Goal: Task Accomplishment & Management: Complete application form

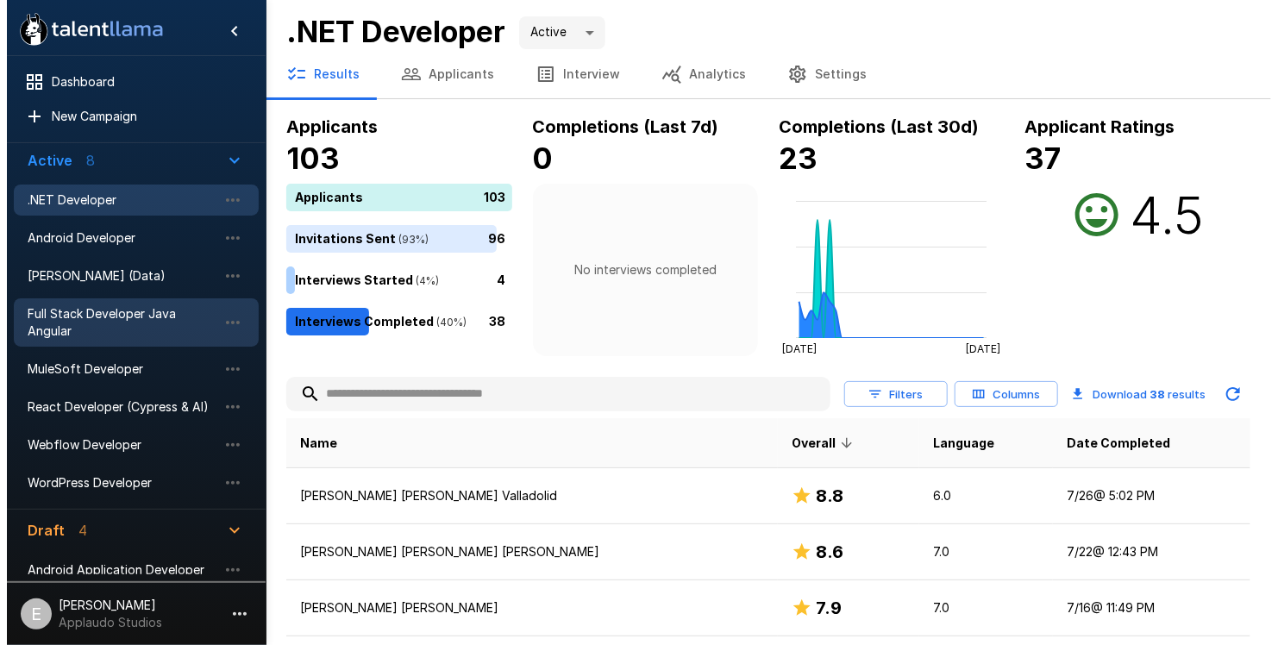
scroll to position [86, 0]
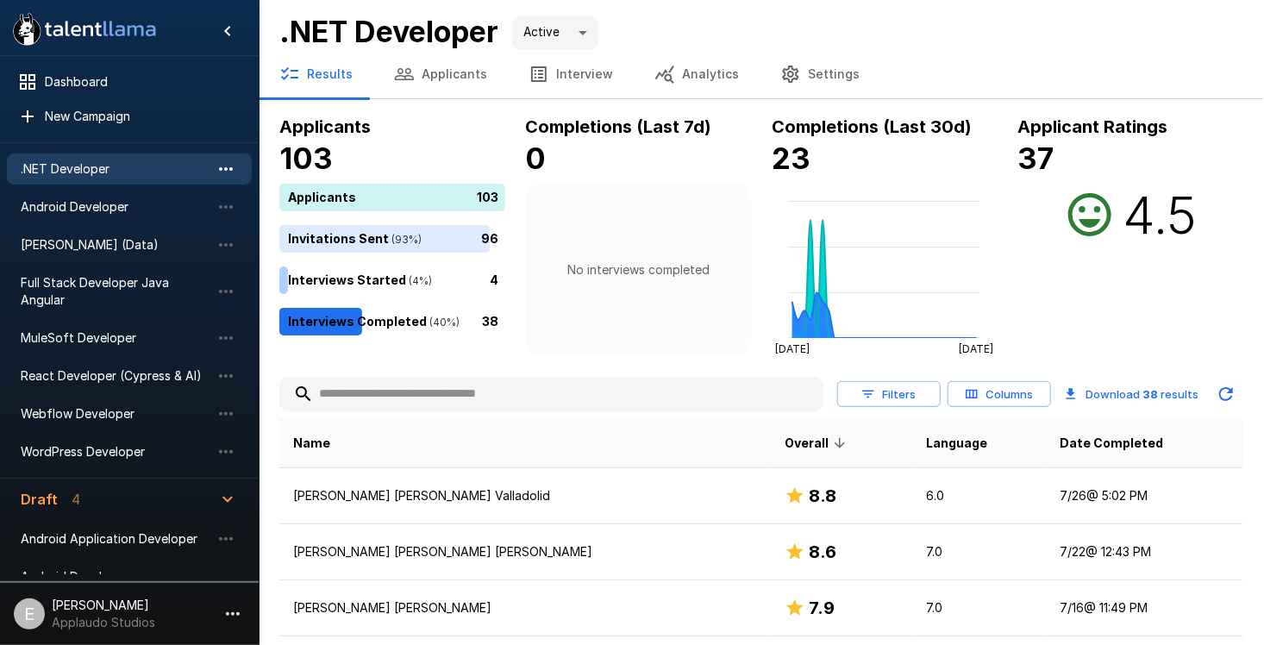
click at [227, 166] on icon "button" at bounding box center [226, 169] width 21 height 21
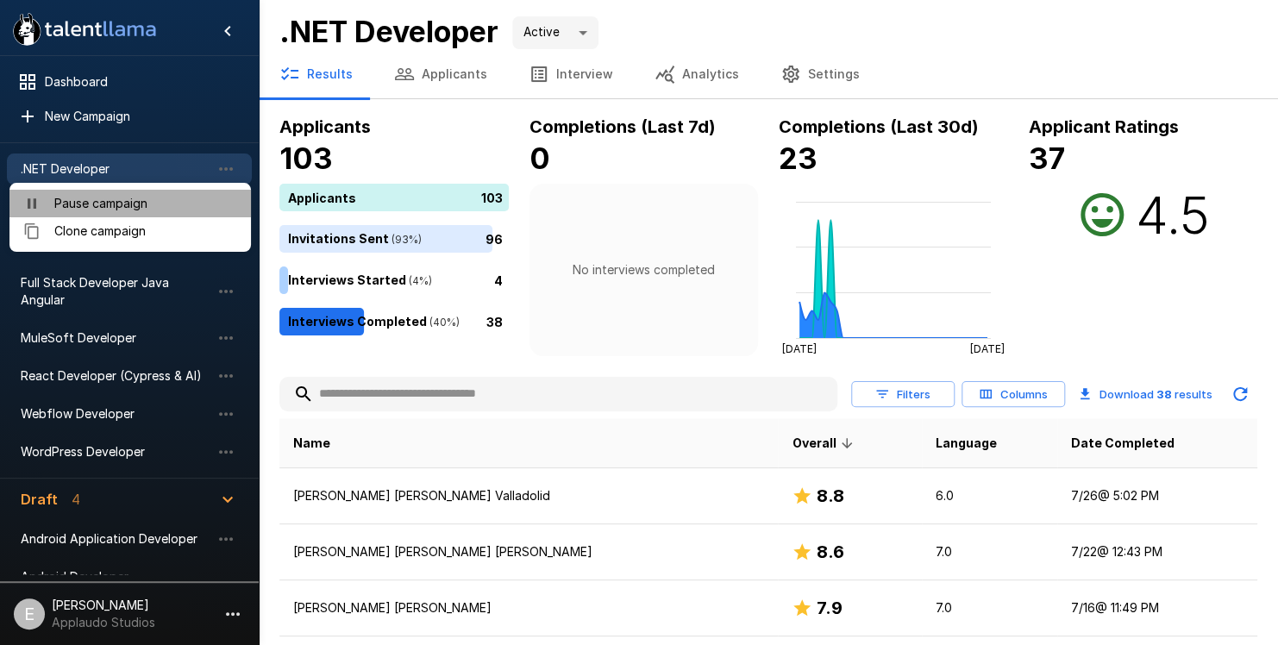
click at [212, 210] on span "Pause campaign" at bounding box center [145, 203] width 183 height 17
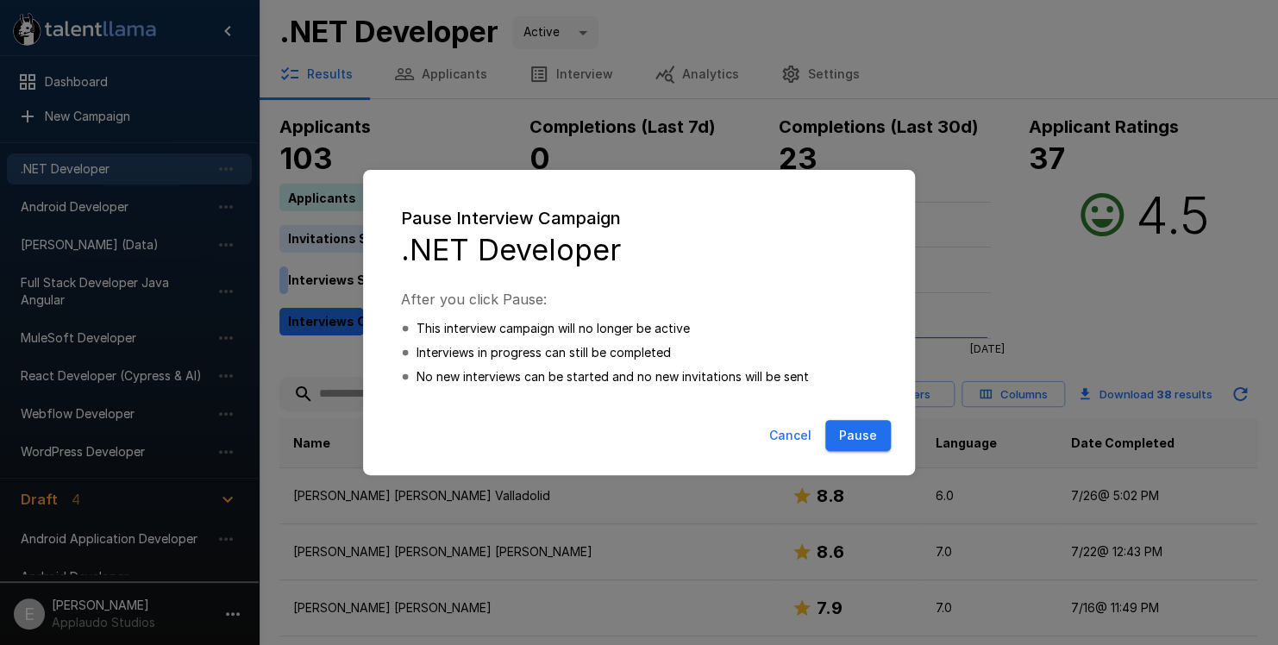
click at [879, 429] on button "Pause" at bounding box center [858, 436] width 66 height 32
type input "*****"
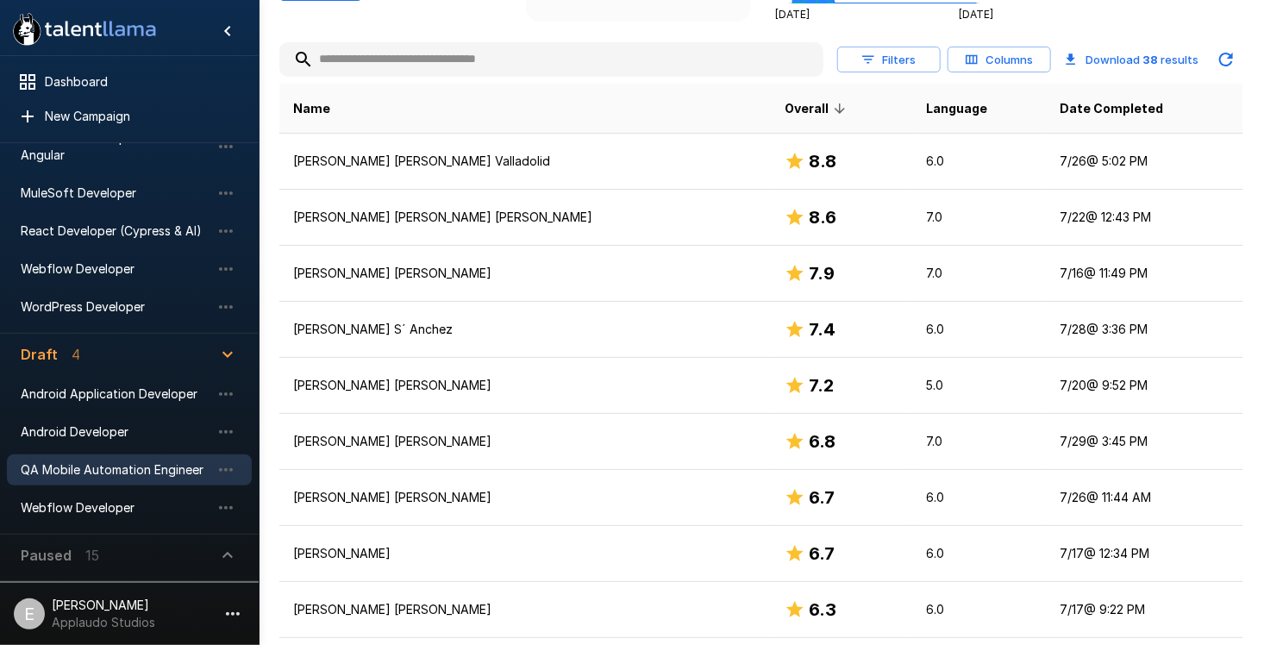
scroll to position [345, 0]
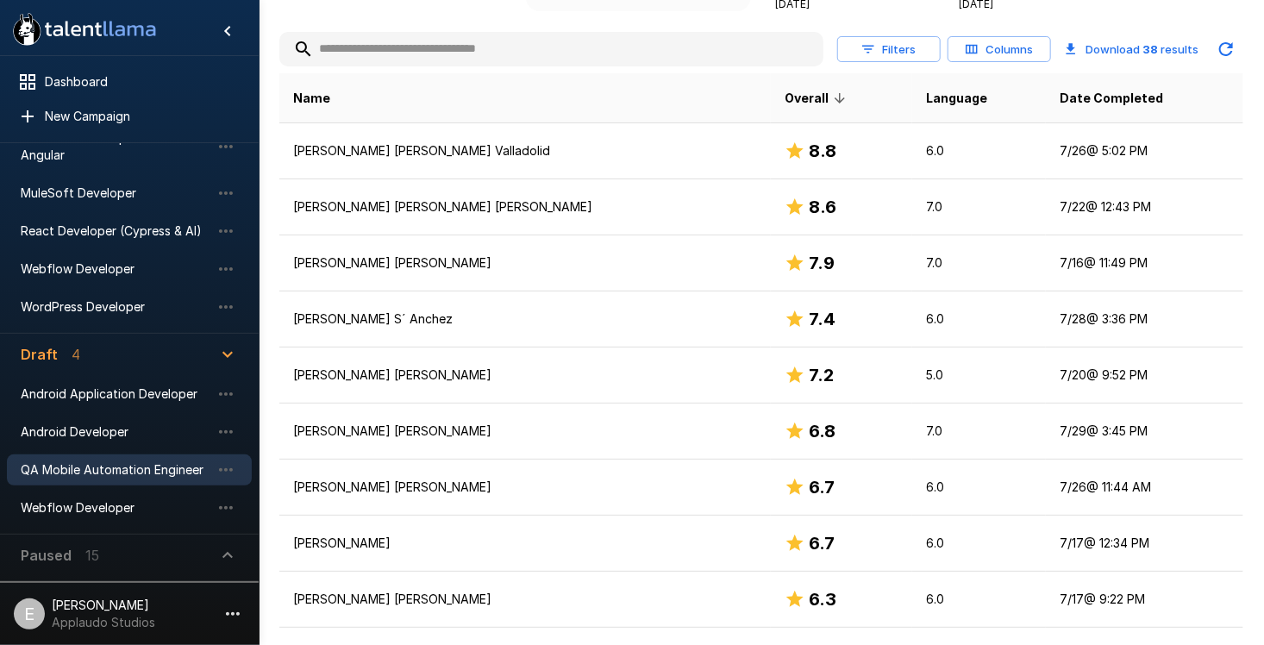
click at [167, 466] on span "QA Mobile Automation Engineer" at bounding box center [116, 469] width 190 height 17
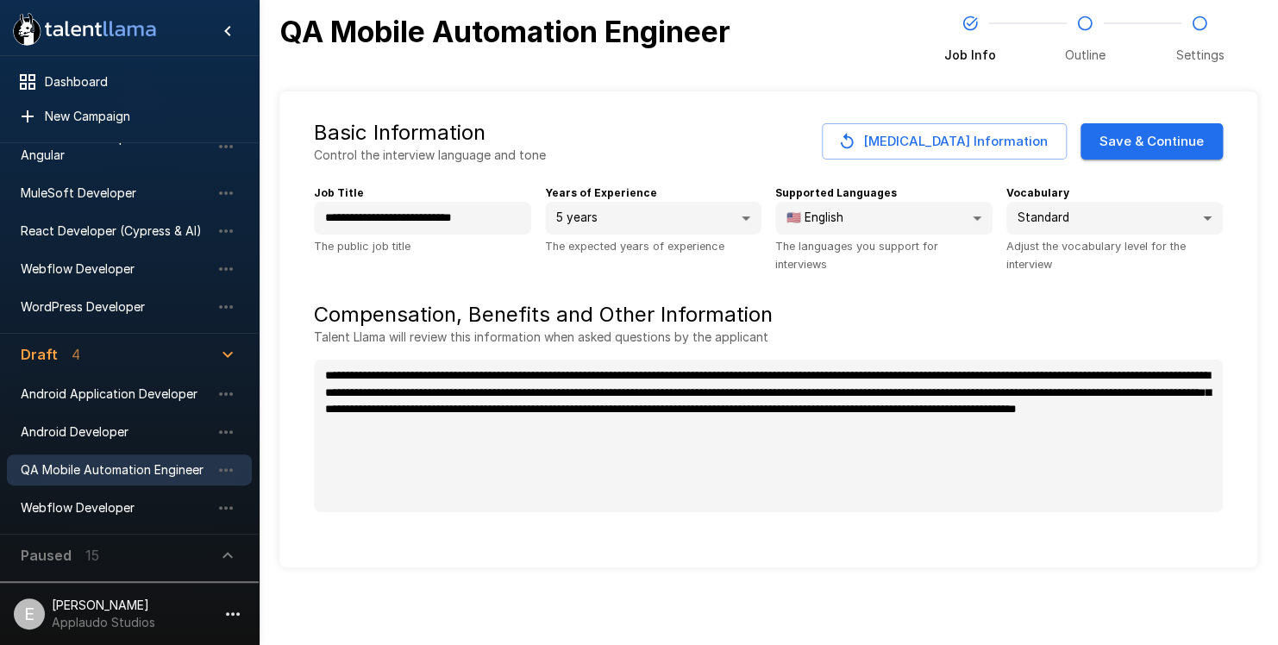
type textarea "*"
click at [1182, 133] on button "Save & Continue" at bounding box center [1151, 141] width 142 height 36
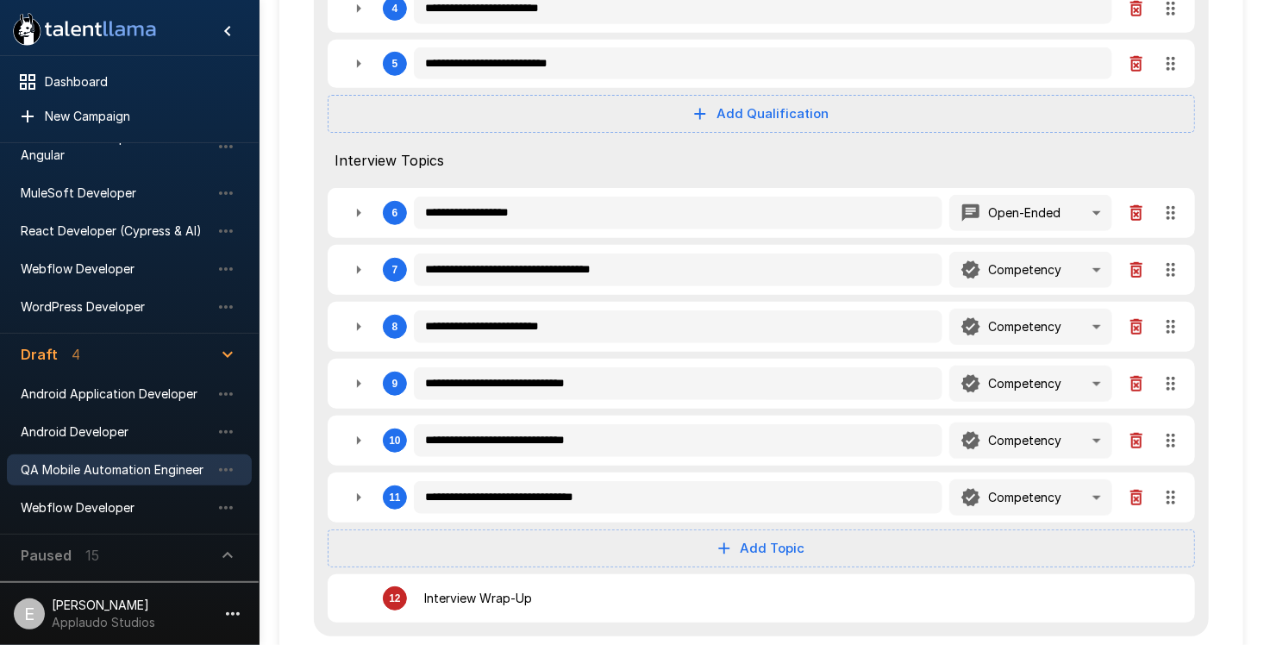
scroll to position [517, 0]
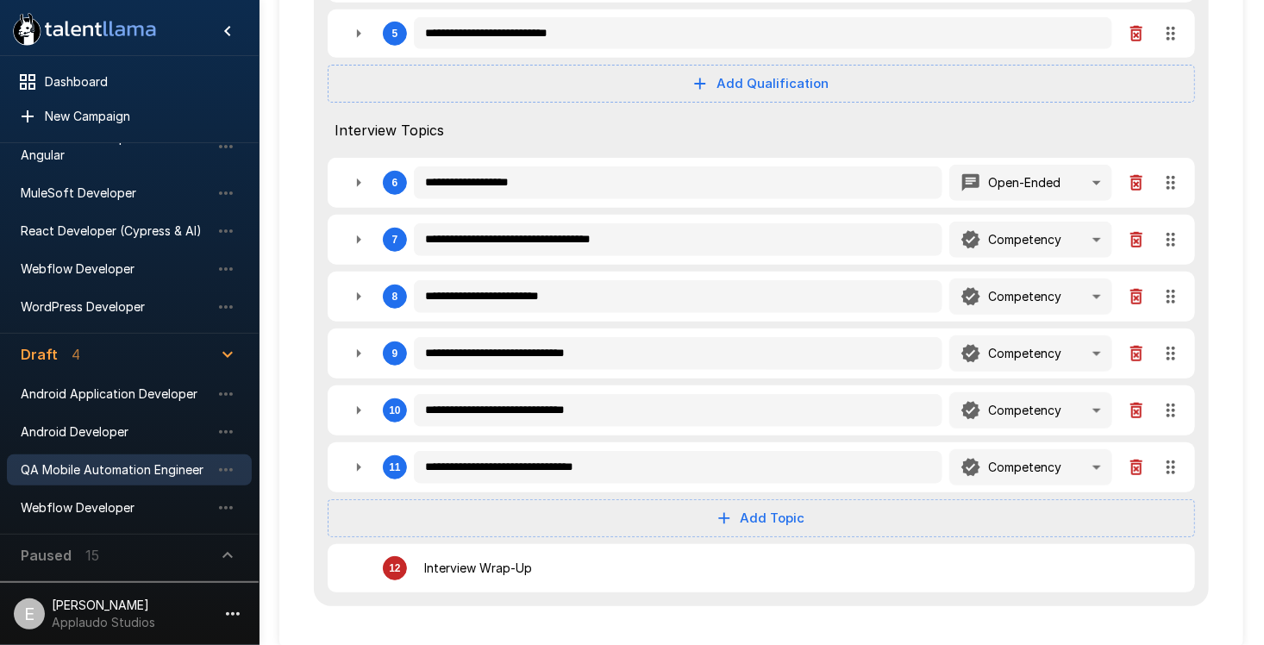
click at [300, 57] on div "**********" at bounding box center [761, 110] width 964 height 1073
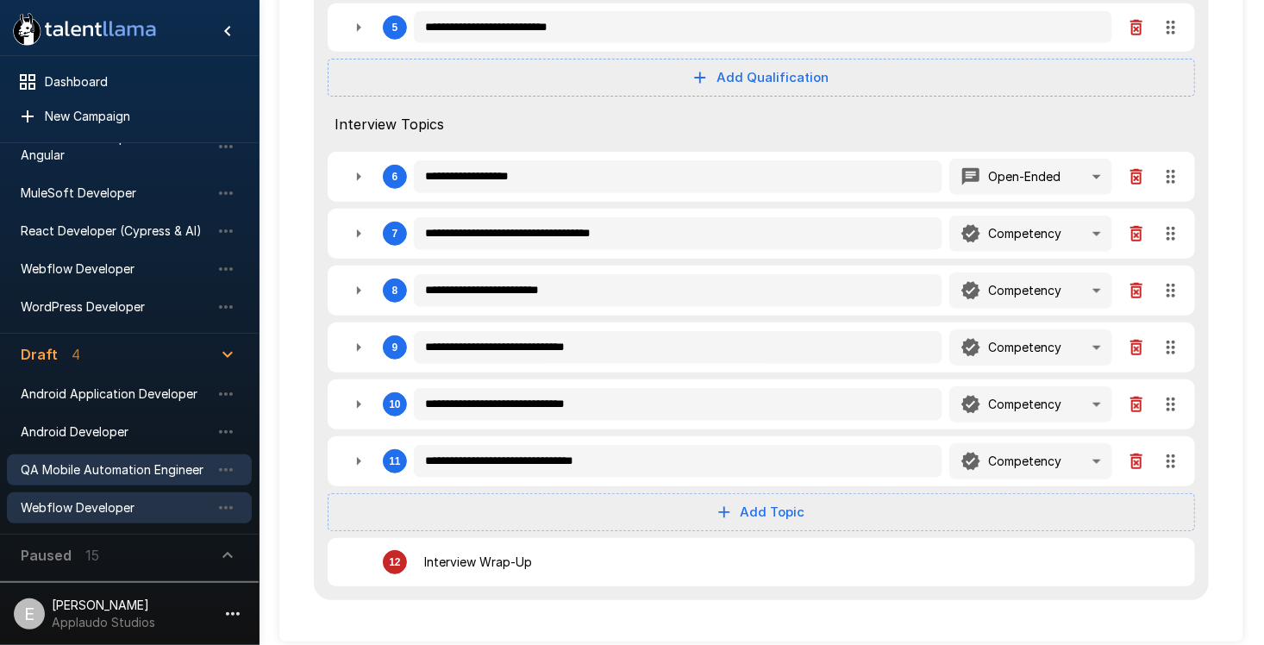
scroll to position [527, 0]
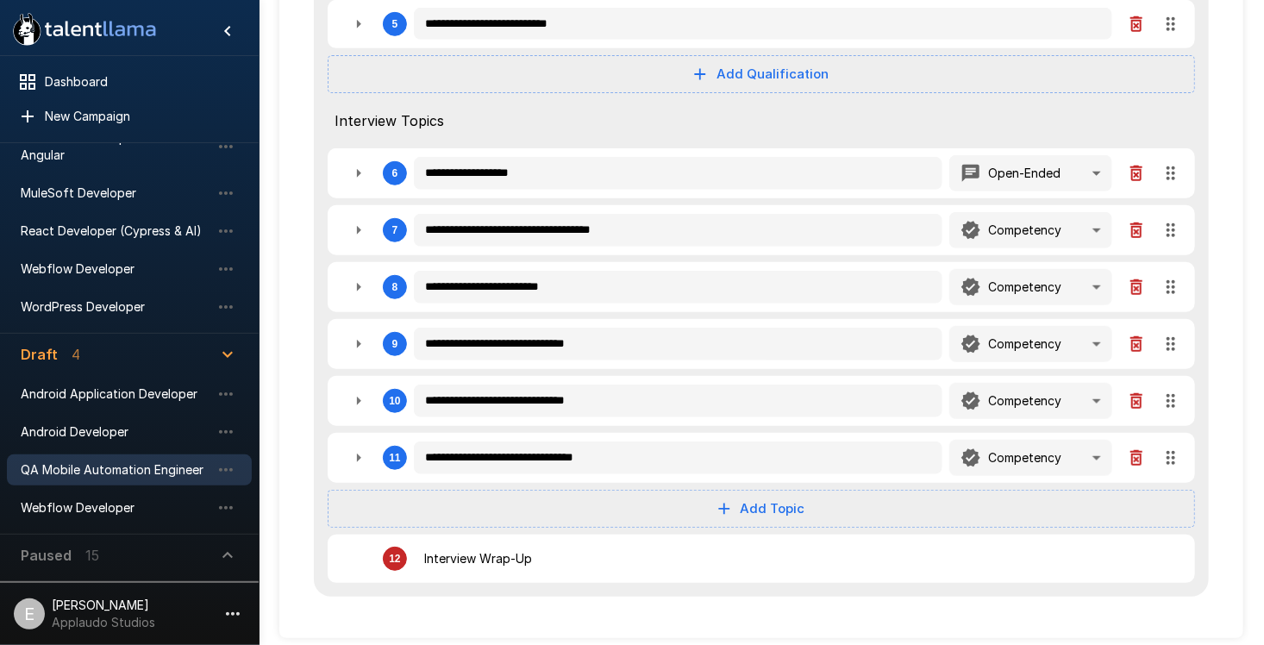
click at [225, 559] on icon "button" at bounding box center [227, 555] width 21 height 21
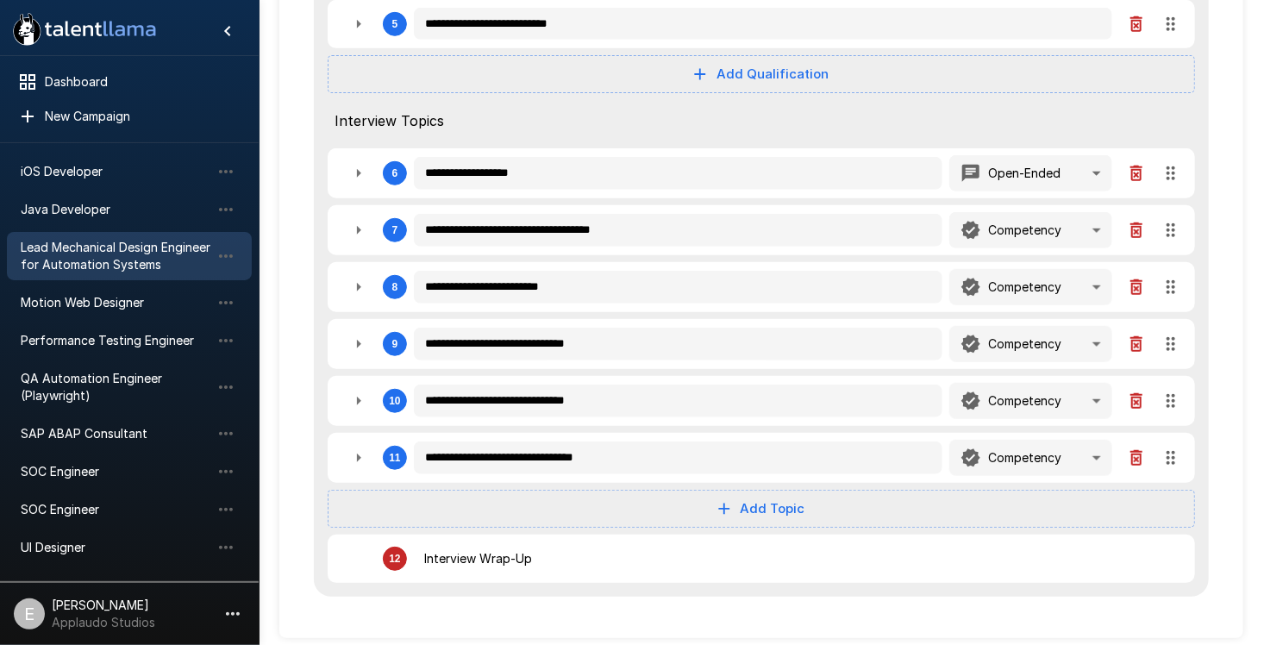
scroll to position [821, 0]
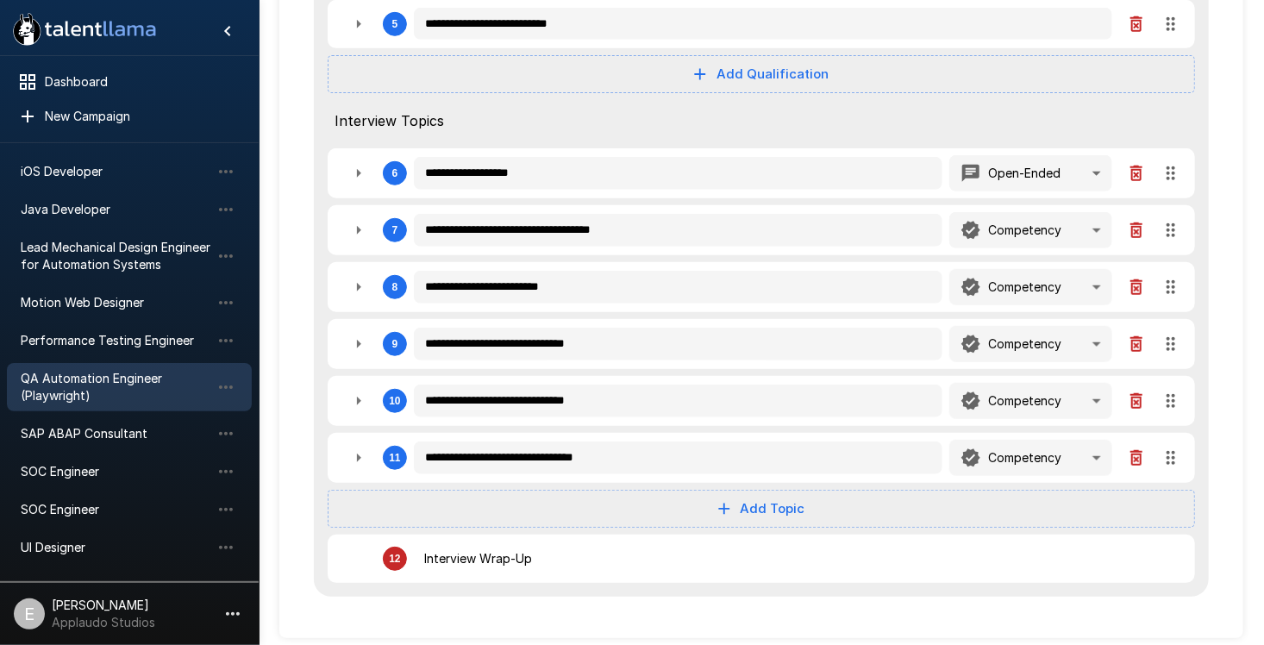
click at [101, 386] on span "QA Automation Engineer (Playwright)" at bounding box center [116, 387] width 190 height 34
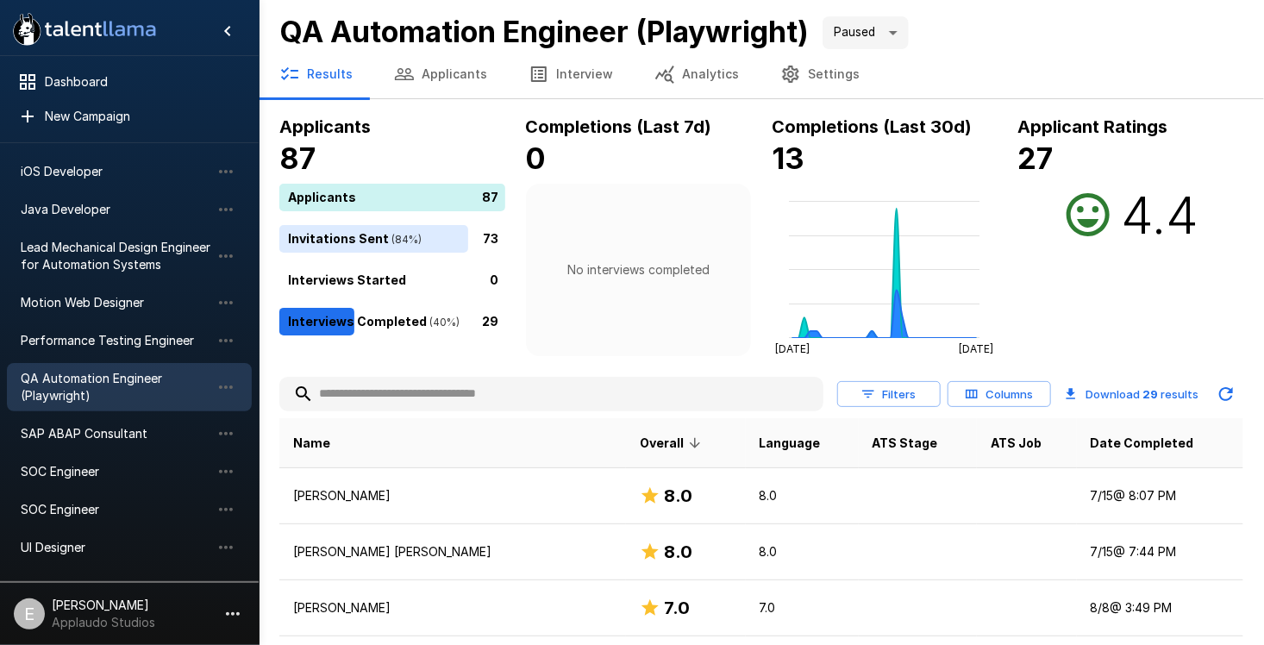
click at [780, 66] on icon "button" at bounding box center [790, 74] width 21 height 21
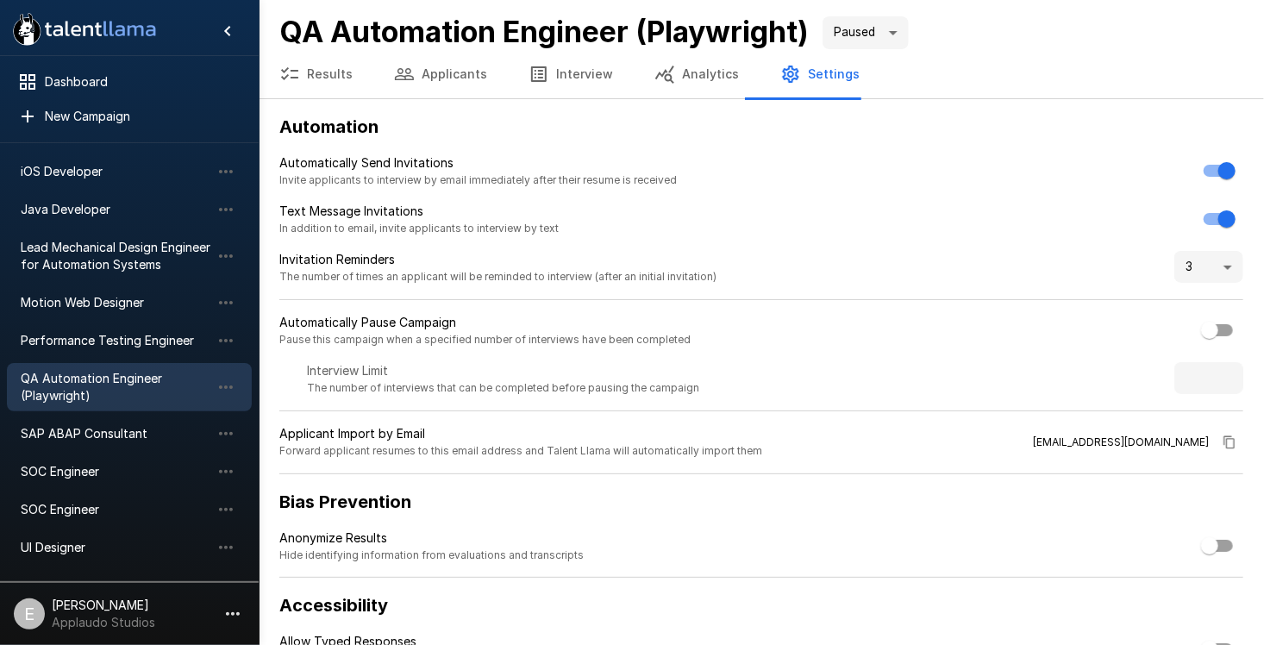
click at [564, 59] on button "Interview" at bounding box center [571, 74] width 126 height 48
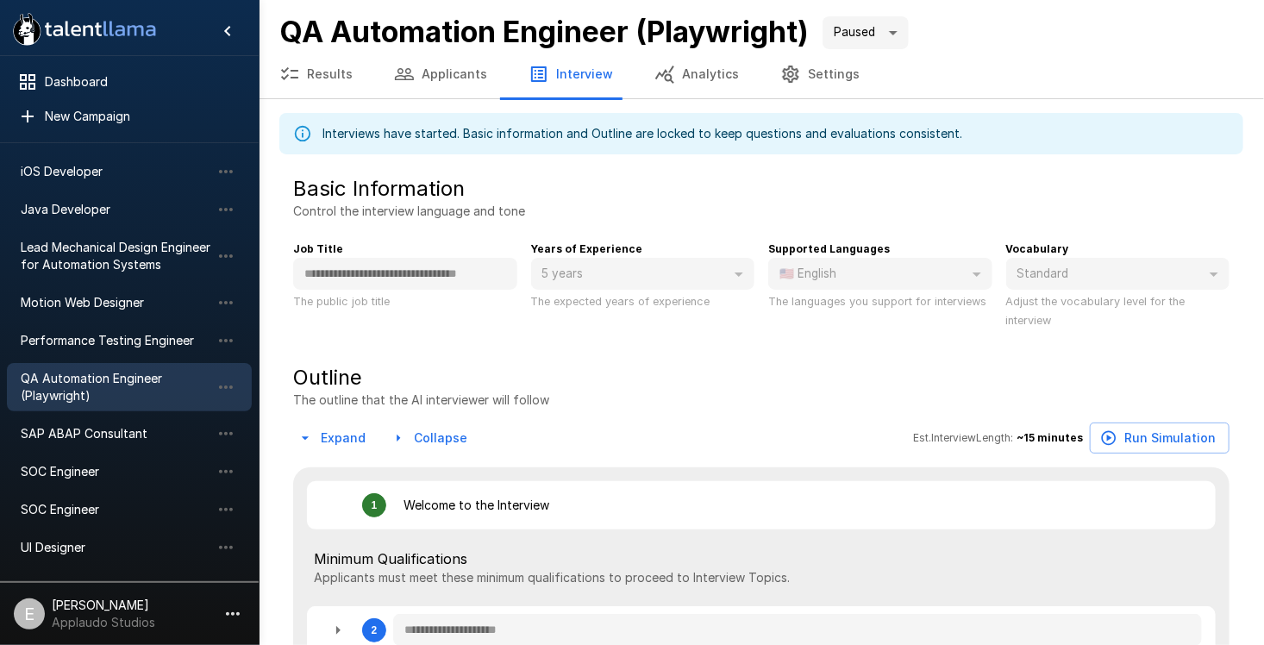
type textarea "*"
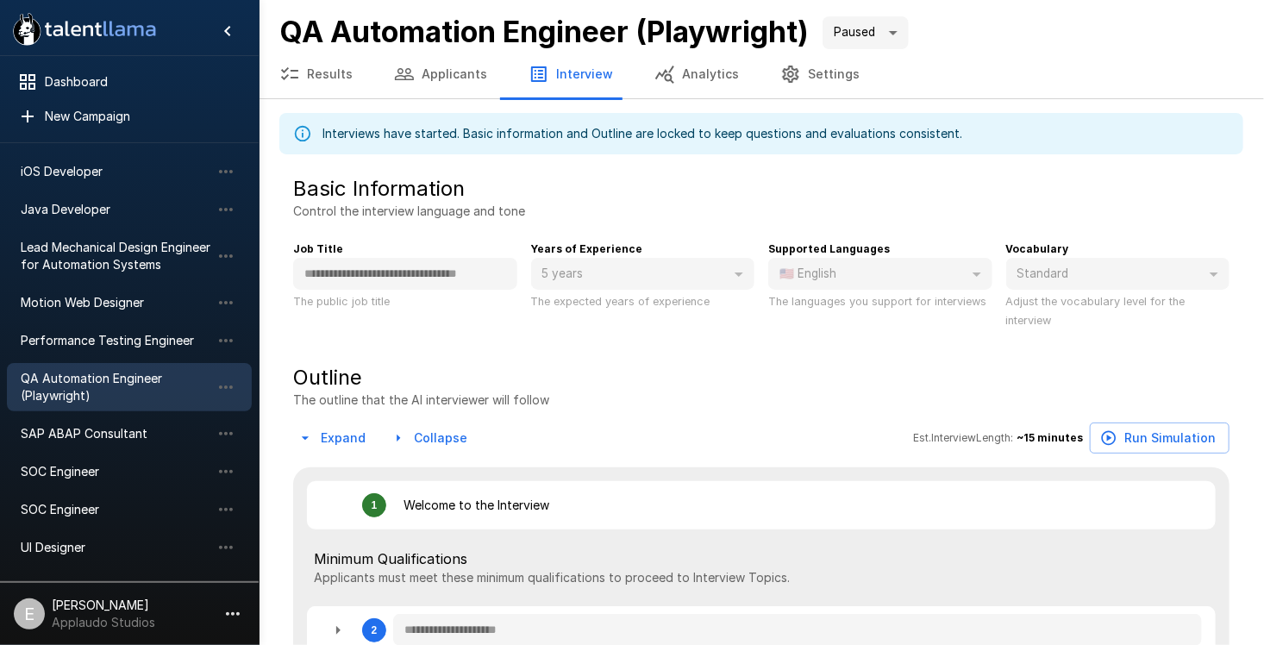
type textarea "*"
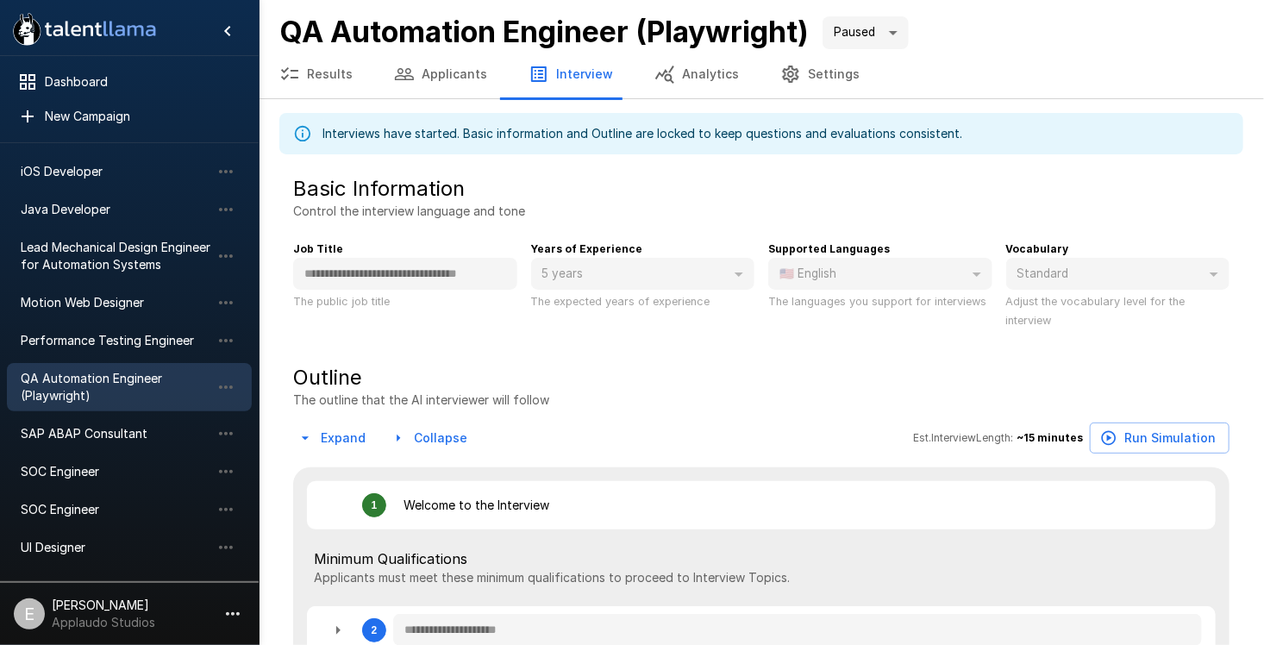
type textarea "*"
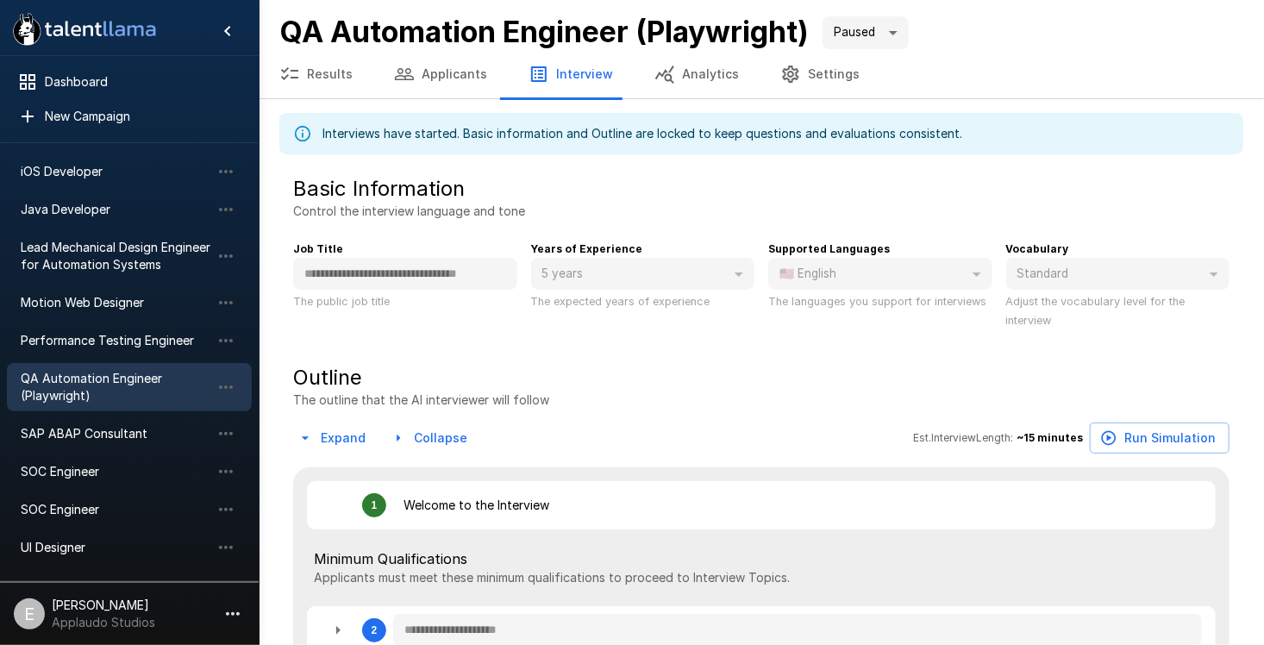
type textarea "*"
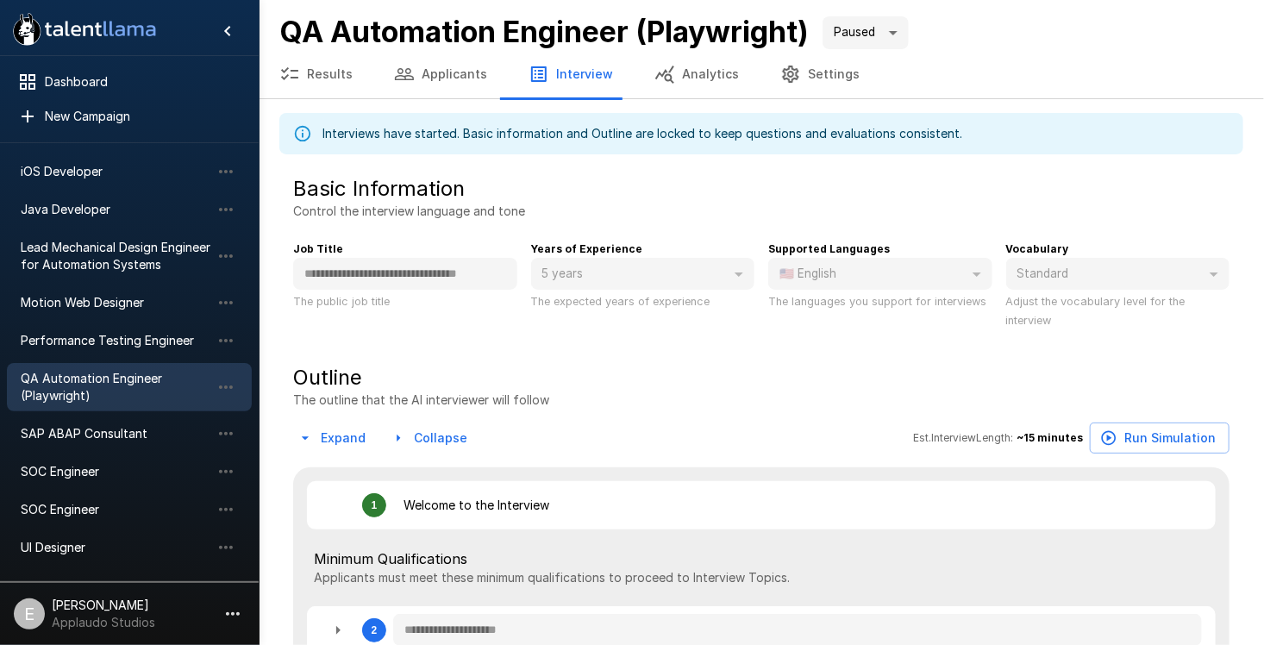
type textarea "*"
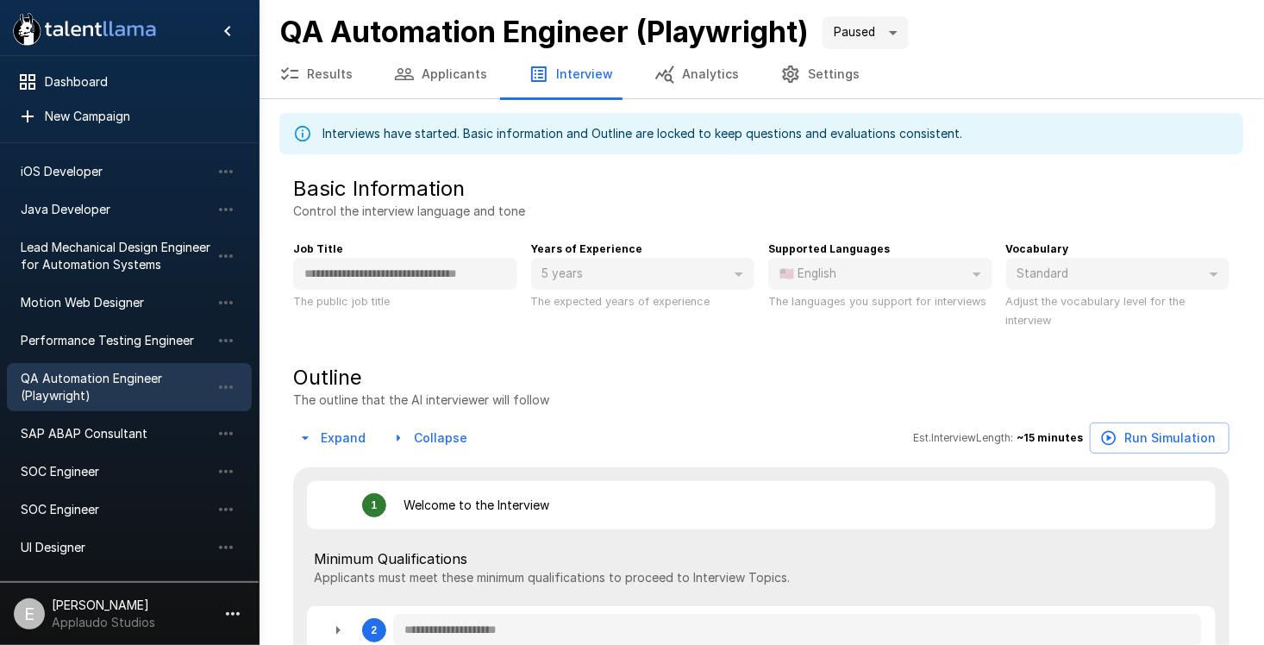
type textarea "*"
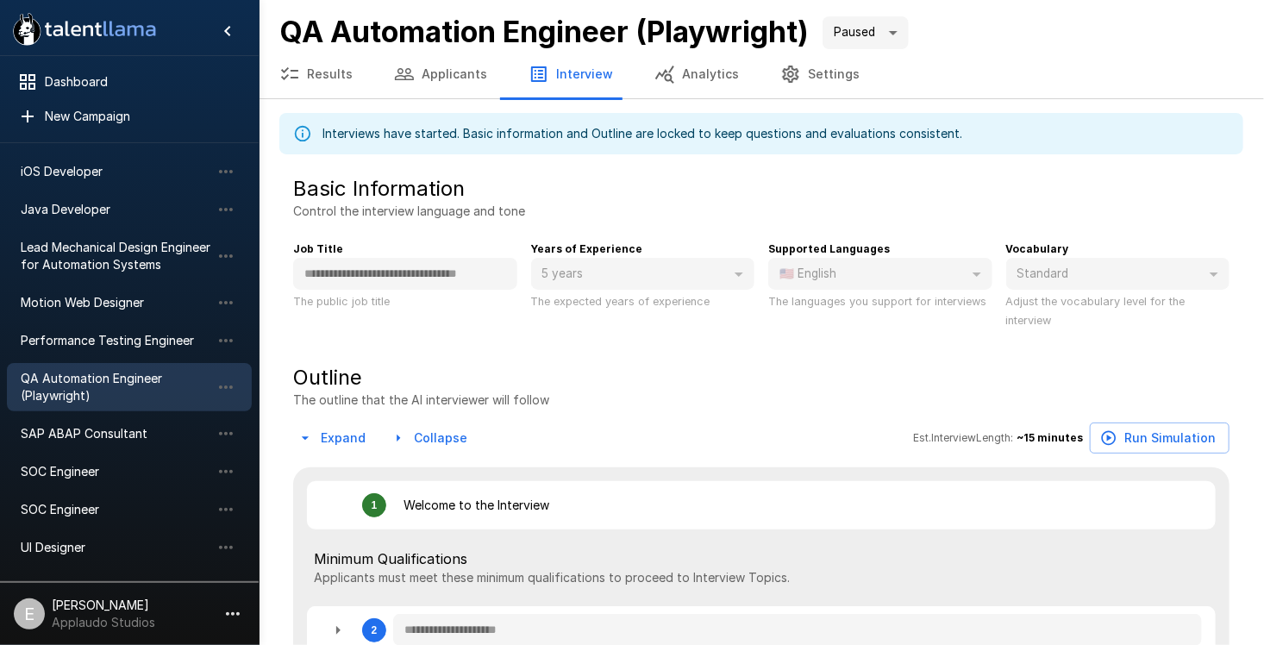
type textarea "*"
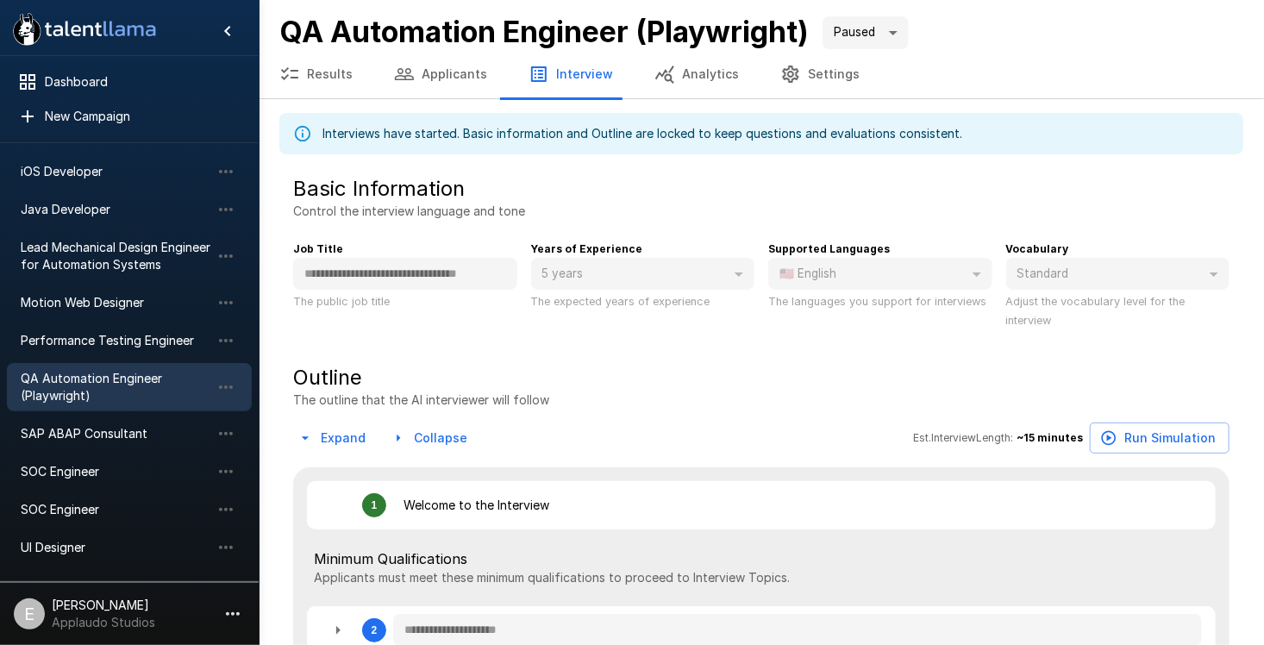
type textarea "*"
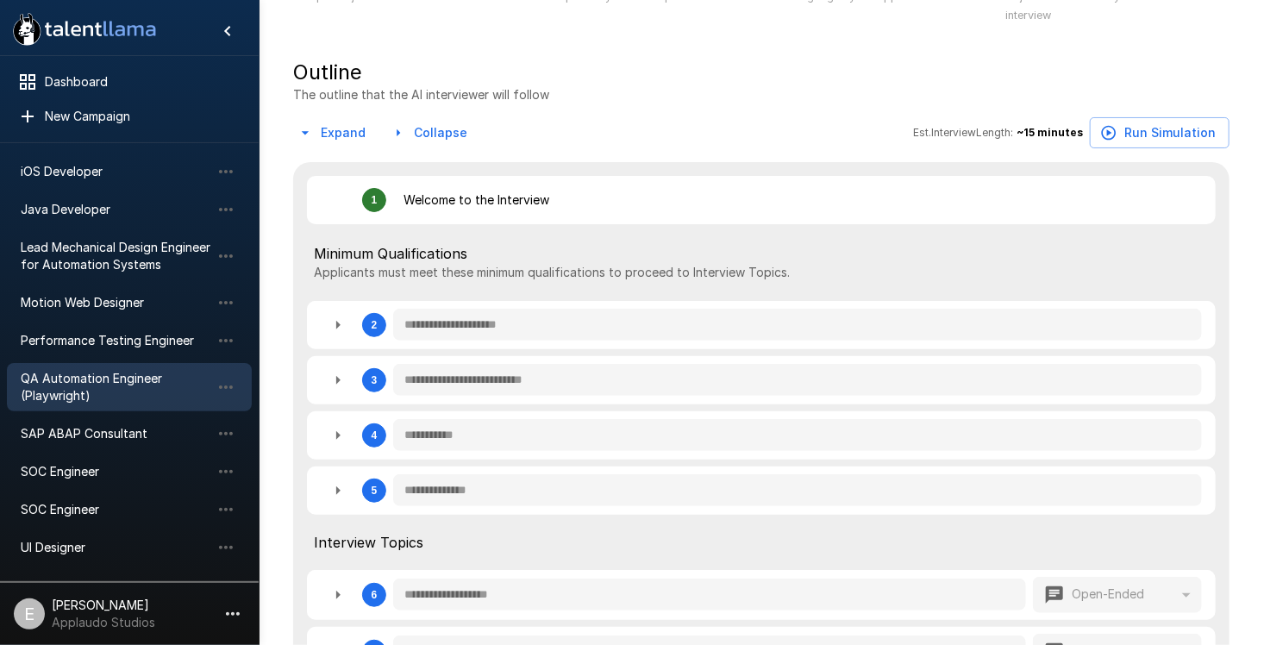
scroll to position [345, 0]
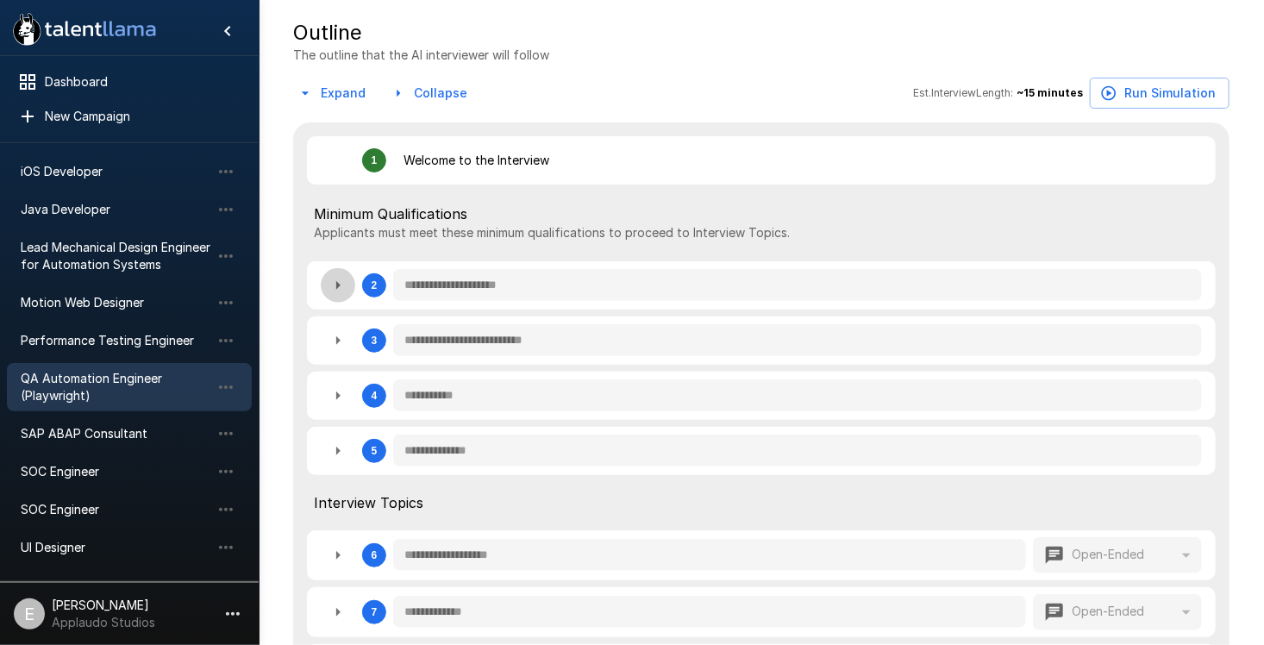
click at [346, 285] on icon "button" at bounding box center [338, 285] width 21 height 21
type textarea "*"
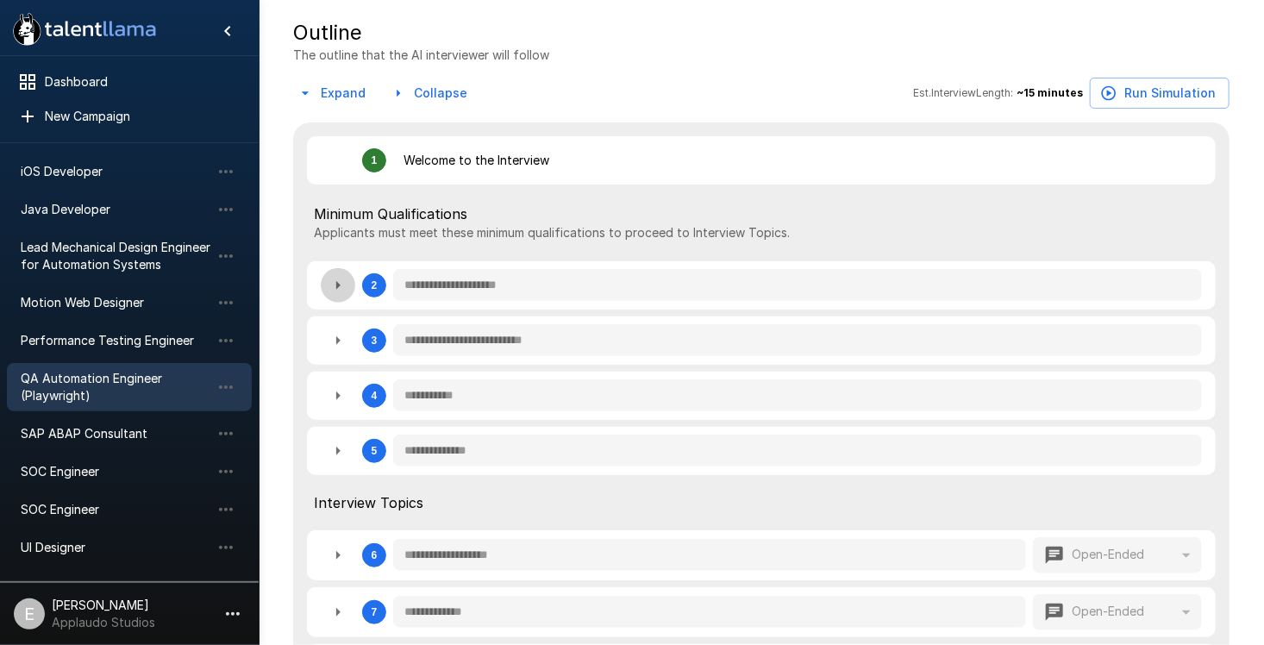
type textarea "*"
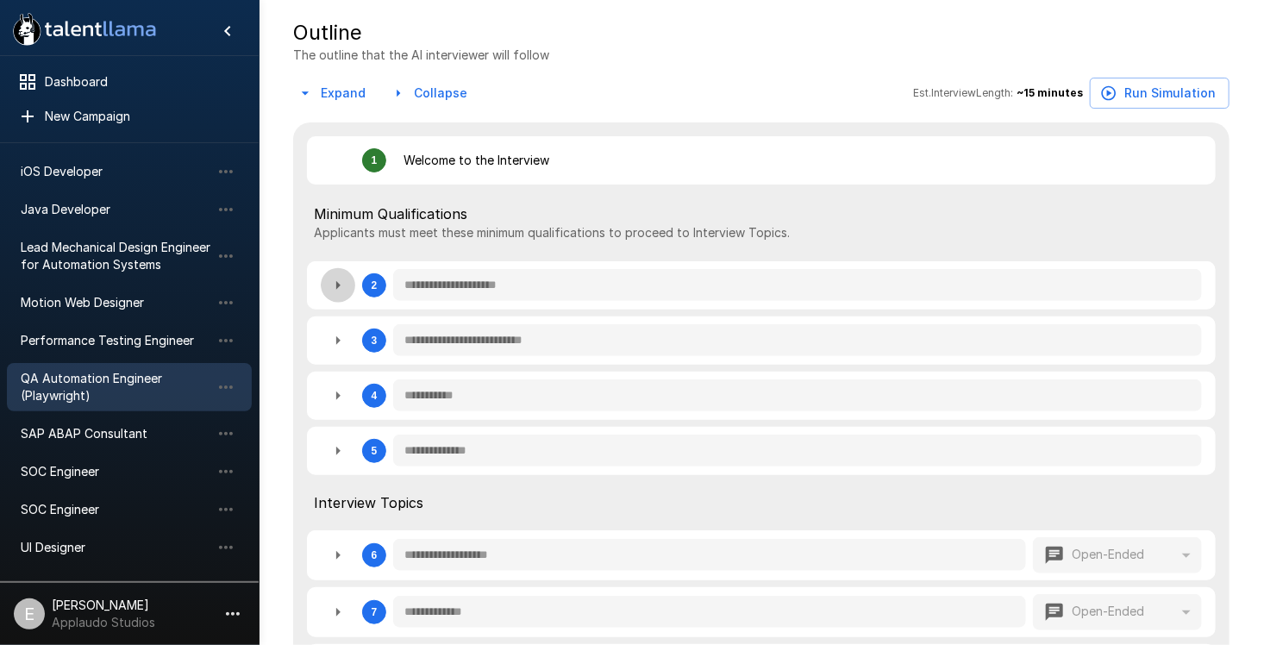
type textarea "*"
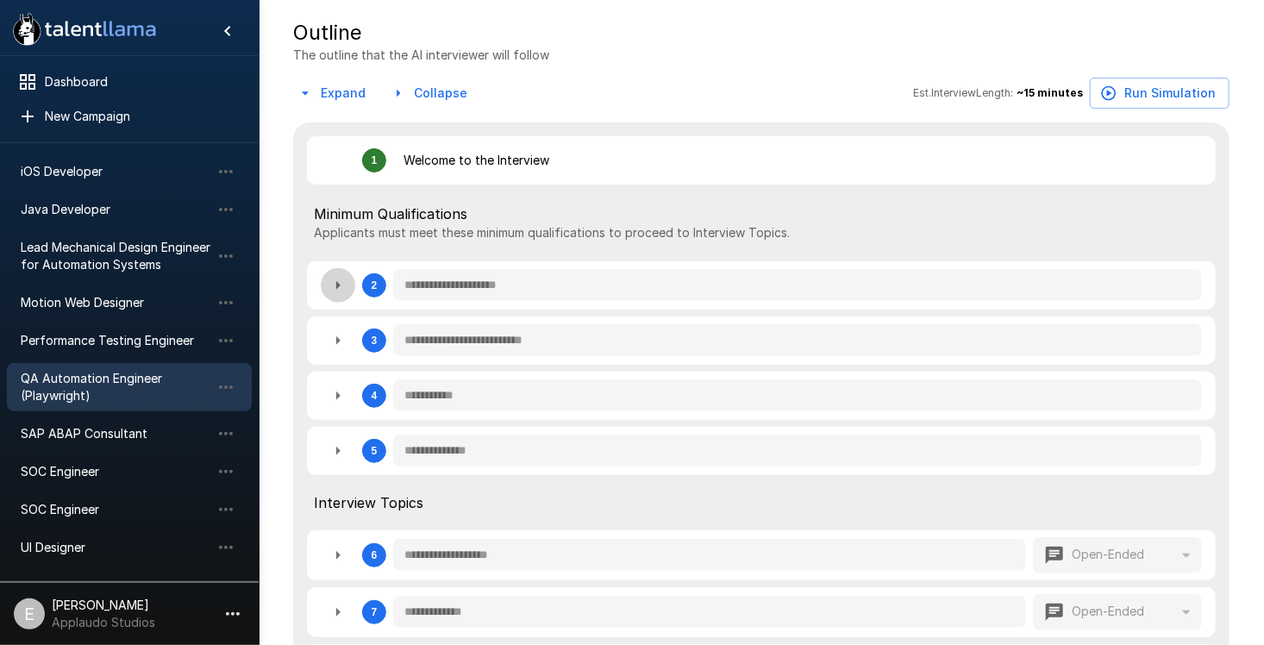
type textarea "*"
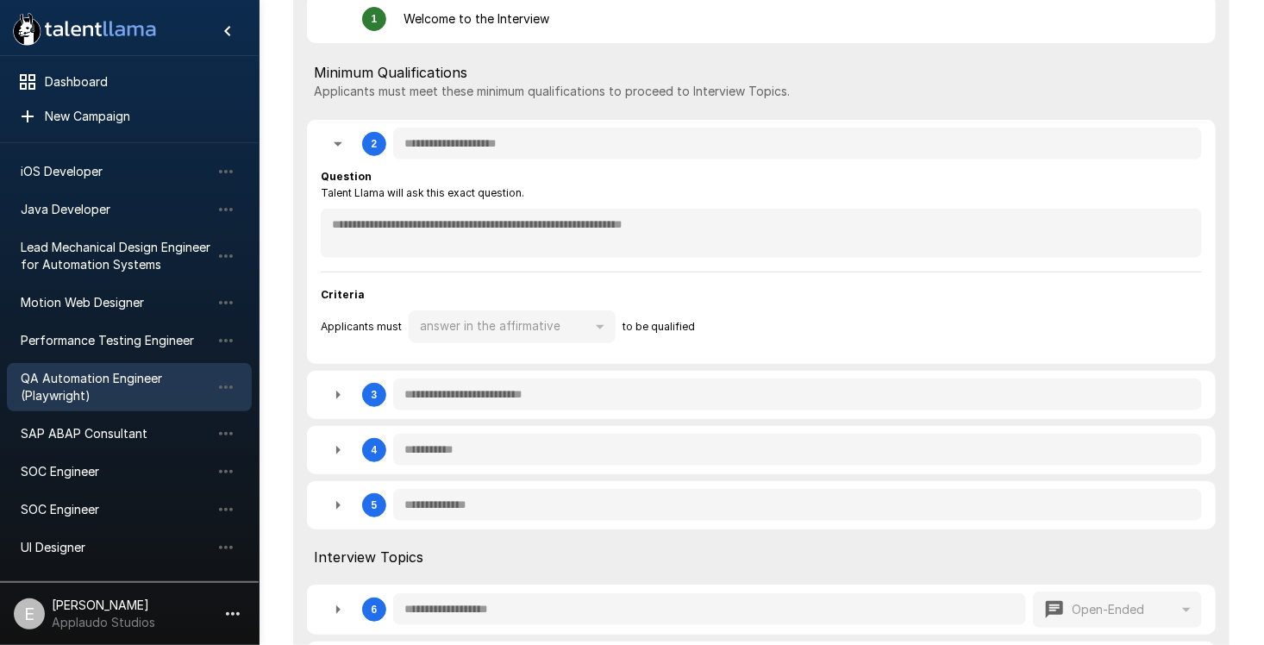
scroll to position [604, 0]
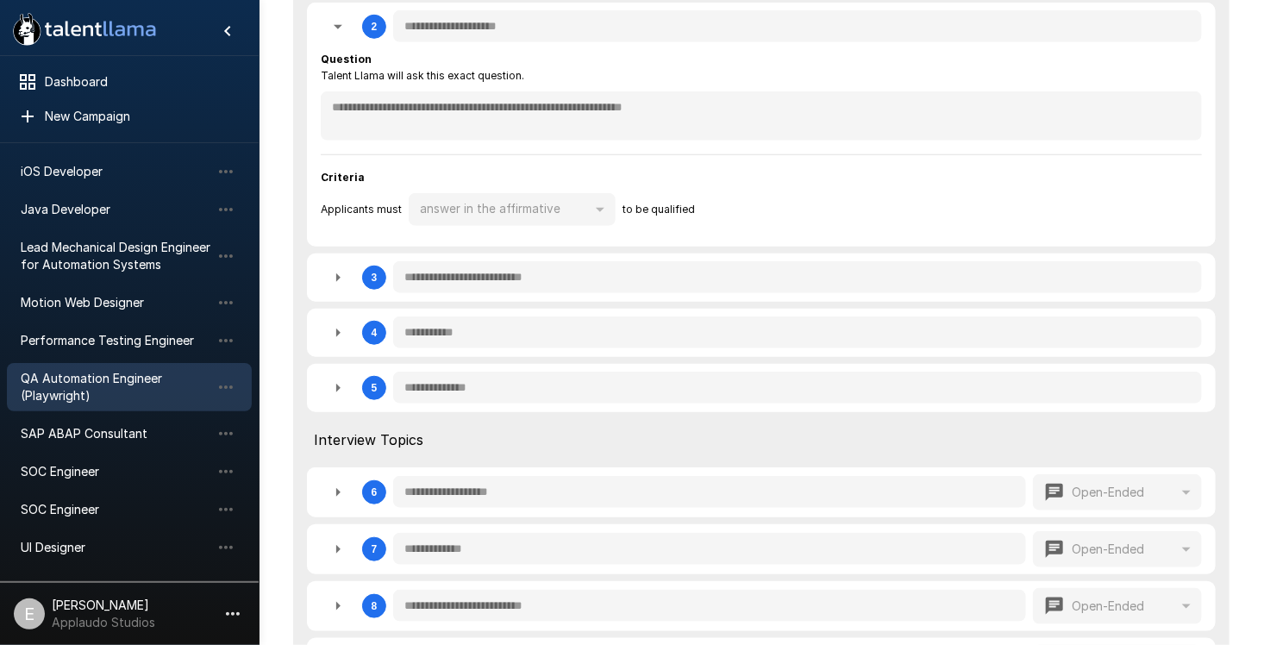
click at [335, 286] on icon "button" at bounding box center [338, 277] width 21 height 21
type textarea "*"
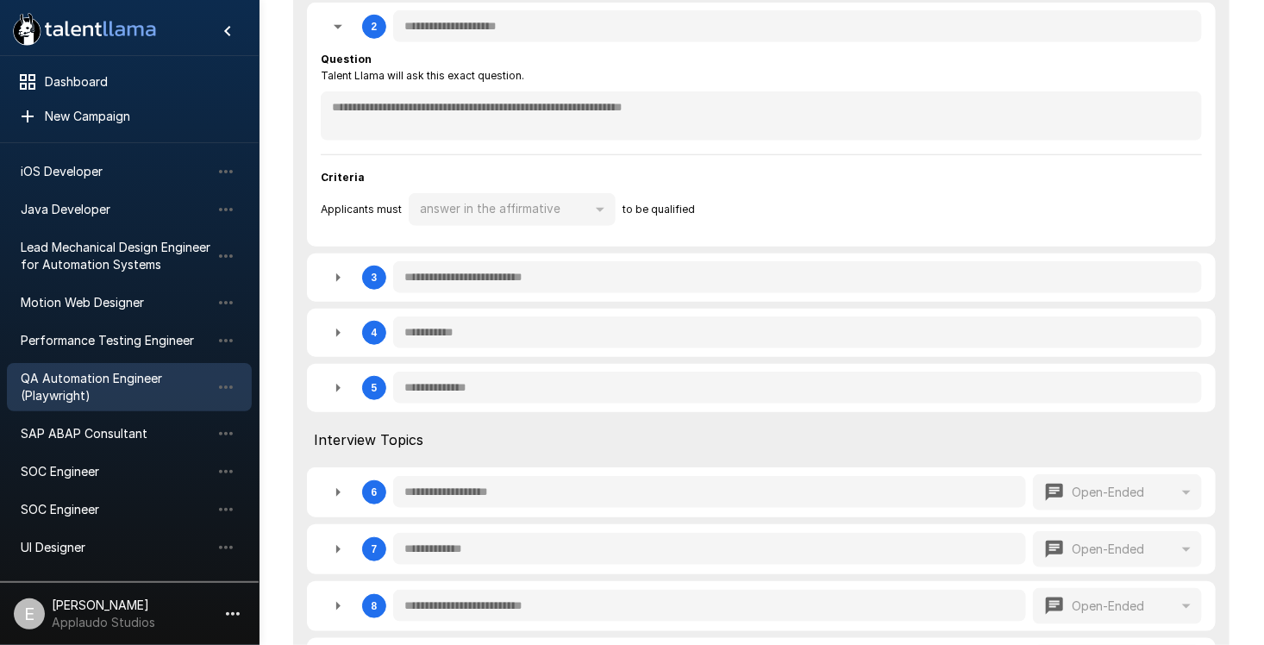
type textarea "*"
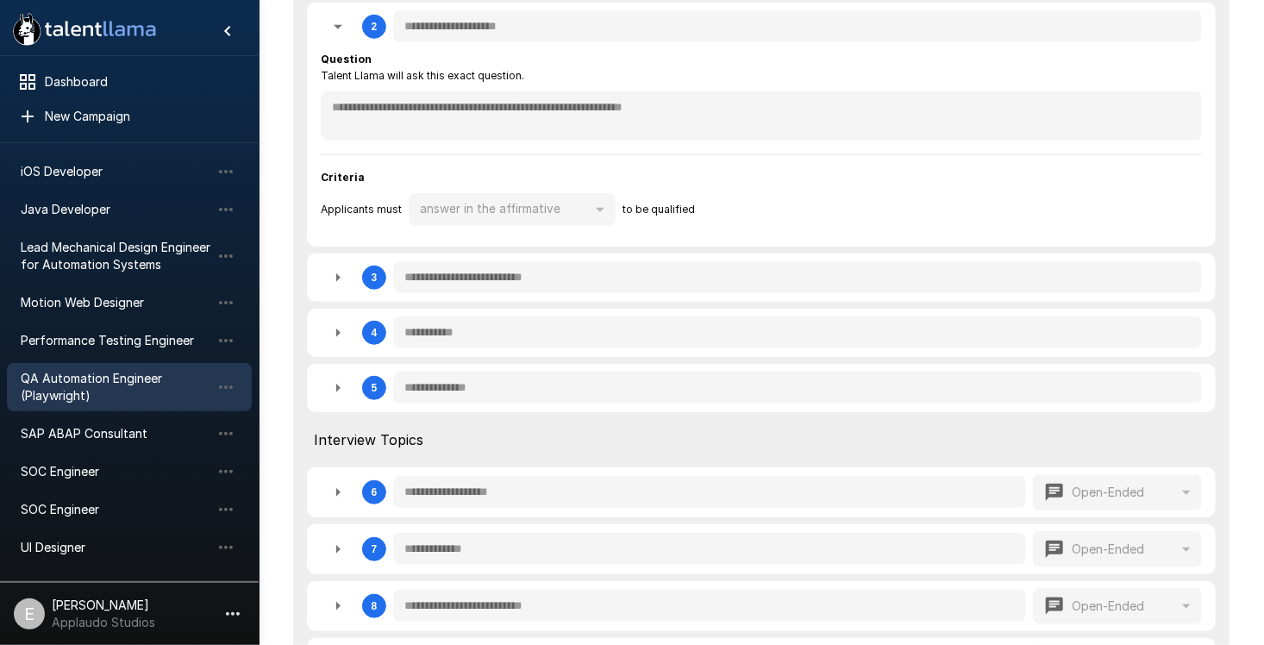
type textarea "*"
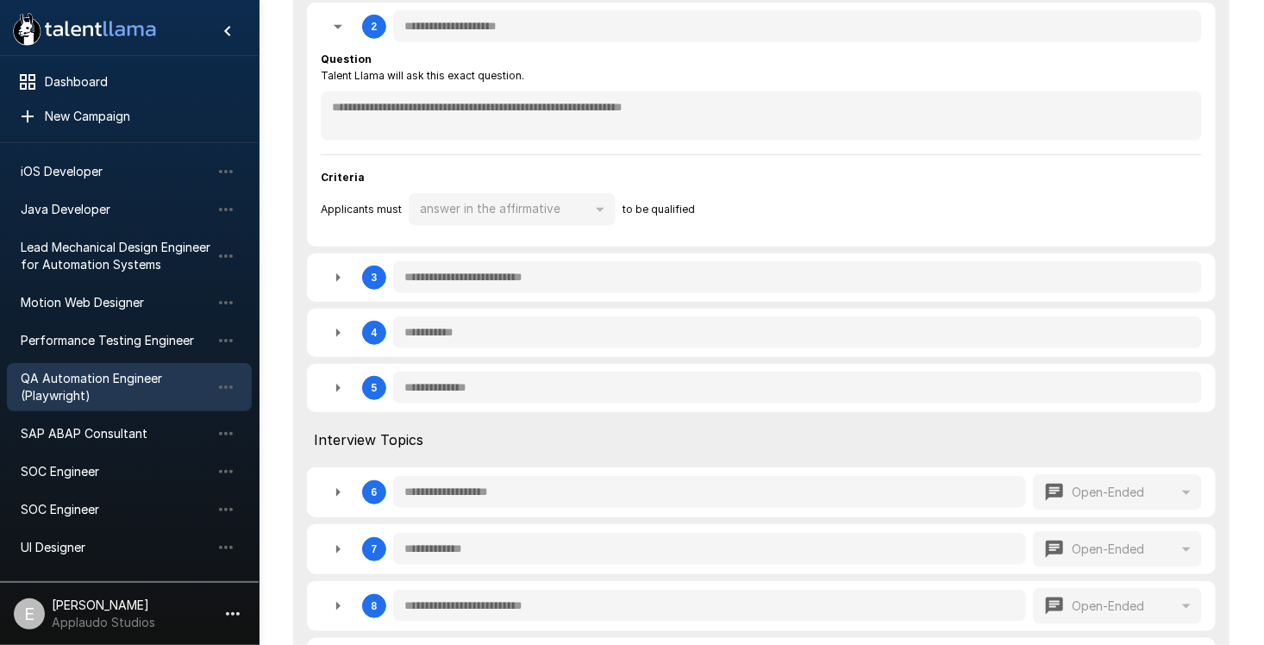
type textarea "*"
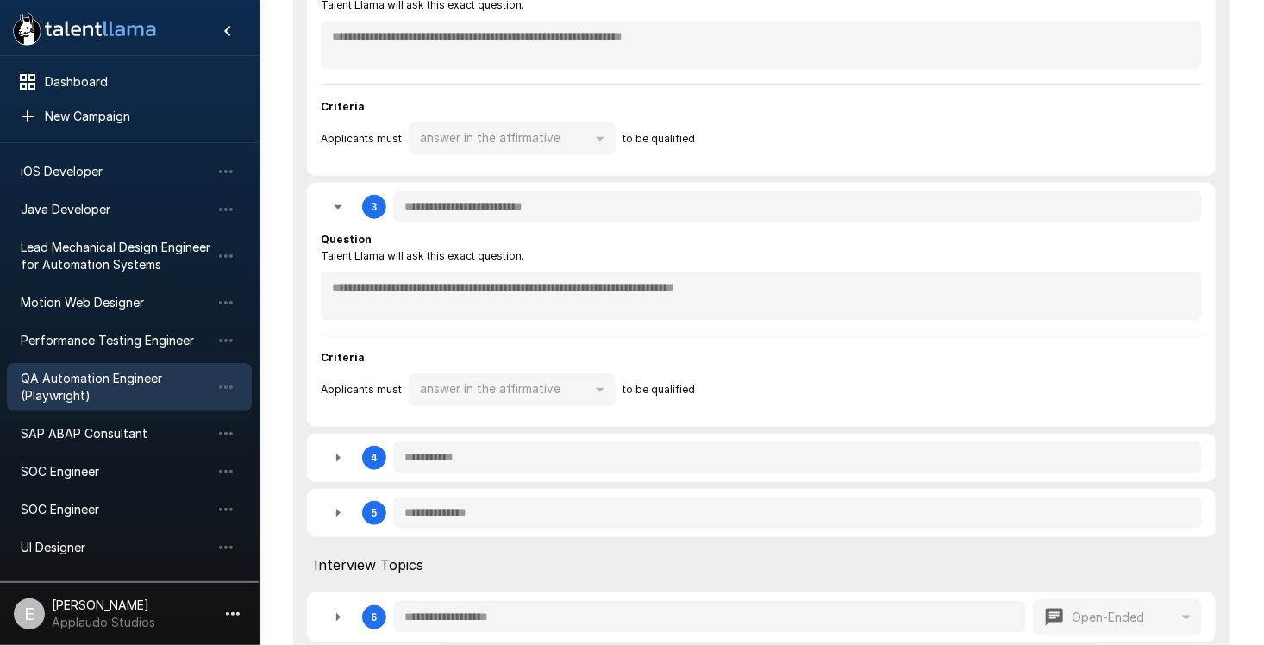
scroll to position [776, 0]
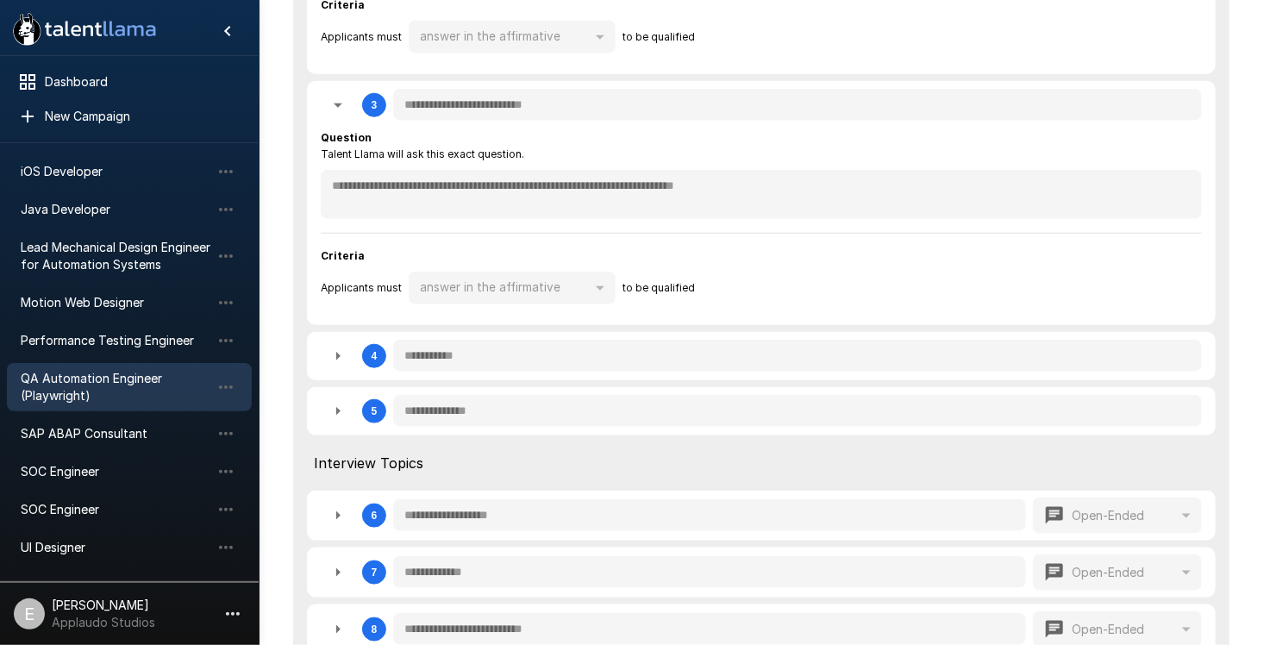
click at [338, 356] on icon "button" at bounding box center [338, 356] width 4 height 9
type textarea "*"
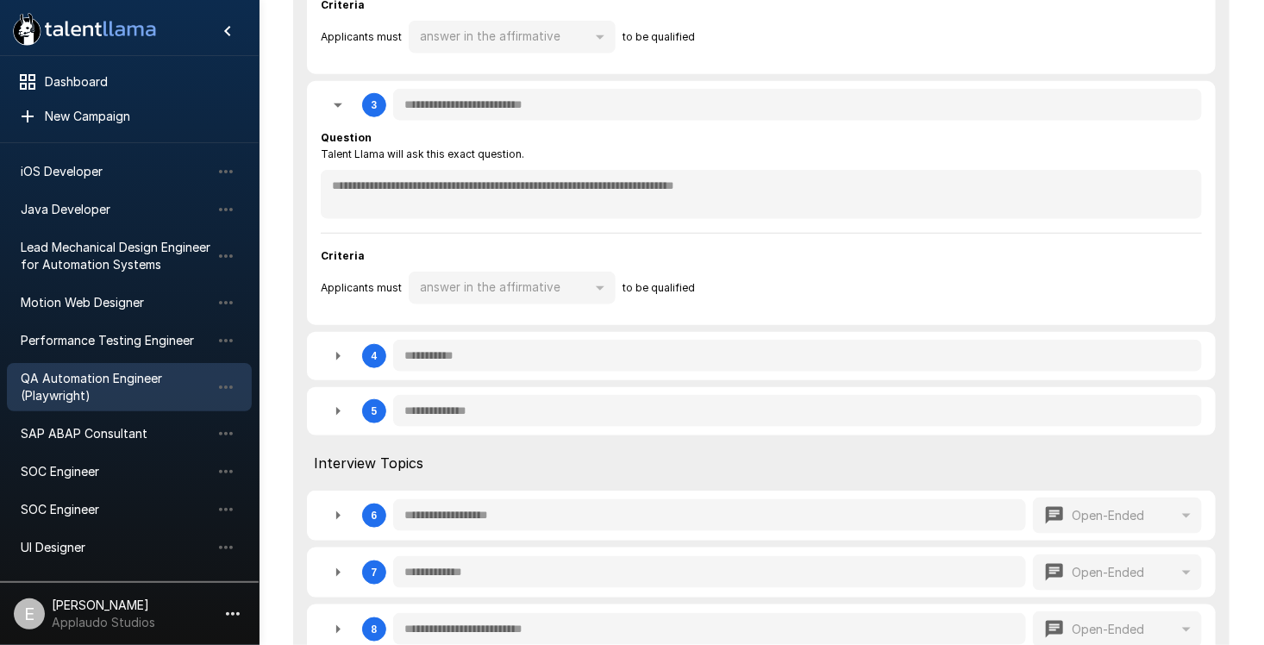
type textarea "*"
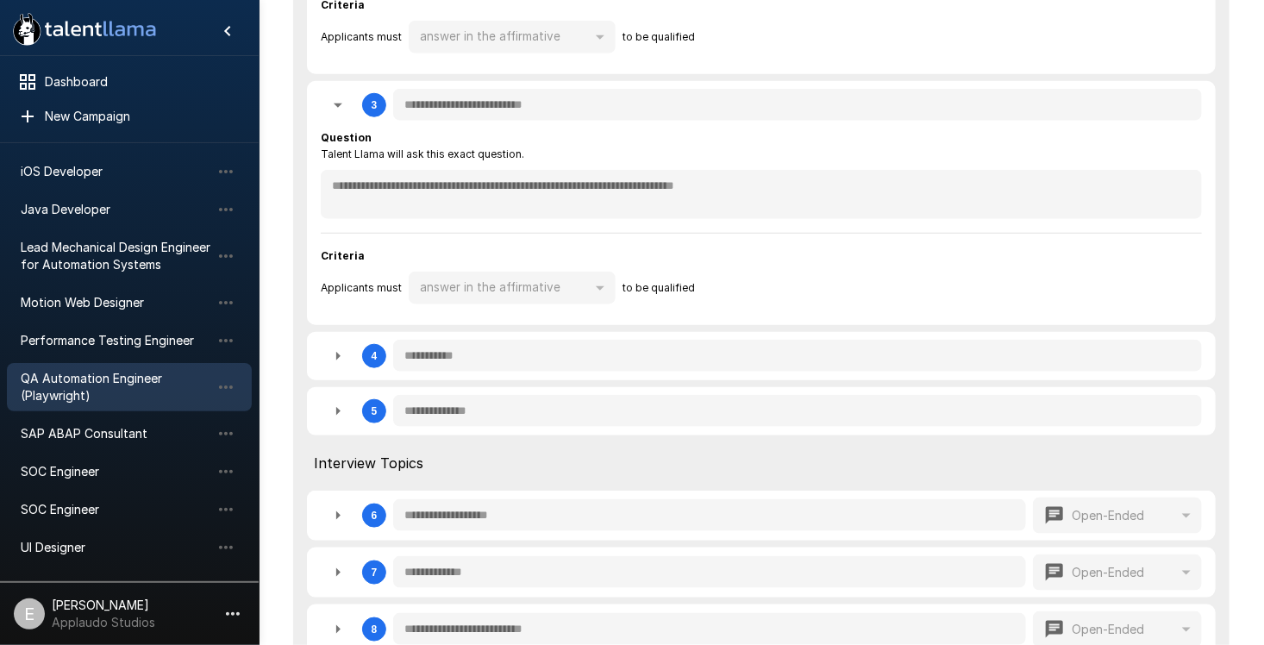
type textarea "*"
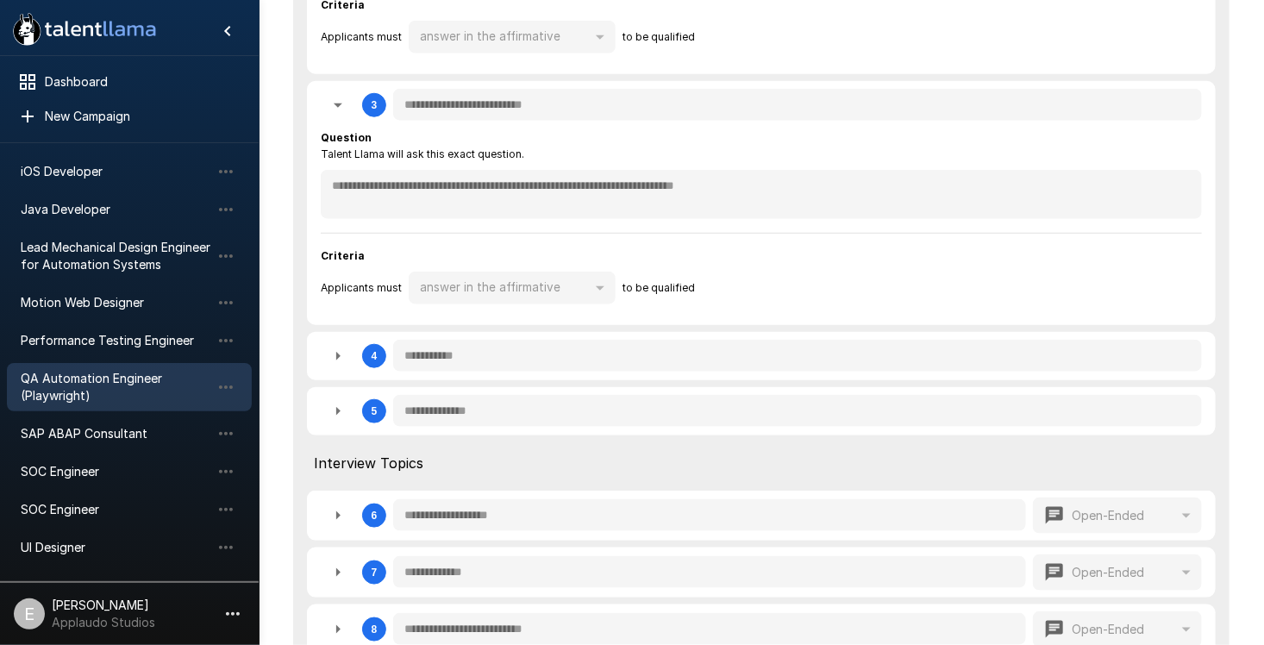
type textarea "*"
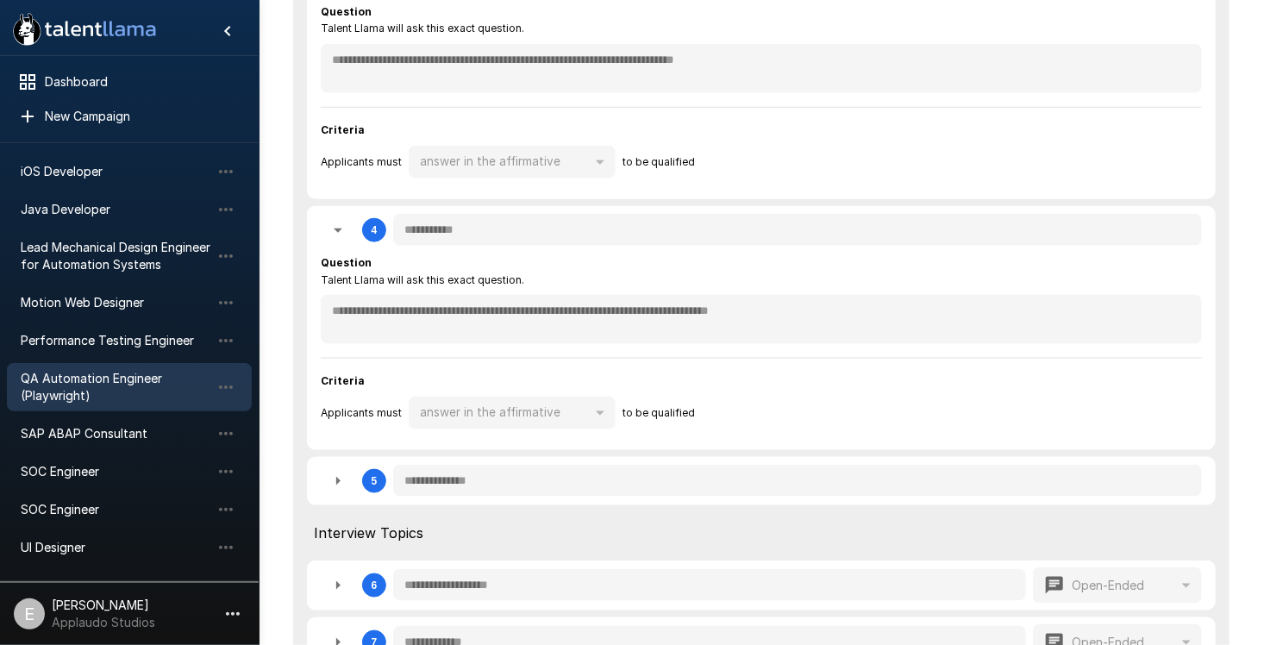
scroll to position [1035, 0]
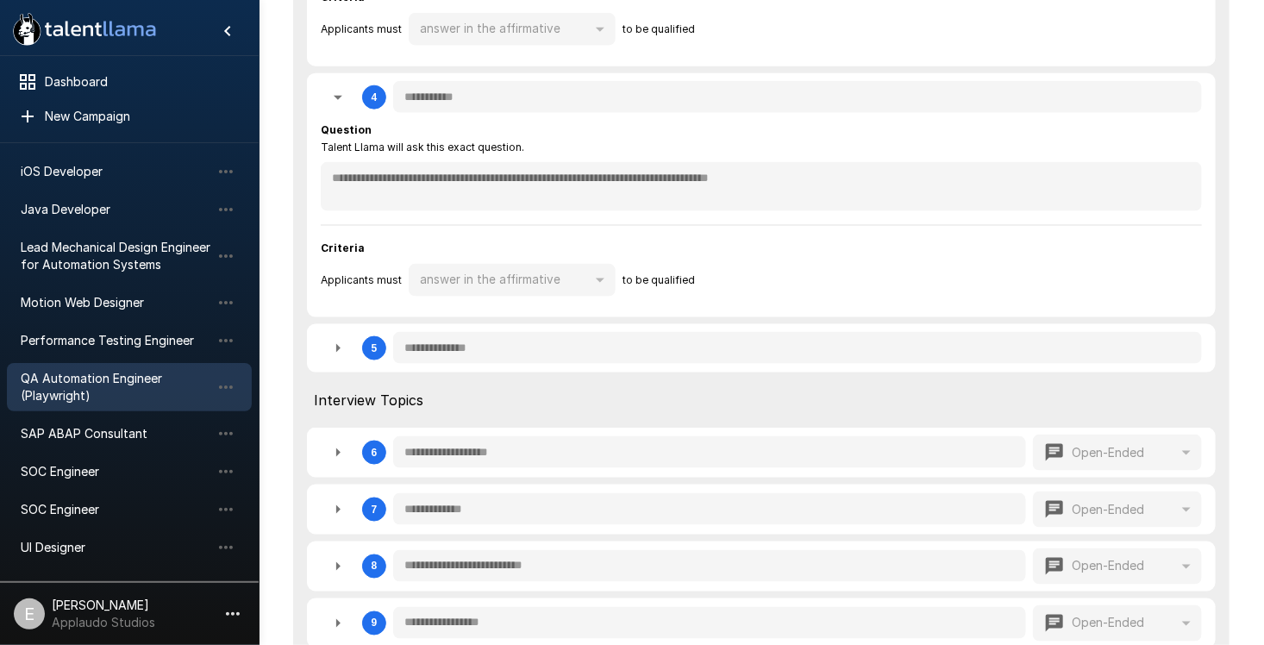
click at [335, 350] on icon "button" at bounding box center [338, 348] width 21 height 21
type textarea "*"
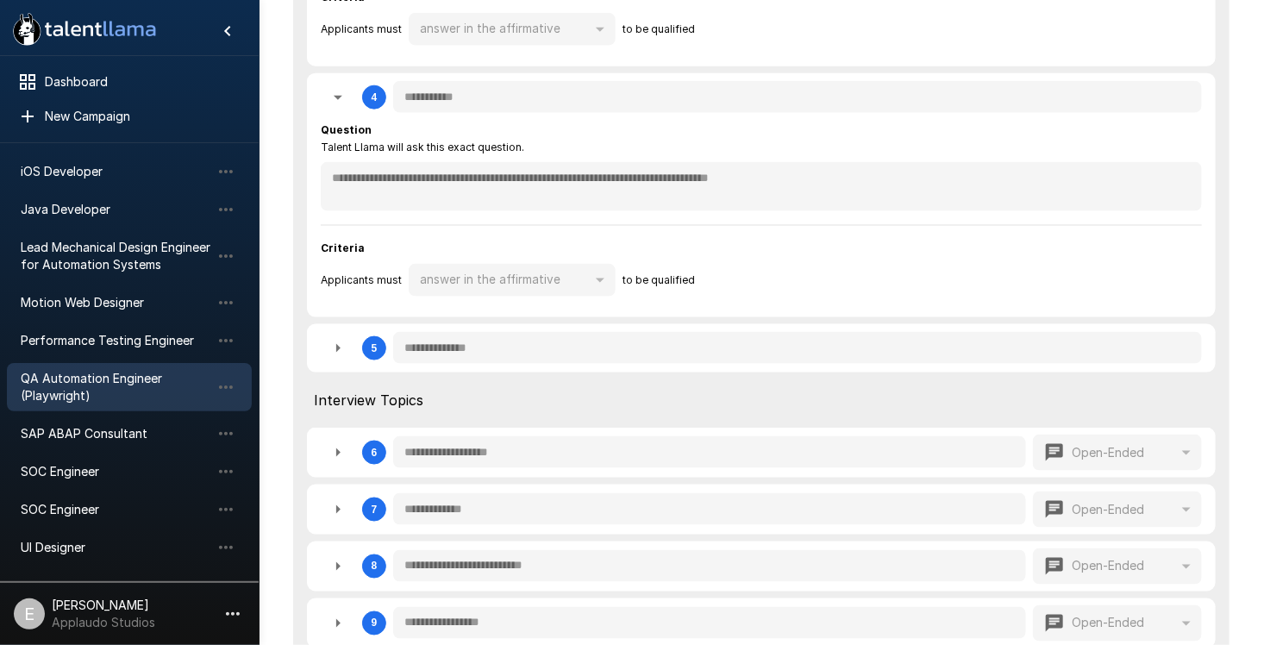
type textarea "*"
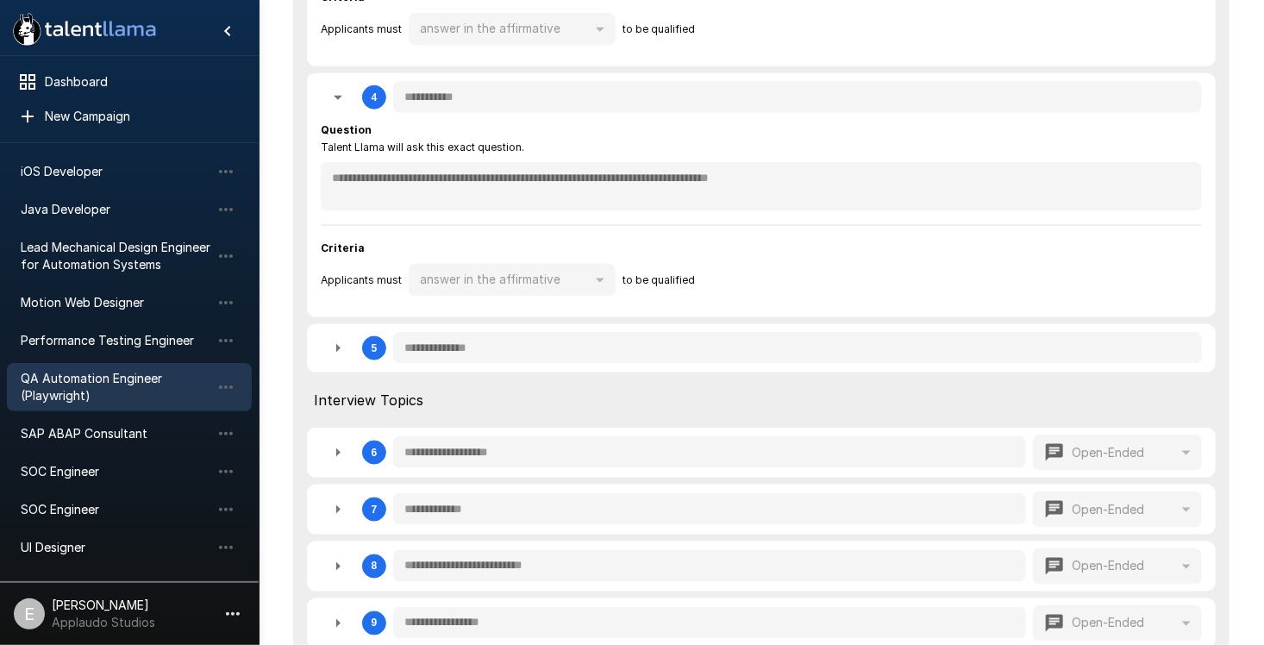
type textarea "*"
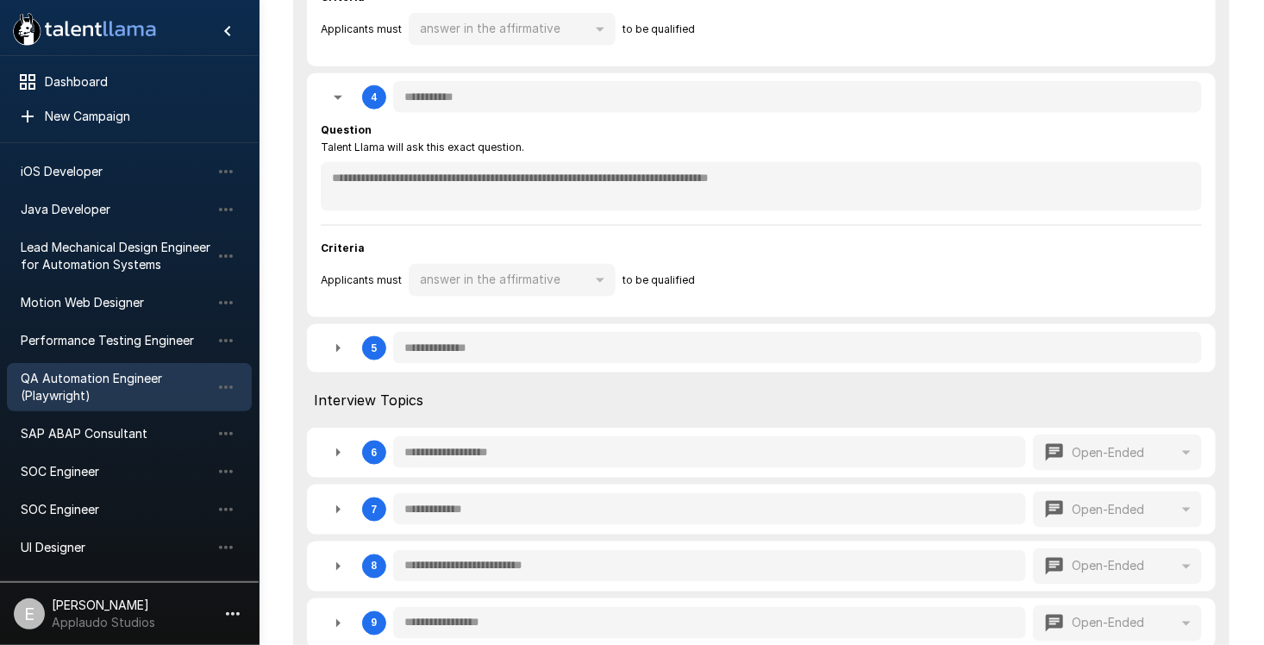
type textarea "*"
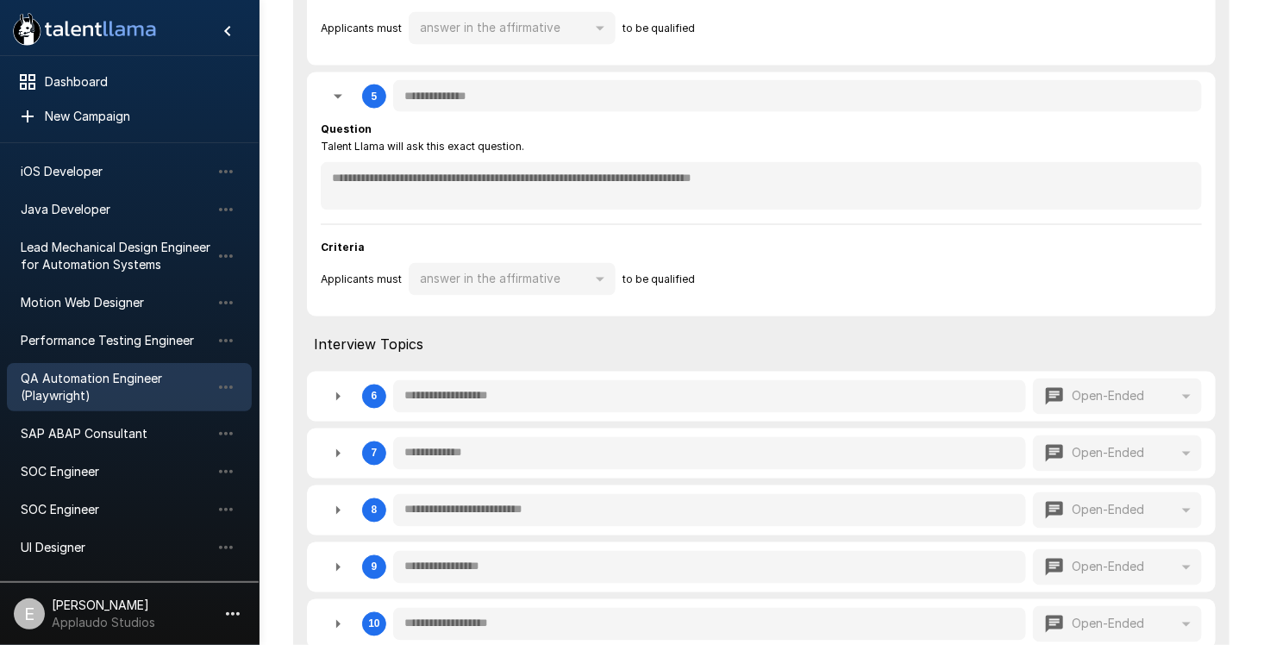
scroll to position [1293, 0]
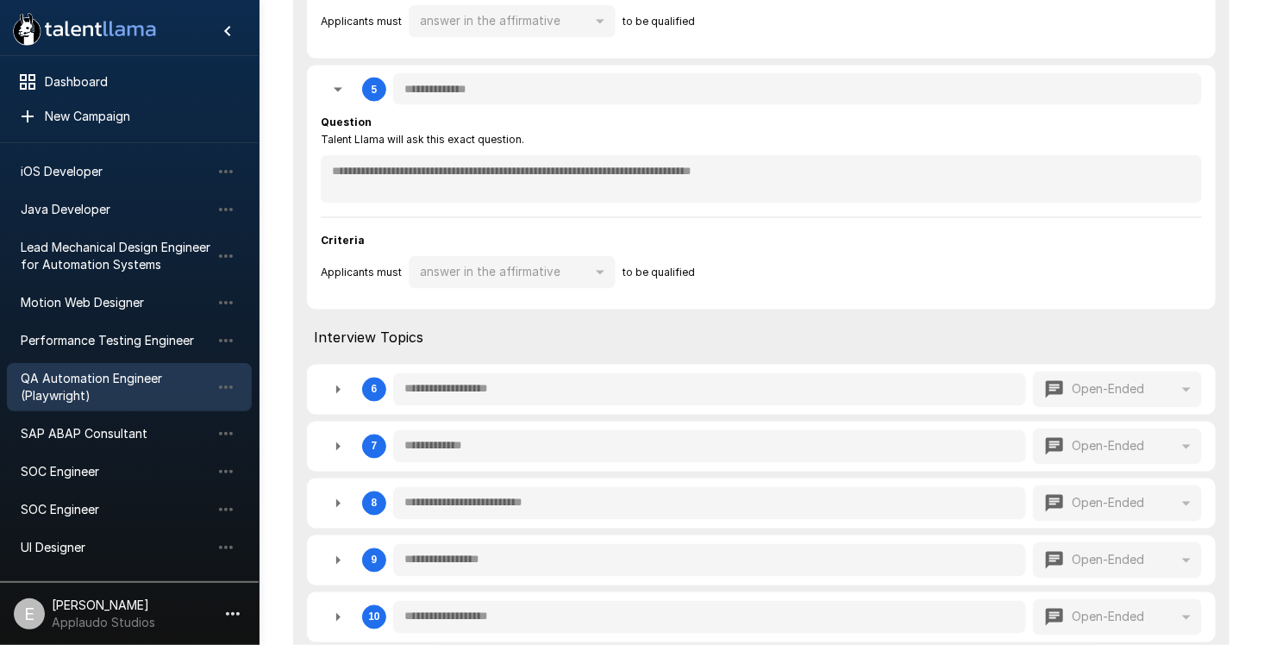
click at [339, 381] on icon "button" at bounding box center [338, 389] width 21 height 21
type textarea "*"
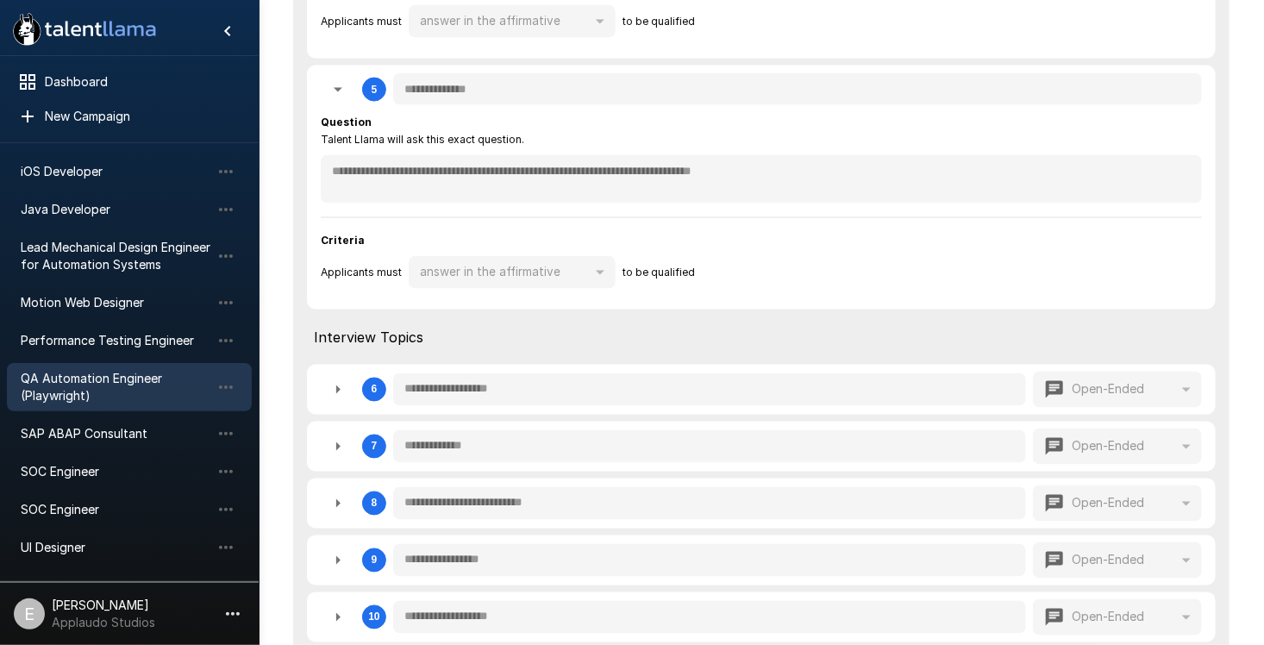
type textarea "*"
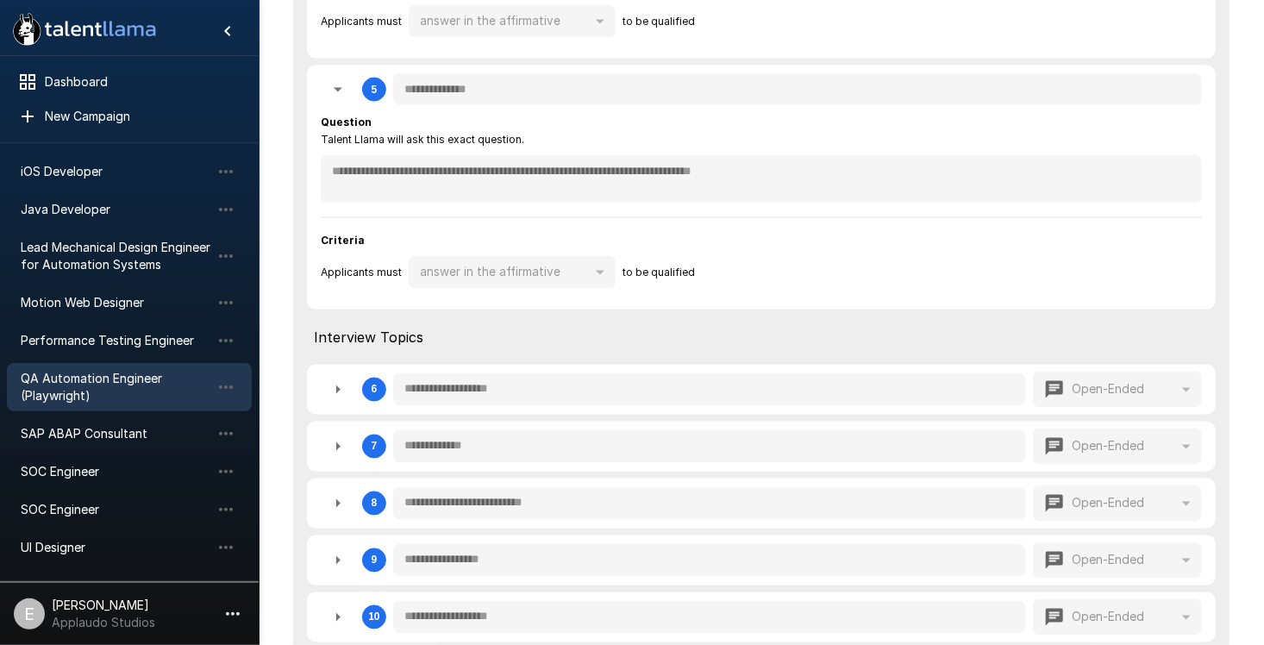
type textarea "*"
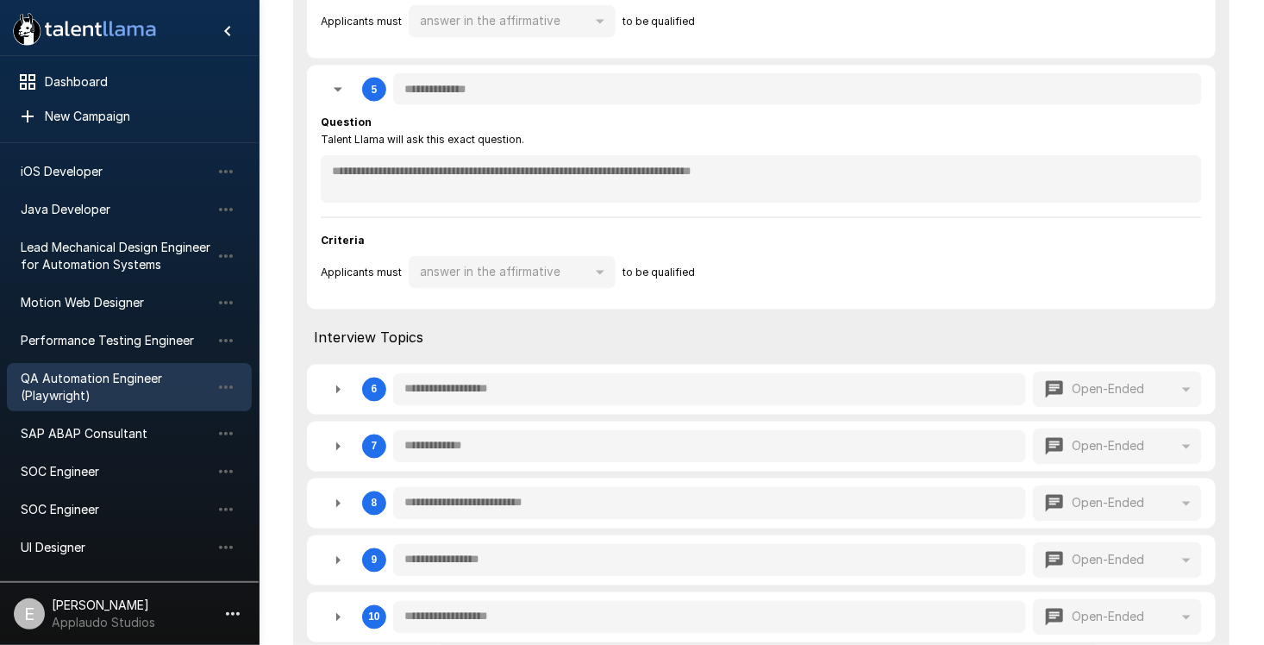
type textarea "*"
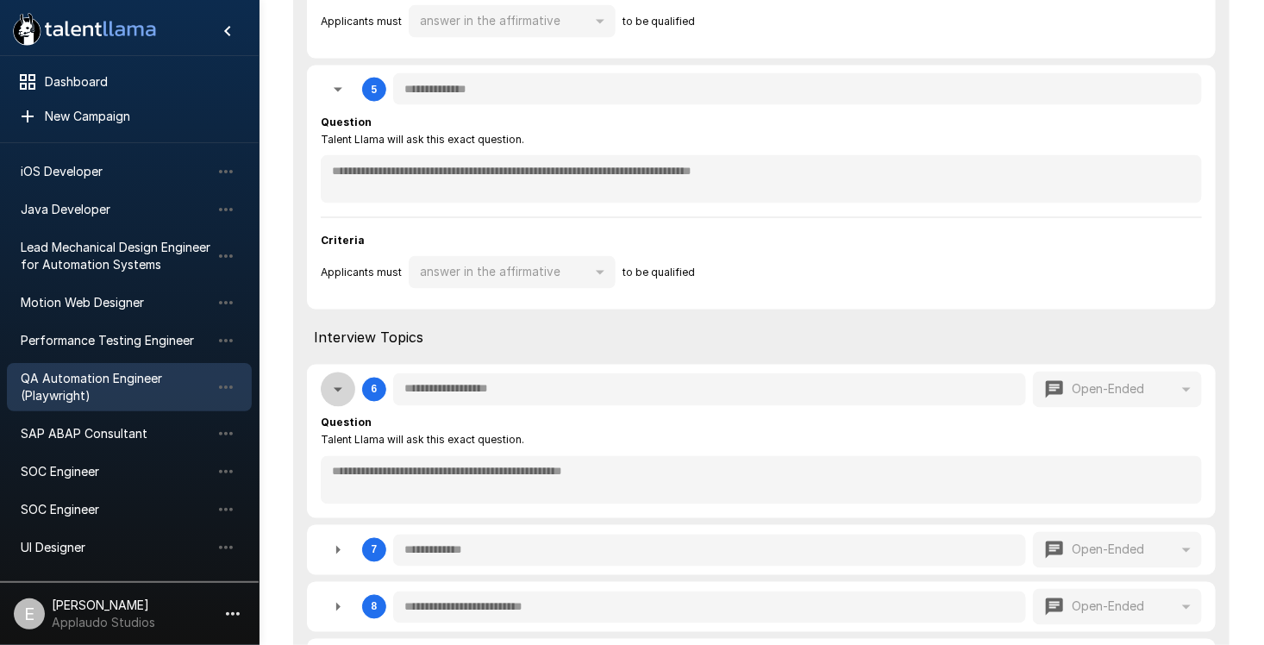
click at [339, 381] on icon "button" at bounding box center [338, 389] width 21 height 21
type textarea "*"
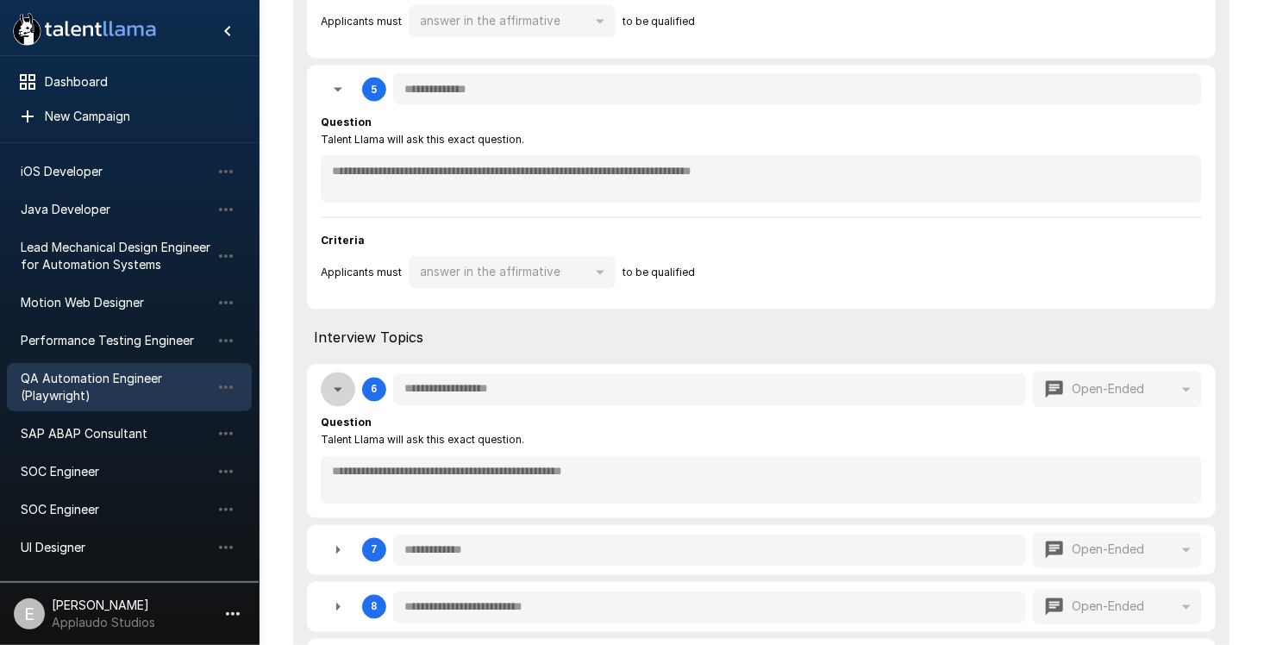
type textarea "*"
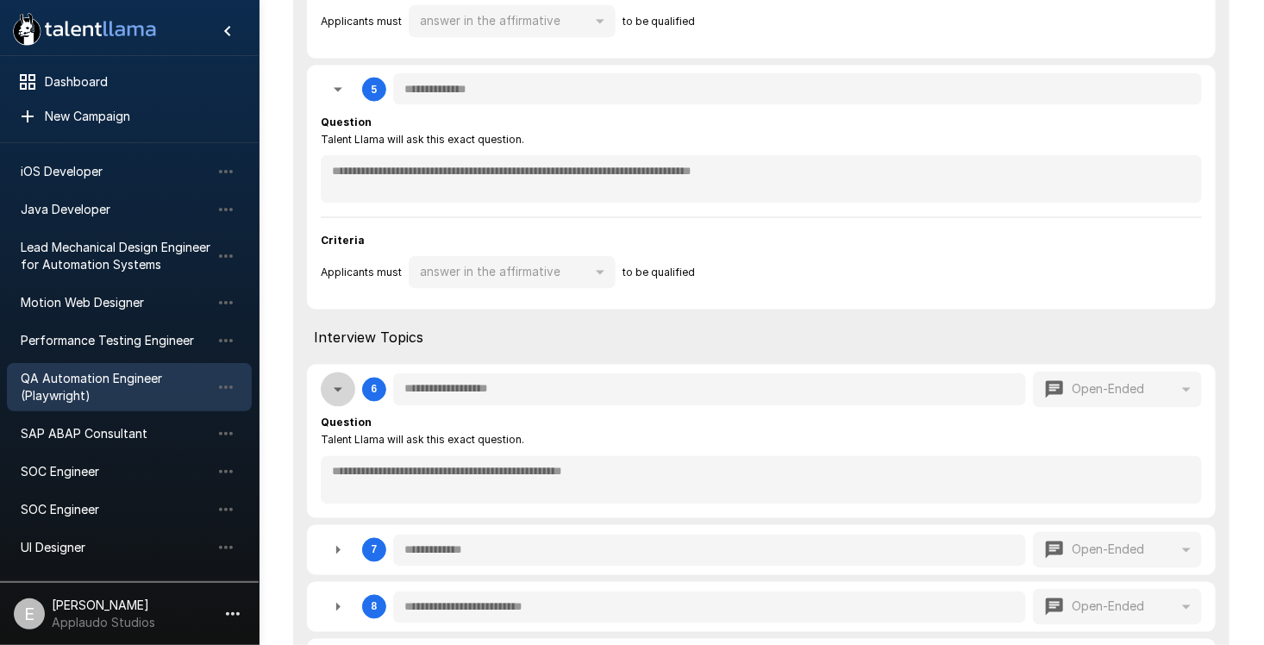
type textarea "*"
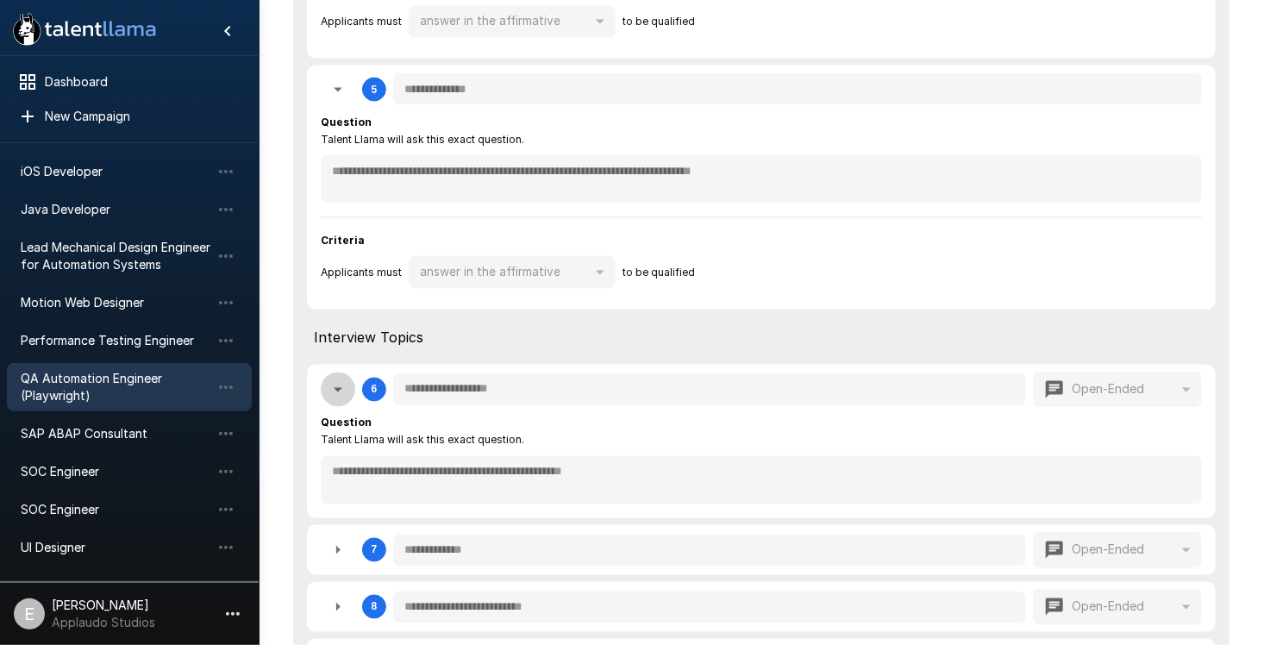
type textarea "*"
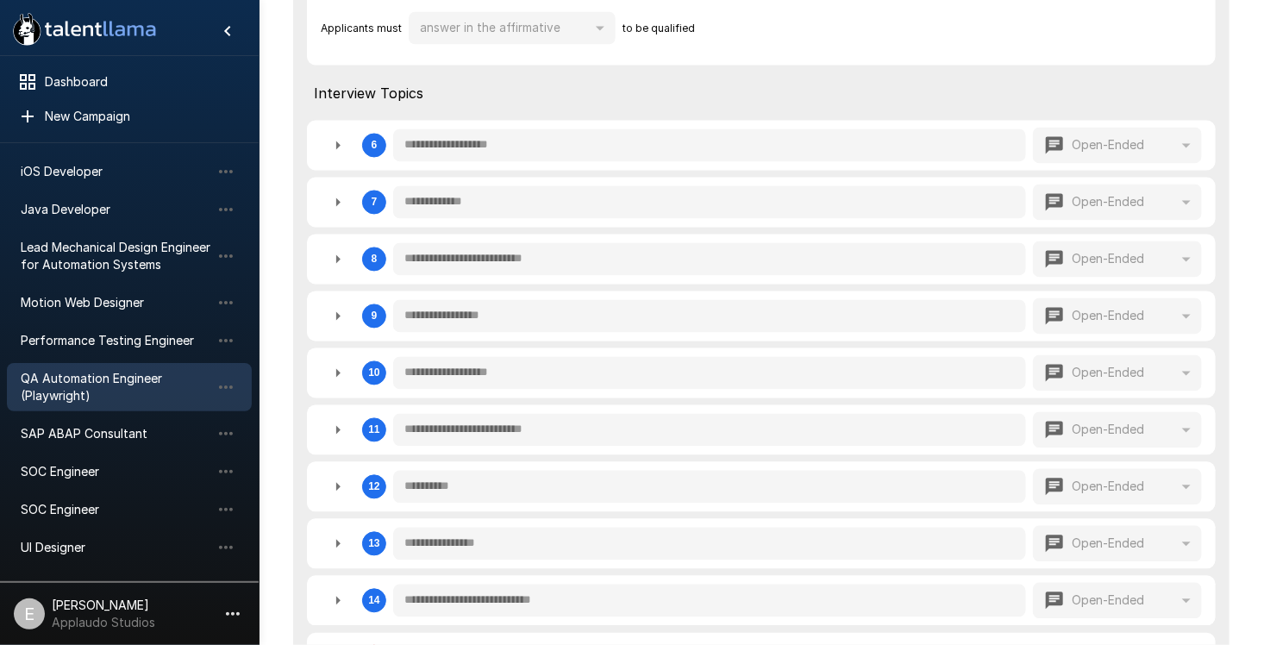
scroll to position [1490, 0]
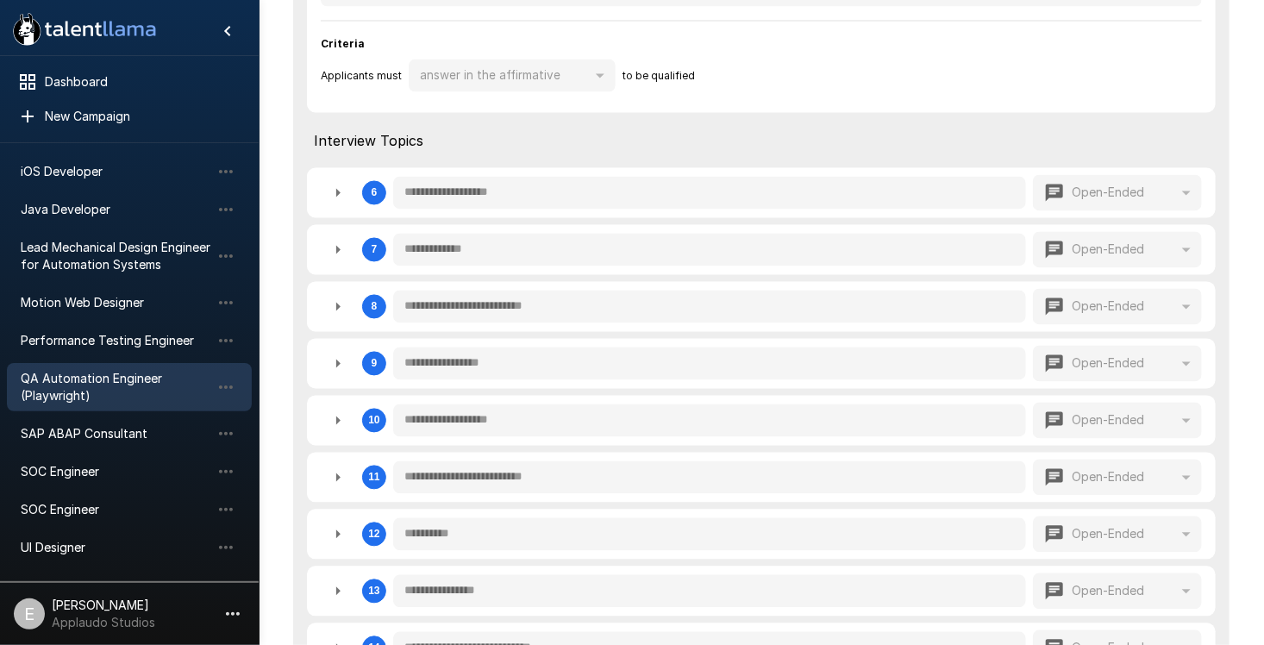
click at [332, 193] on icon "button" at bounding box center [338, 193] width 21 height 21
type textarea "*"
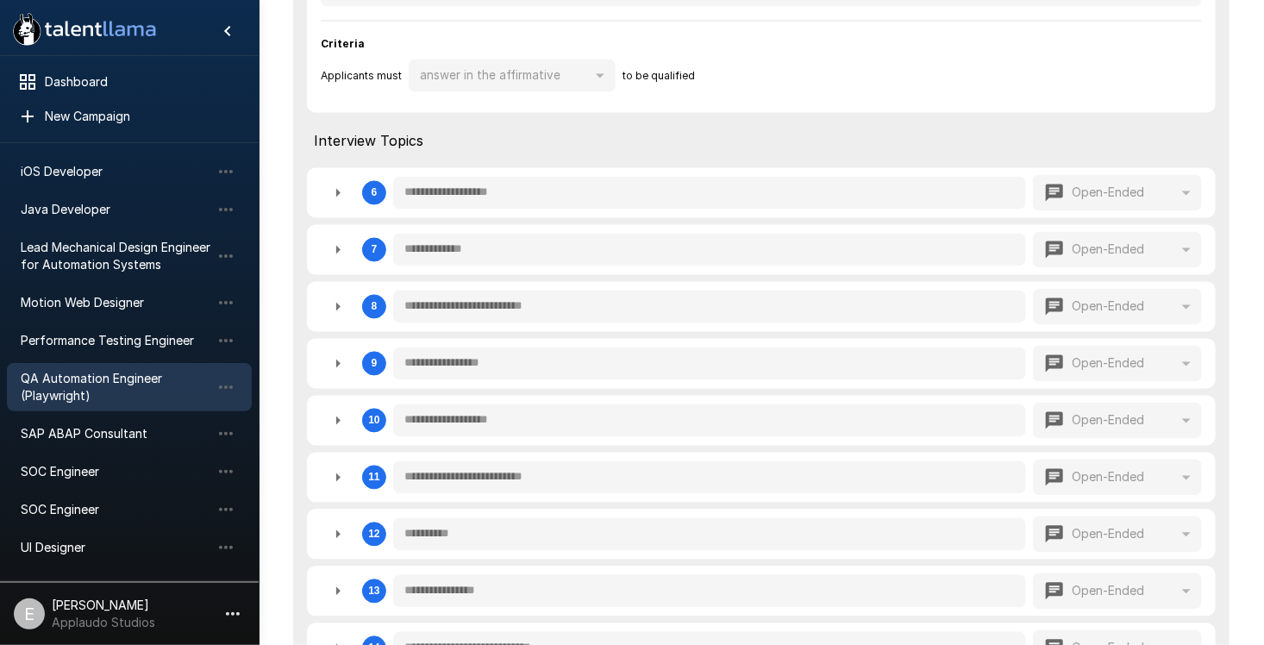
type textarea "*"
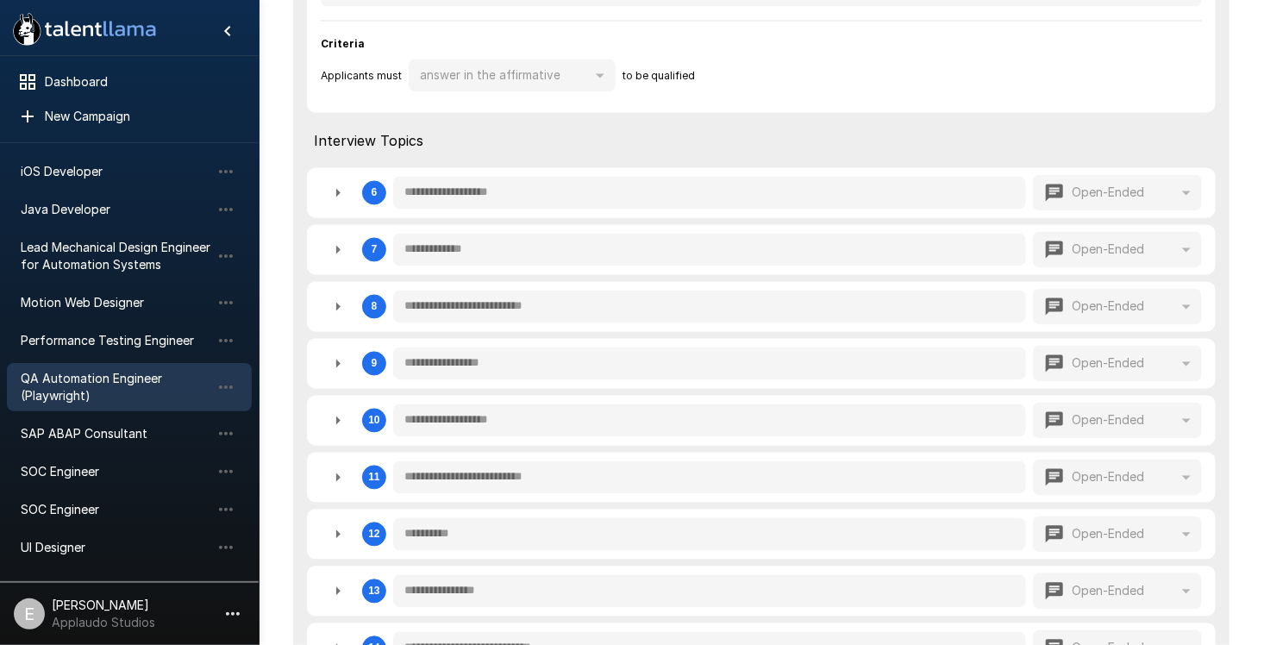
type textarea "*"
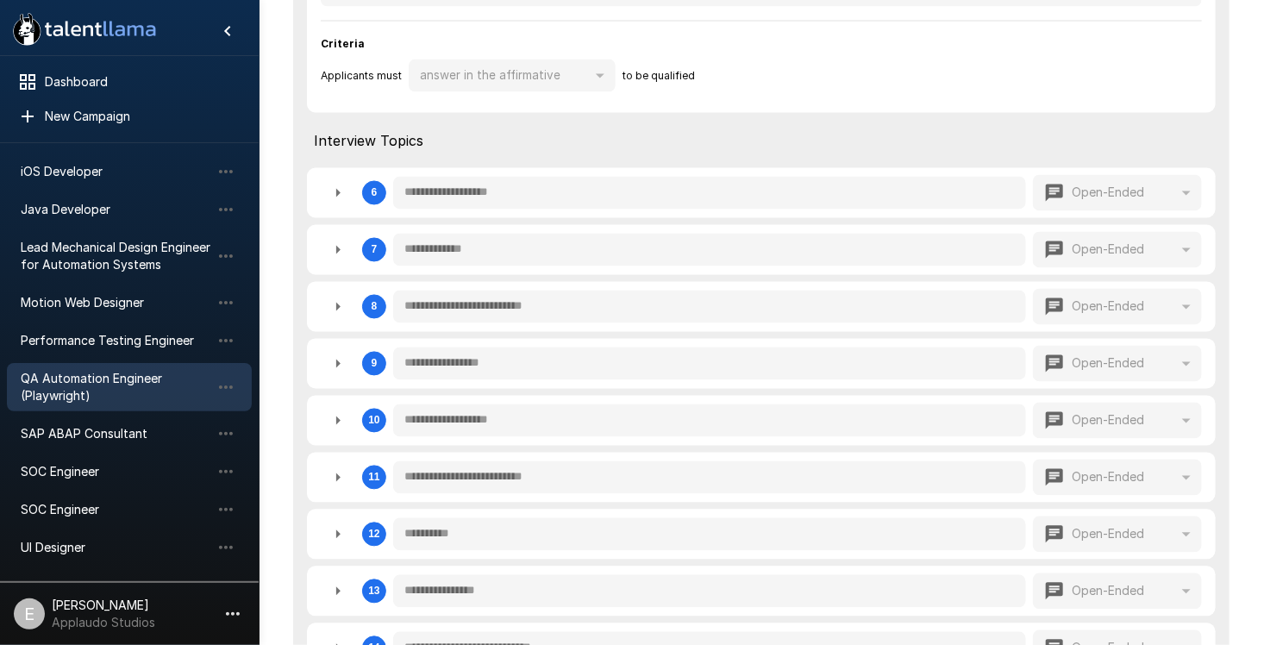
type textarea "*"
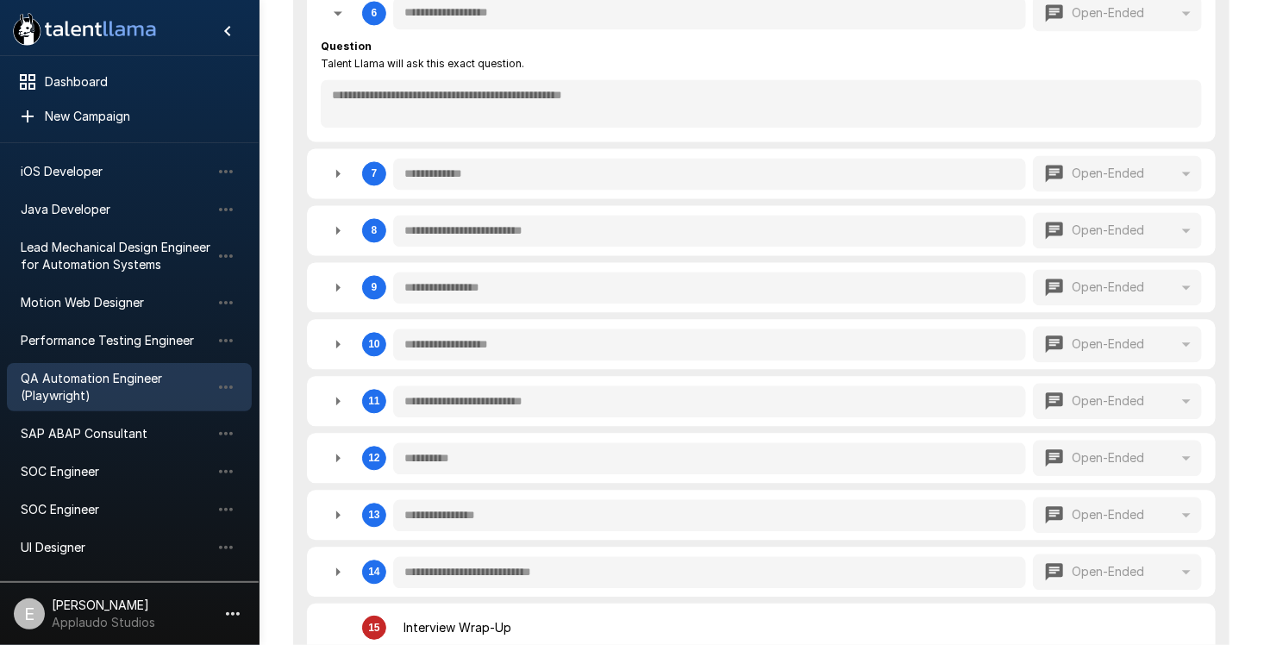
scroll to position [1749, 0]
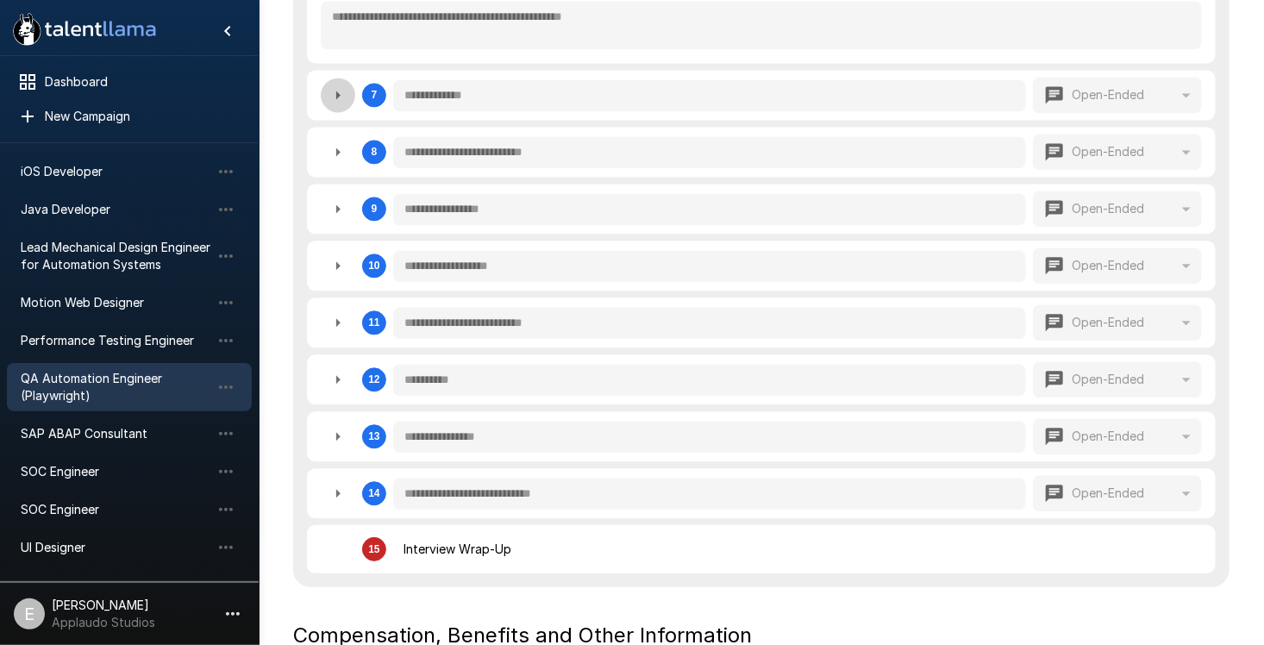
click at [333, 87] on icon "button" at bounding box center [338, 94] width 21 height 21
type textarea "*"
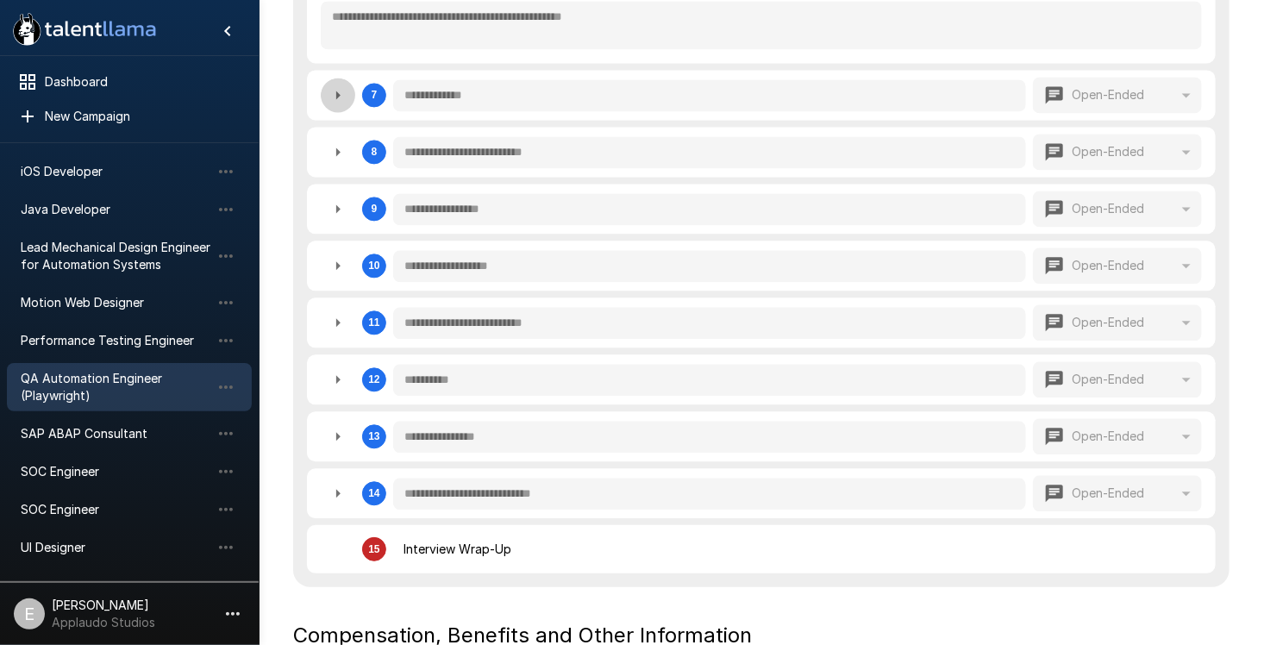
type textarea "*"
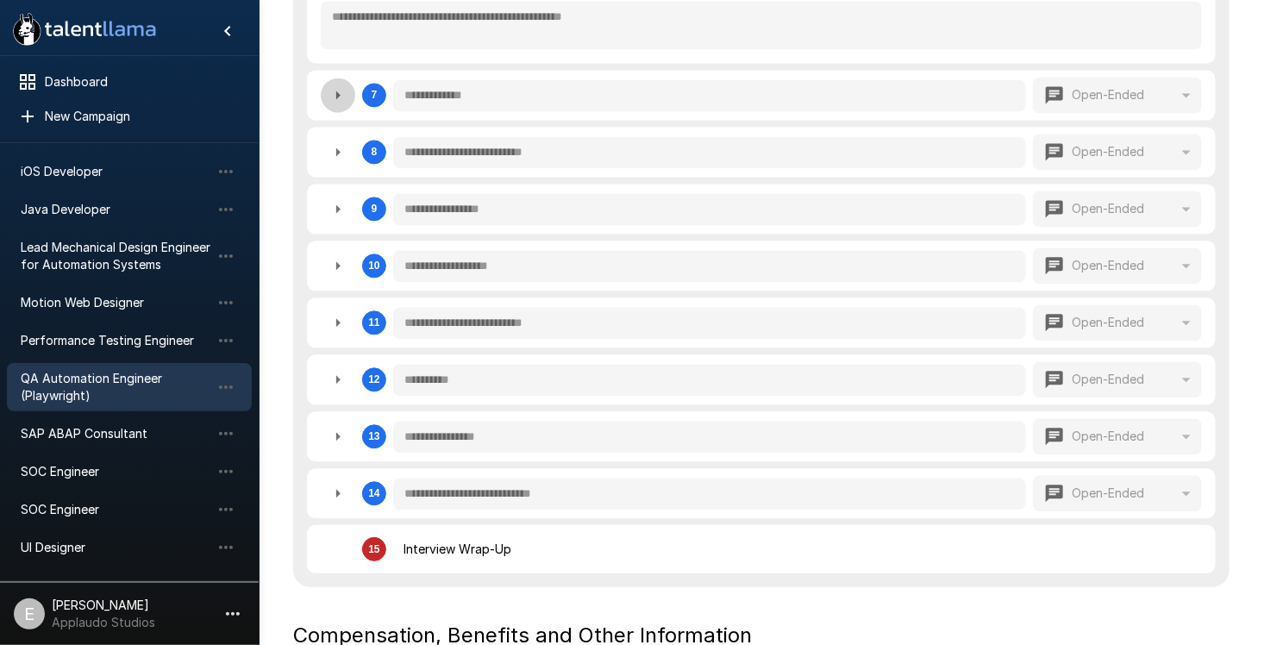
type textarea "*"
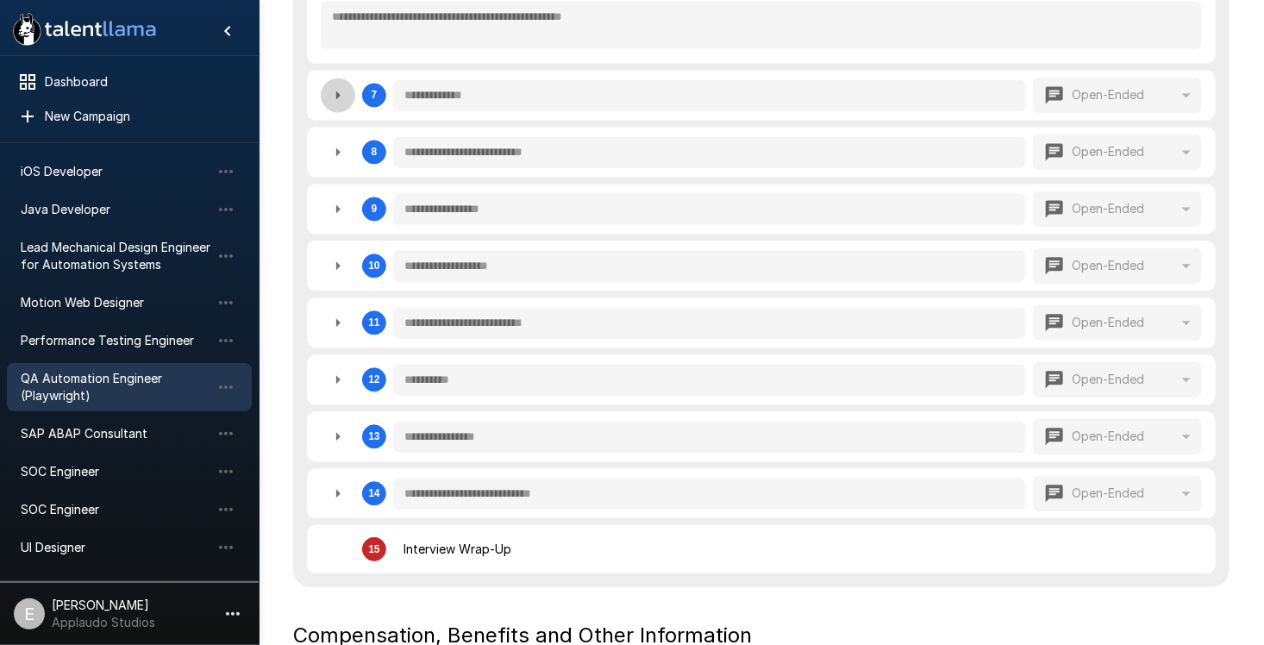
type textarea "*"
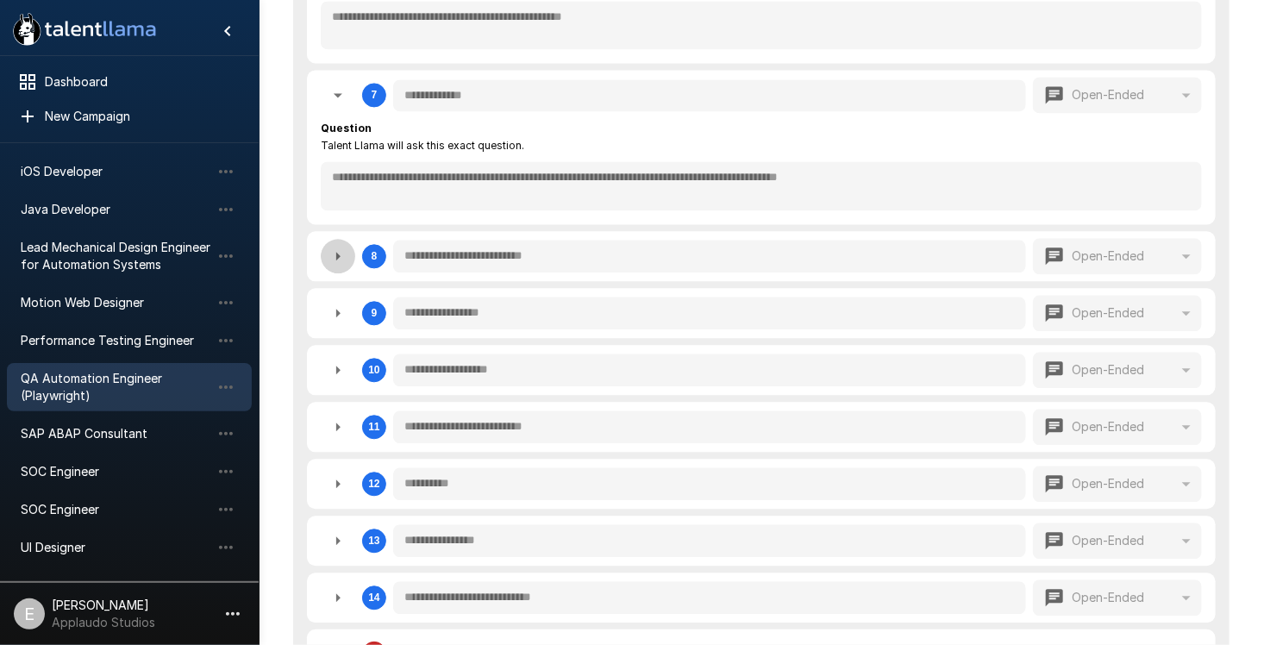
click at [334, 246] on icon "button" at bounding box center [338, 256] width 21 height 21
type textarea "*"
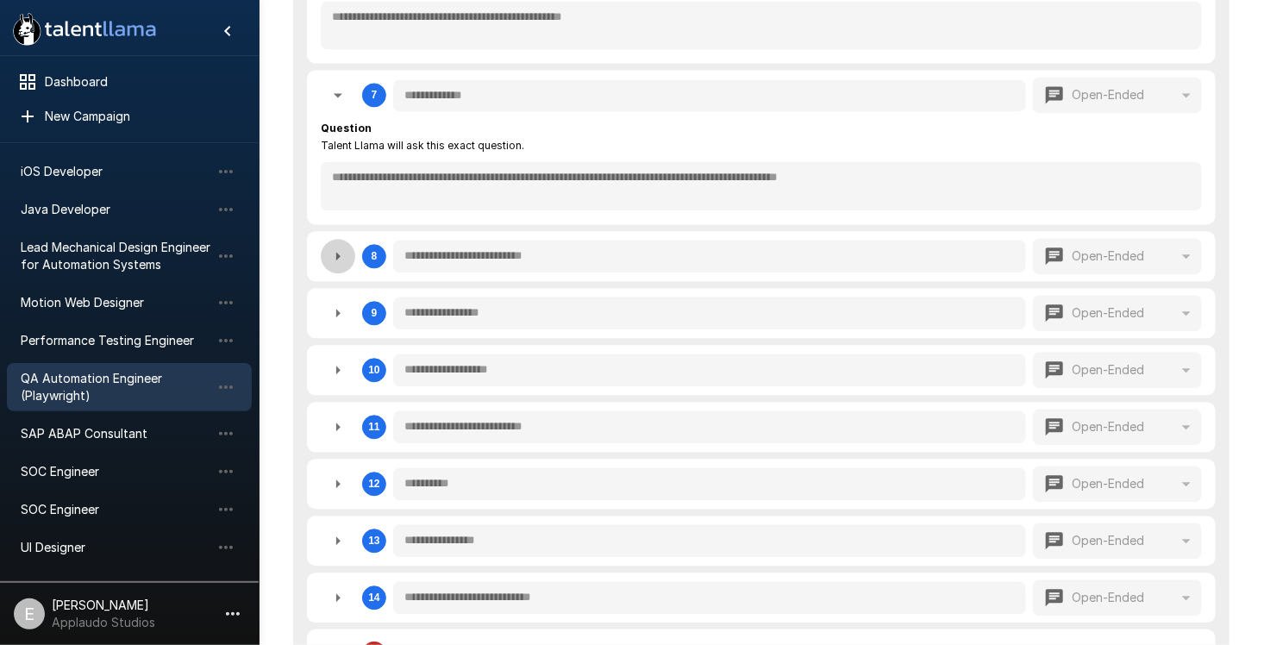
type textarea "*"
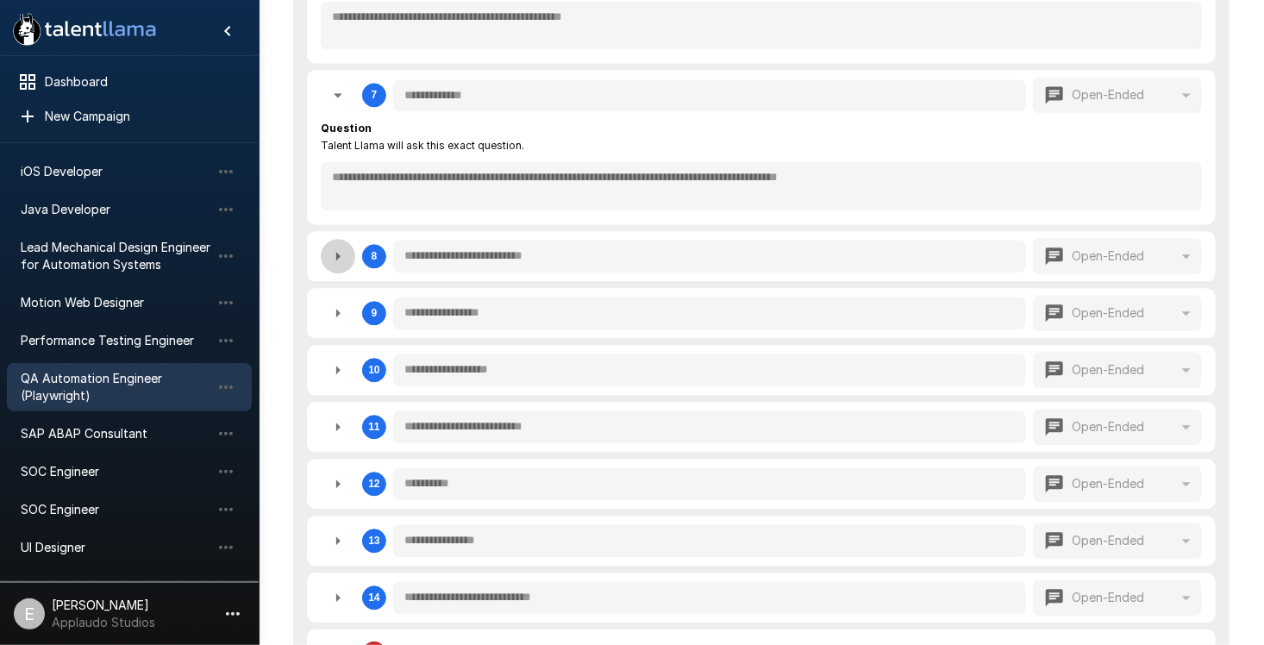
type textarea "*"
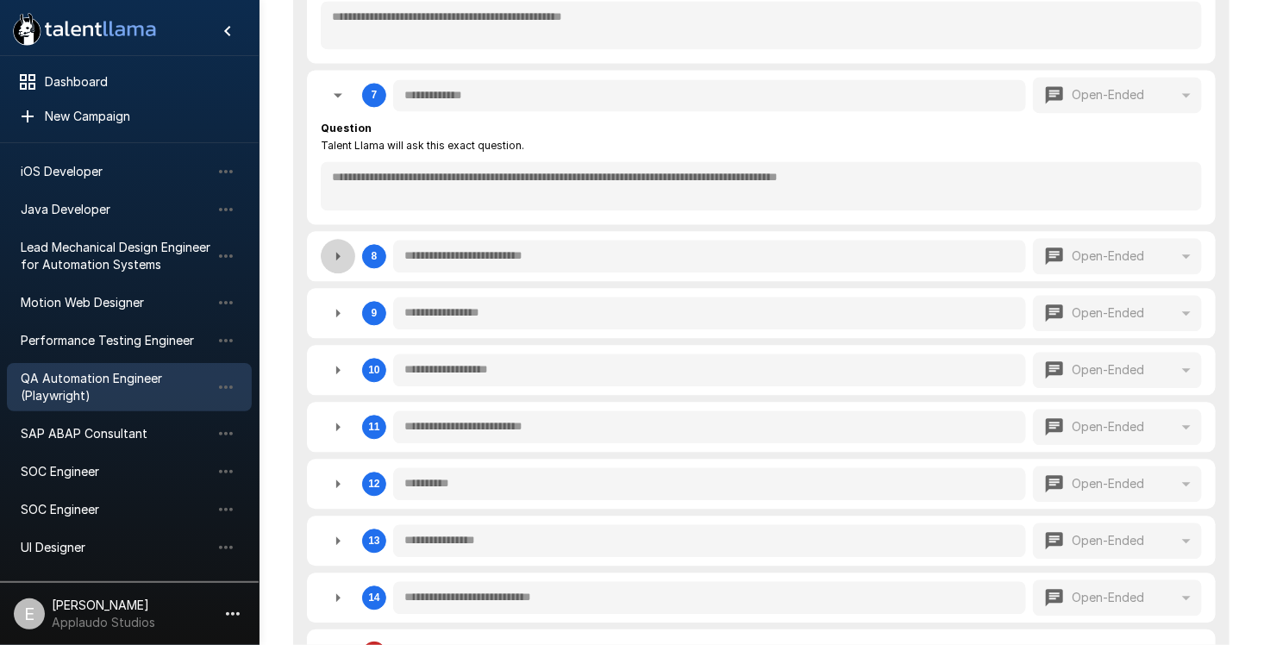
type textarea "*"
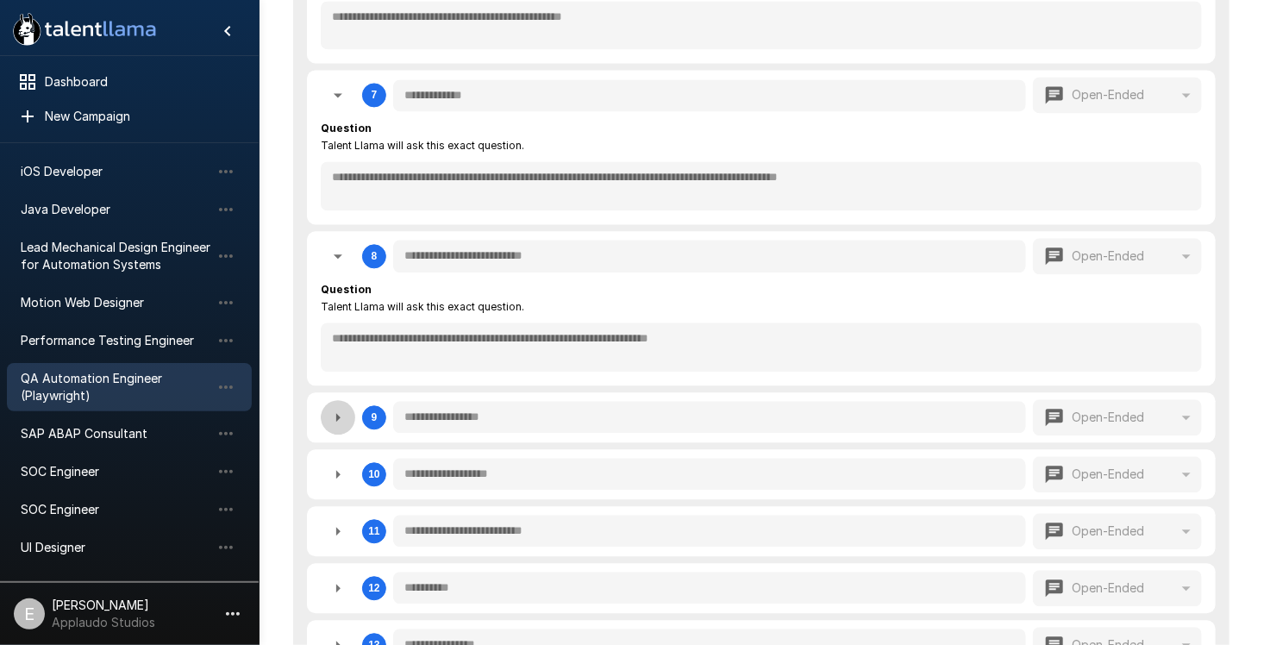
click at [331, 407] on icon "button" at bounding box center [338, 417] width 21 height 21
type textarea "*"
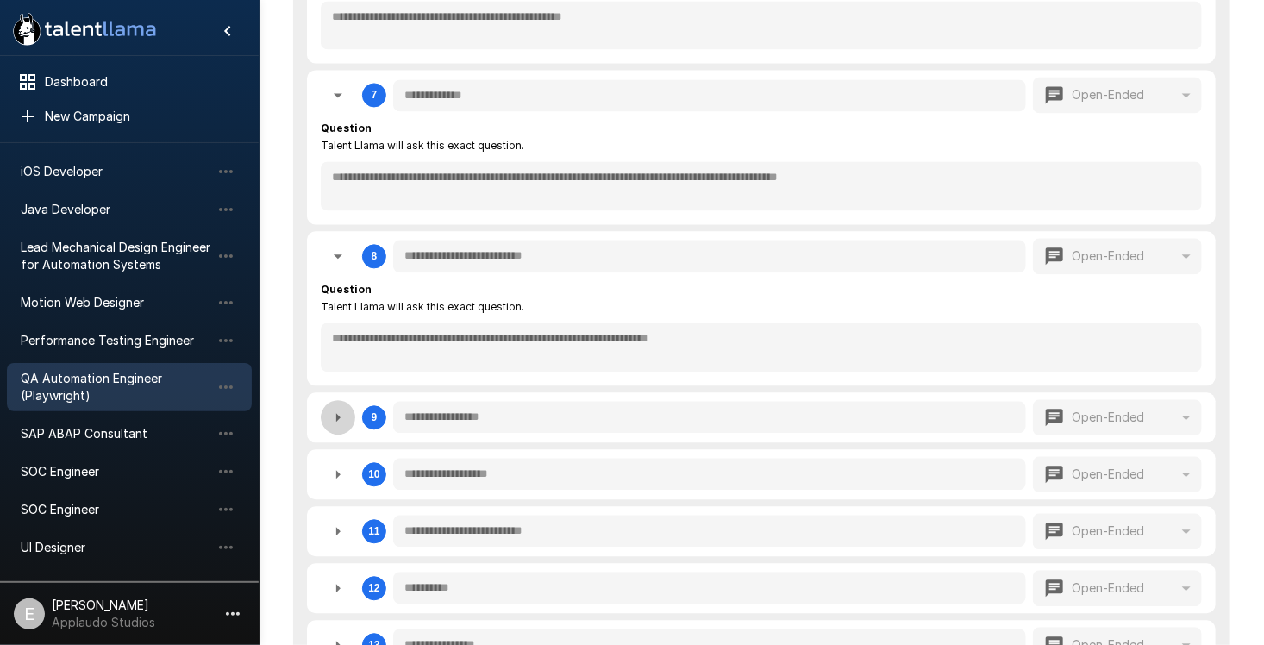
type textarea "*"
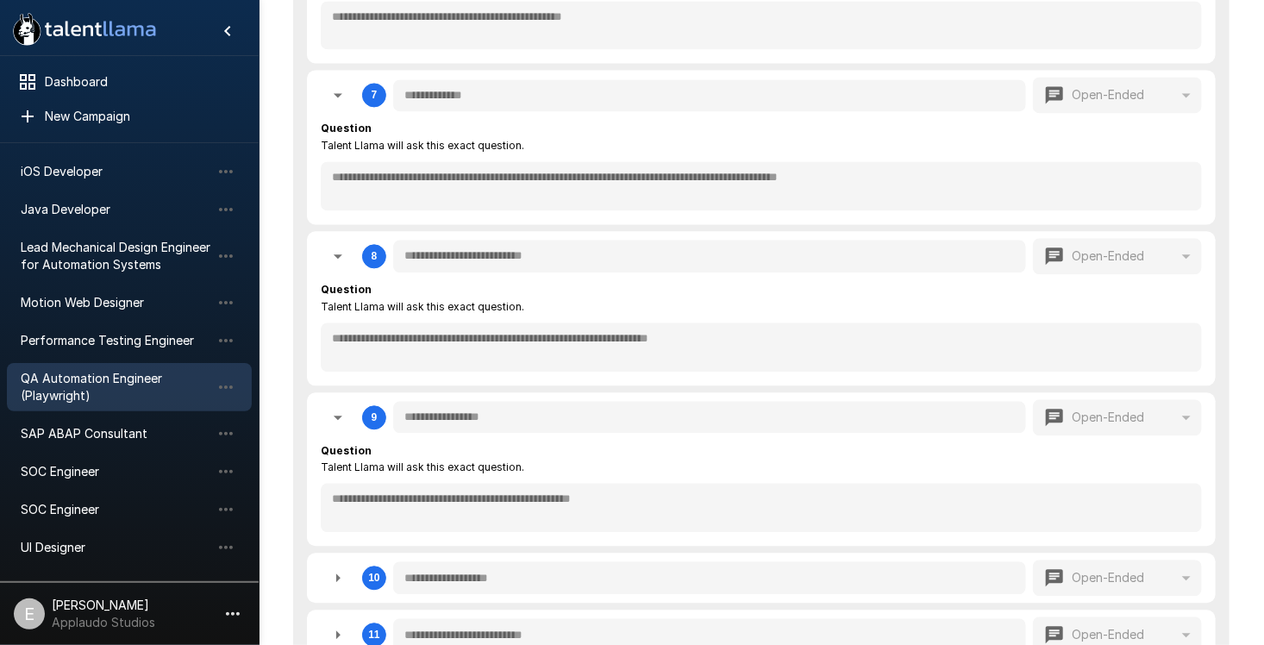
scroll to position [1835, 0]
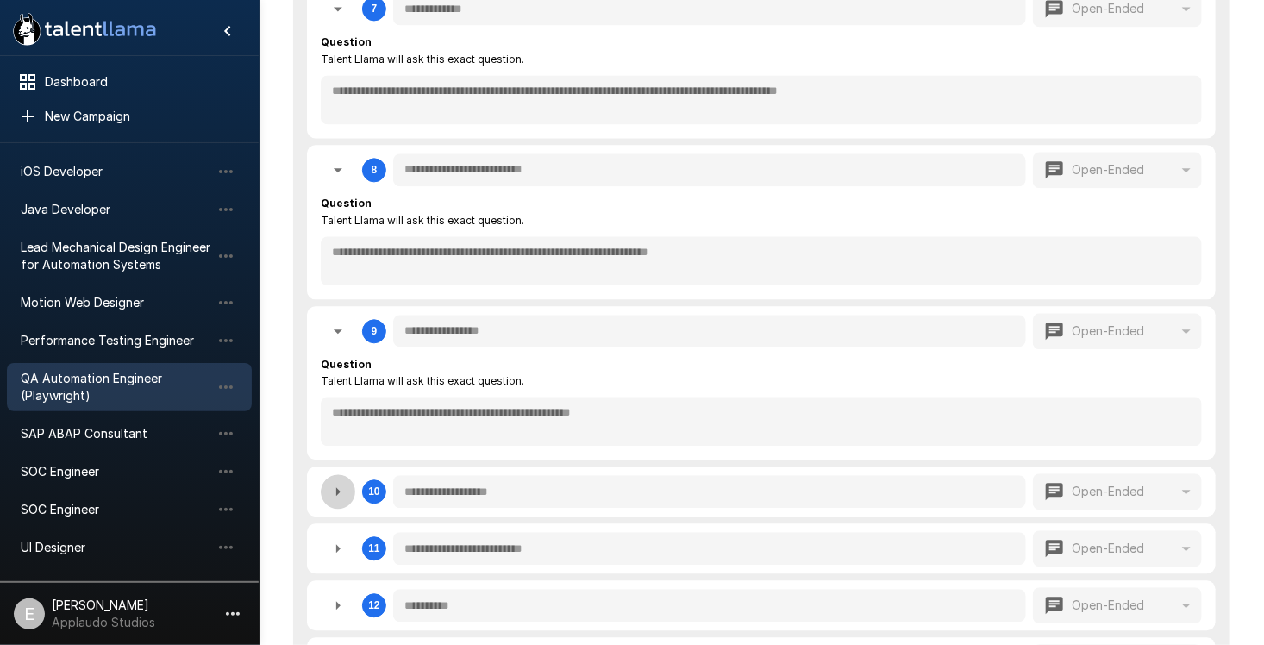
click at [331, 483] on icon "button" at bounding box center [338, 491] width 21 height 21
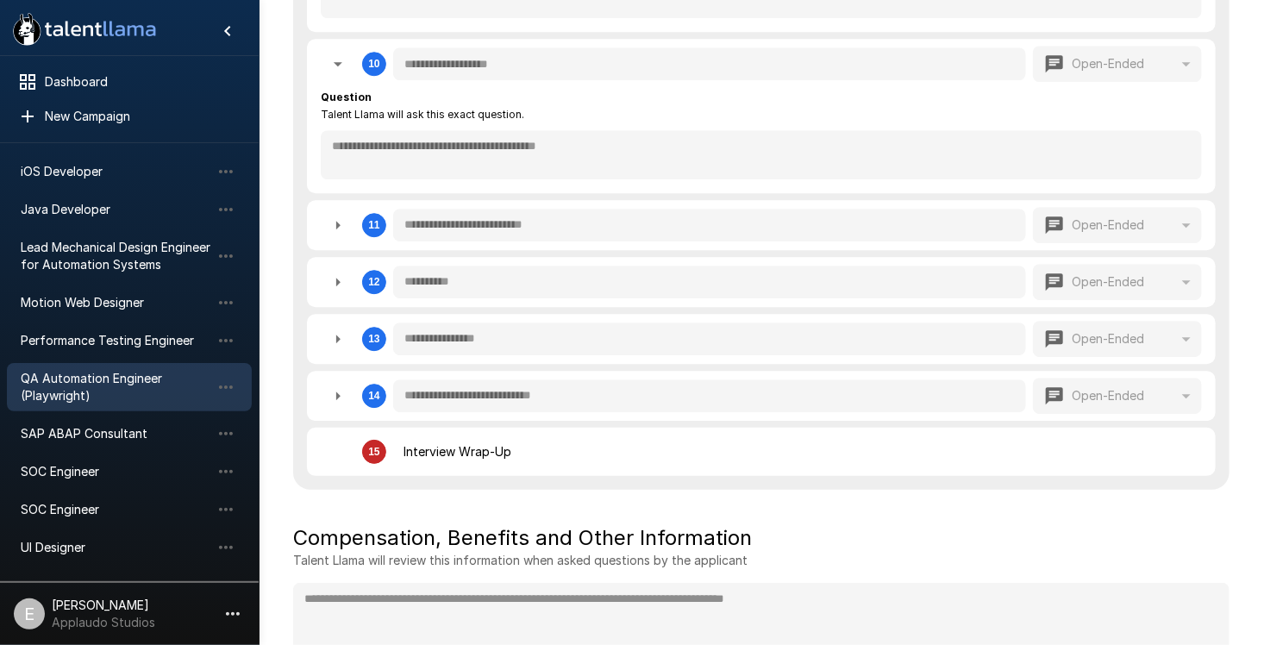
scroll to position [2266, 0]
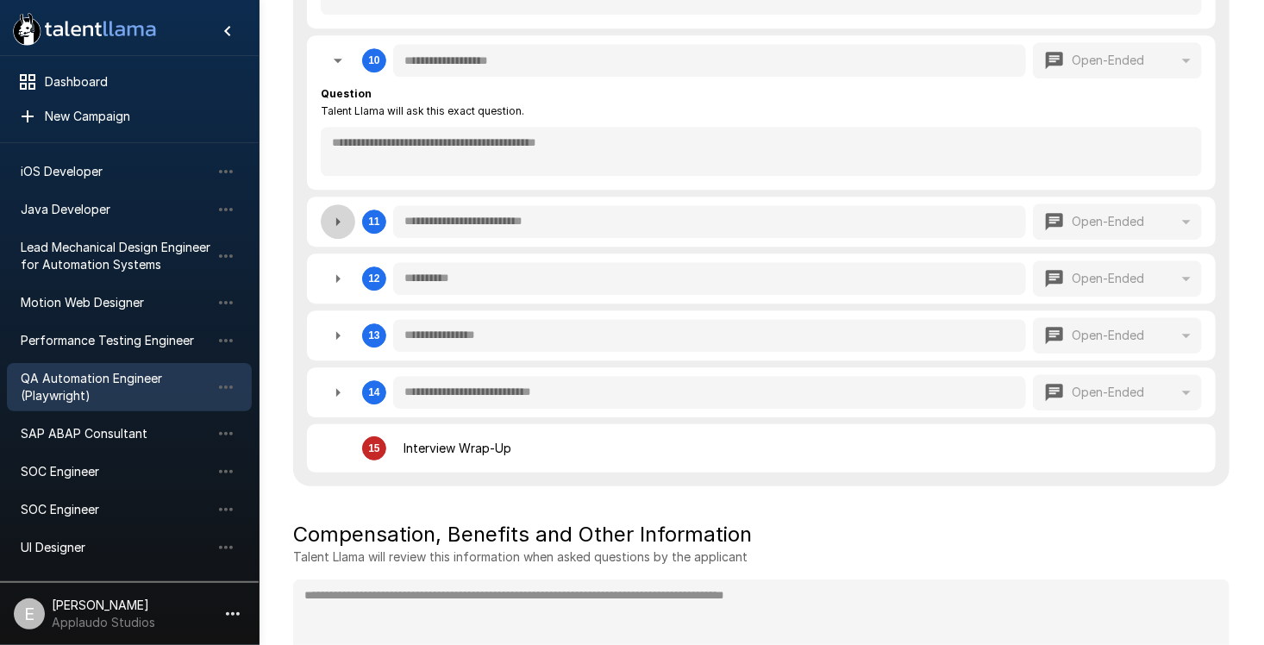
click at [346, 217] on icon "button" at bounding box center [338, 221] width 21 height 21
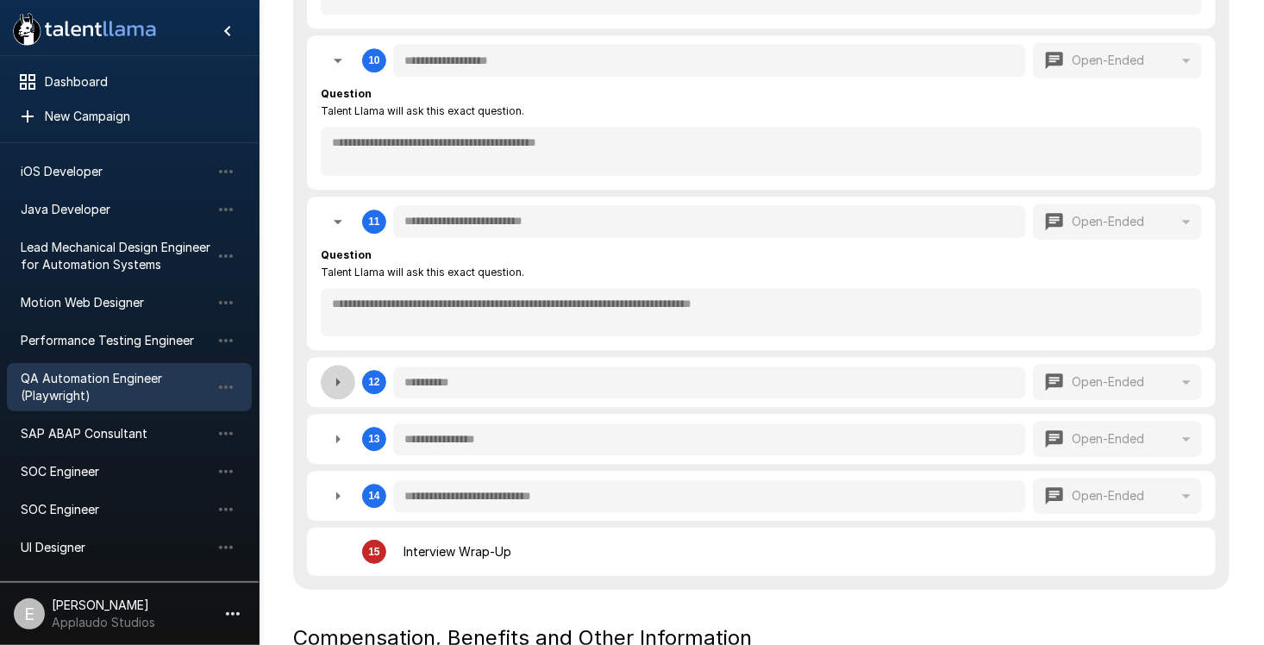
click at [341, 373] on icon "button" at bounding box center [338, 382] width 21 height 21
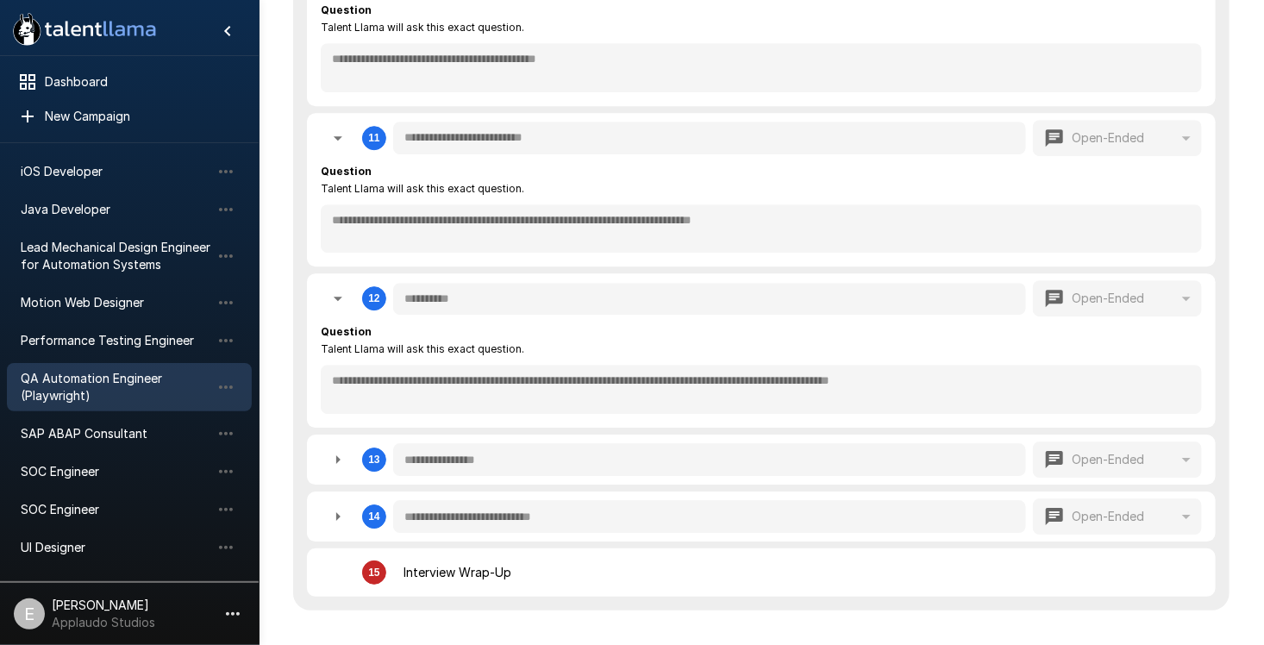
scroll to position [2438, 0]
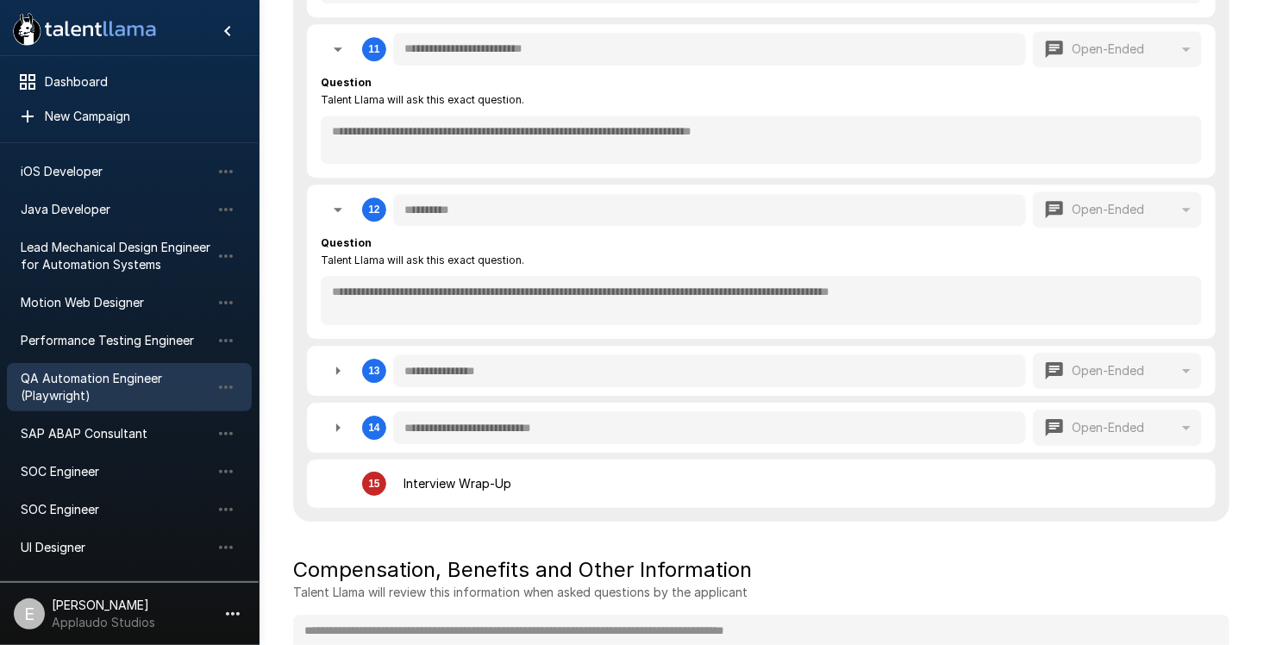
click at [340, 367] on icon "button" at bounding box center [338, 370] width 21 height 21
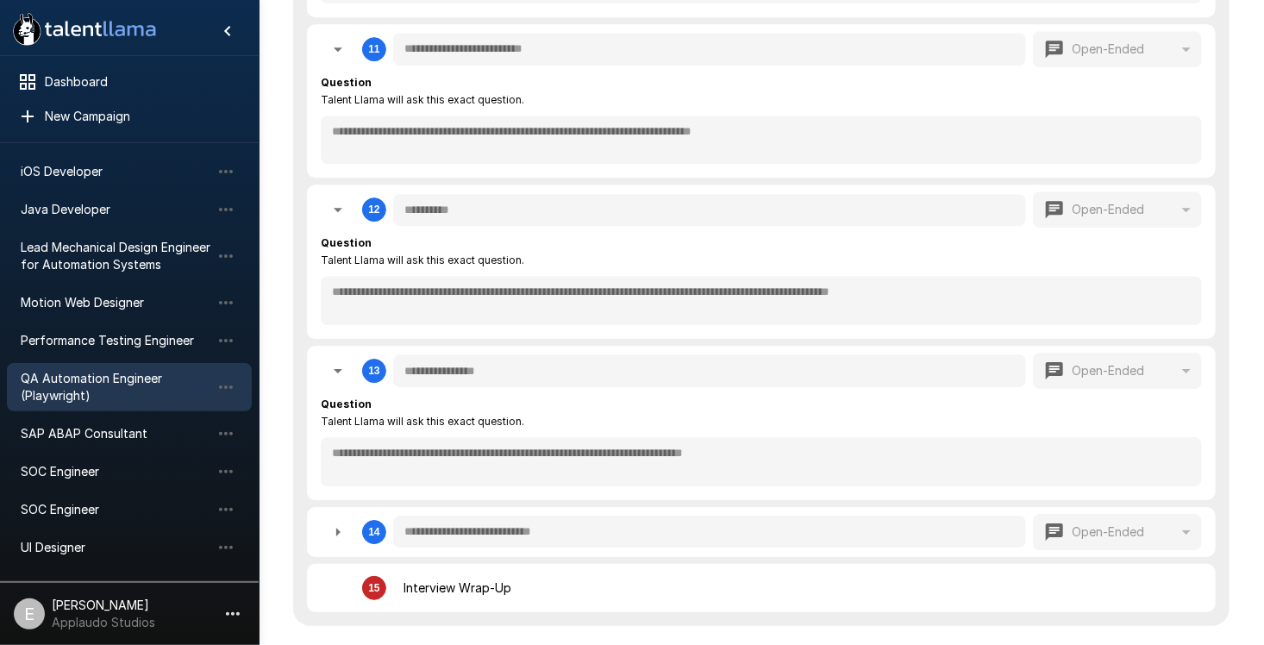
click at [332, 532] on button "button" at bounding box center [338, 532] width 34 height 34
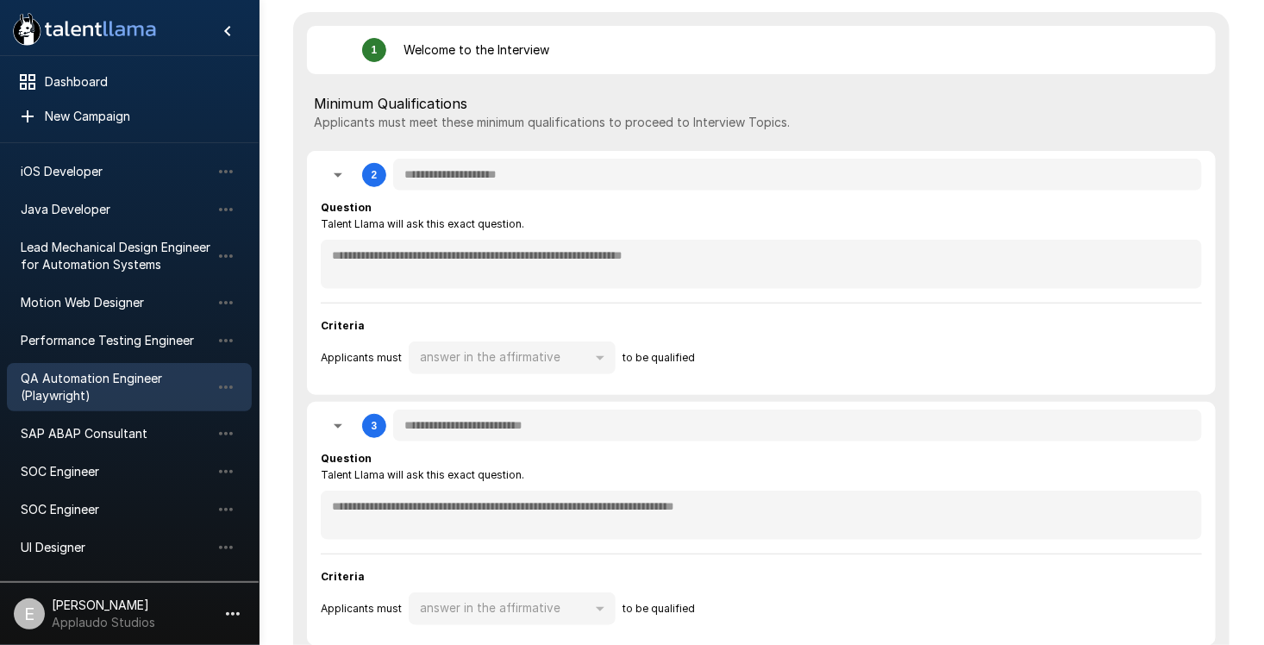
scroll to position [369, 0]
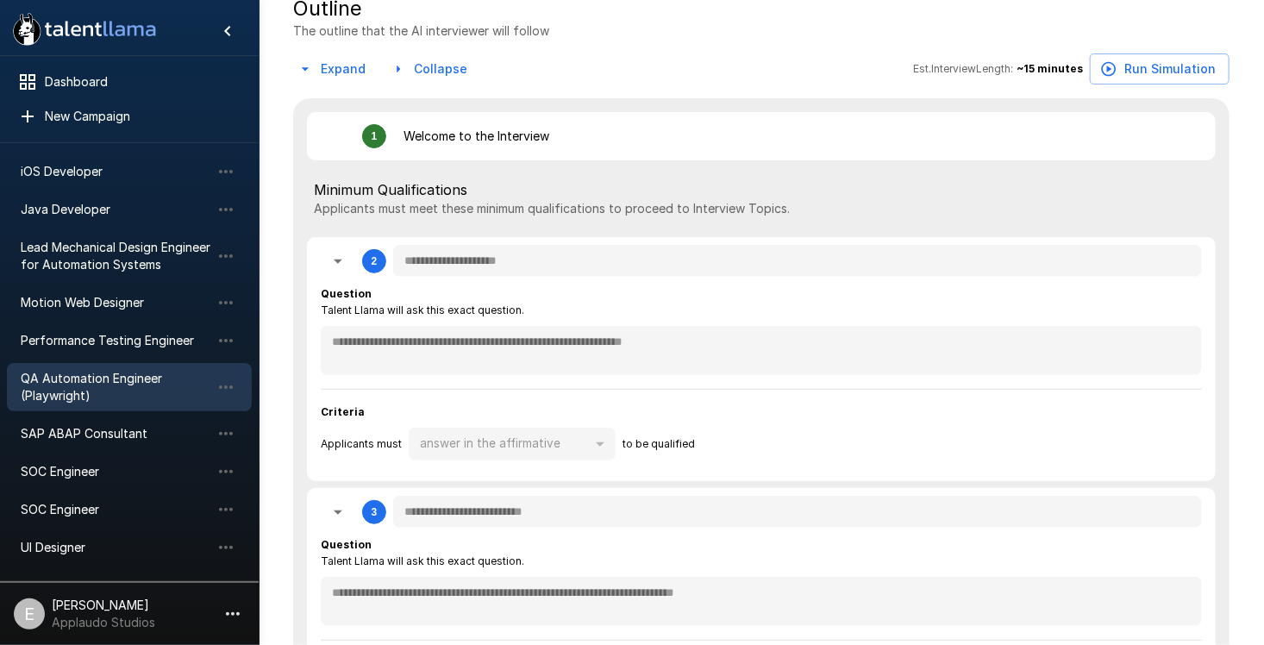
click at [547, 355] on div "**********" at bounding box center [761, 359] width 909 height 244
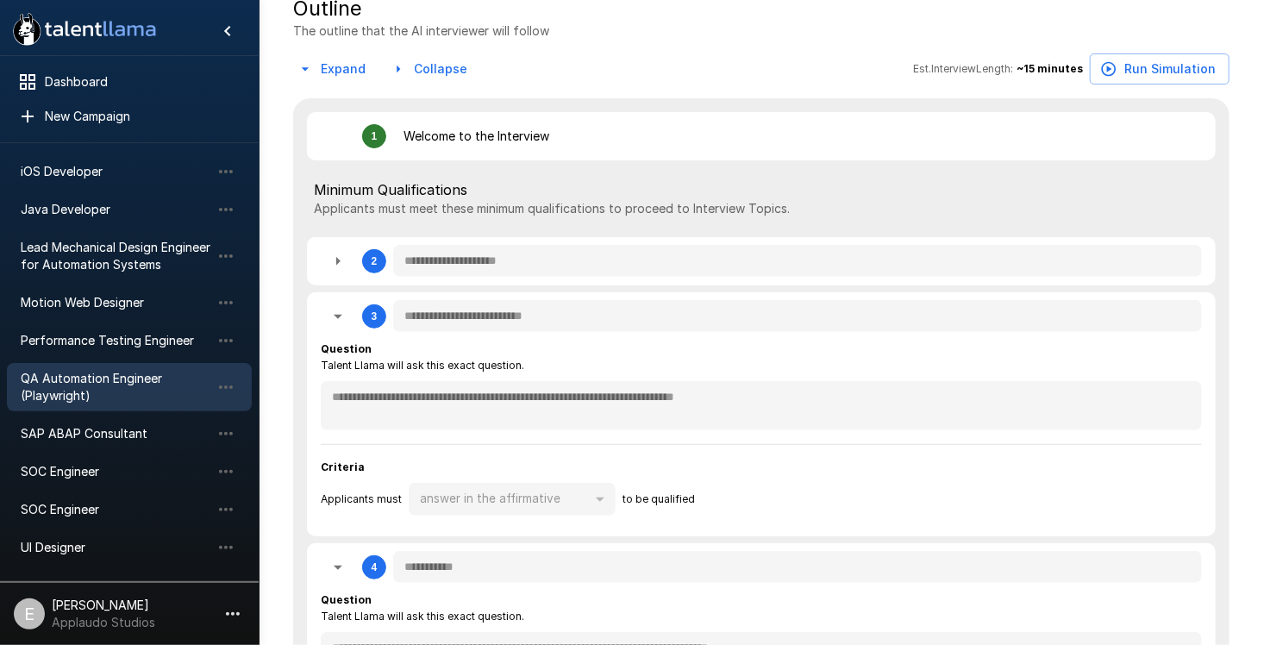
click at [346, 277] on button "button" at bounding box center [338, 261] width 34 height 34
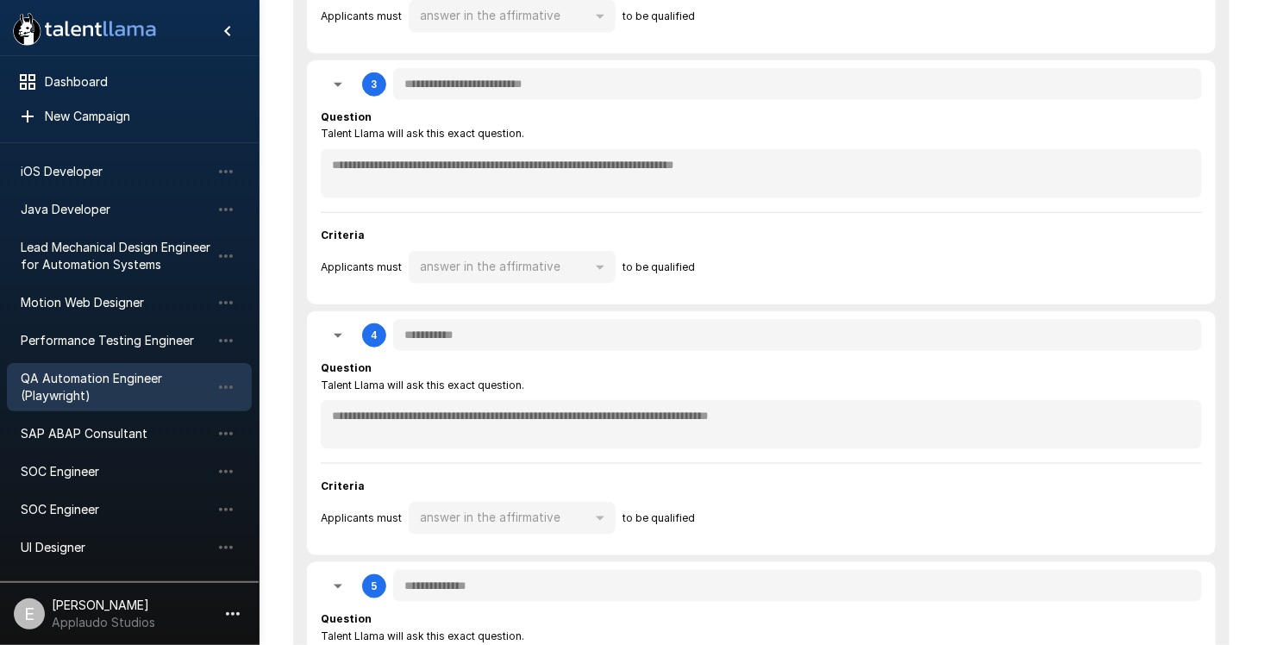
scroll to position [455, 0]
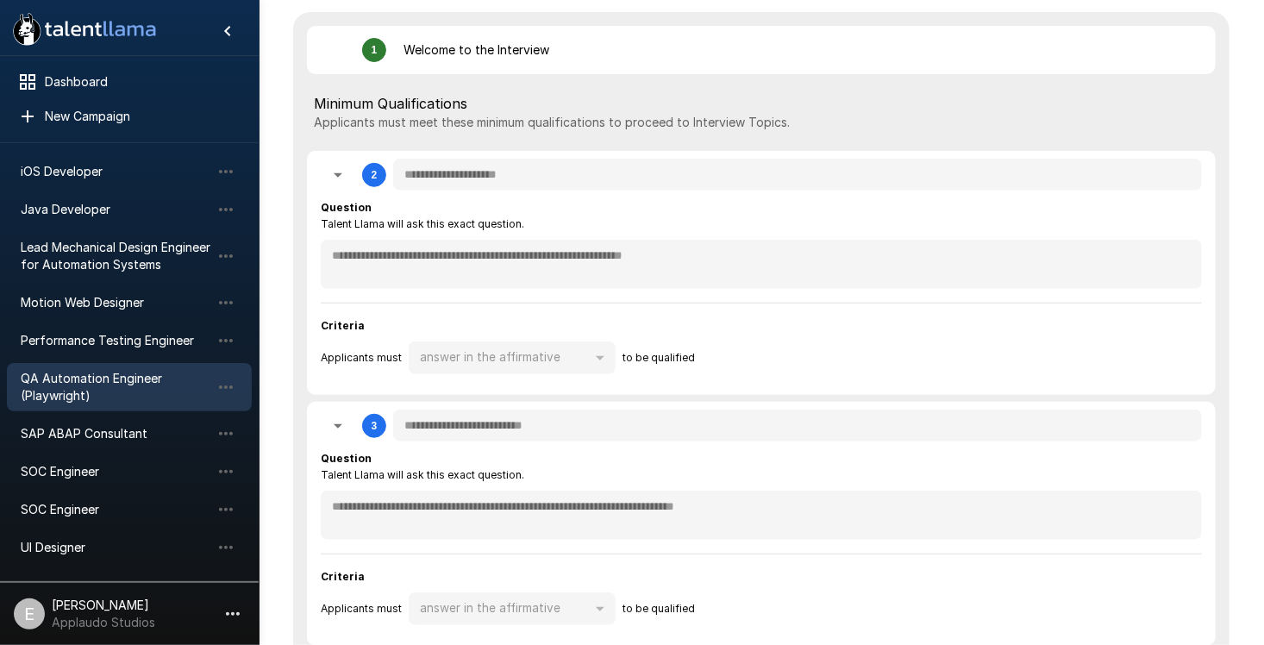
drag, startPoint x: 601, startPoint y: 441, endPoint x: 471, endPoint y: 297, distance: 194.1
click at [471, 297] on div "**********" at bounding box center [761, 290] width 881 height 182
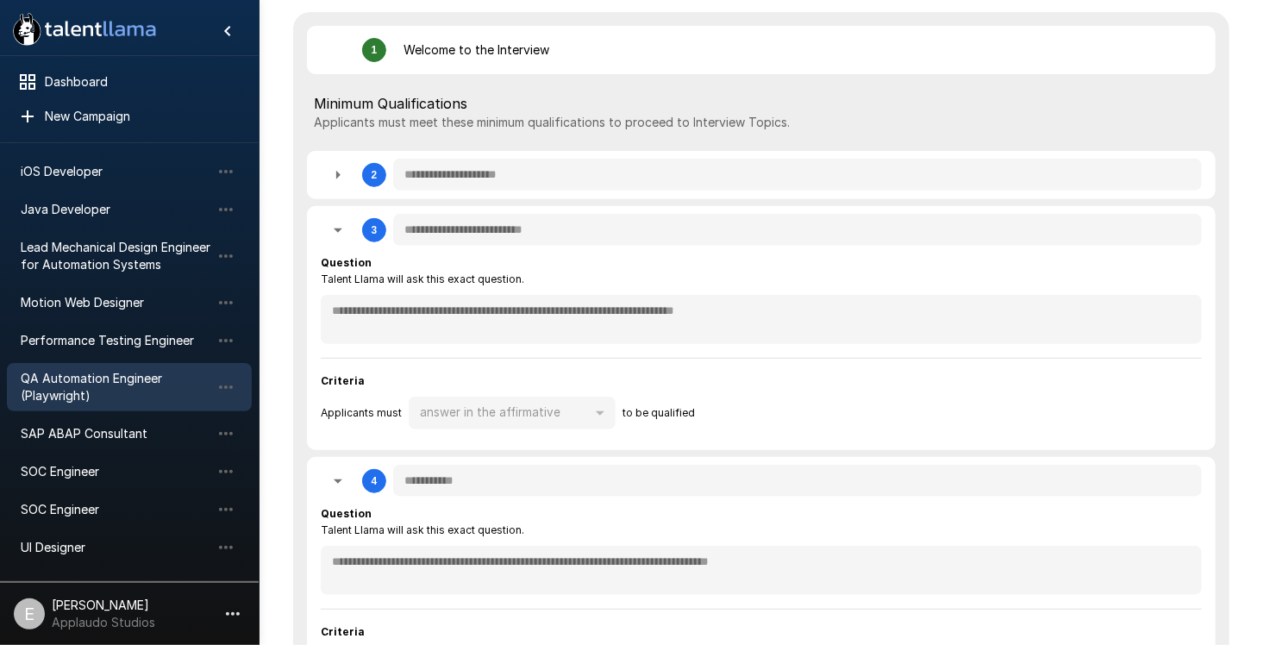
click at [344, 178] on icon "button" at bounding box center [338, 175] width 21 height 21
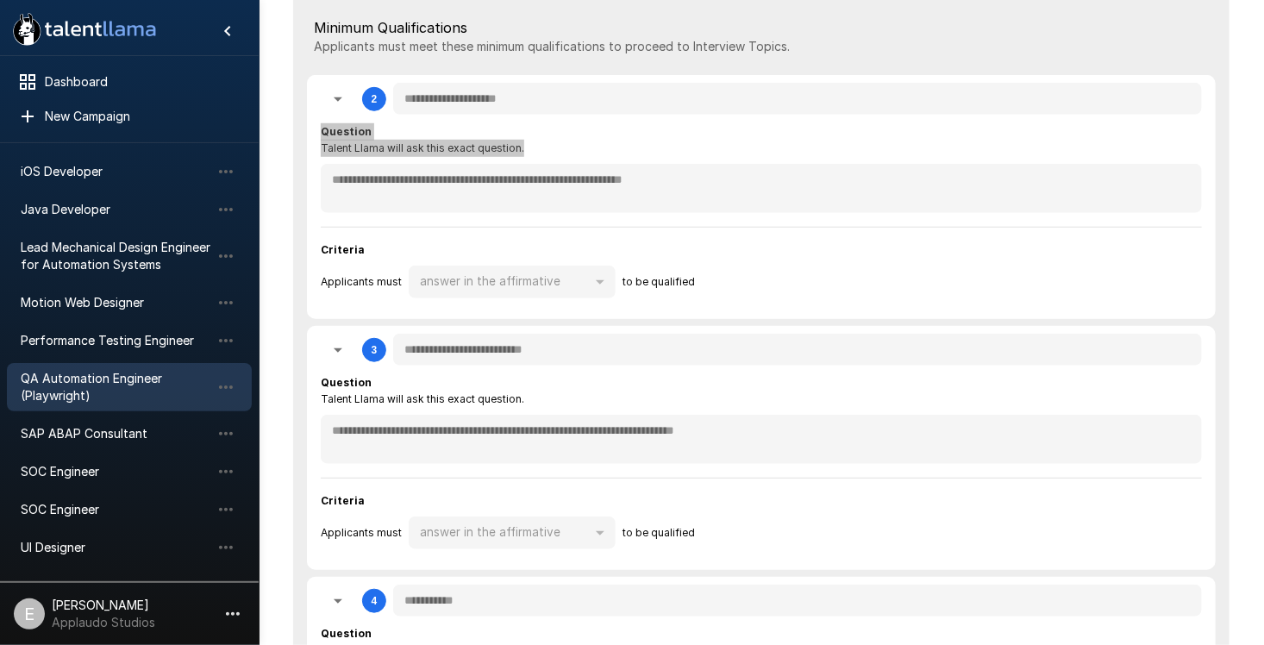
scroll to position [283, 0]
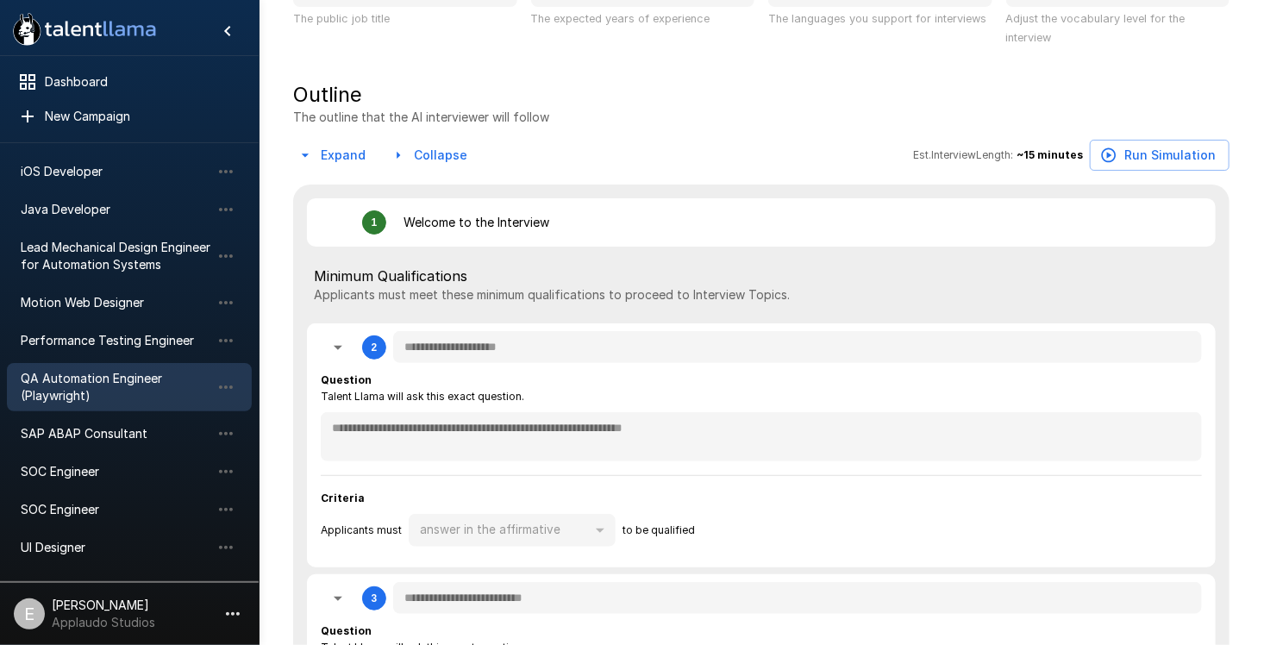
click at [348, 226] on div "1 Welcome to the Interview" at bounding box center [725, 222] width 808 height 34
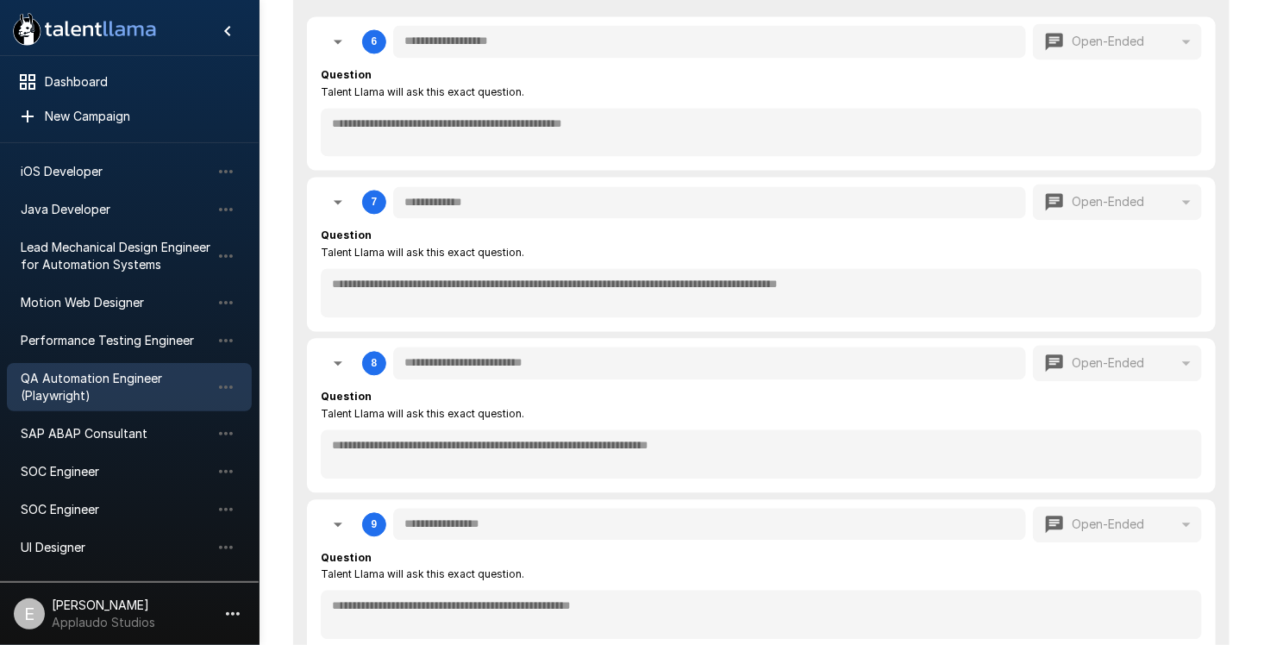
scroll to position [1490, 0]
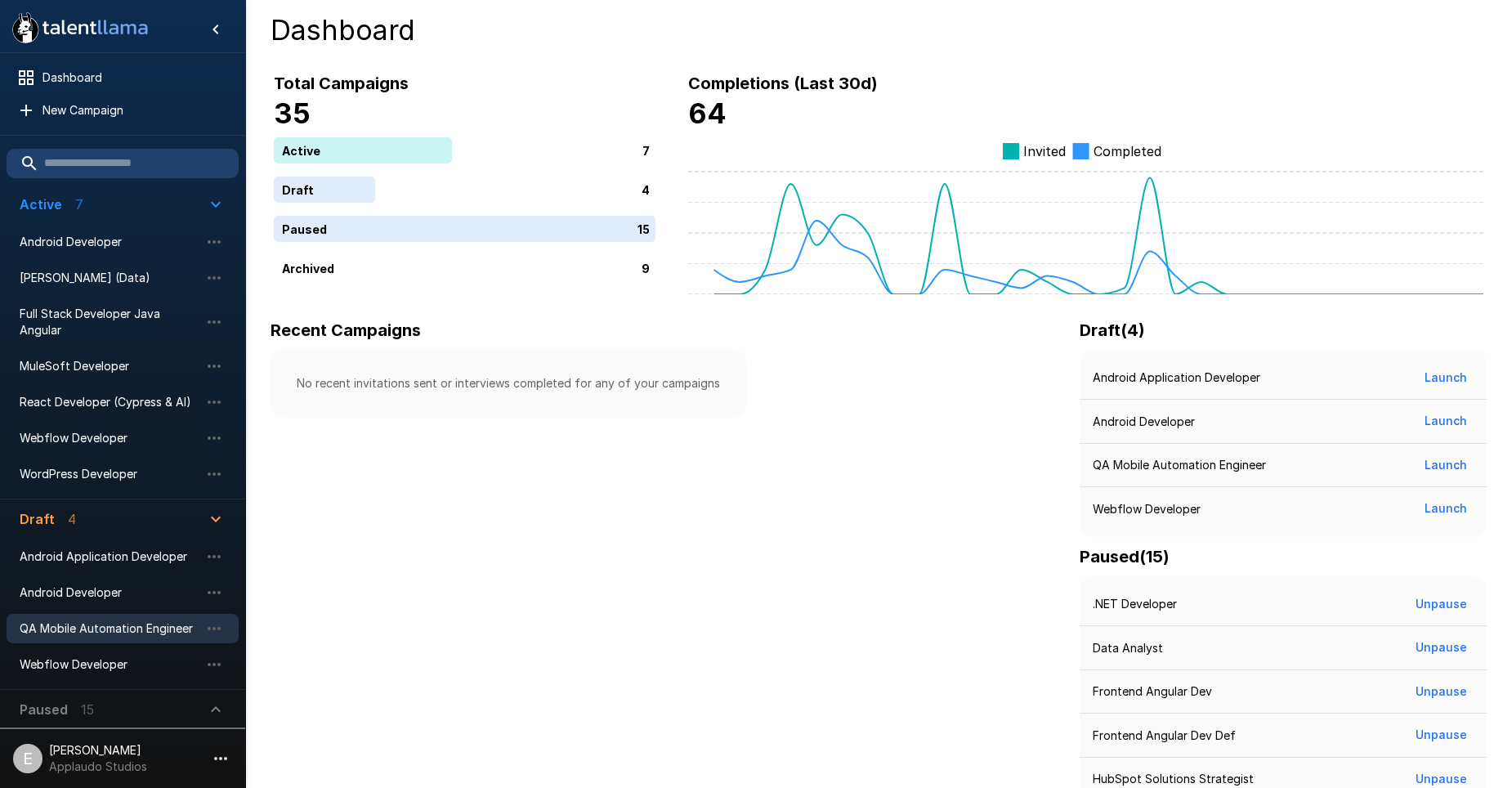
click at [115, 629] on span "QA Mobile Automation Engineer" at bounding box center [110, 628] width 180 height 16
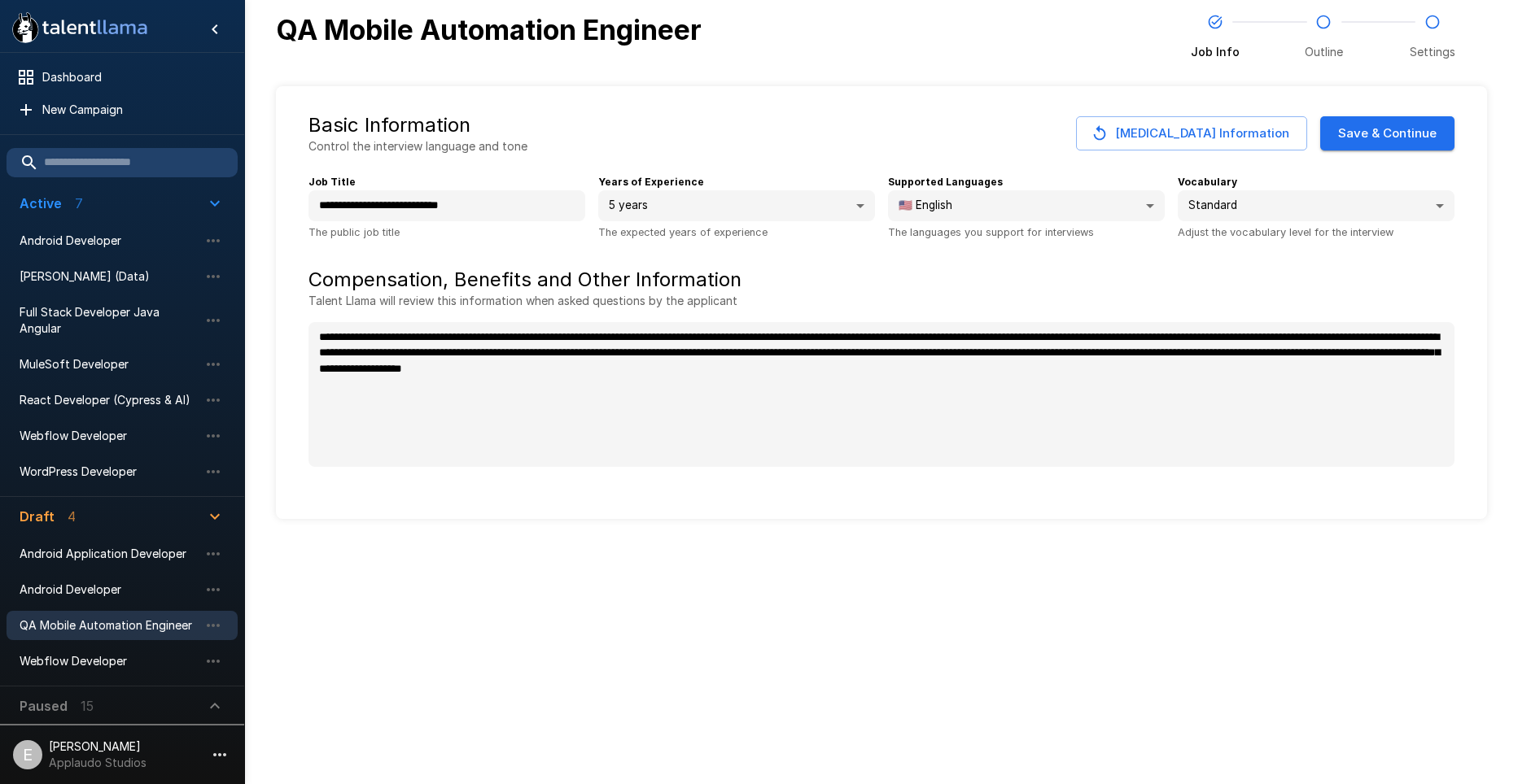
click at [1356, 133] on button "Save & Continue" at bounding box center [1387, 133] width 134 height 34
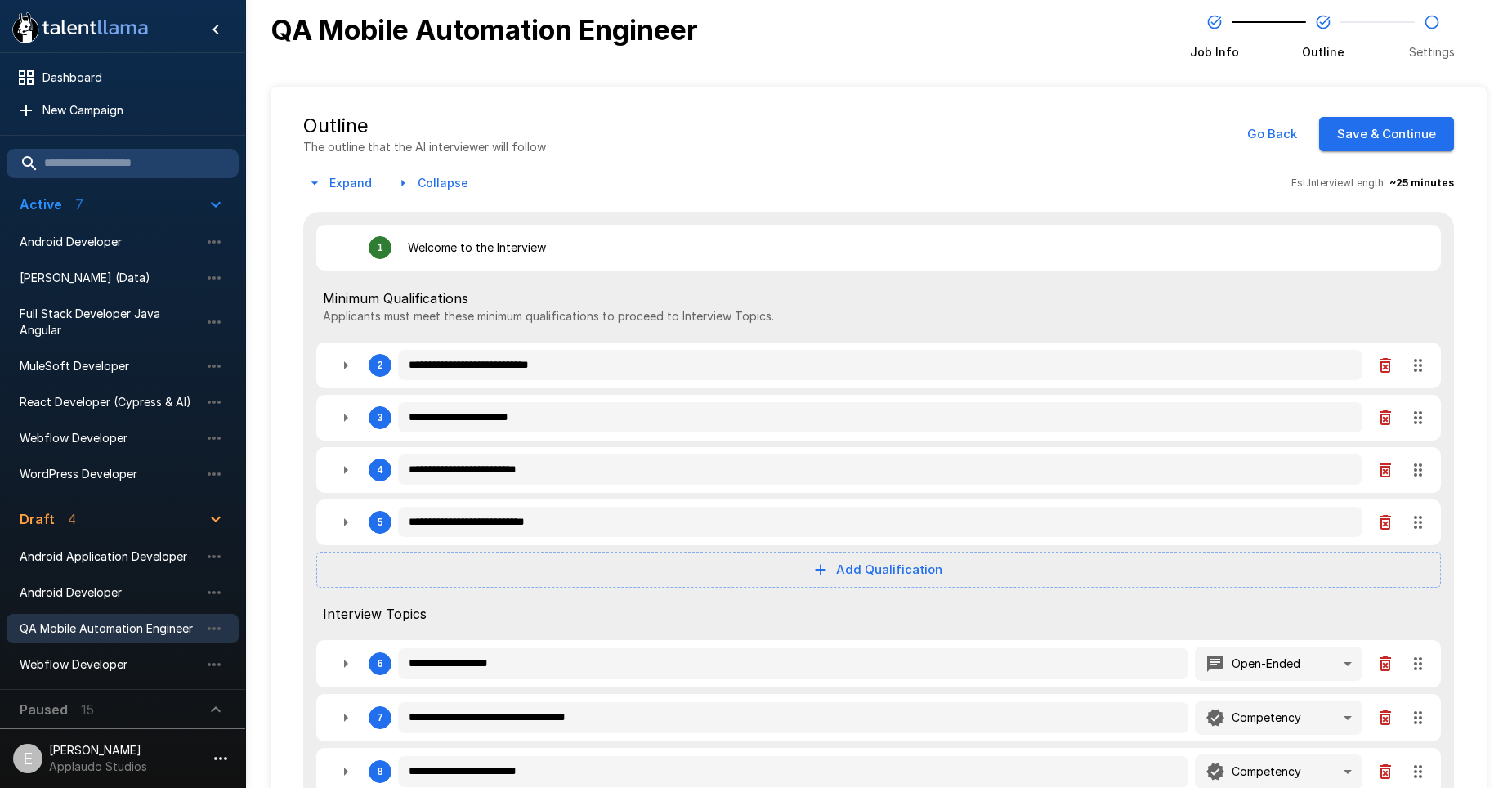
click at [1391, 365] on icon "button" at bounding box center [1385, 366] width 11 height 15
click at [1391, 411] on icon "button" at bounding box center [1385, 418] width 11 height 15
click at [1389, 463] on icon "button" at bounding box center [1385, 470] width 11 height 15
click at [1387, 515] on icon "button" at bounding box center [1385, 522] width 11 height 15
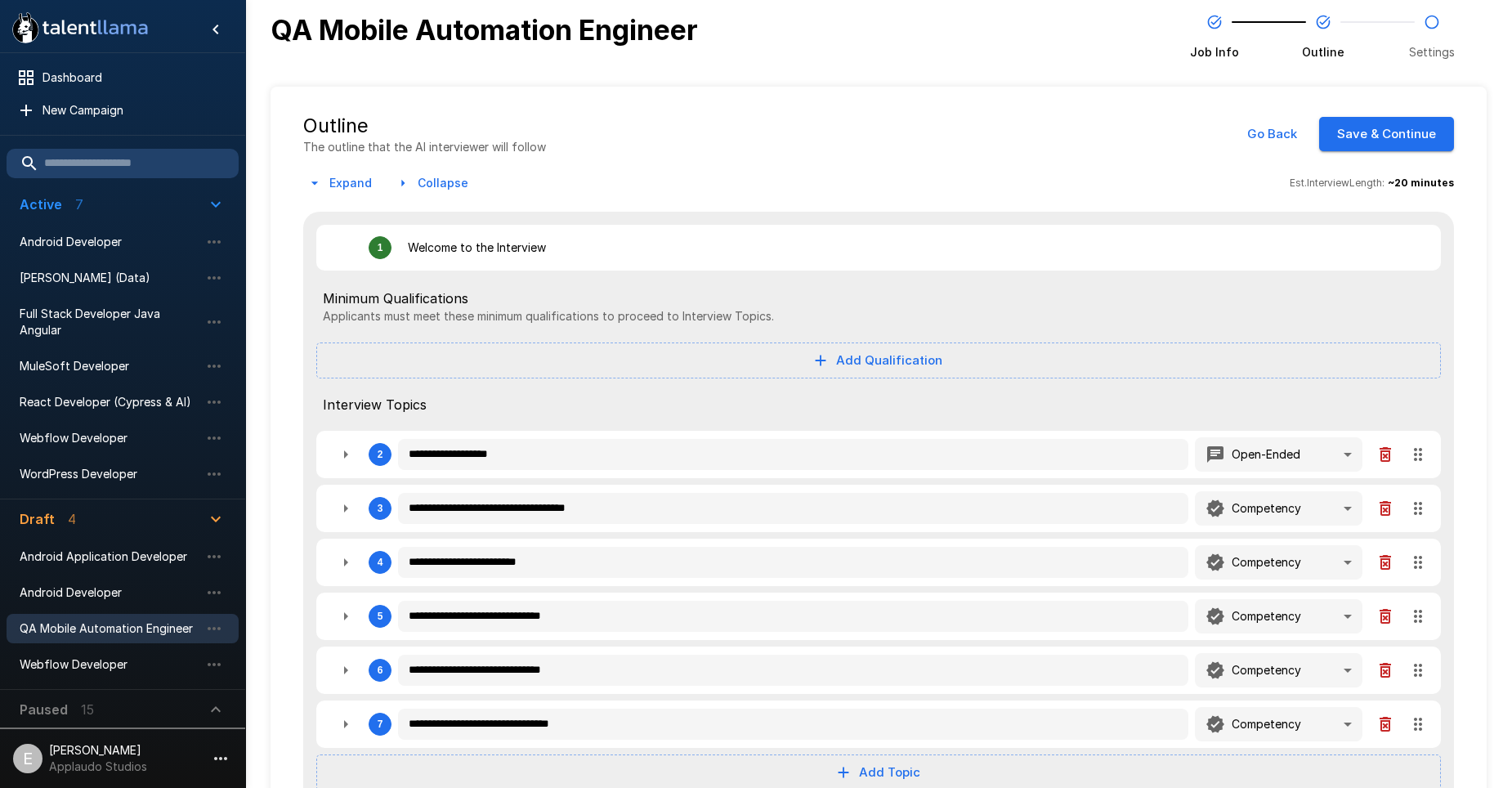
type textarea "*"
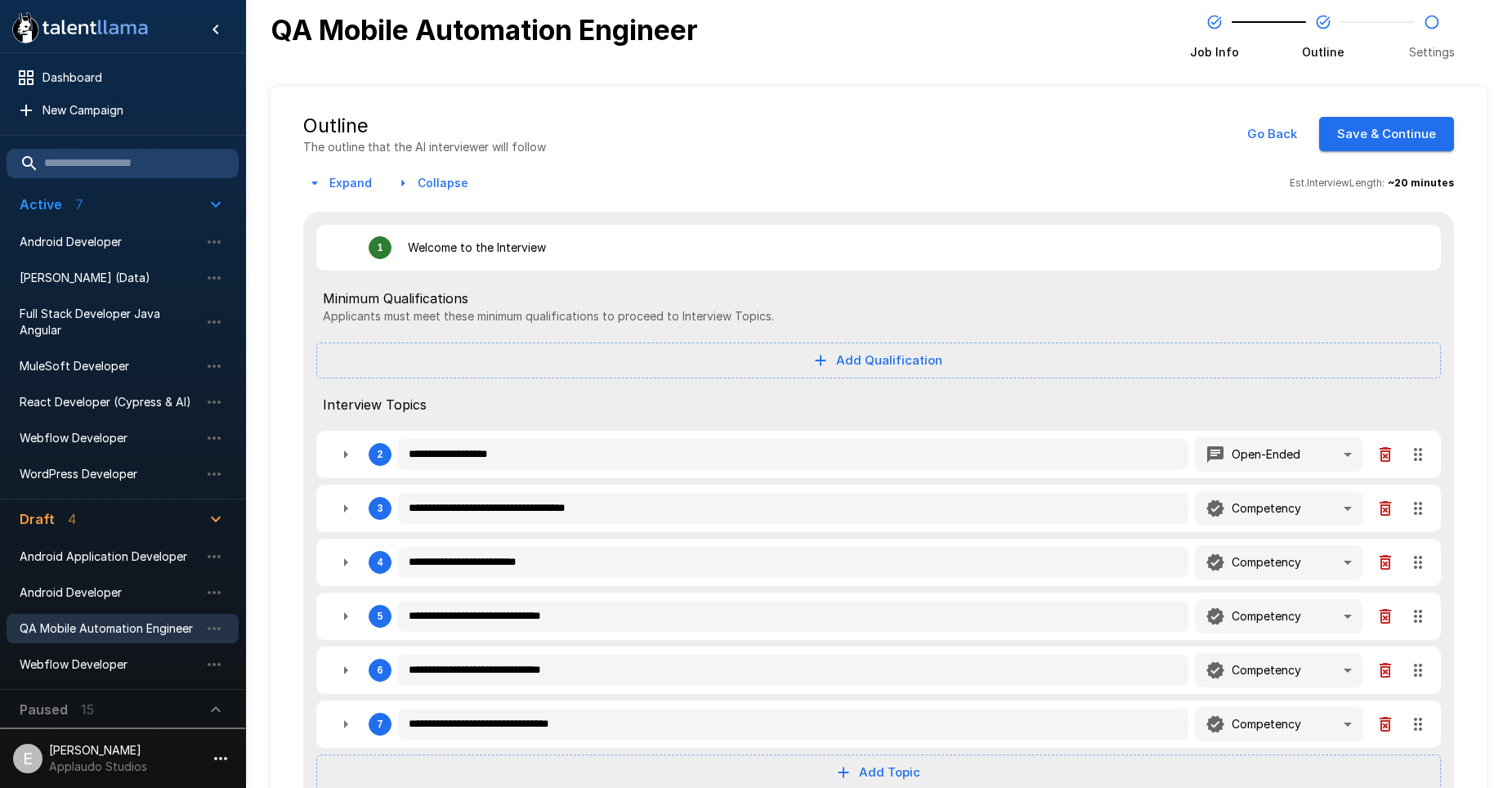
type textarea "*"
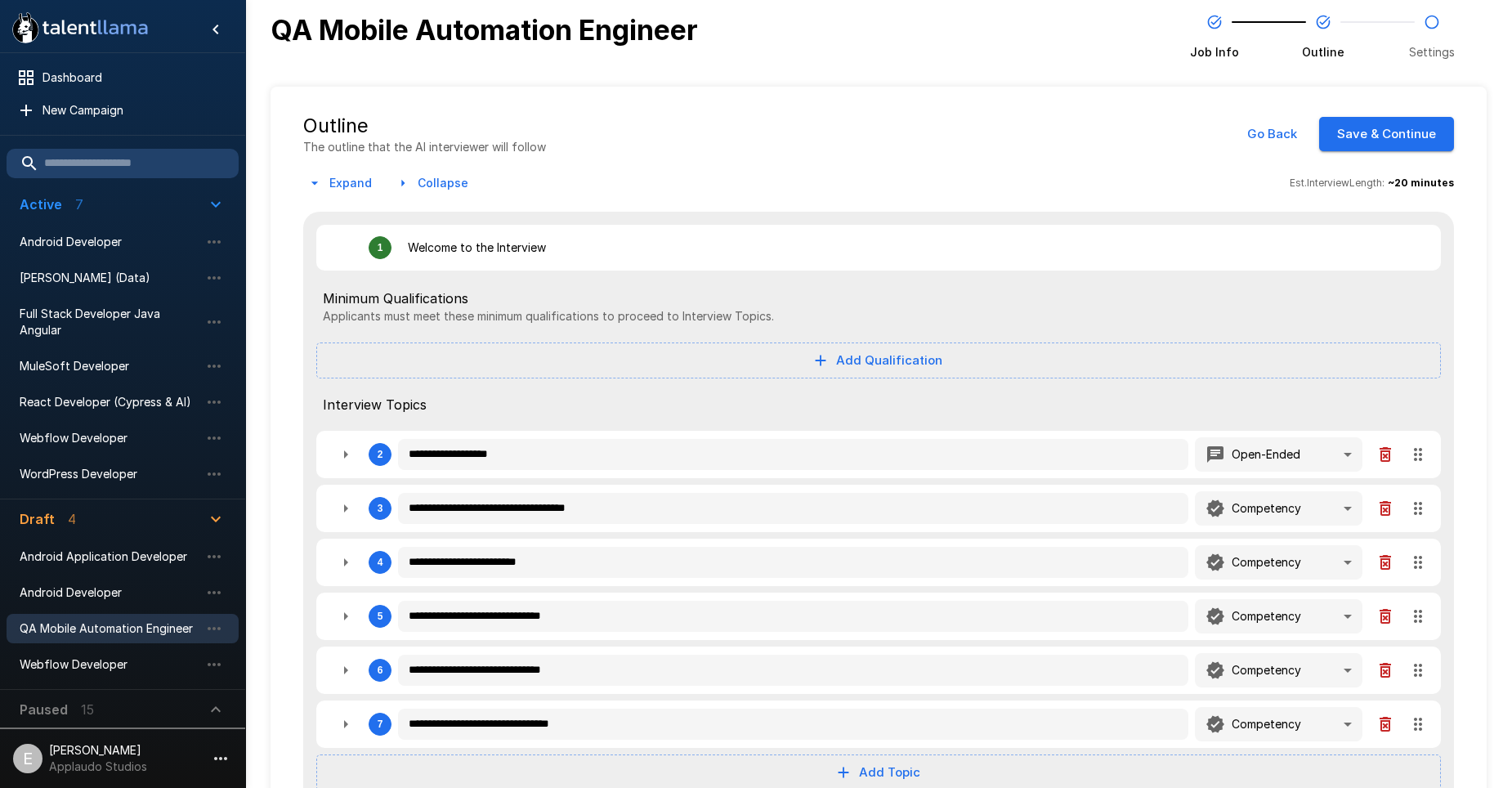
type textarea "*"
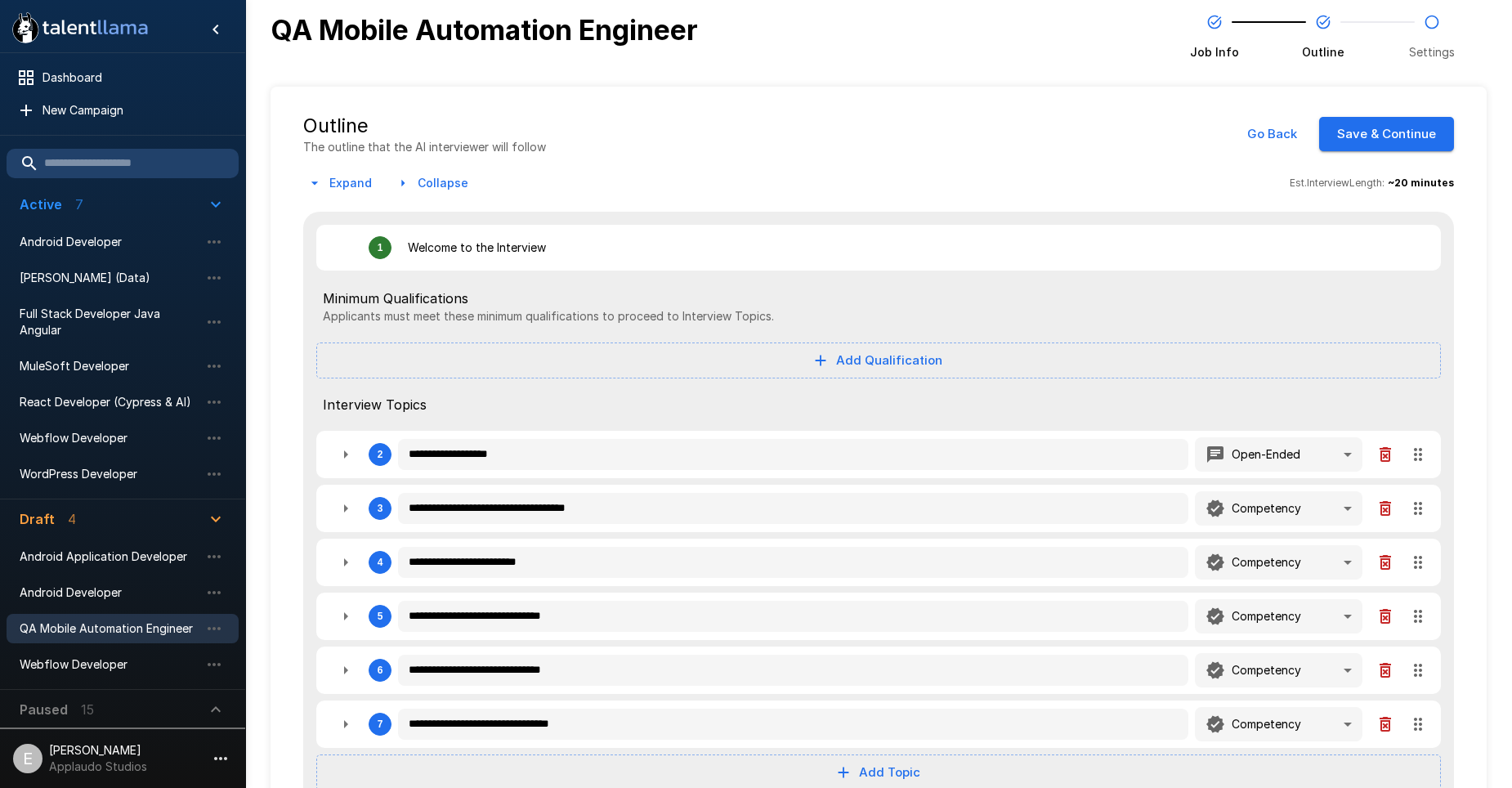
type textarea "*"
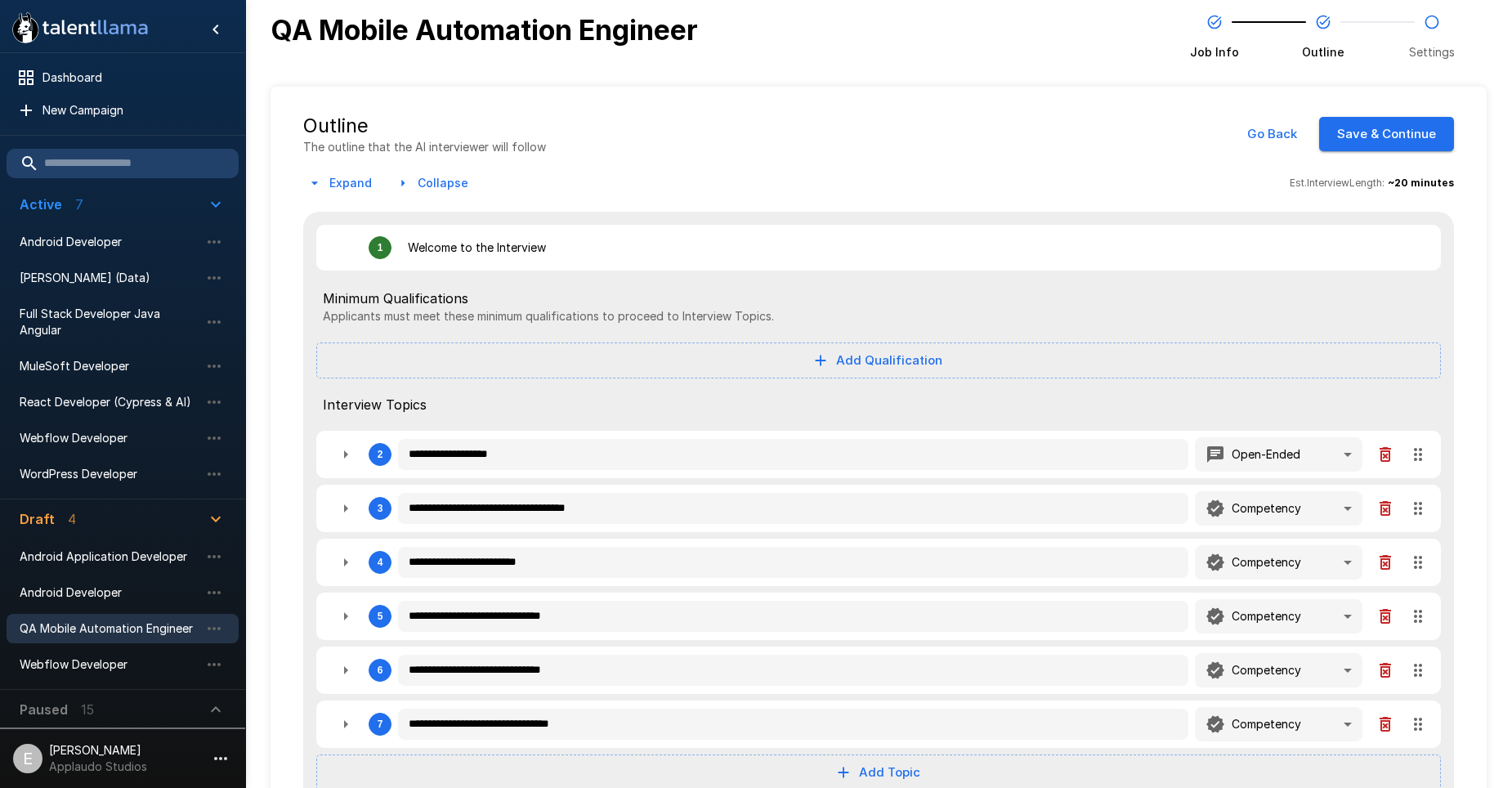
type textarea "*"
click at [1386, 365] on button "Add Qualification" at bounding box center [879, 360] width 1124 height 36
type textarea "*"
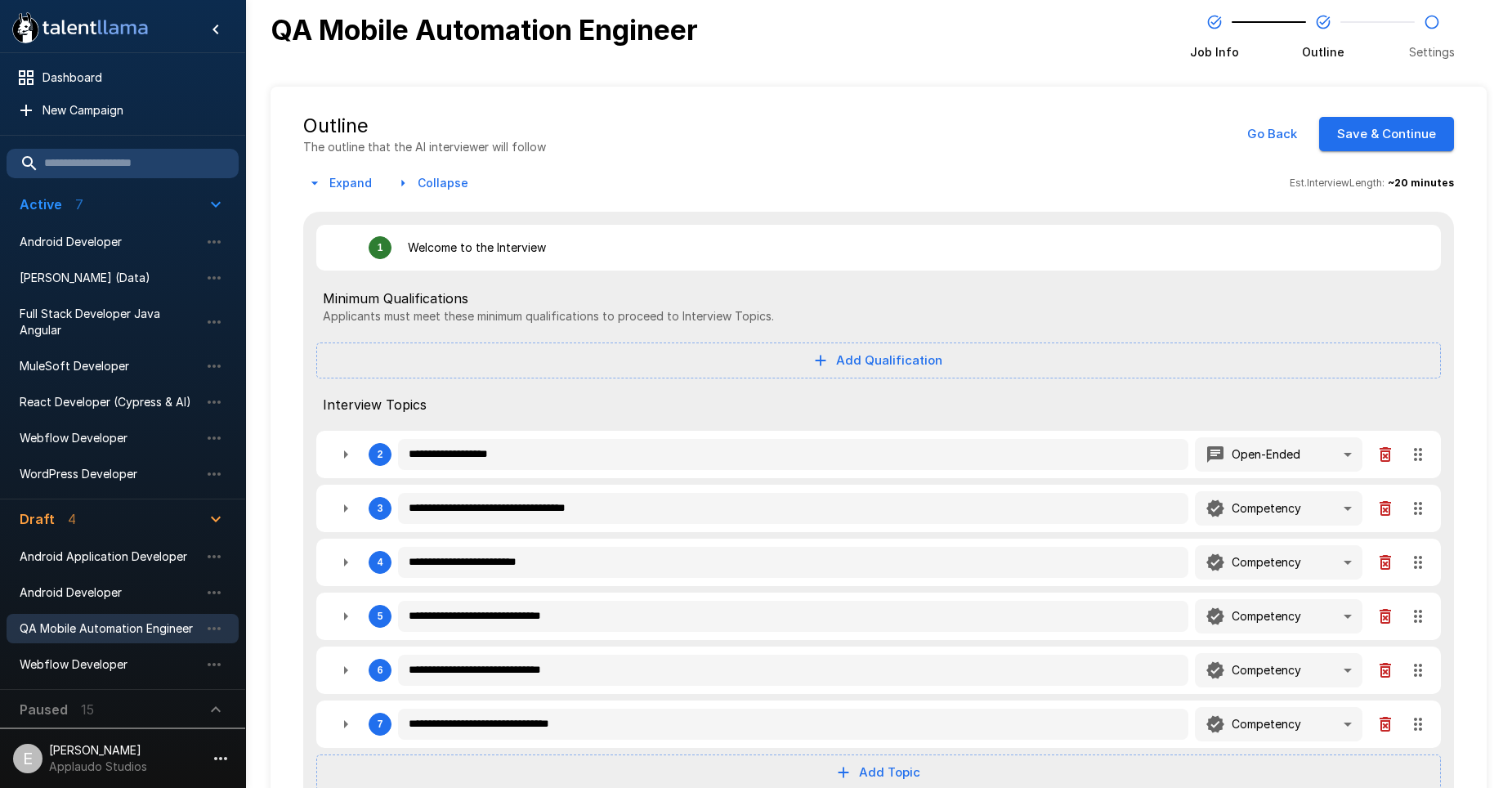
type textarea "*"
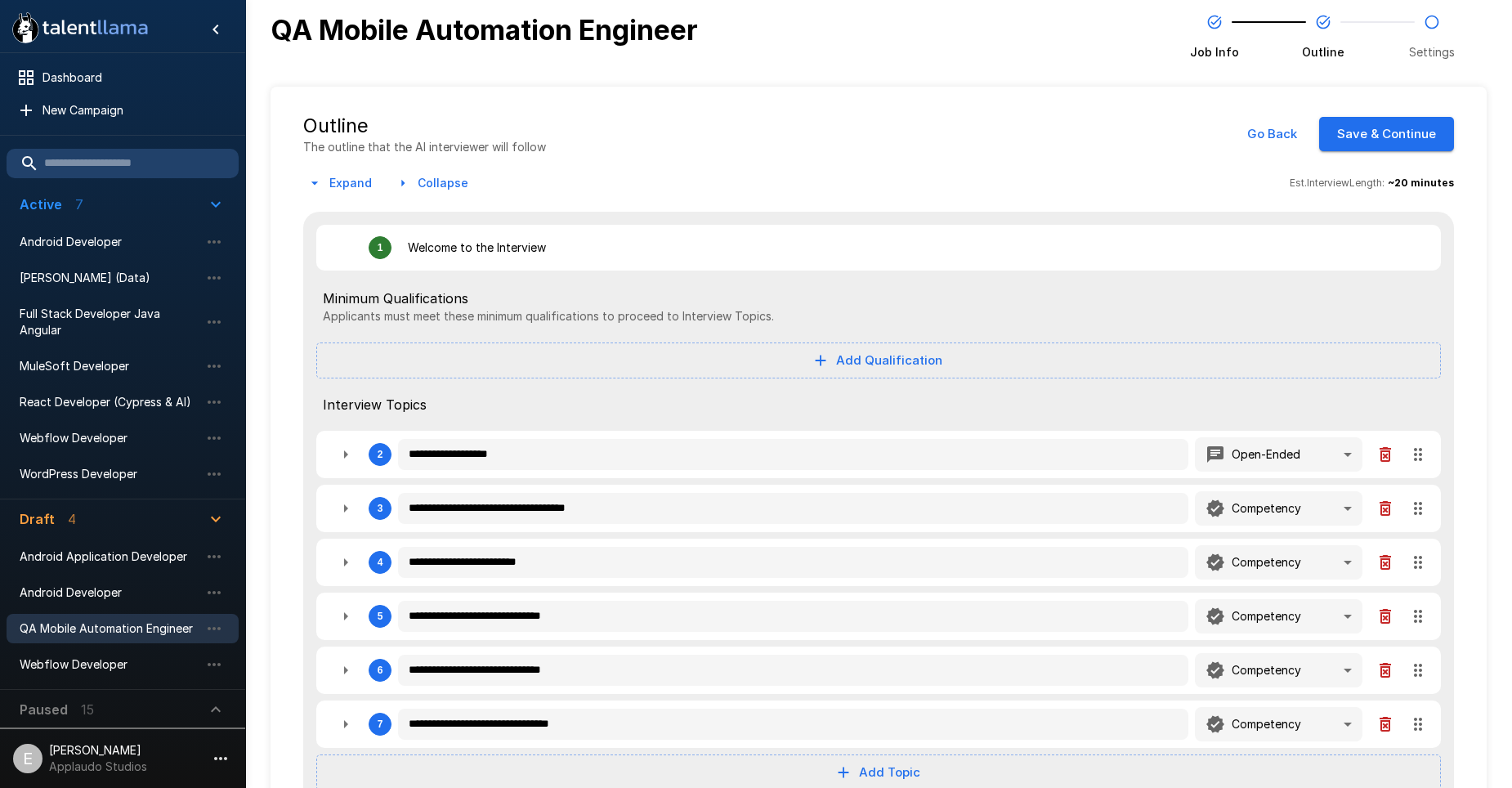
type textarea "*"
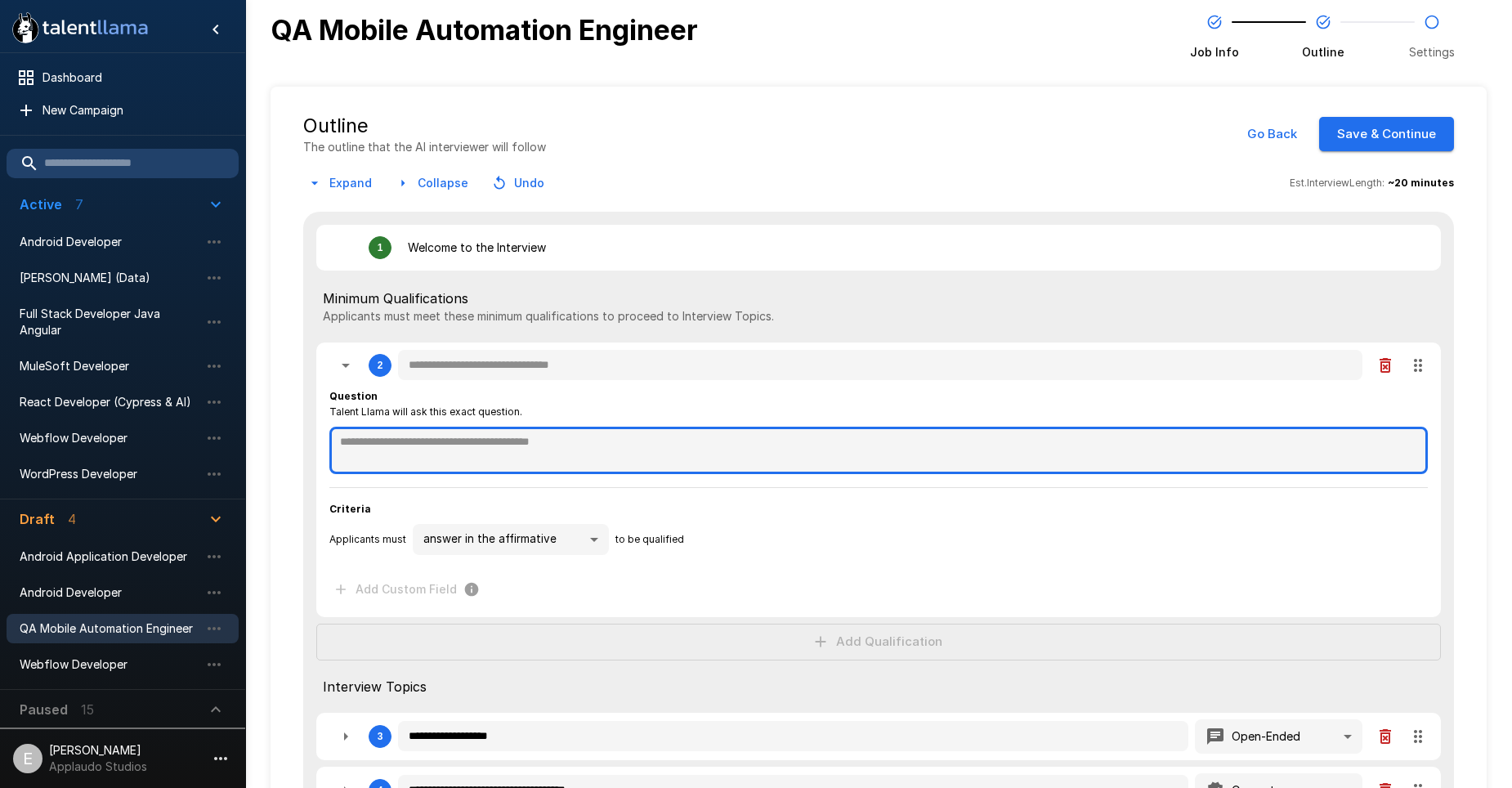
type textarea "*"
click at [592, 450] on textarea at bounding box center [878, 450] width 1099 height 47
type textarea "*"
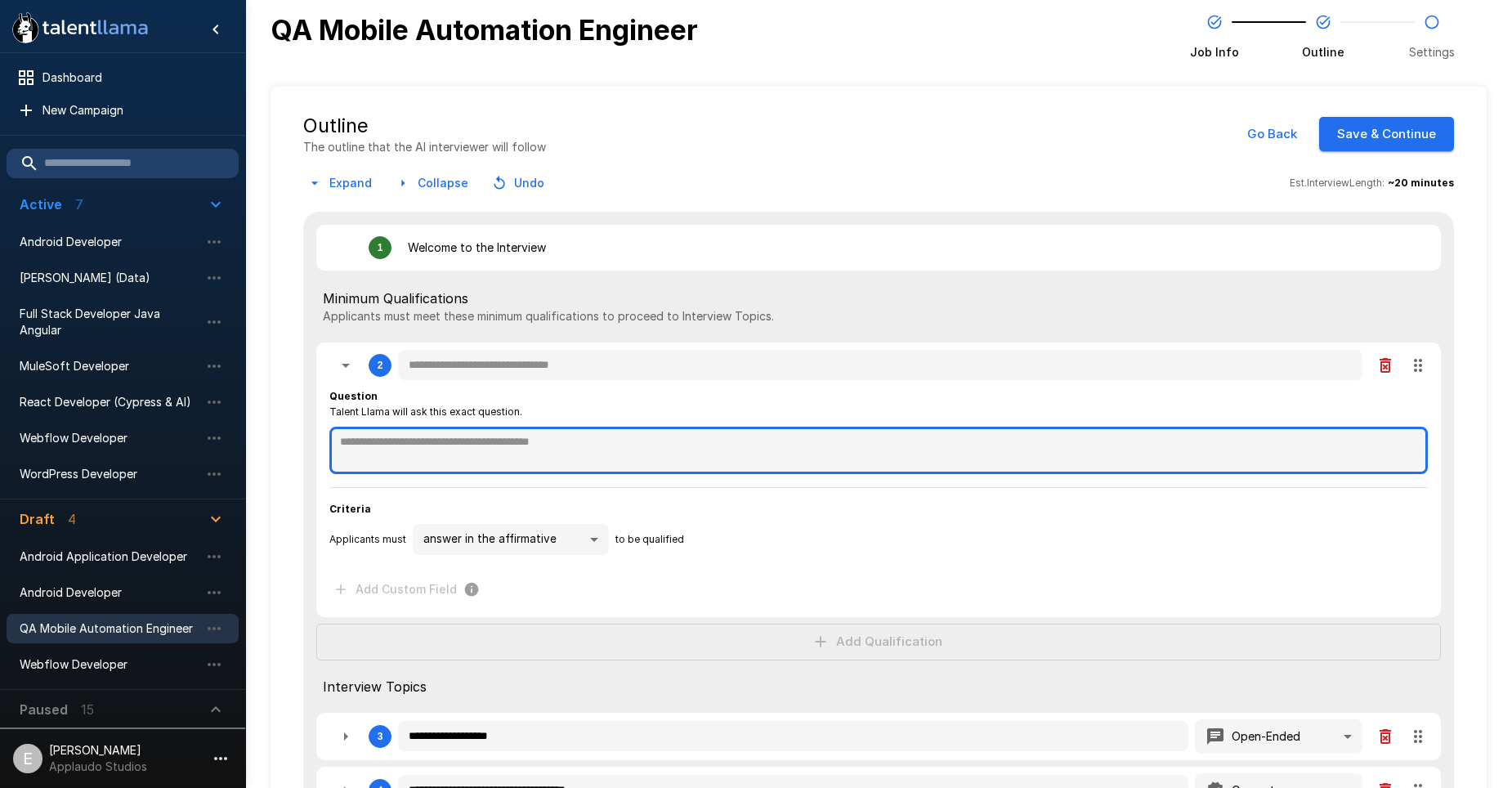
type textarea "*"
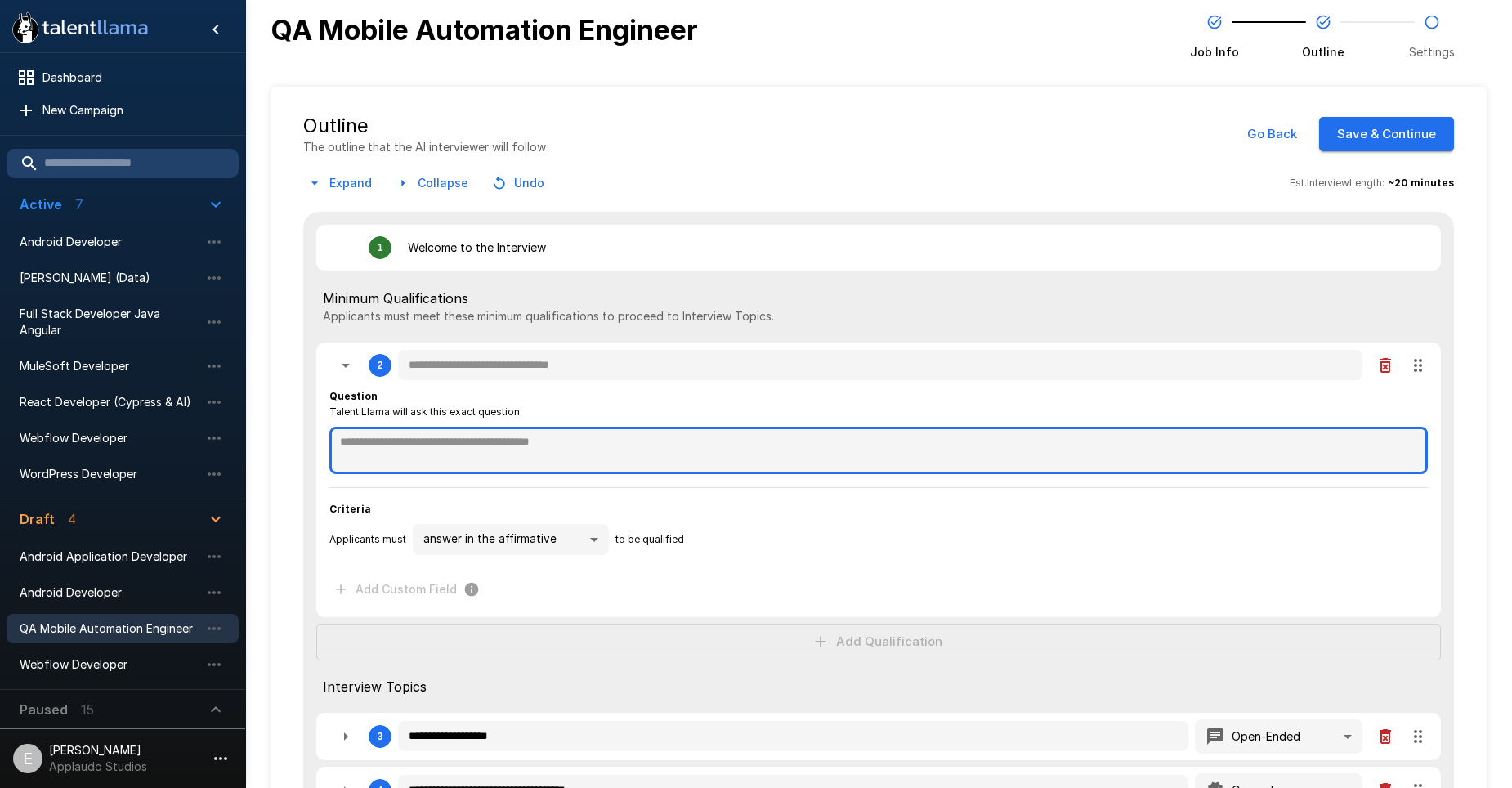
type textarea "*"
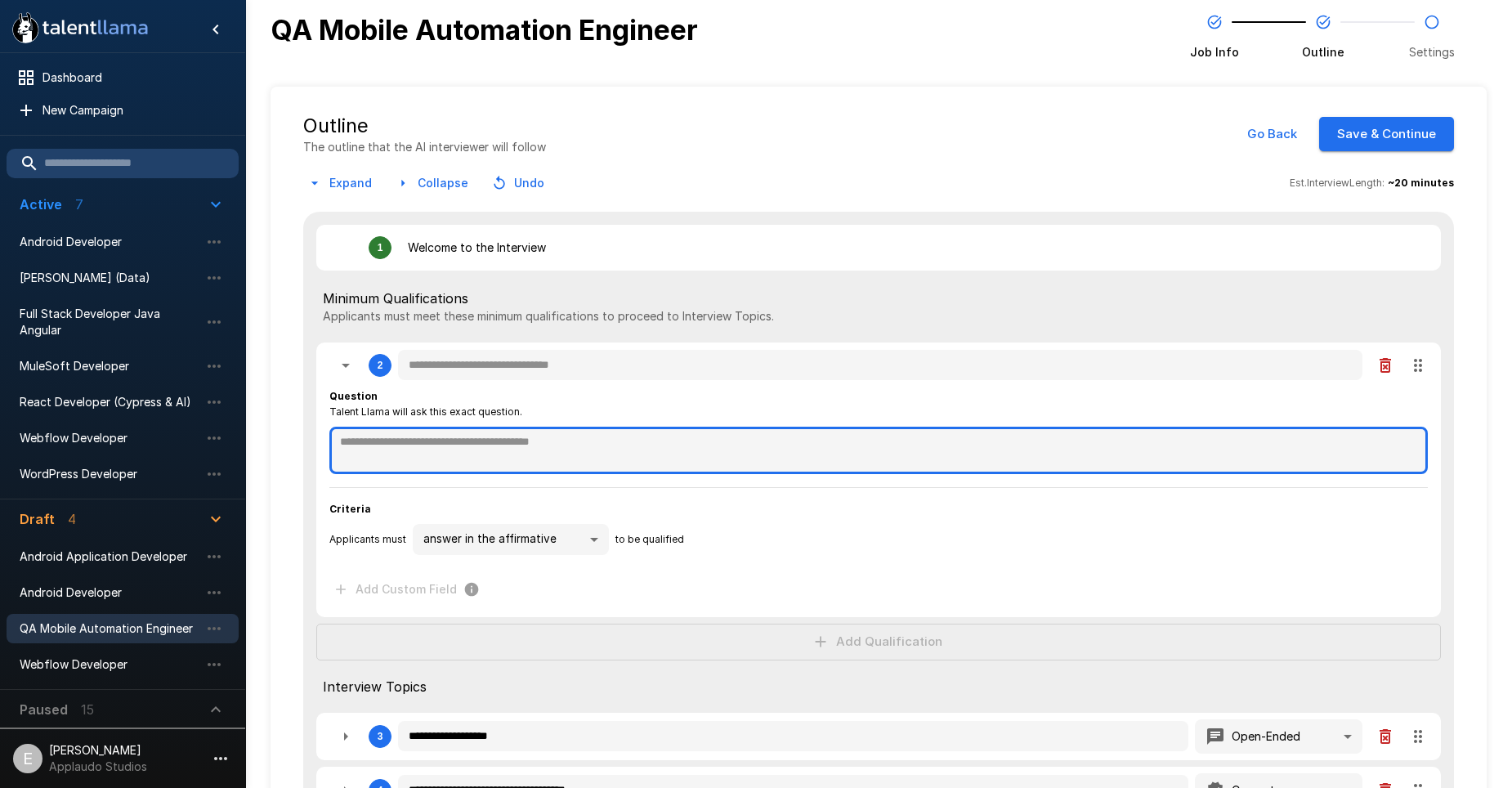
paste textarea "**********"
type textarea "*"
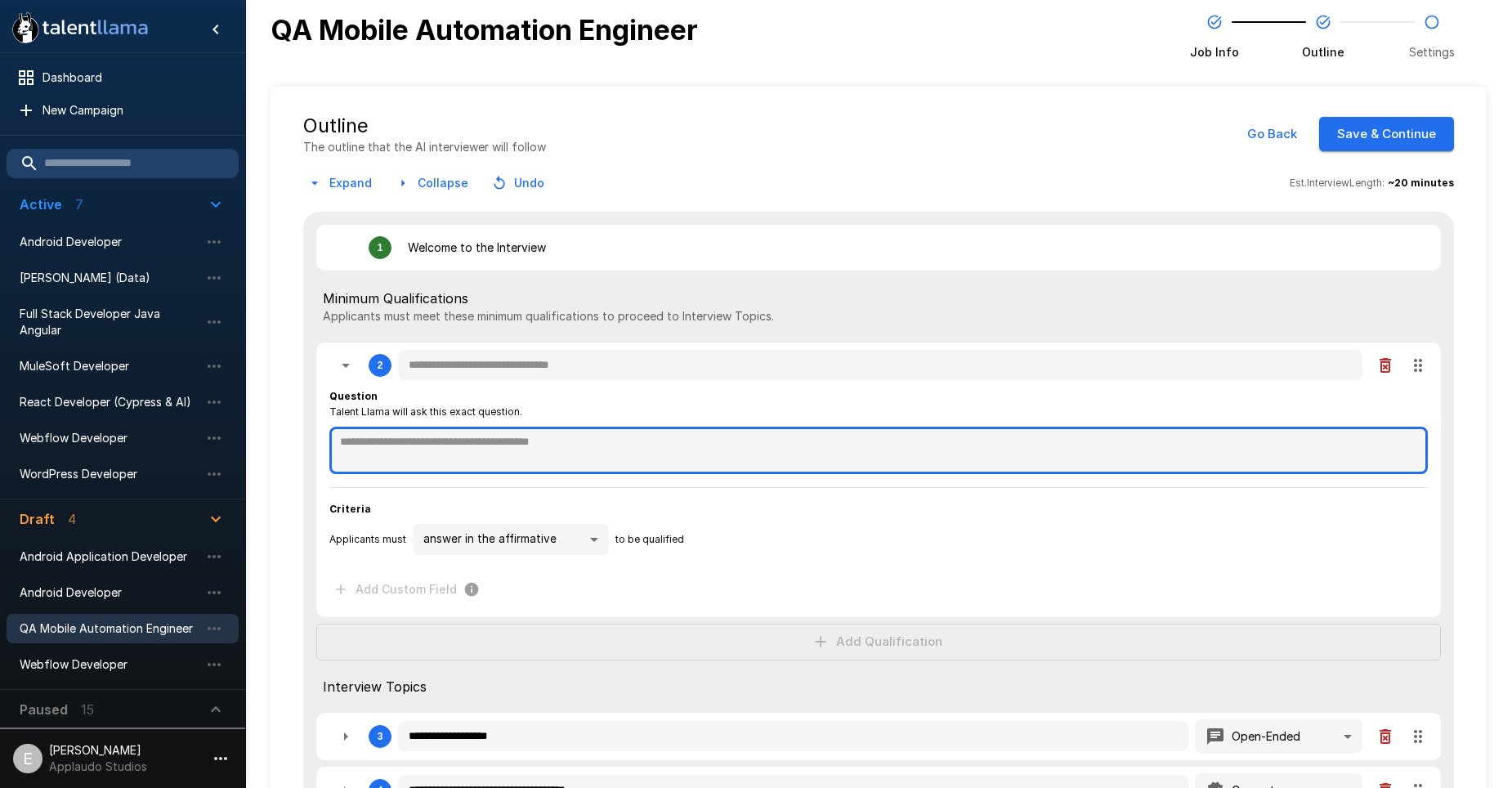
type textarea "*"
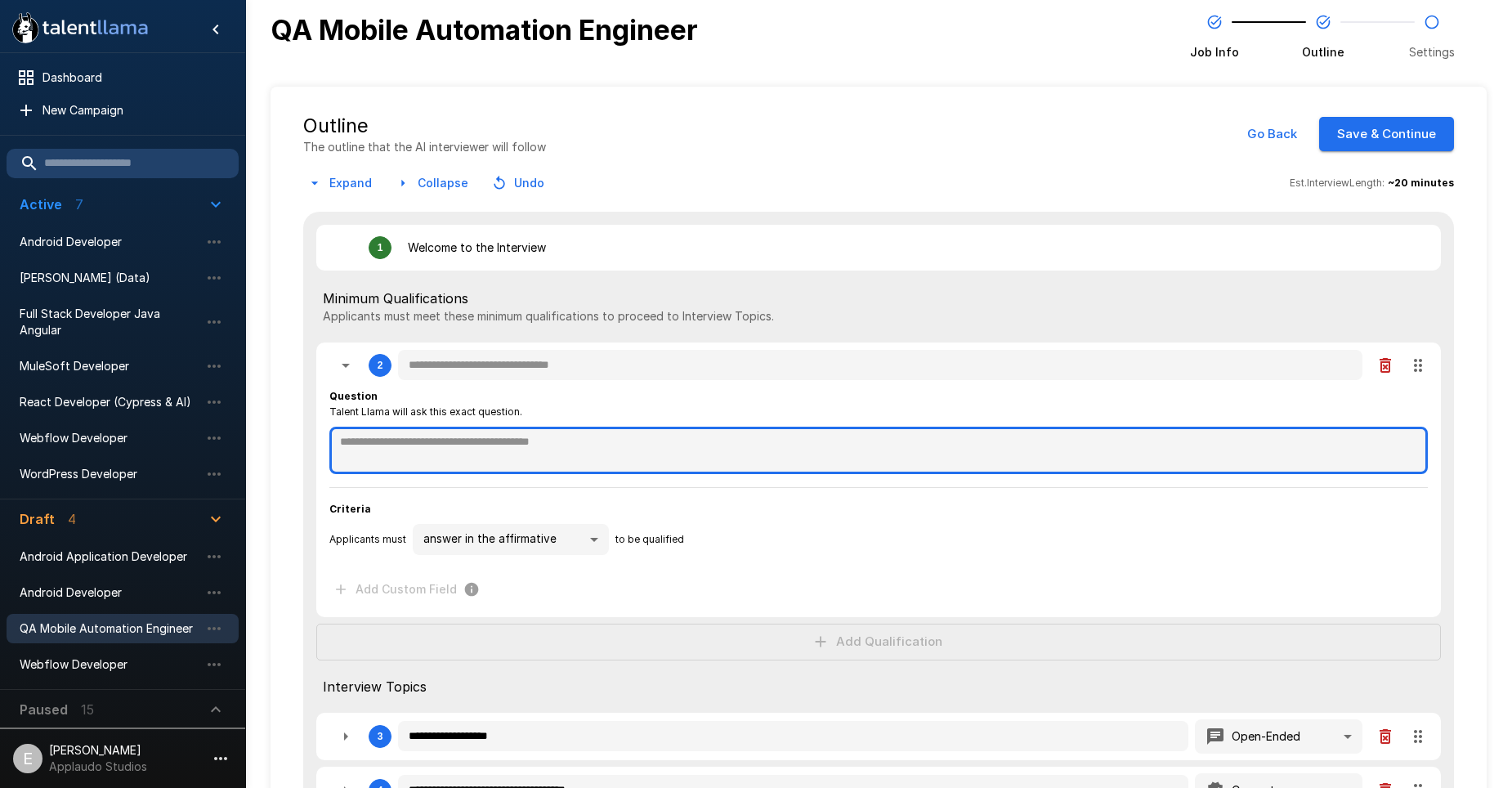
type textarea "*"
type textarea "**********"
type textarea "*"
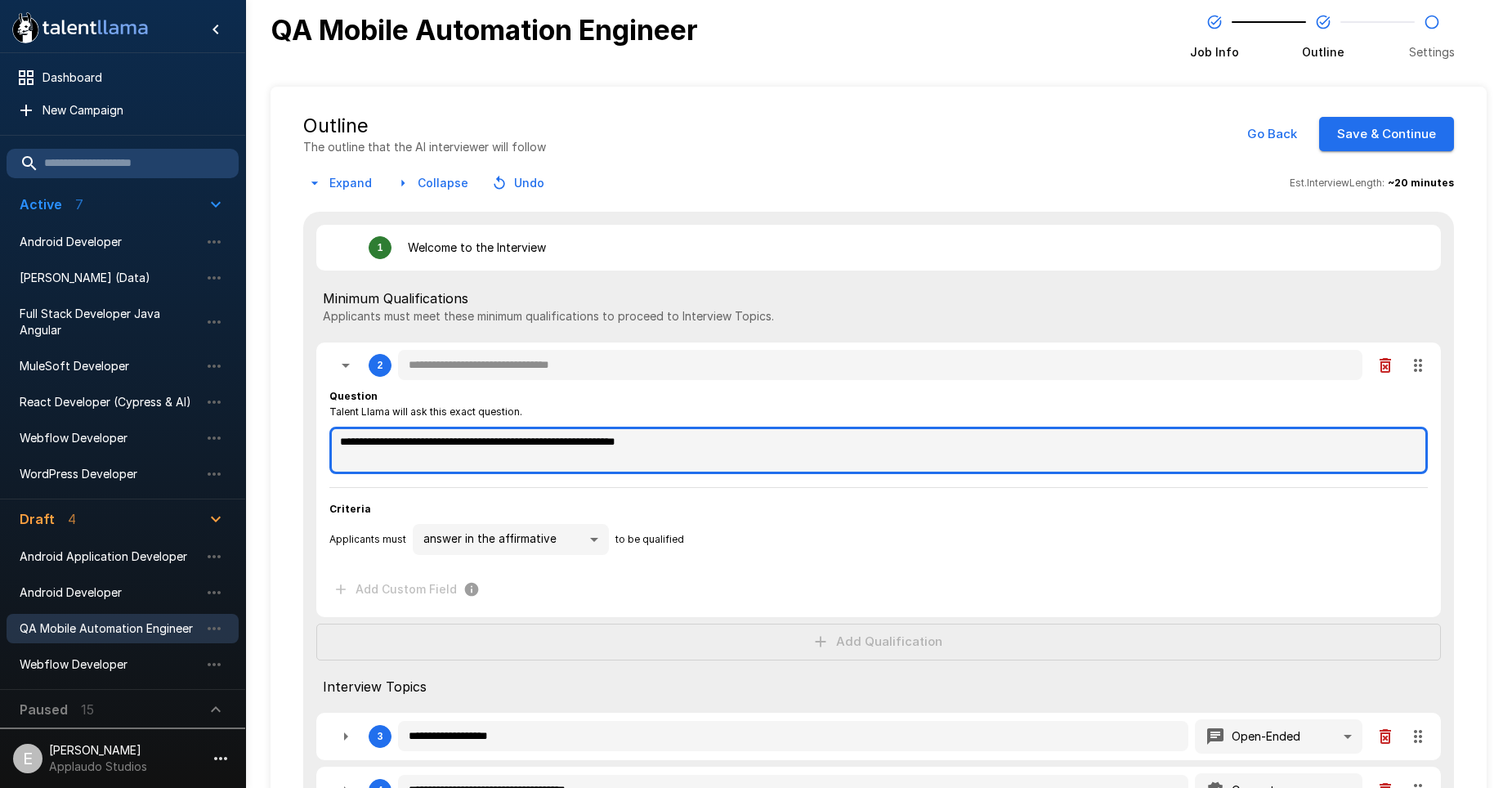
type textarea "*"
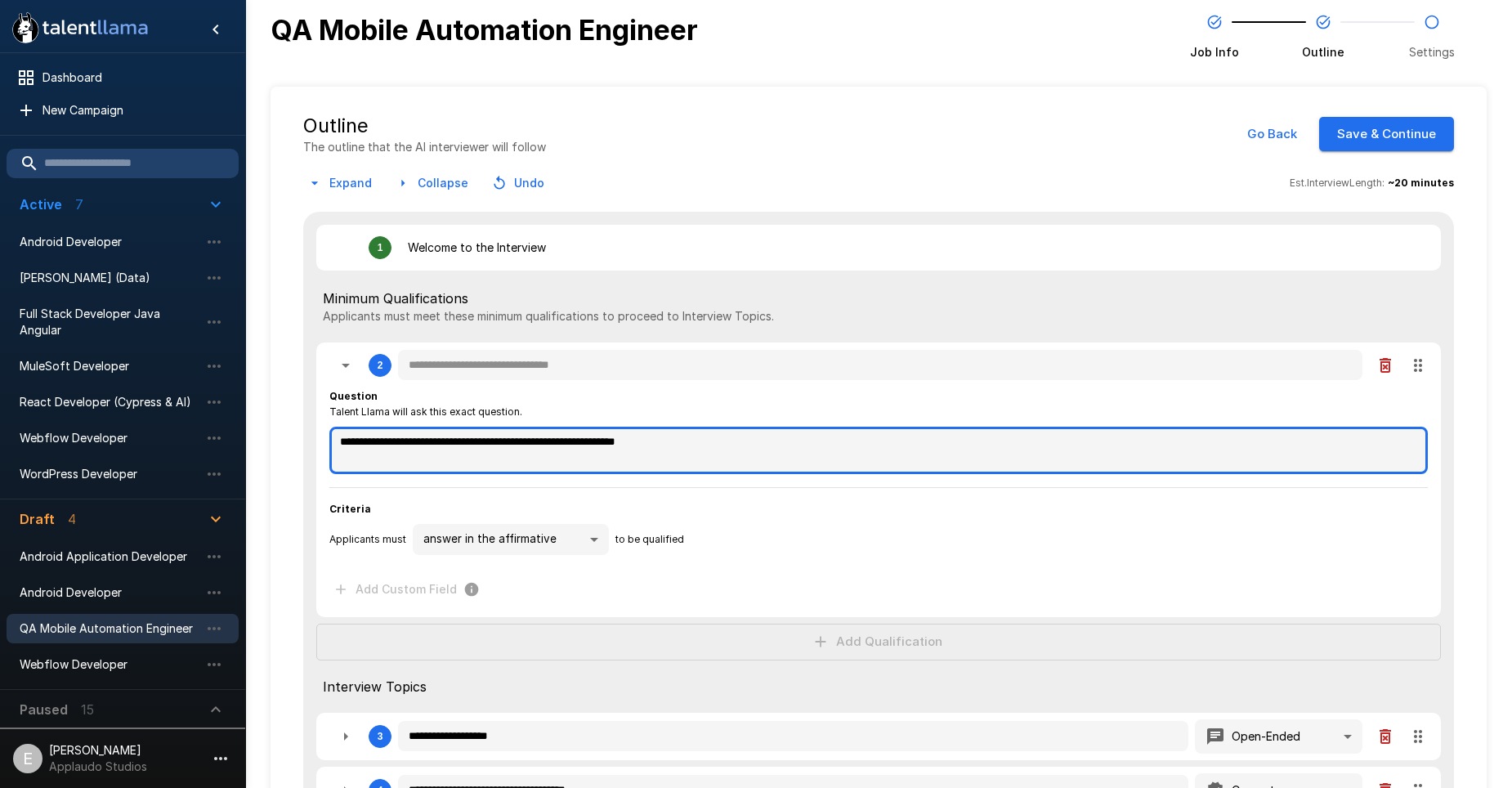
type textarea "*"
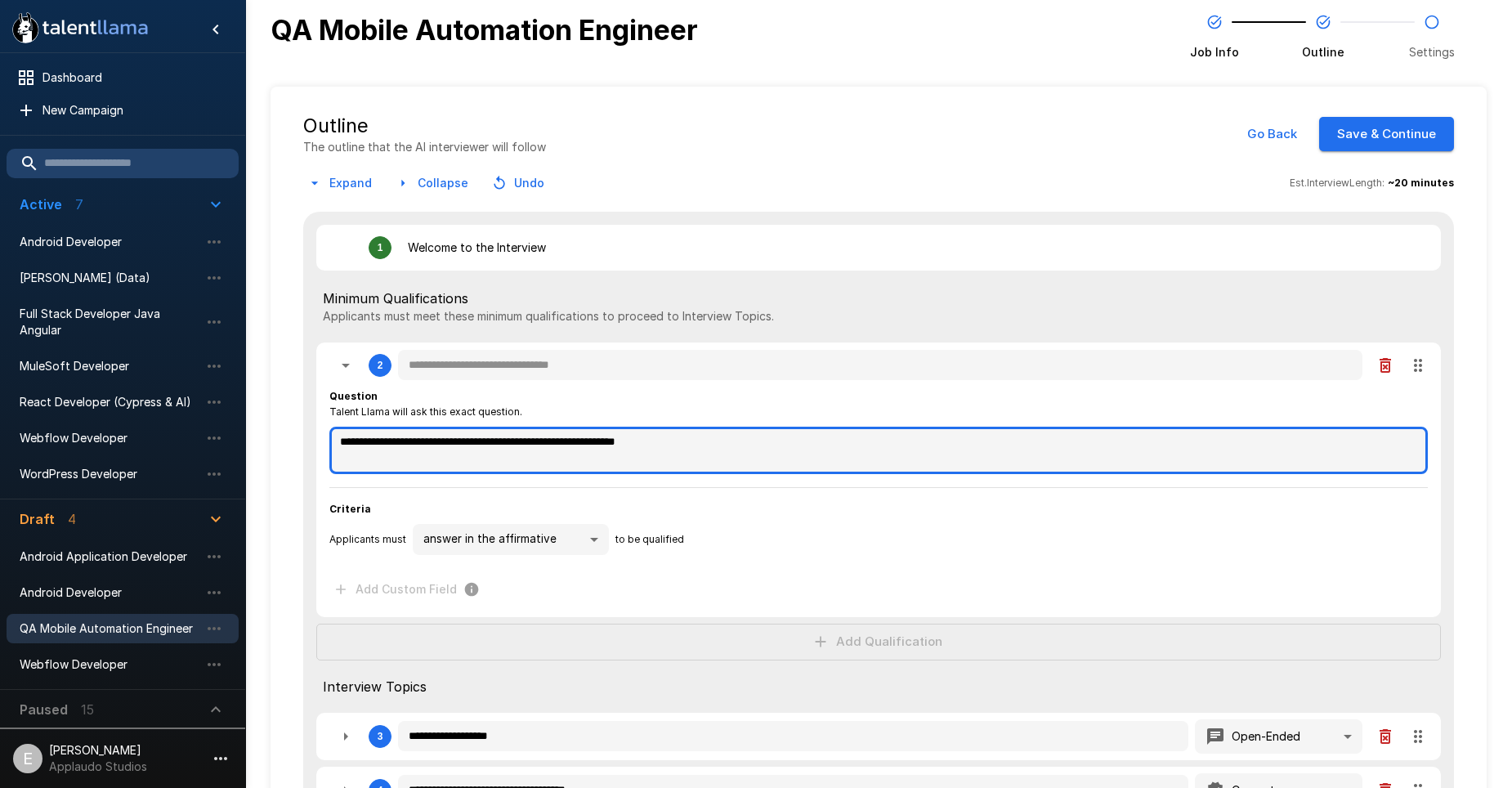
type textarea "*"
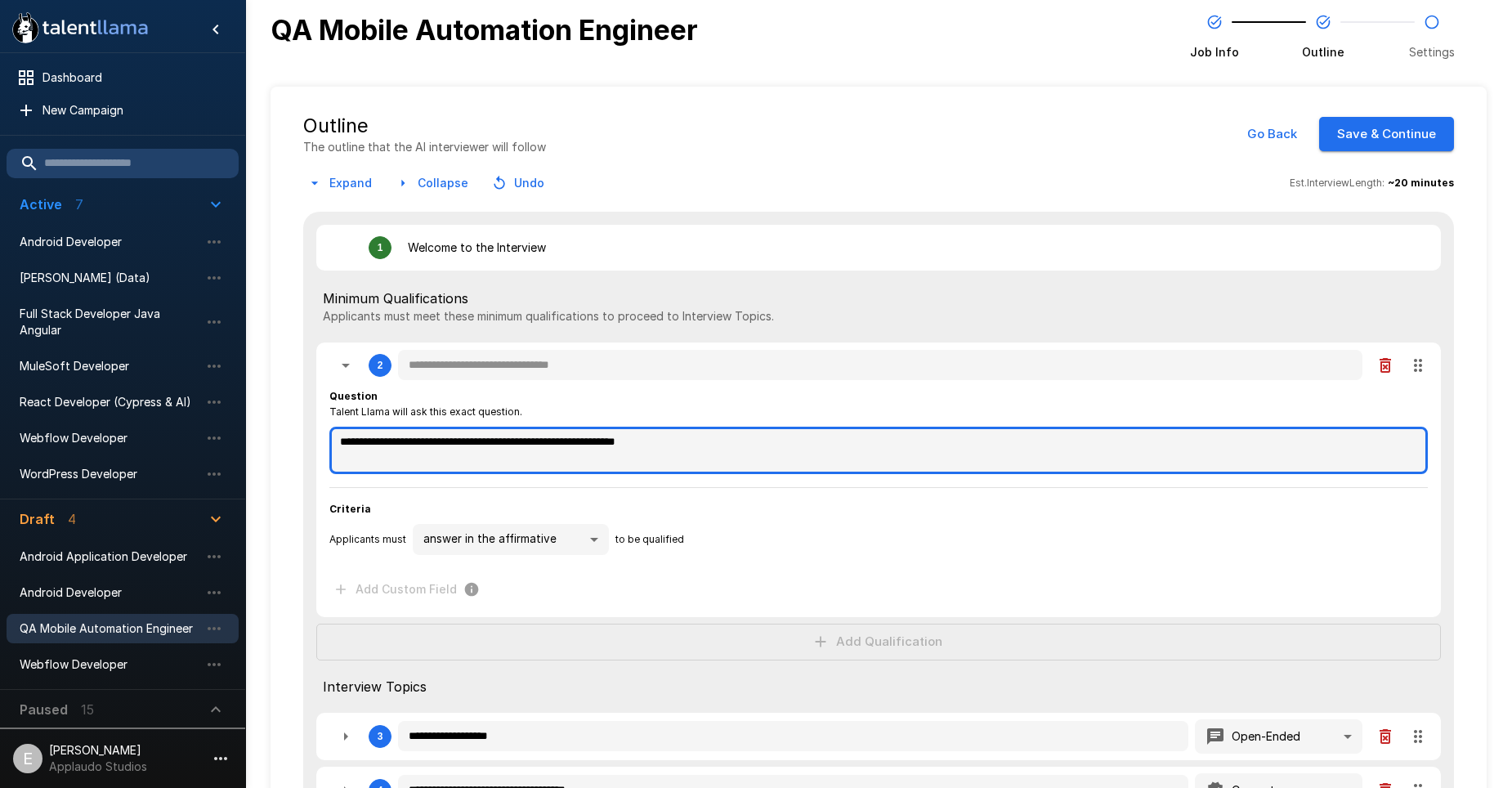
type textarea "*"
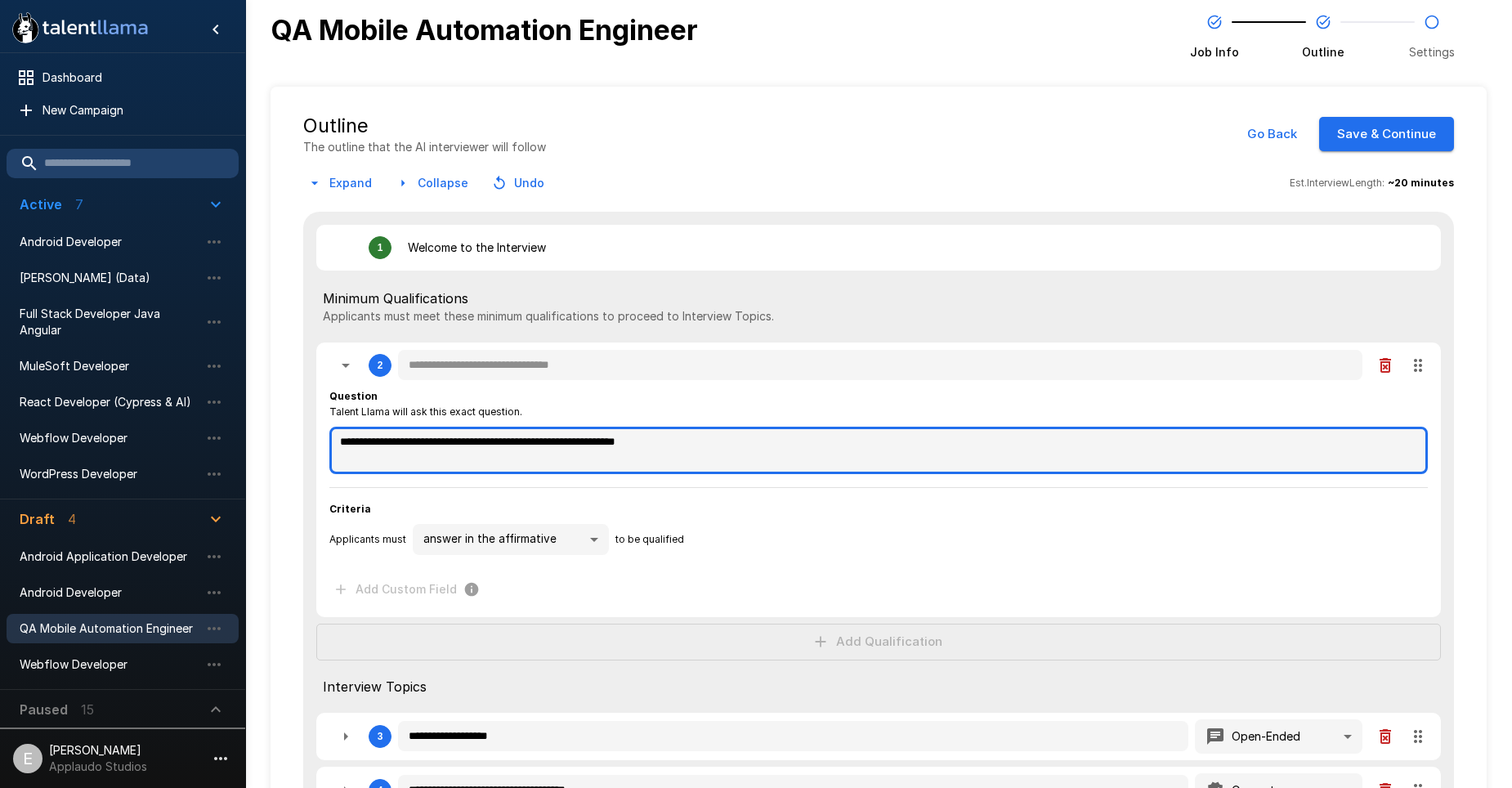
type textarea "*"
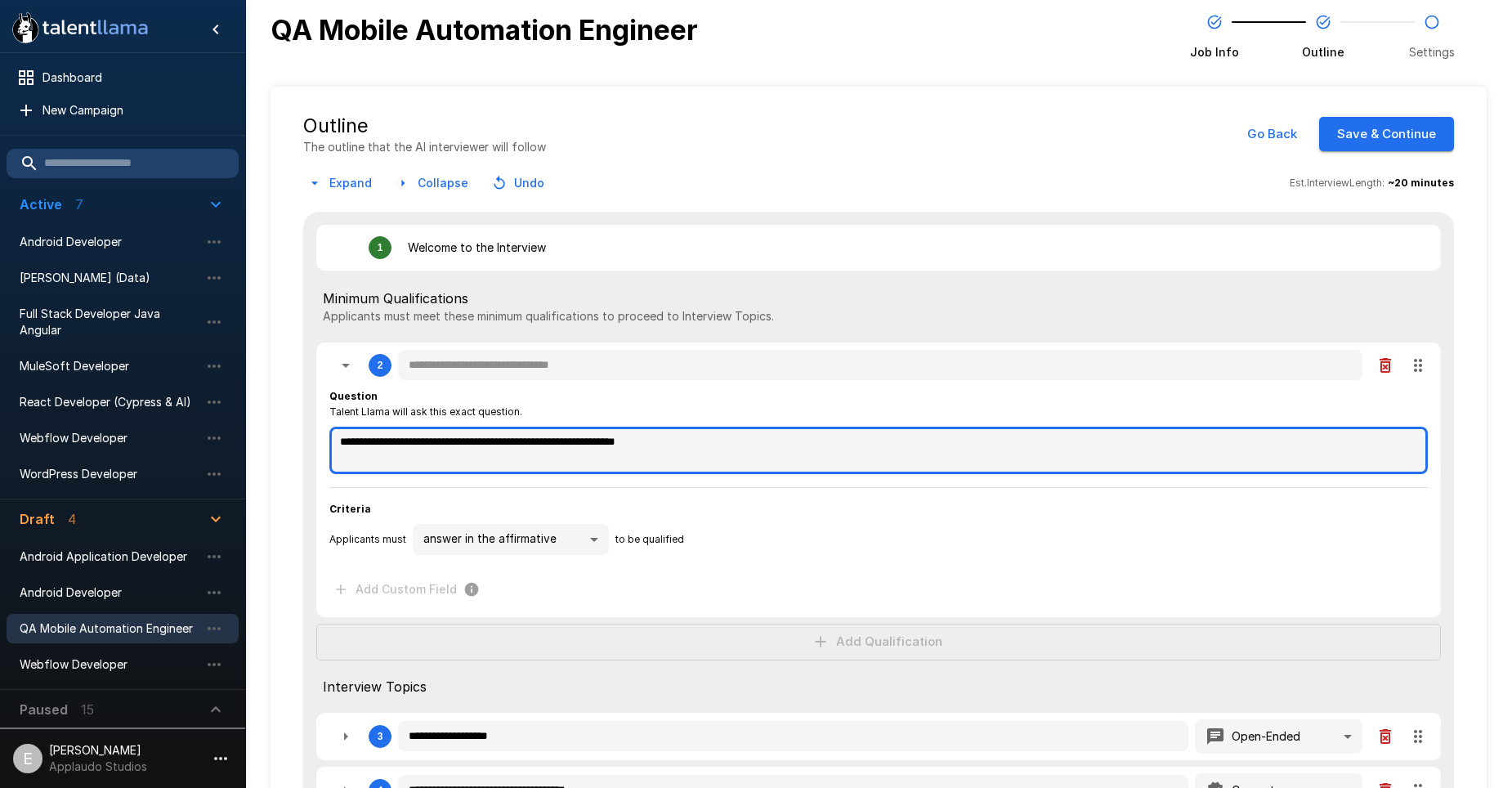
type textarea "*"
type textarea "**********"
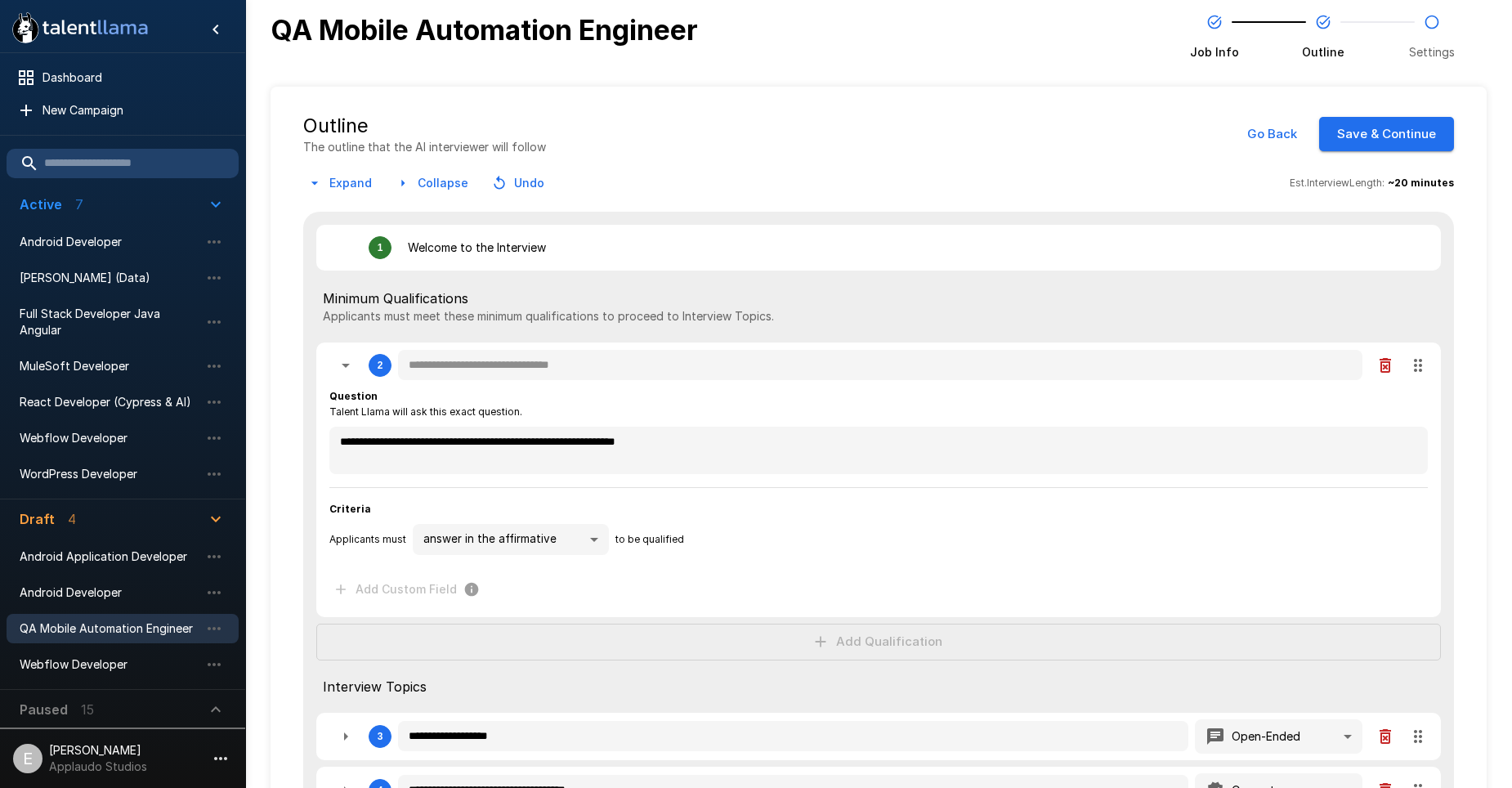
type textarea "*"
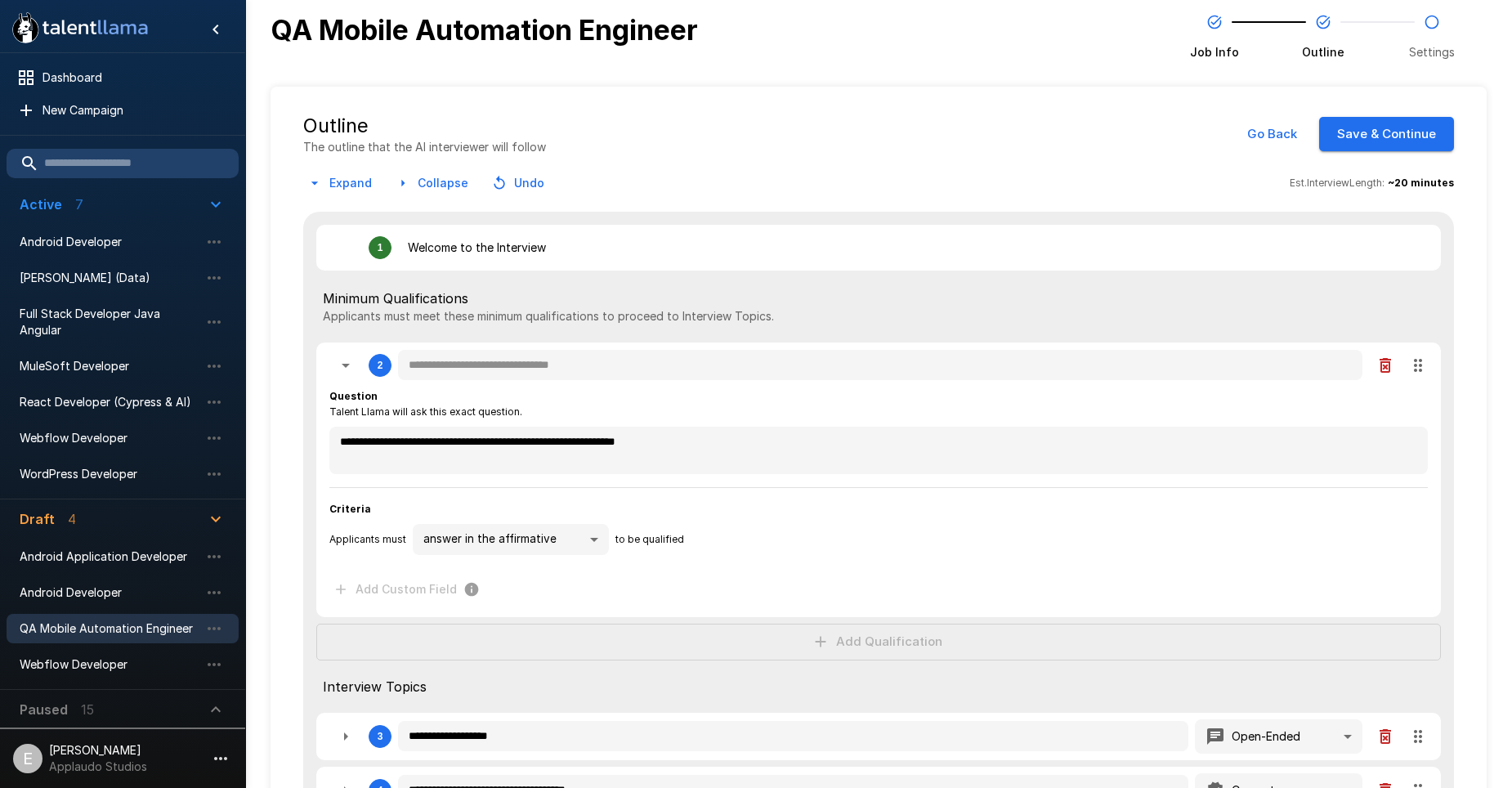
type textarea "*"
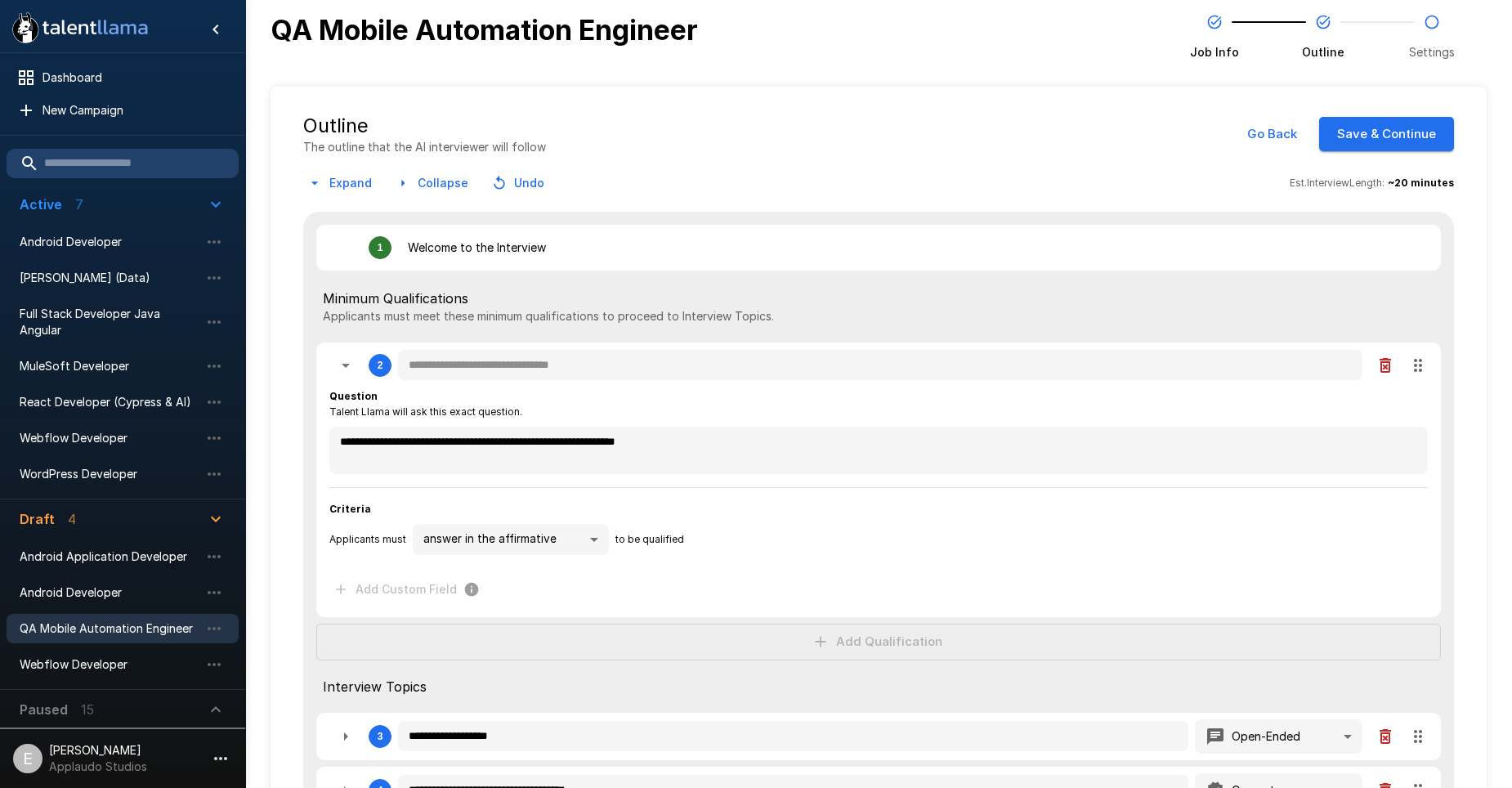
type textarea "*"
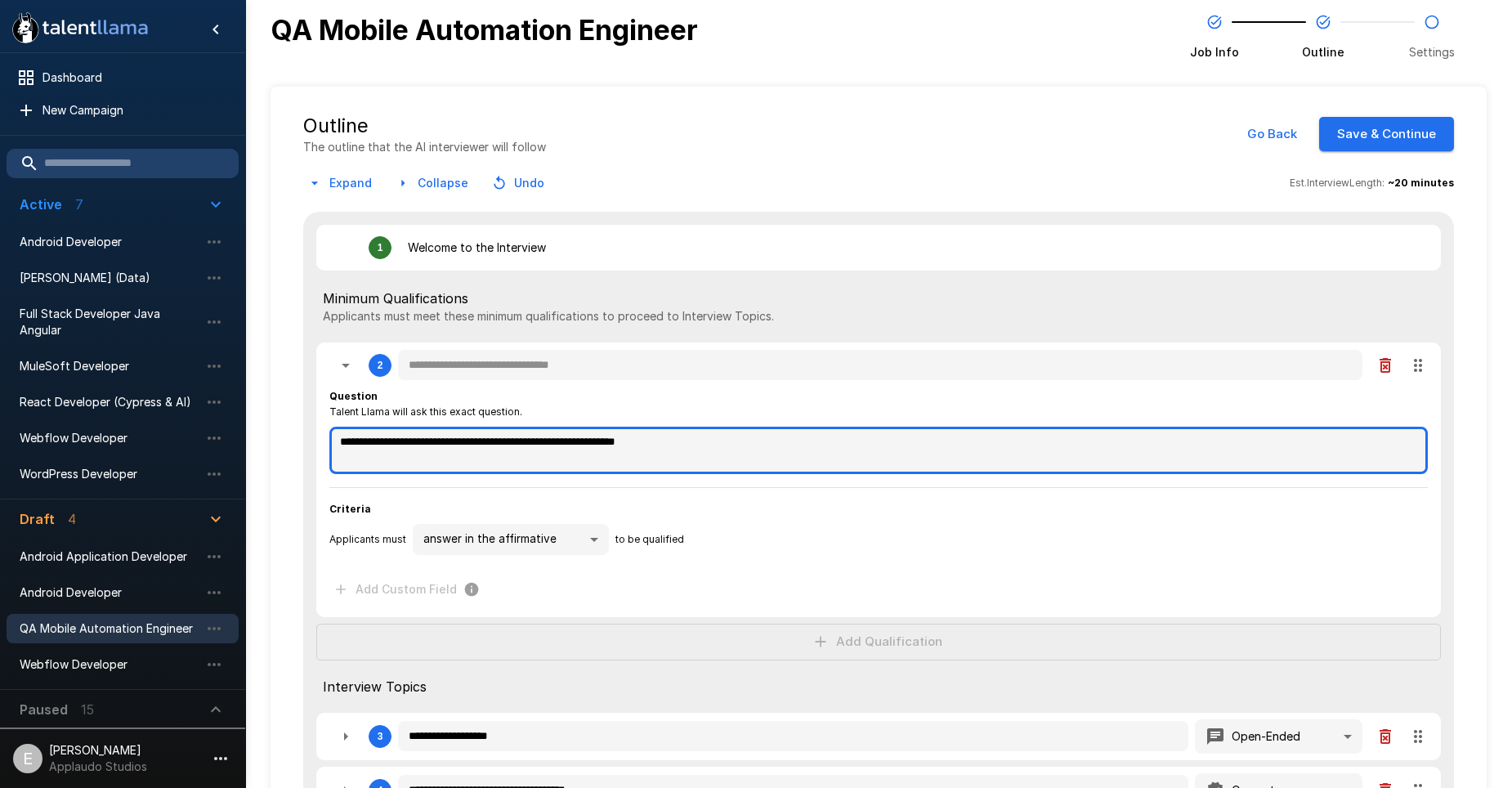
type textarea "*"
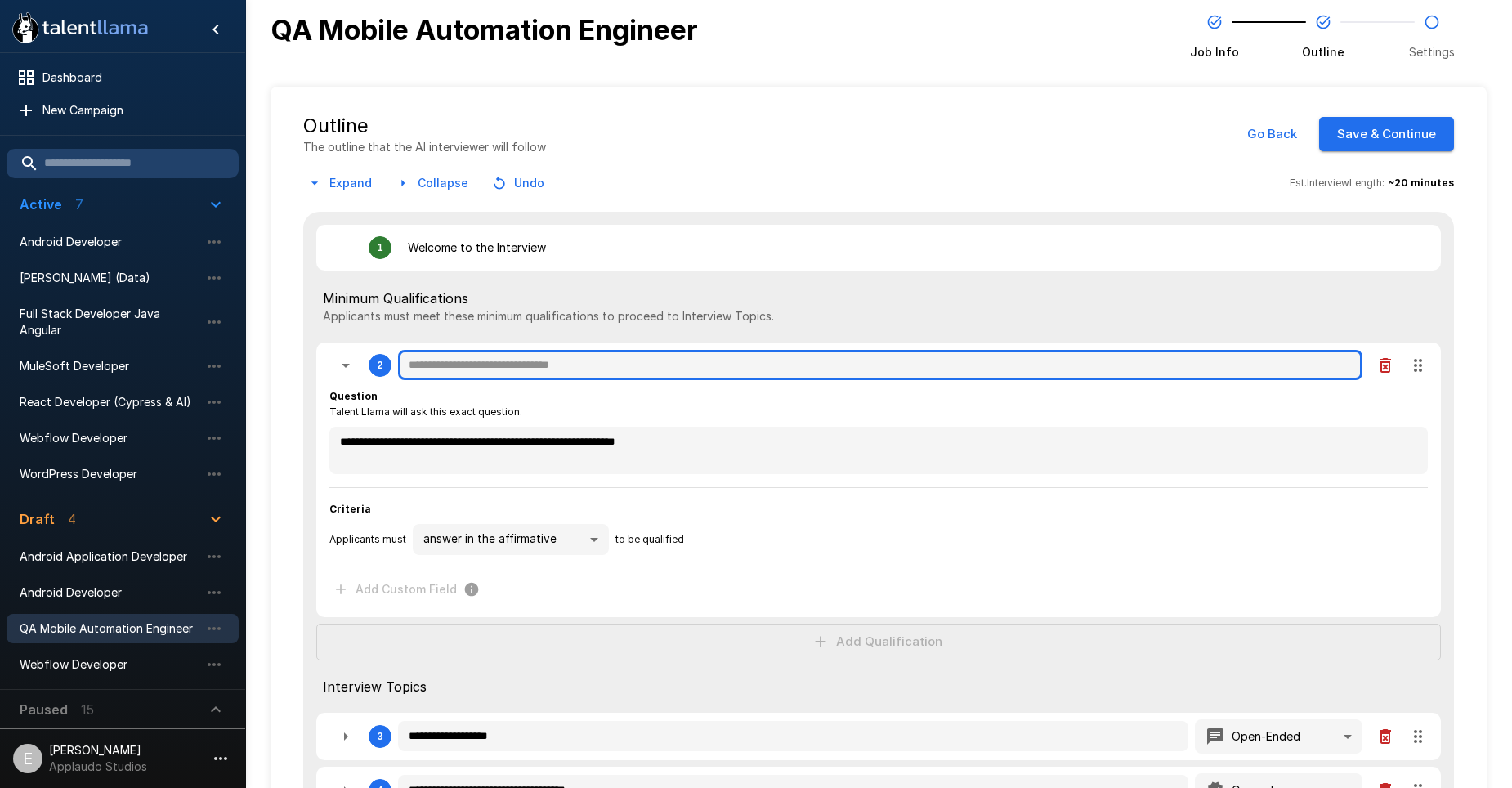
click at [438, 368] on input "text" at bounding box center [880, 365] width 964 height 31
paste input "**********"
type textarea "*"
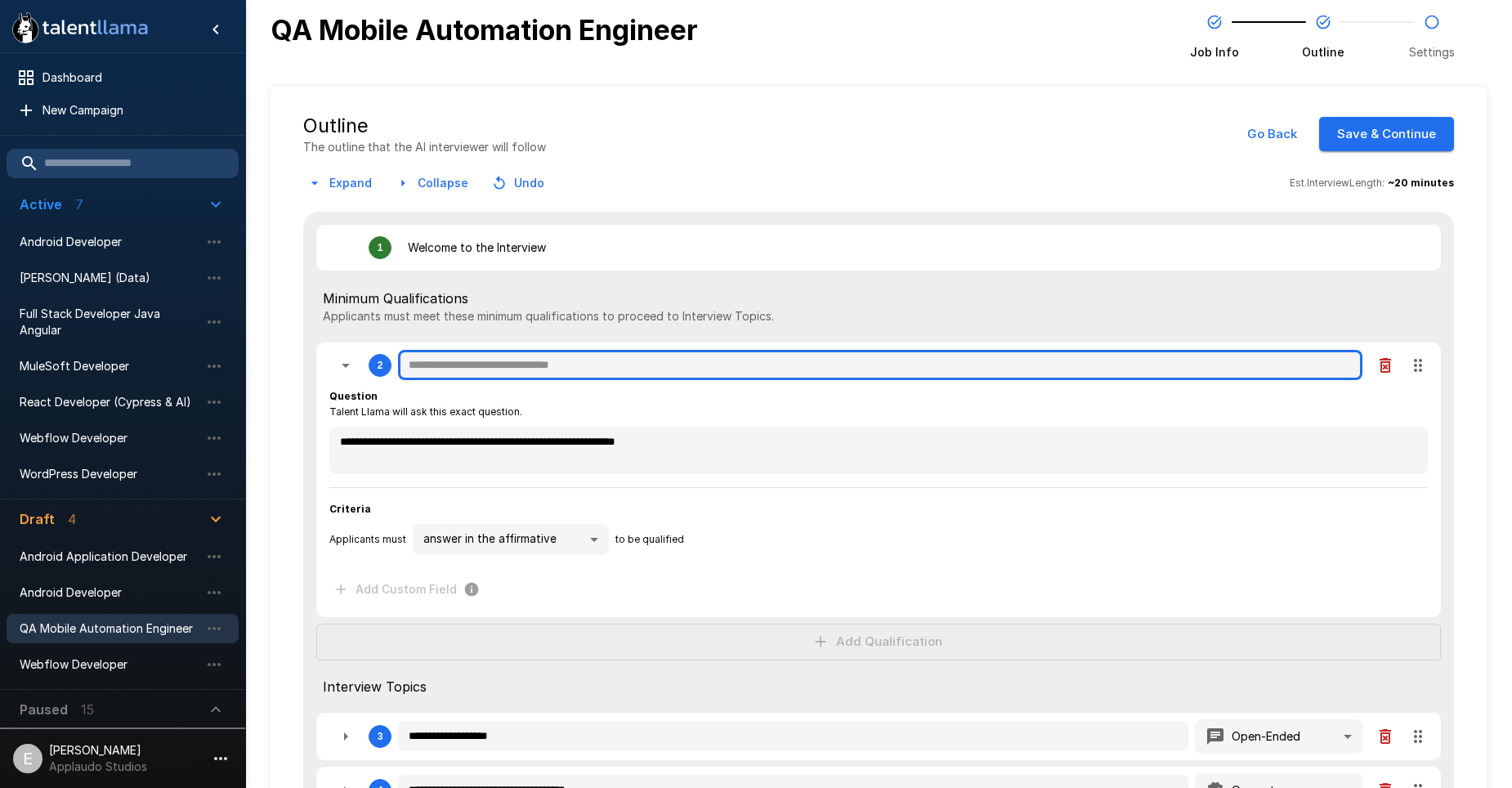
type textarea "*"
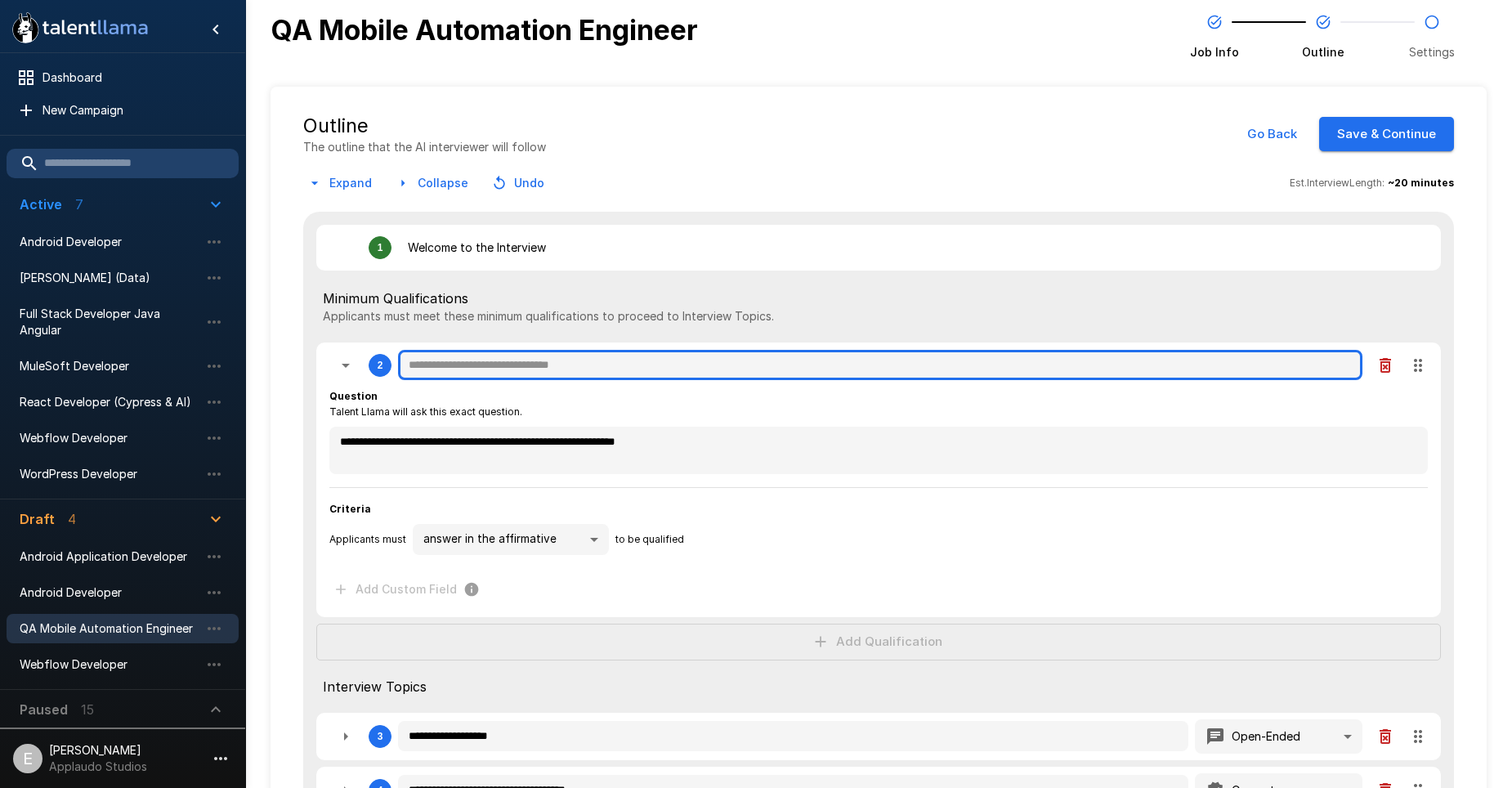
type textarea "*"
type input "**********"
type textarea "*"
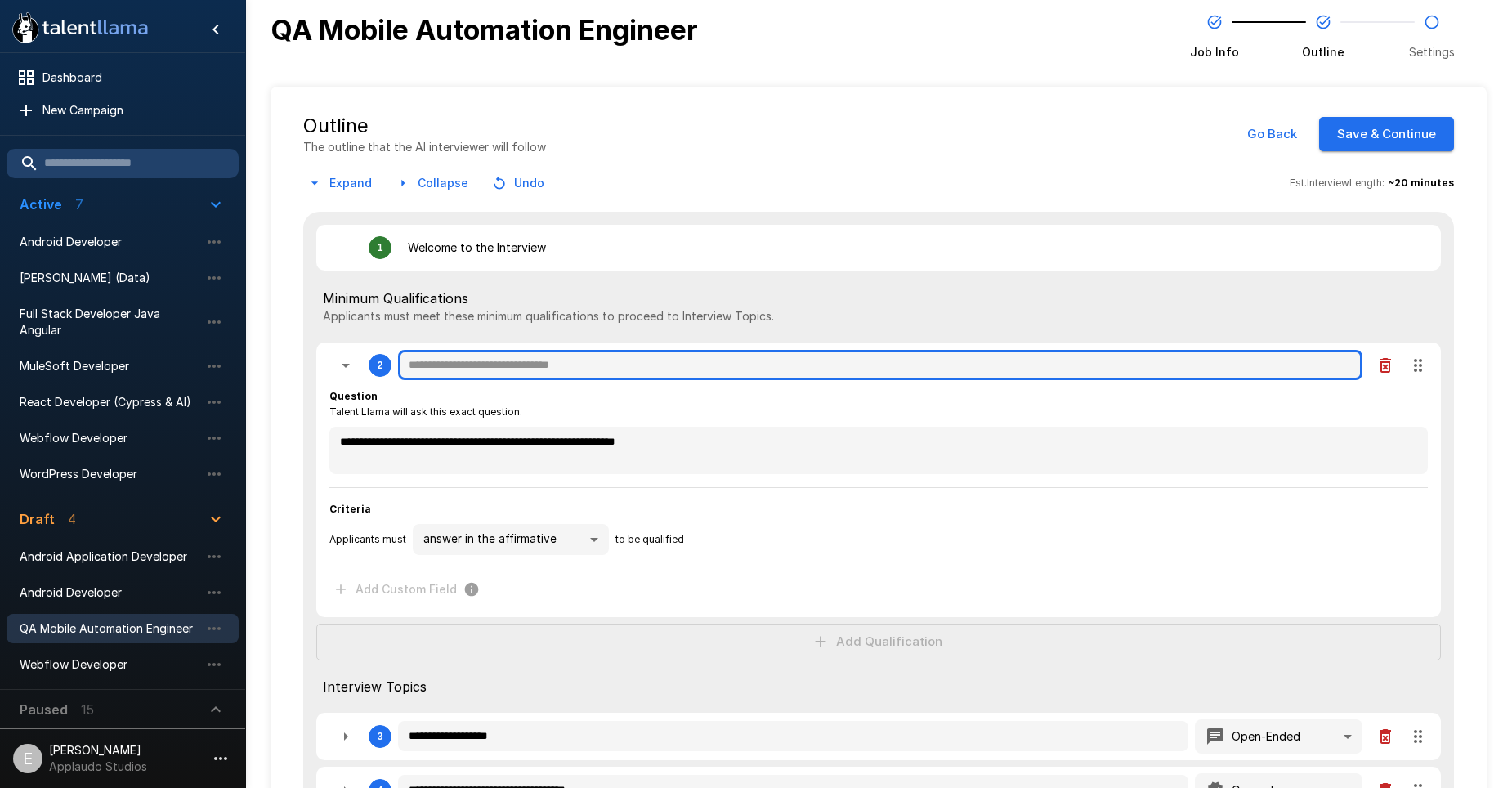
type textarea "*"
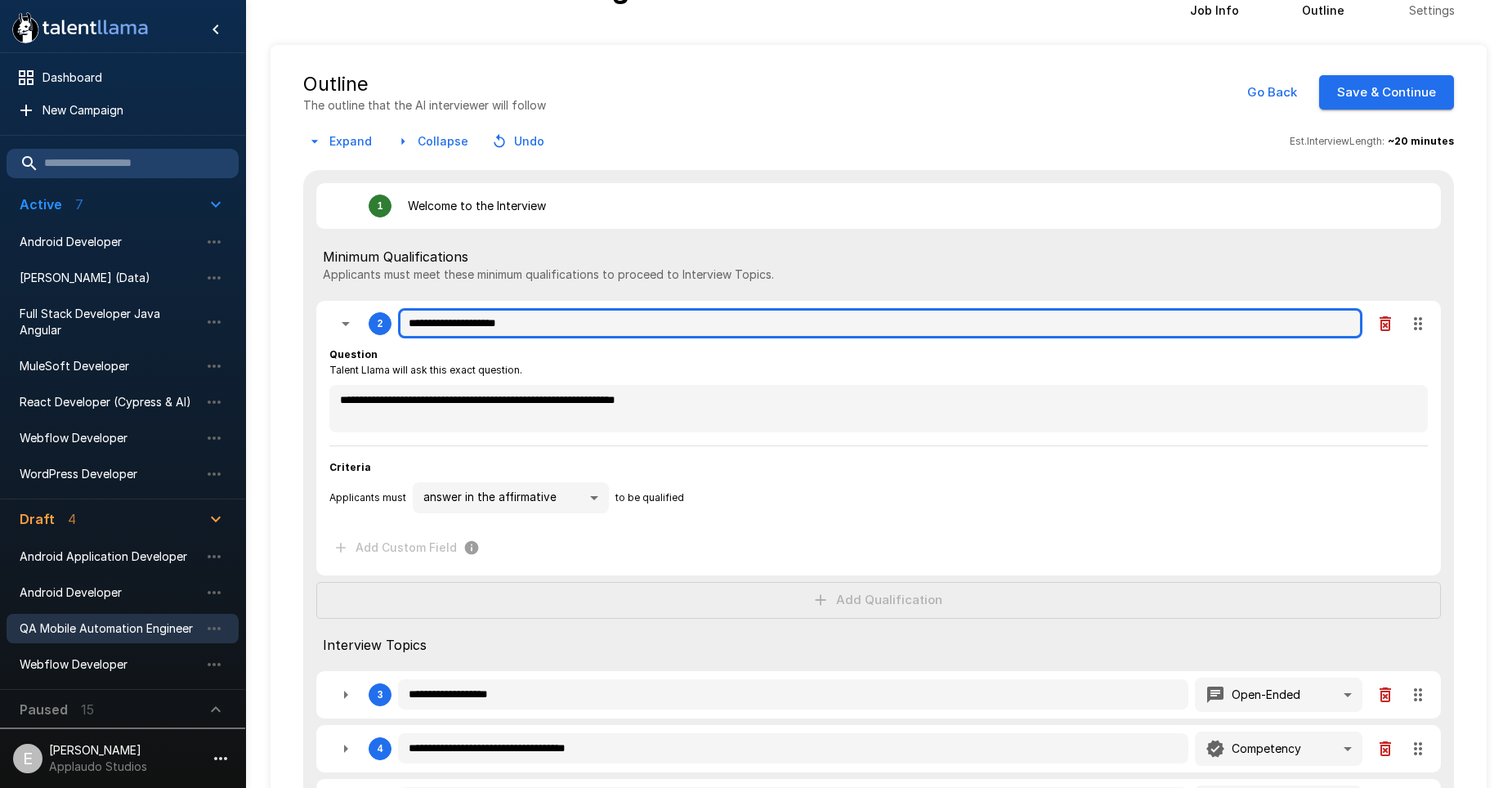
scroll to position [82, 0]
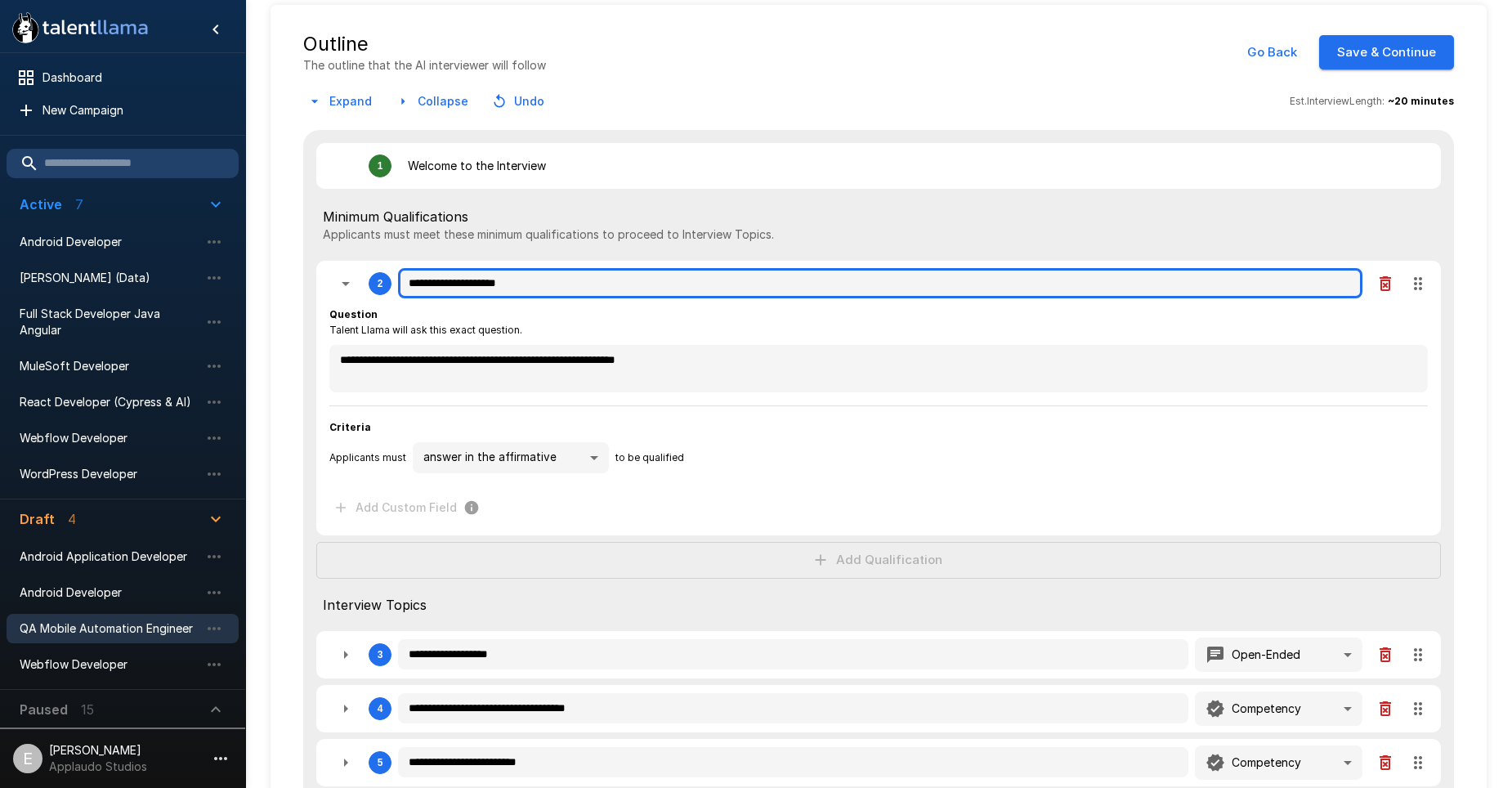
type input "**********"
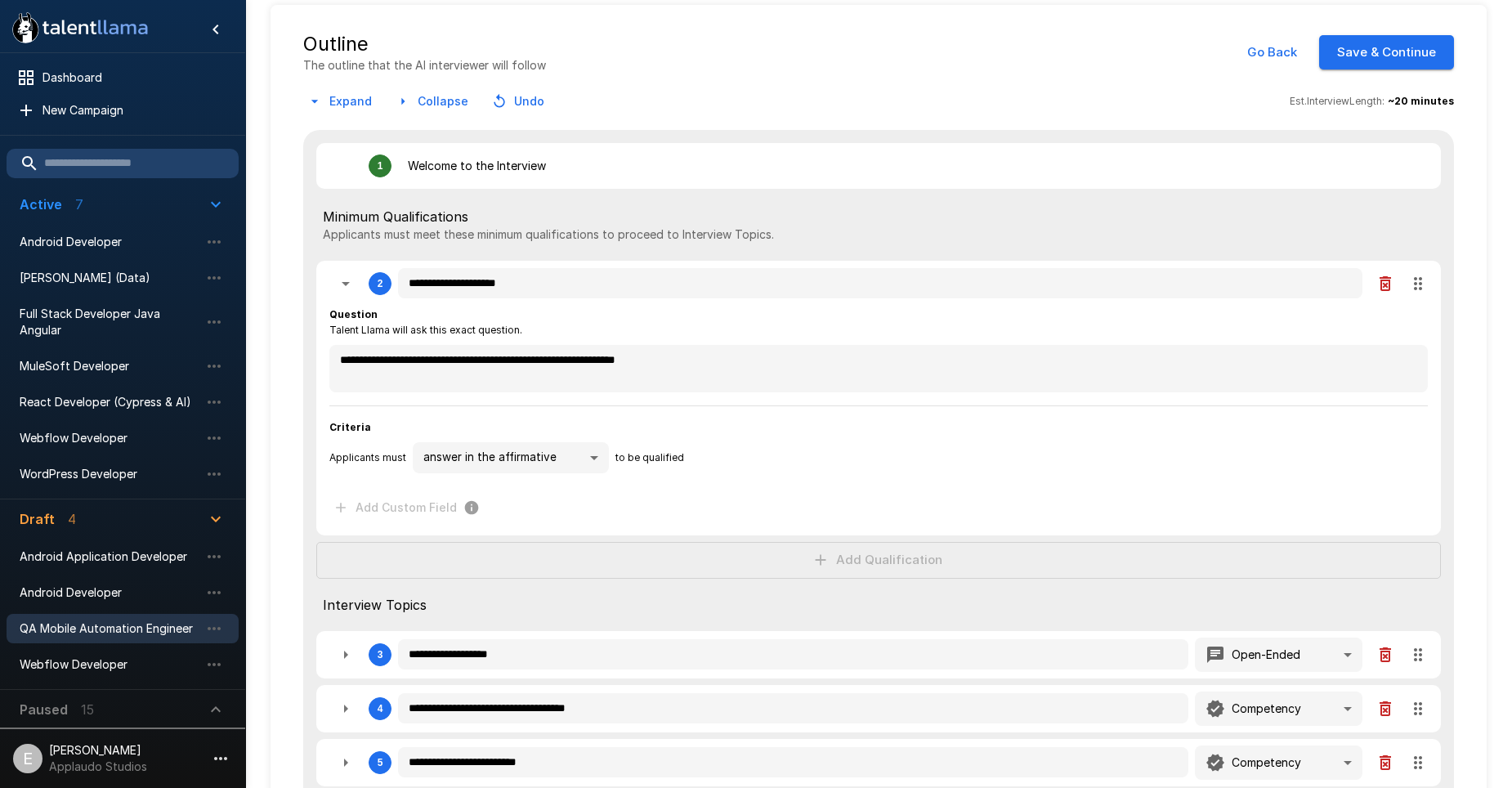
click at [792, 577] on div "**********" at bounding box center [879, 593] width 1151 height 926
type textarea "*"
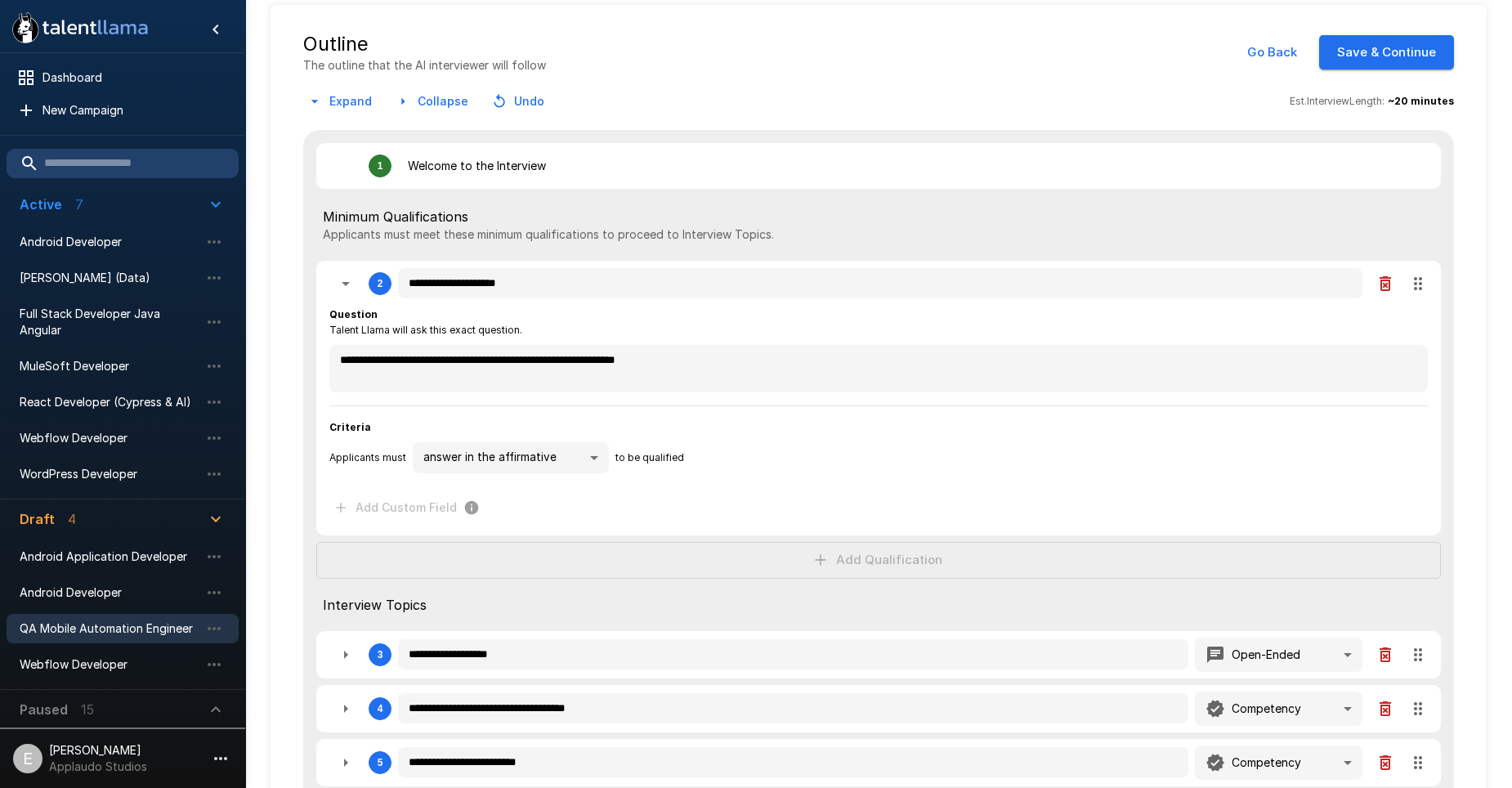
type textarea "*"
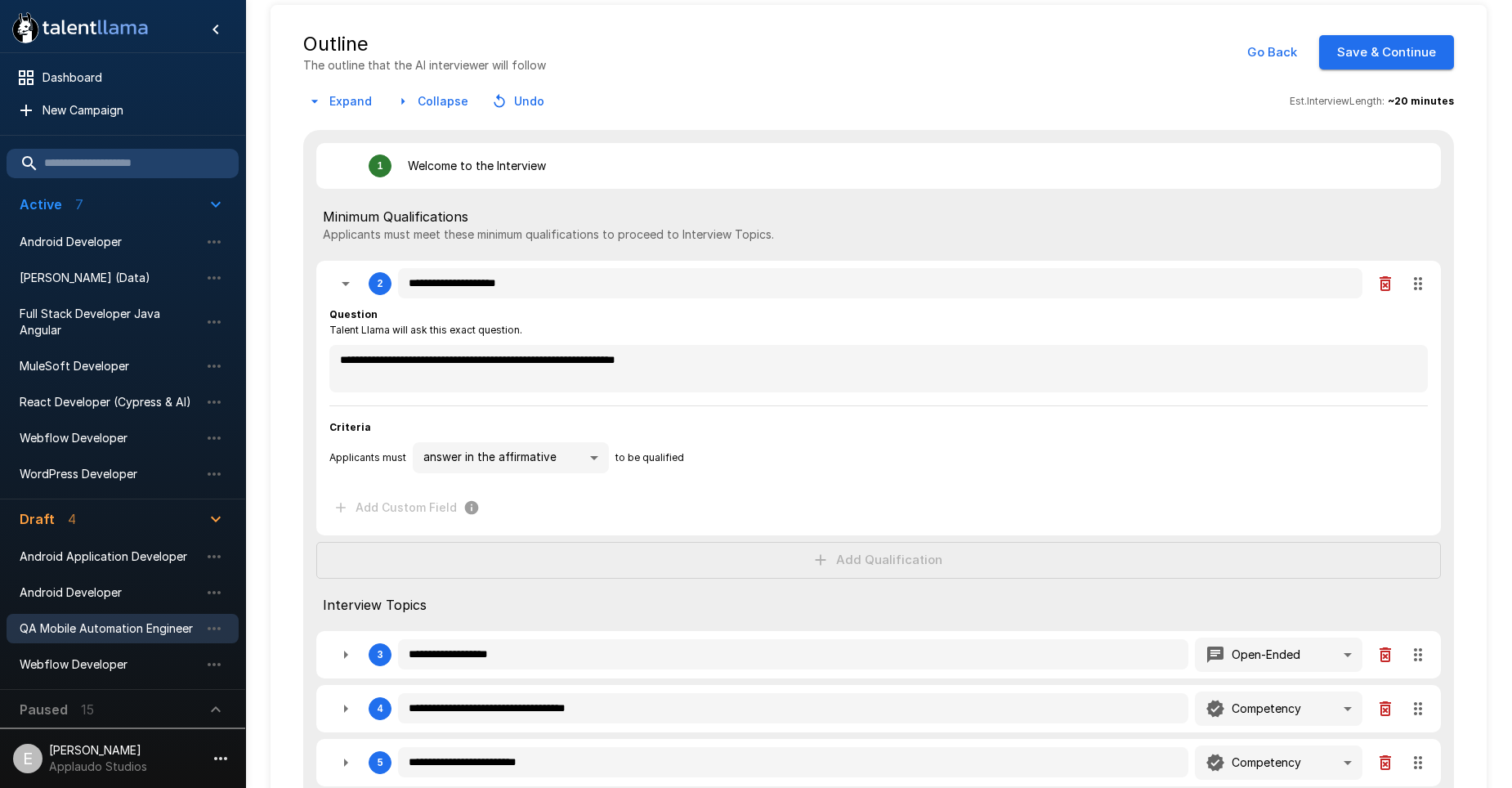
type textarea "*"
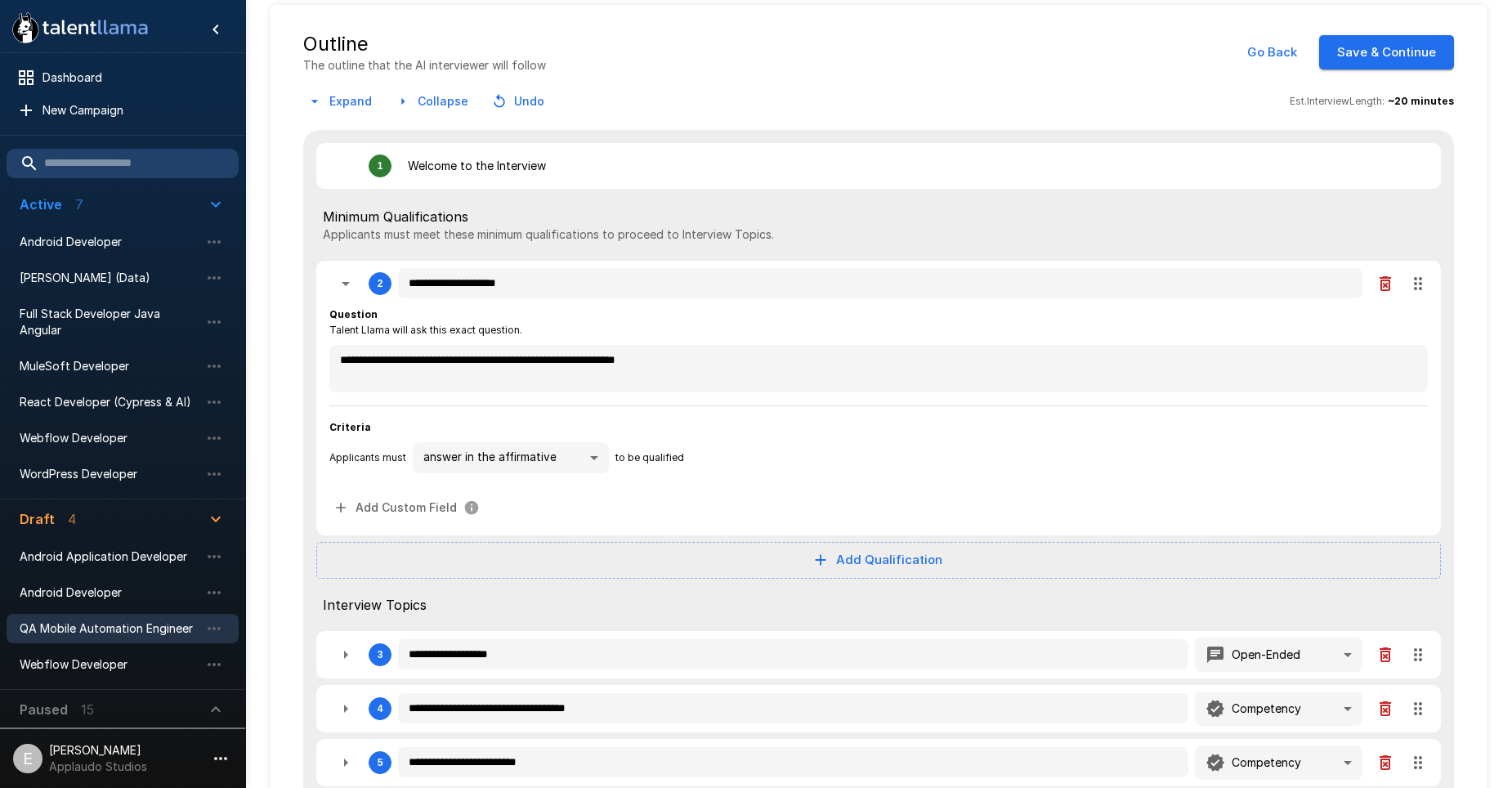
type textarea "*"
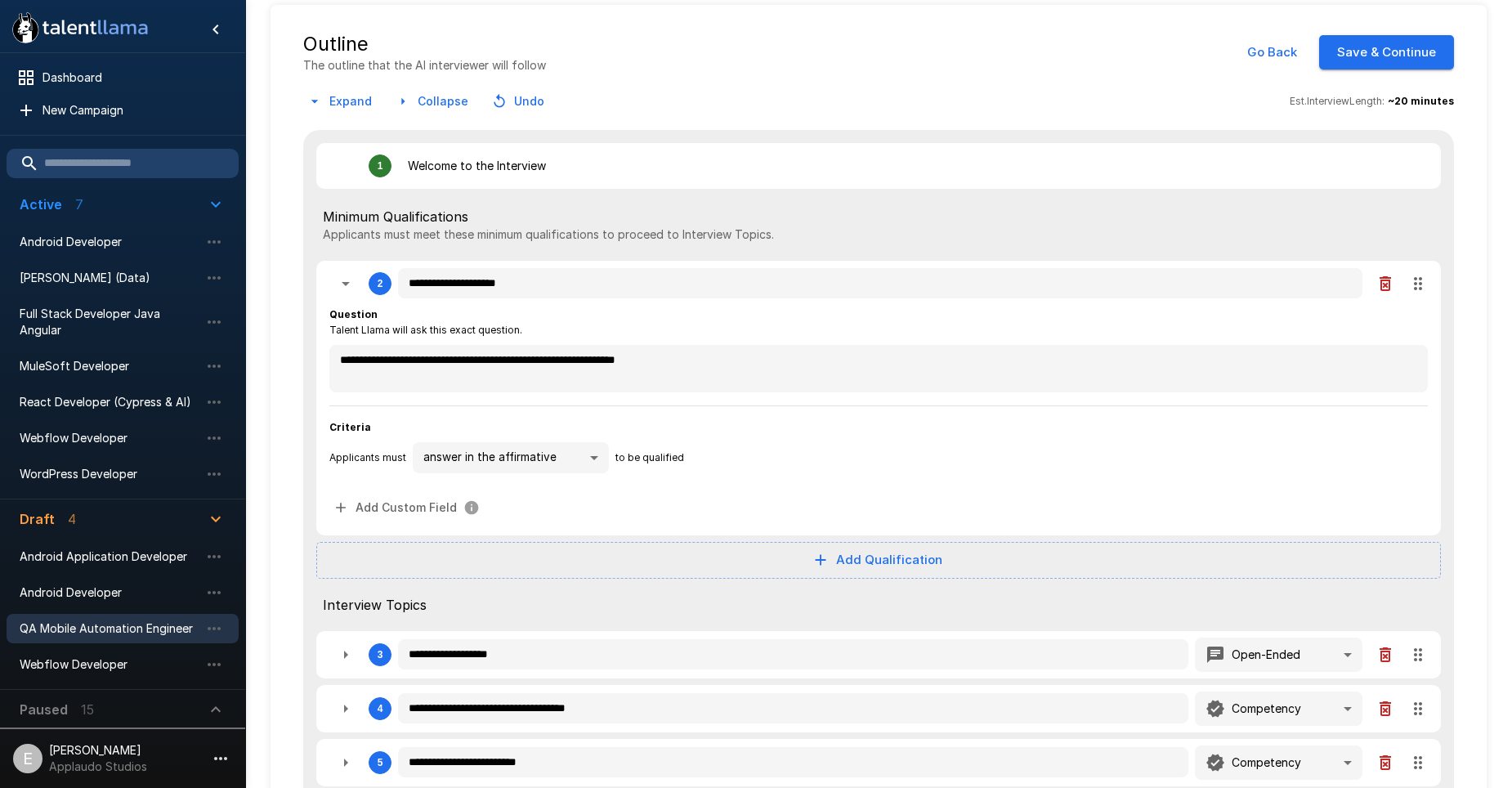
type textarea "*"
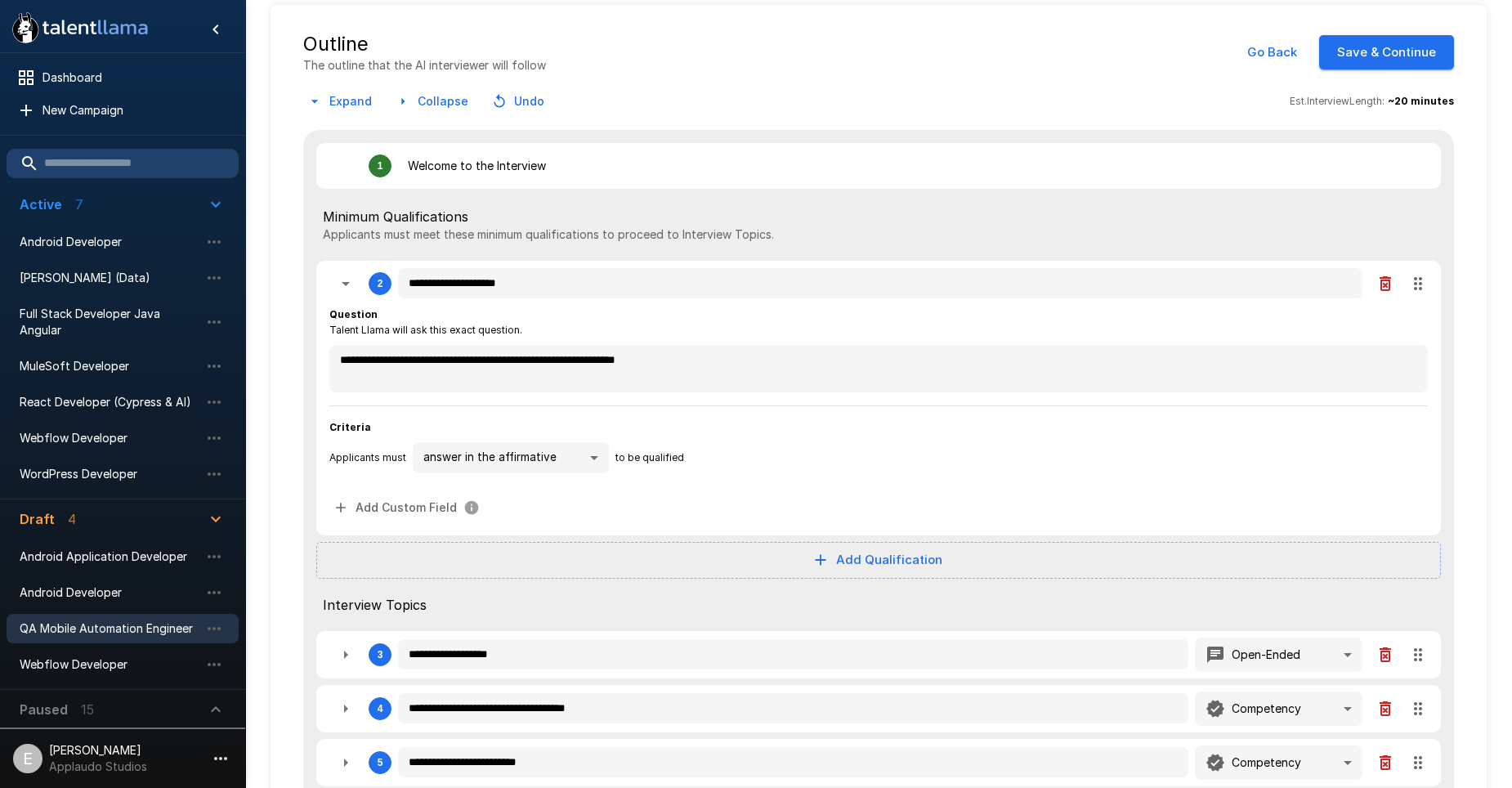
type textarea "*"
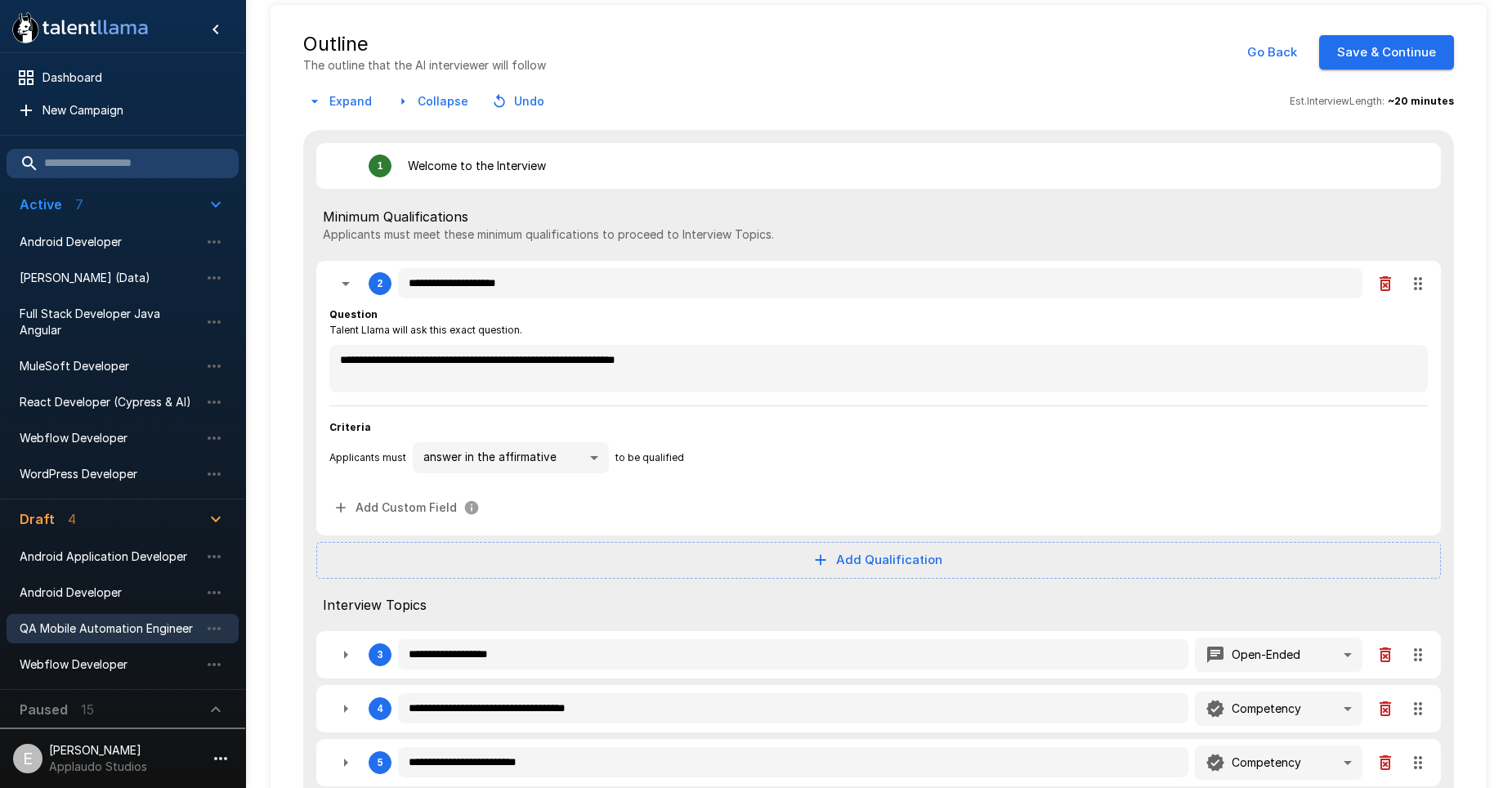
type textarea "*"
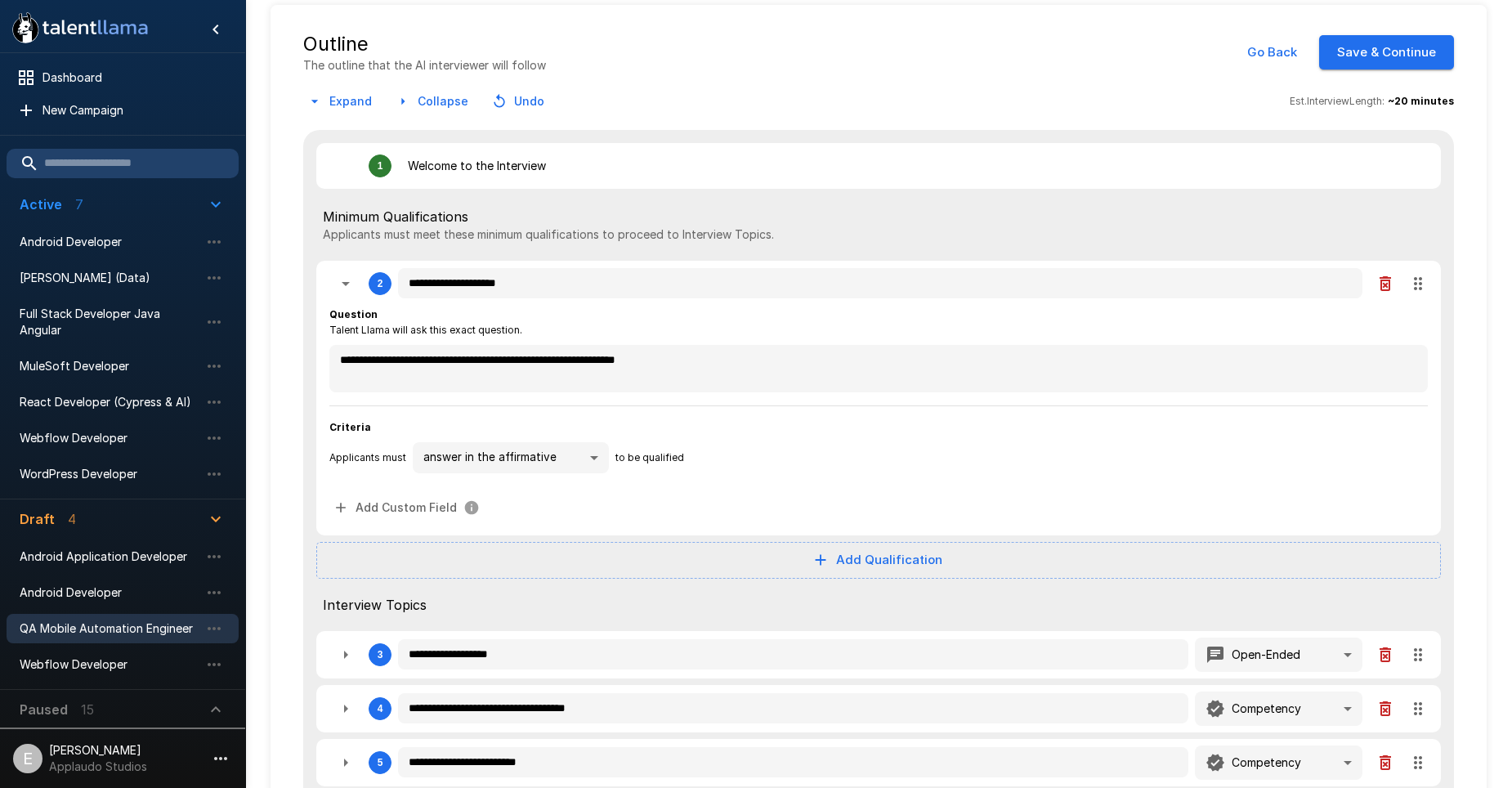
type textarea "*"
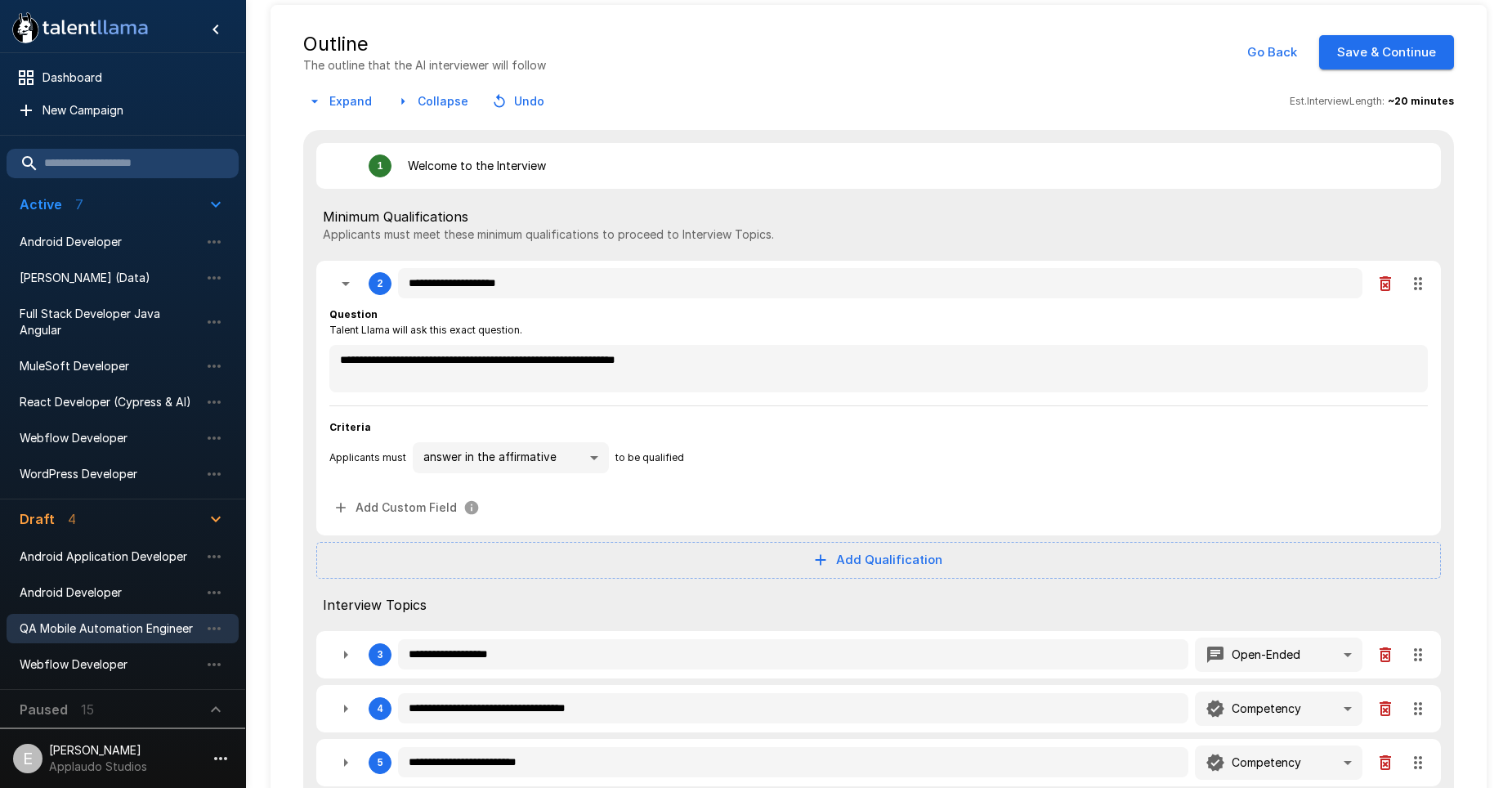
type textarea "*"
click at [790, 566] on button "Add Qualification" at bounding box center [879, 560] width 1124 height 36
type textarea "*"
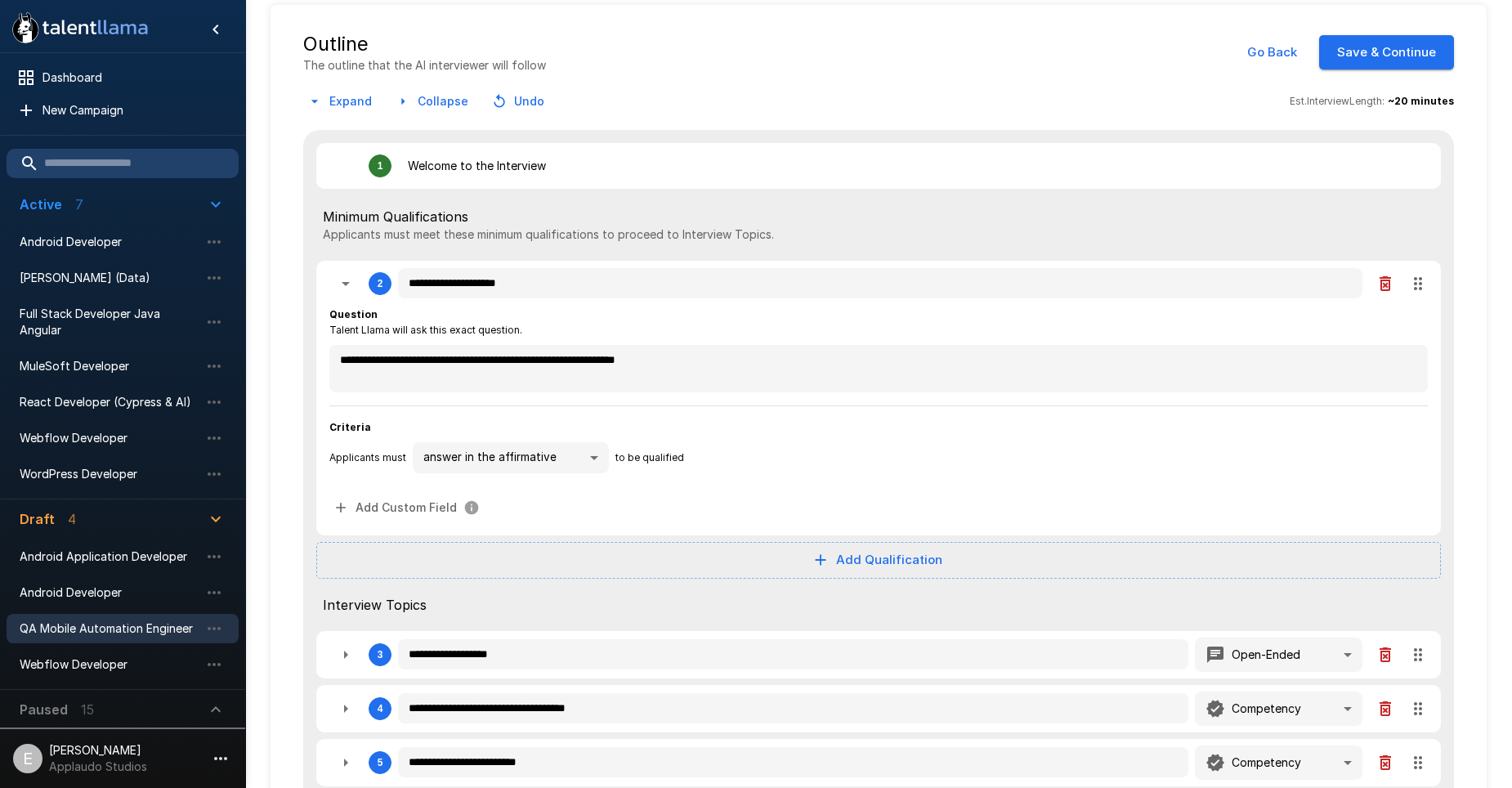
type textarea "*"
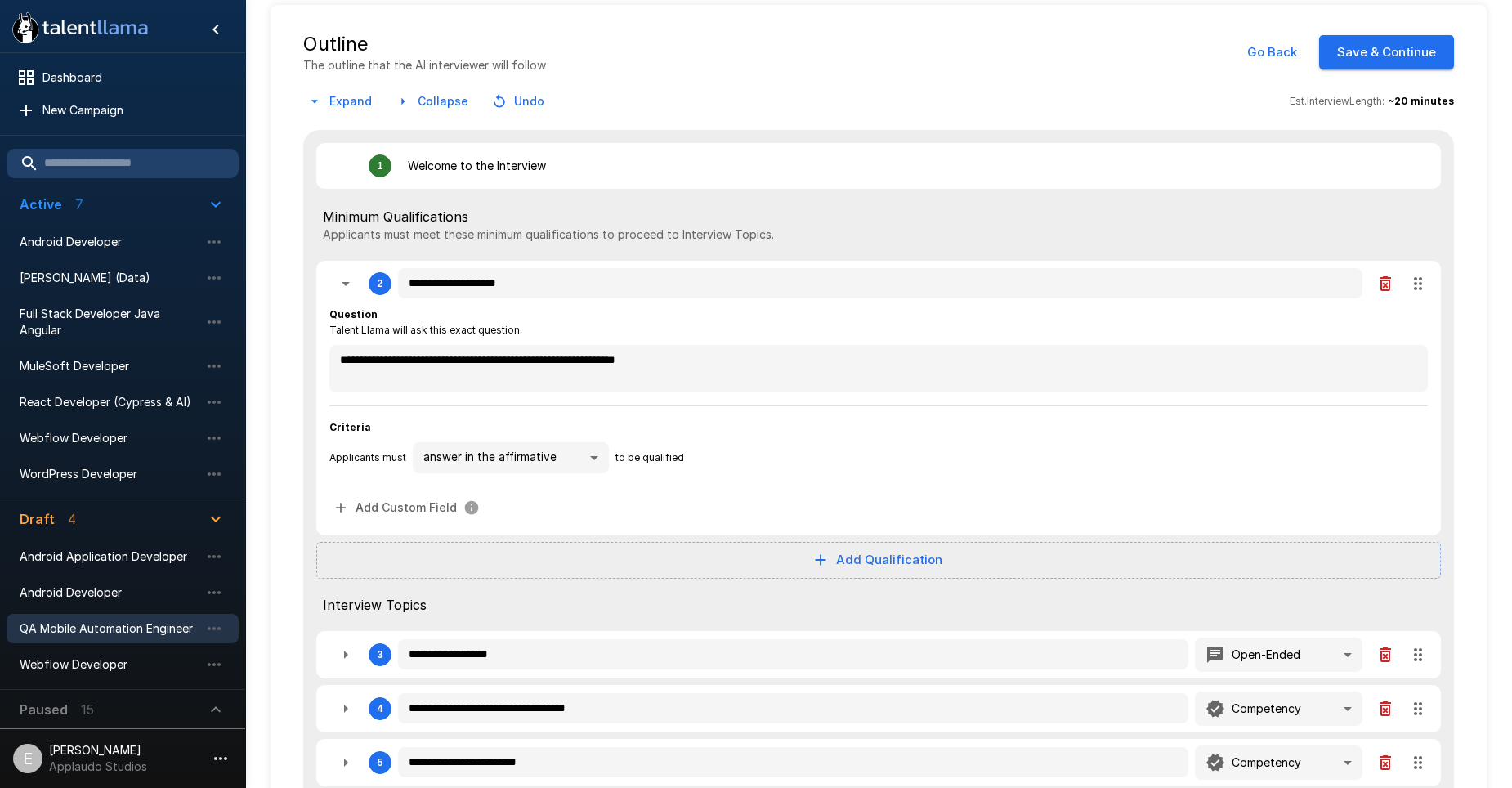
type textarea "*"
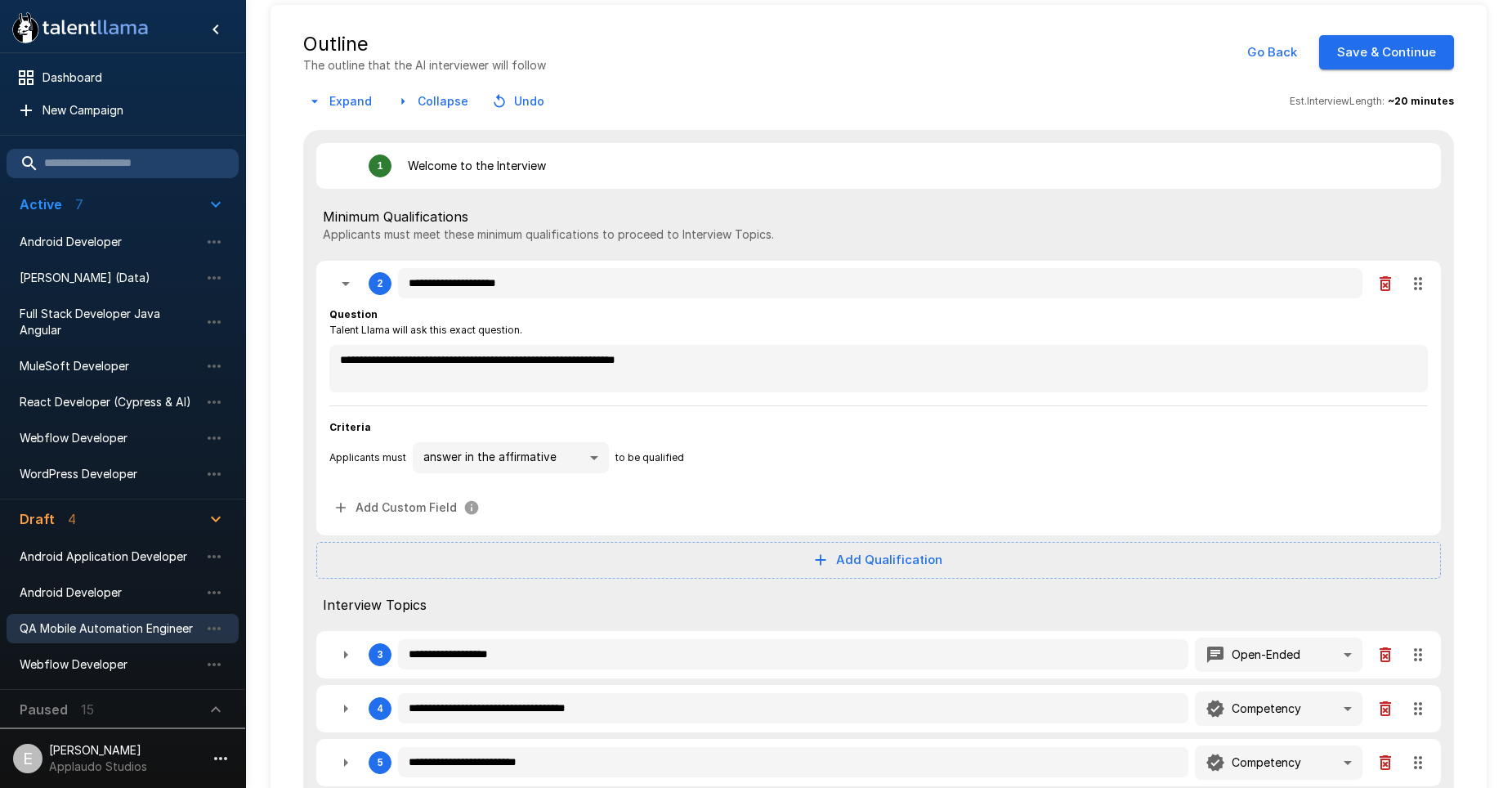
type textarea "*"
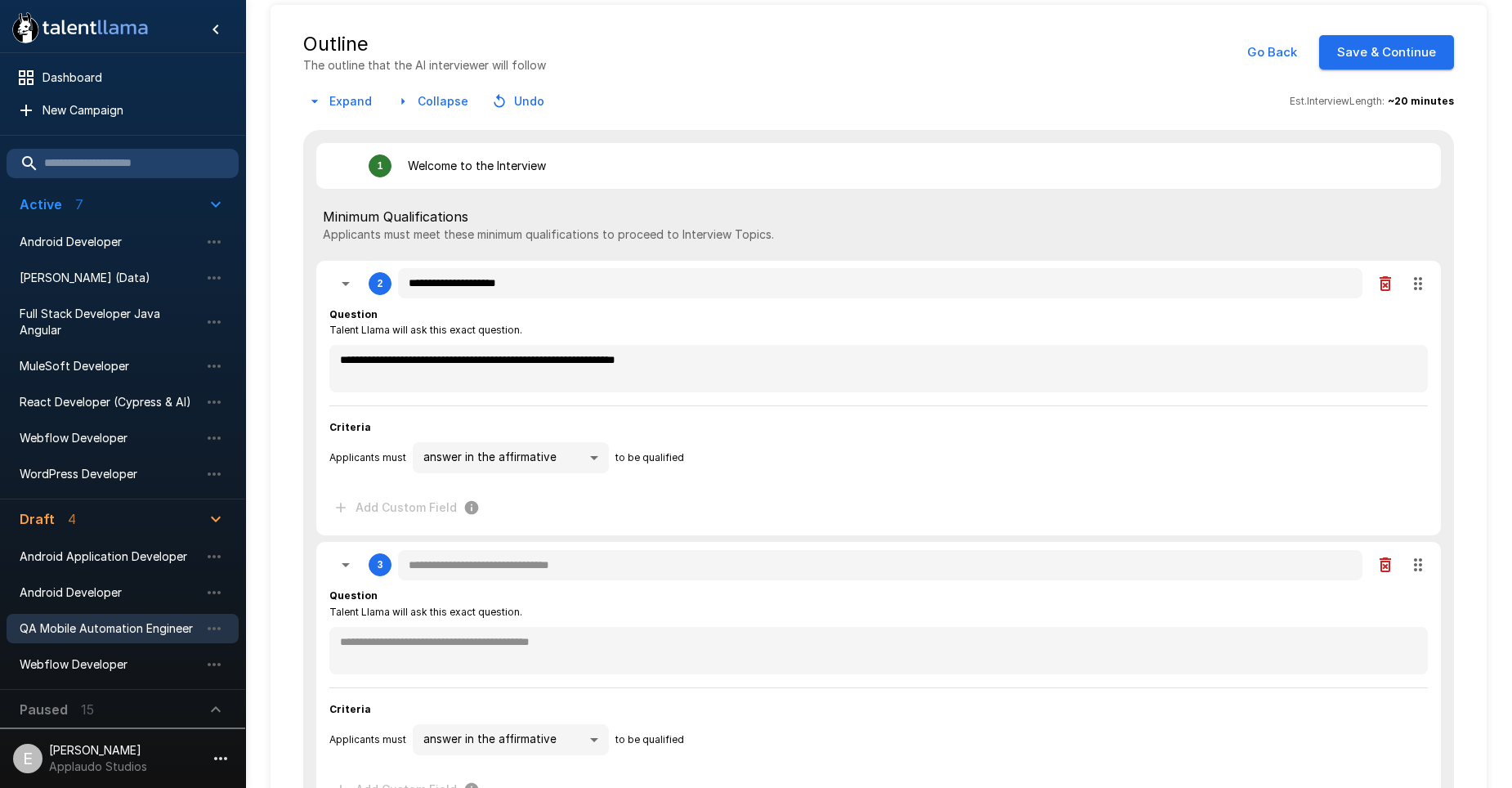
type textarea "*"
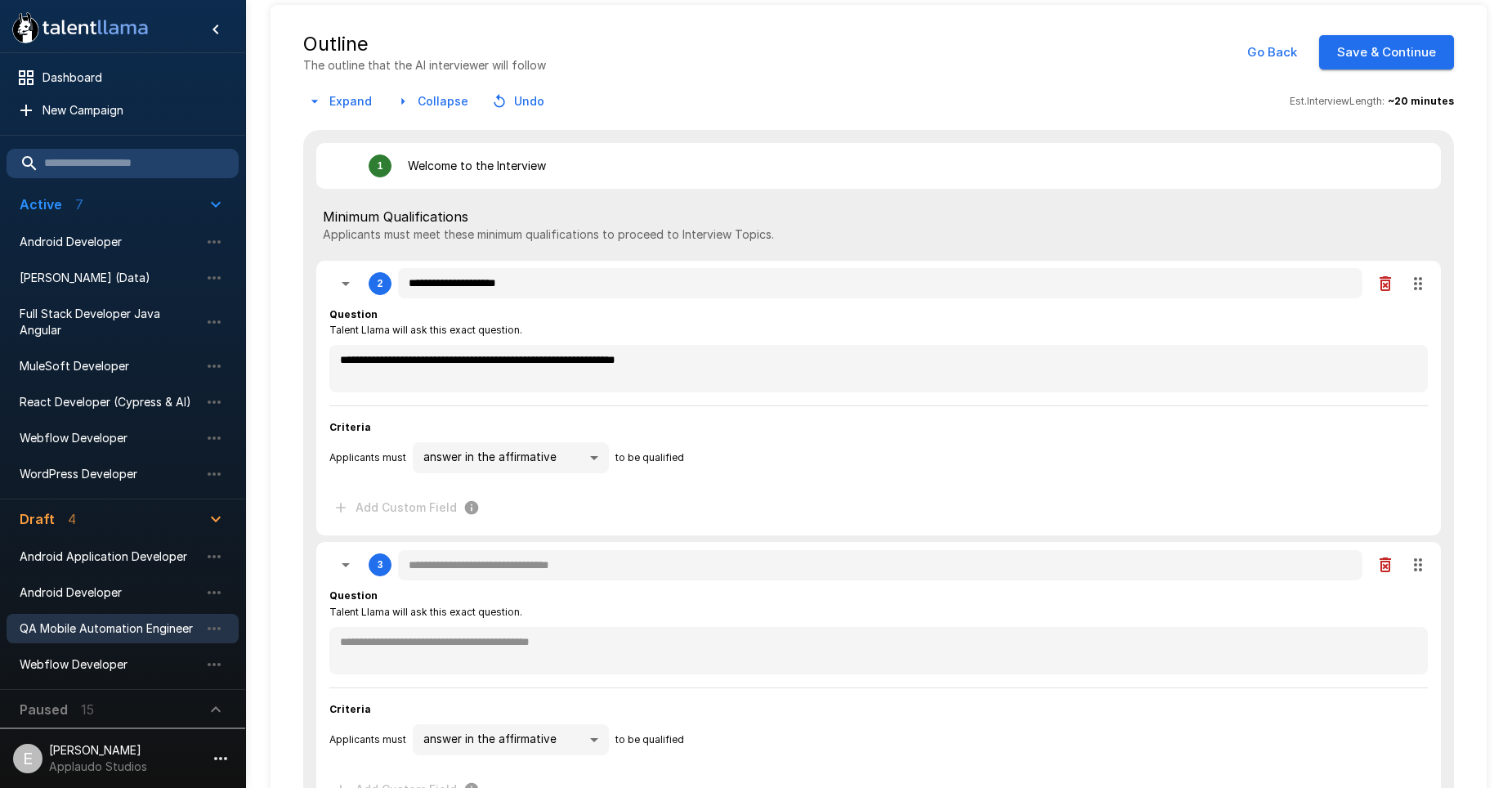
type textarea "*"
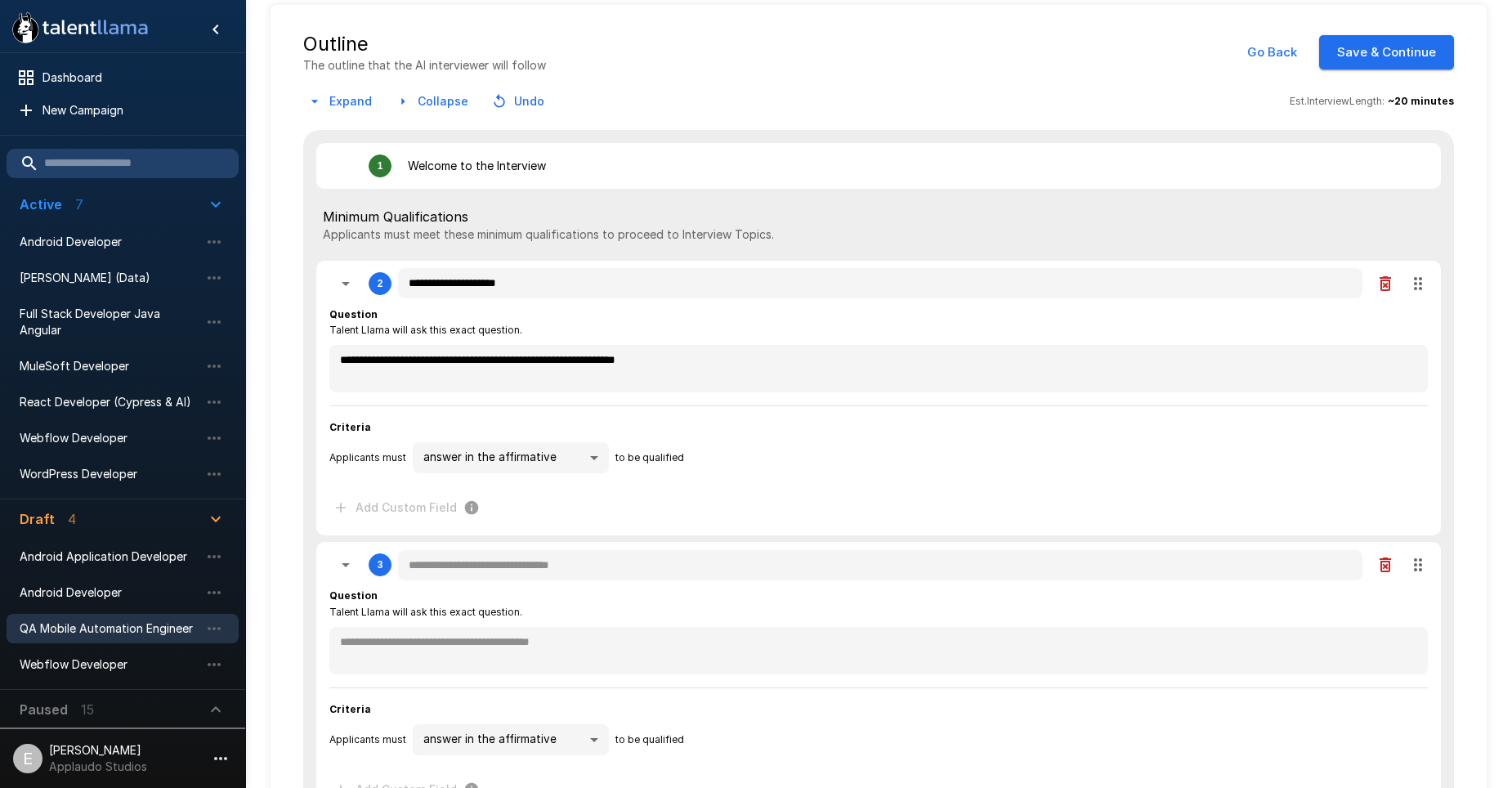
type textarea "*"
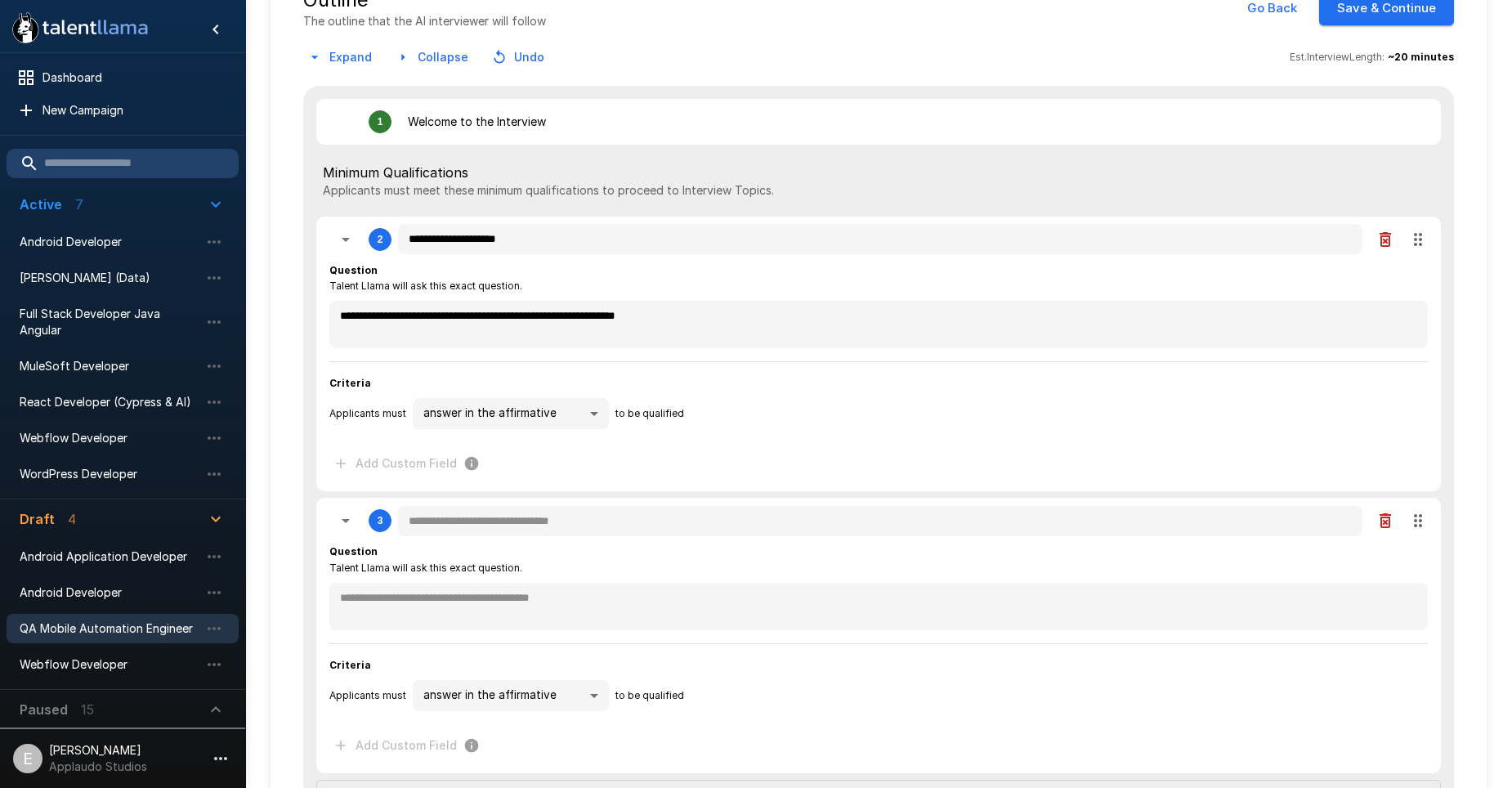
scroll to position [163, 0]
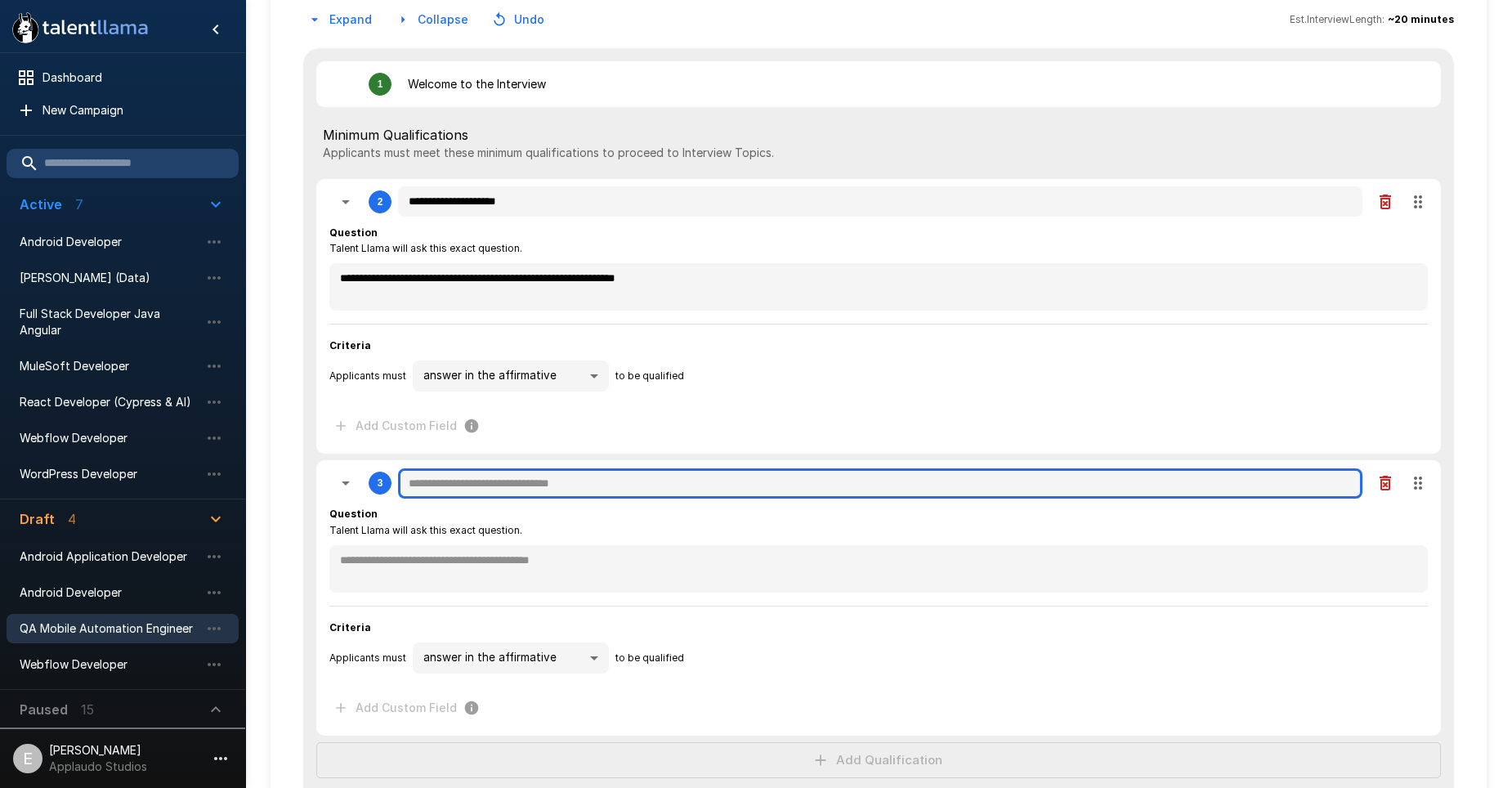
click at [521, 488] on input "text" at bounding box center [880, 484] width 964 height 31
type textarea "*"
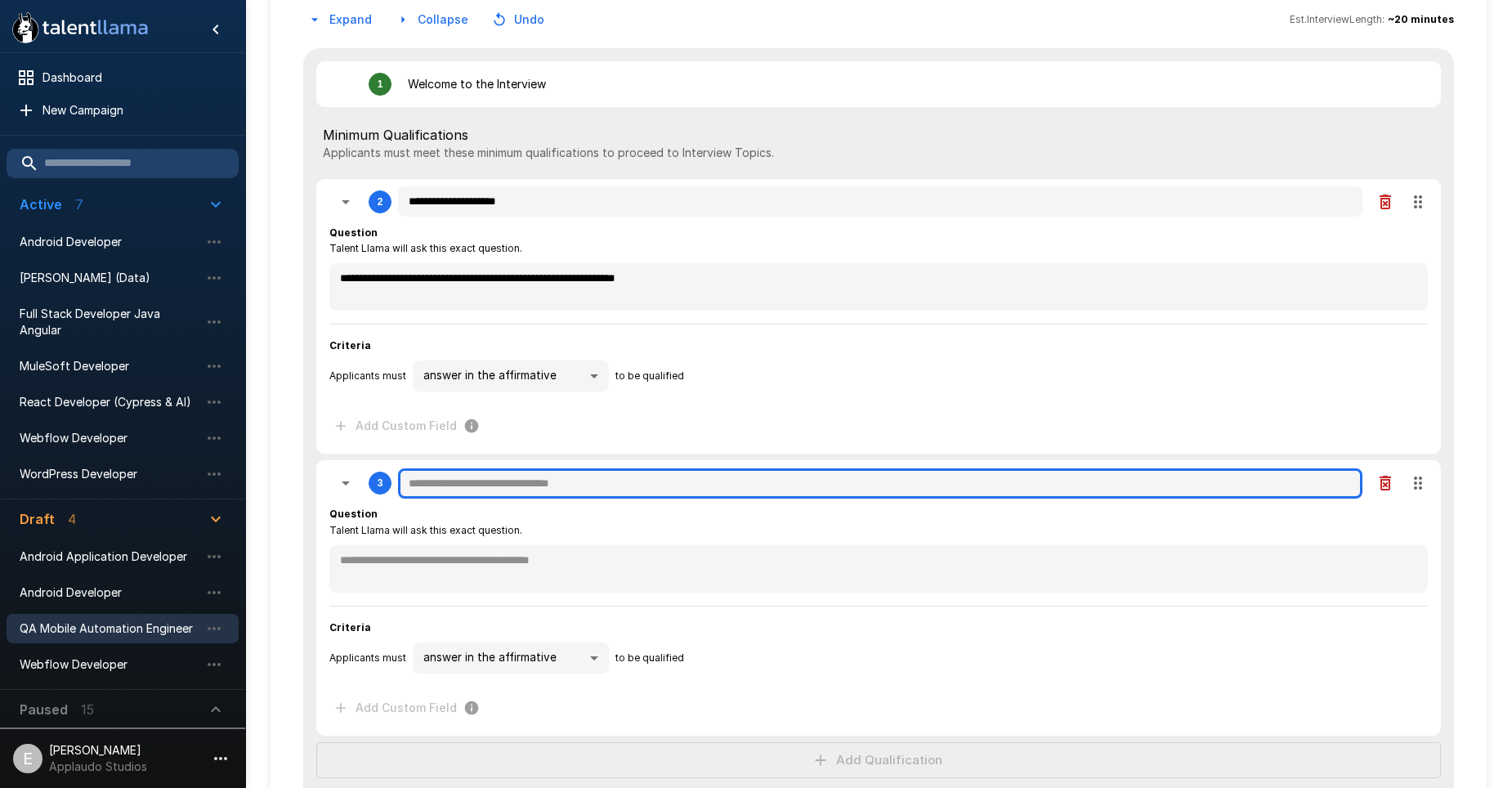
type textarea "*"
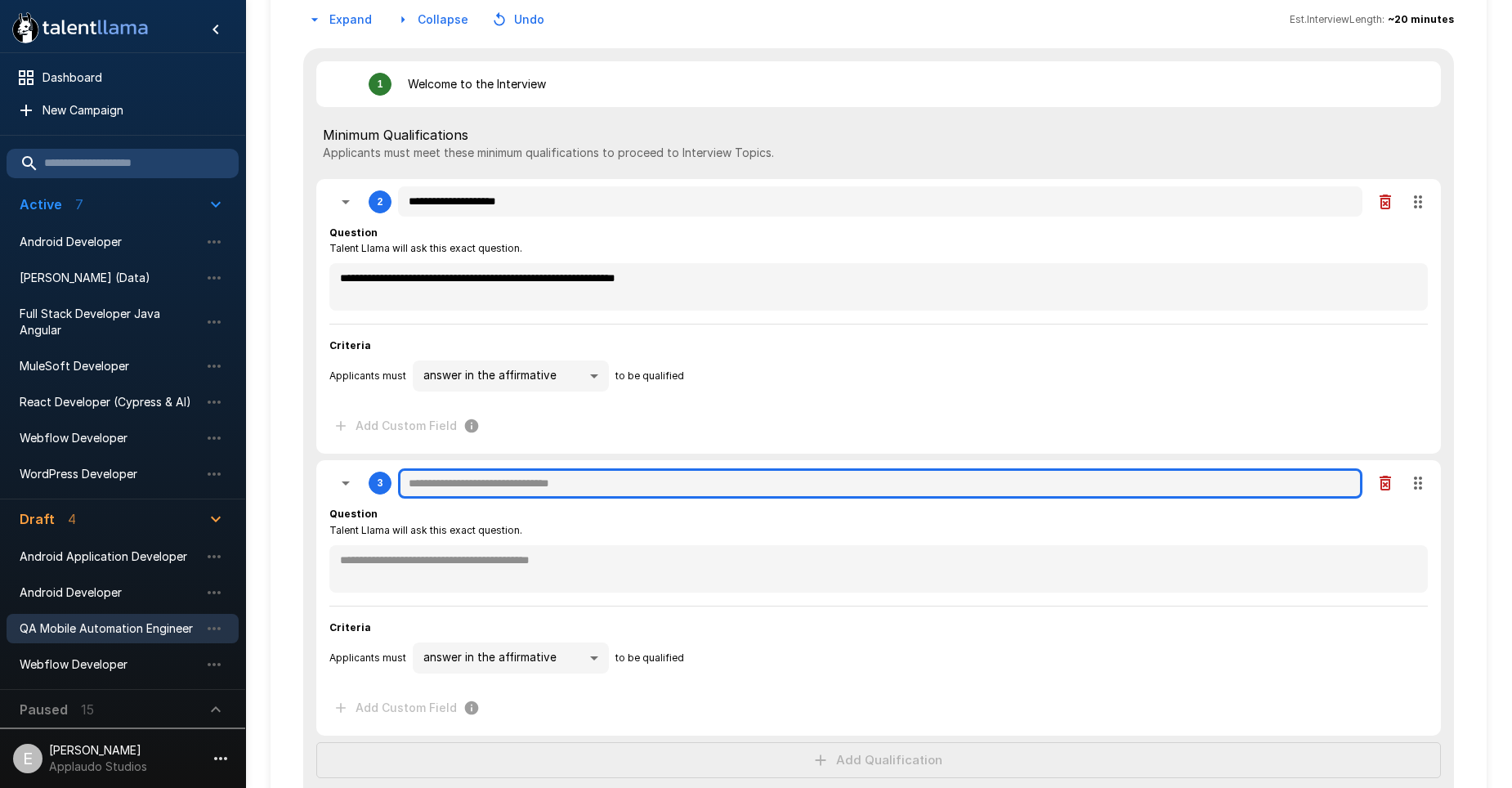
type textarea "*"
paste input "**********"
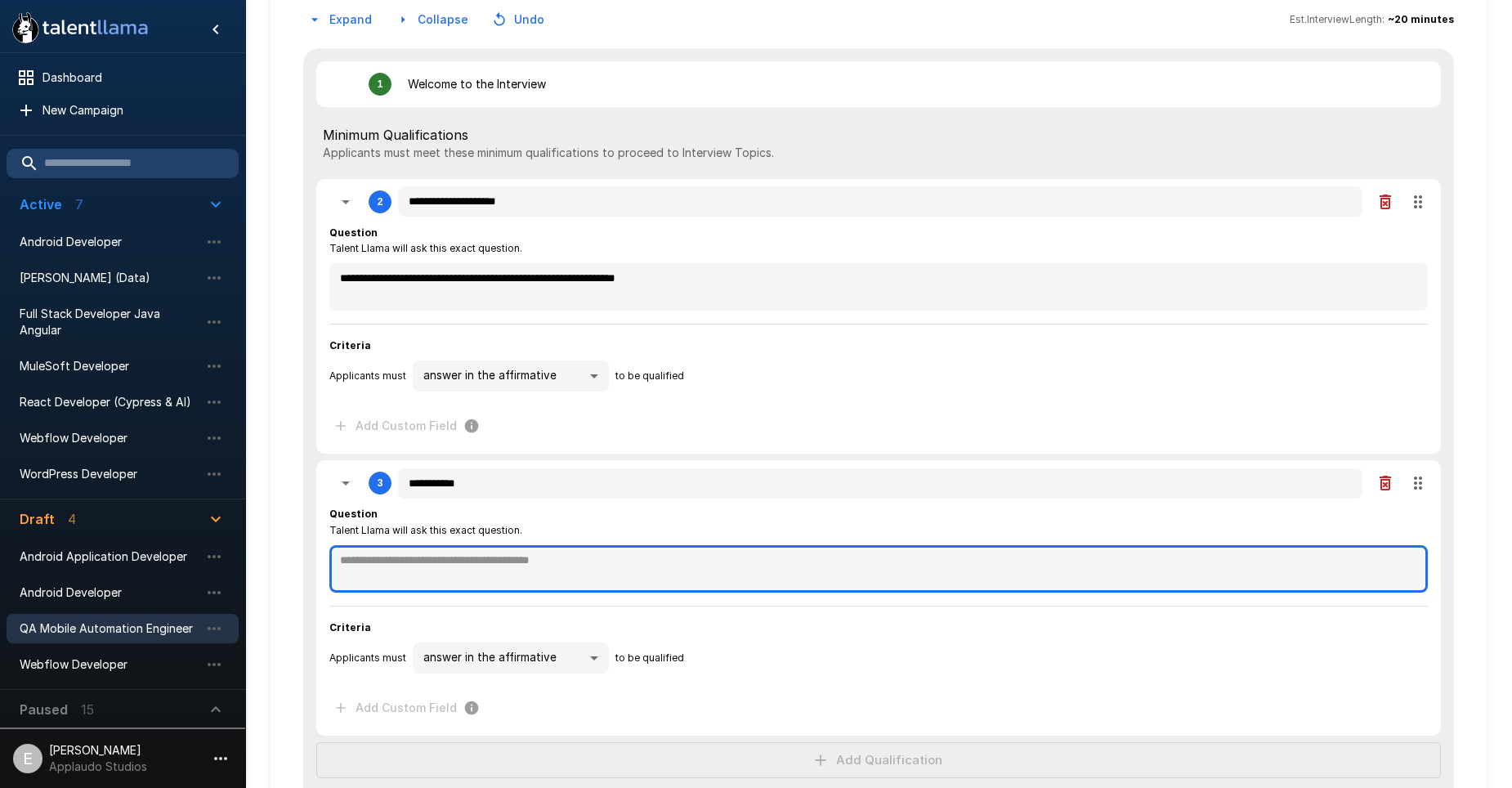
click at [631, 576] on textarea at bounding box center [878, 569] width 1099 height 47
paste textarea "**********"
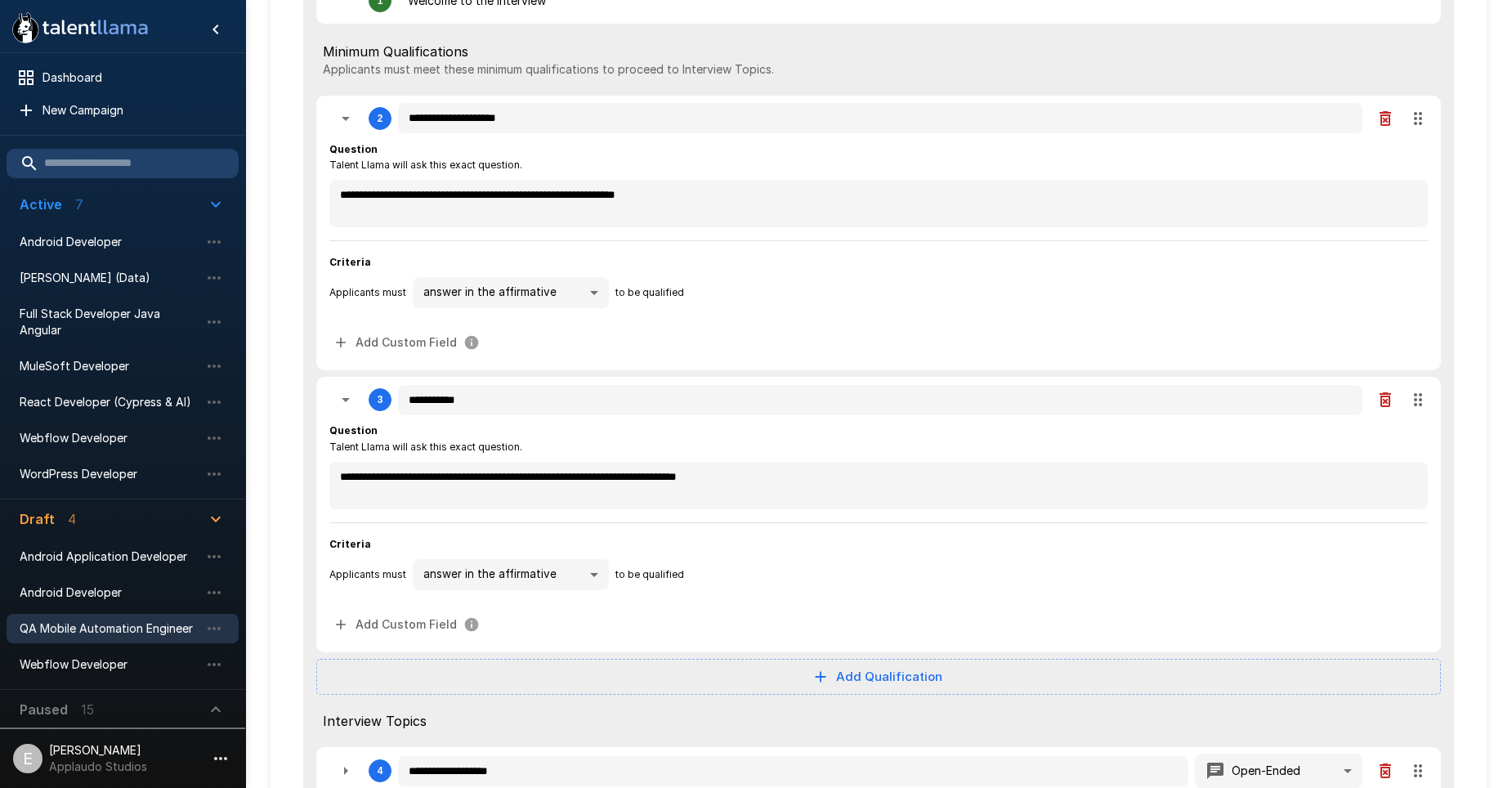
scroll to position [327, 0]
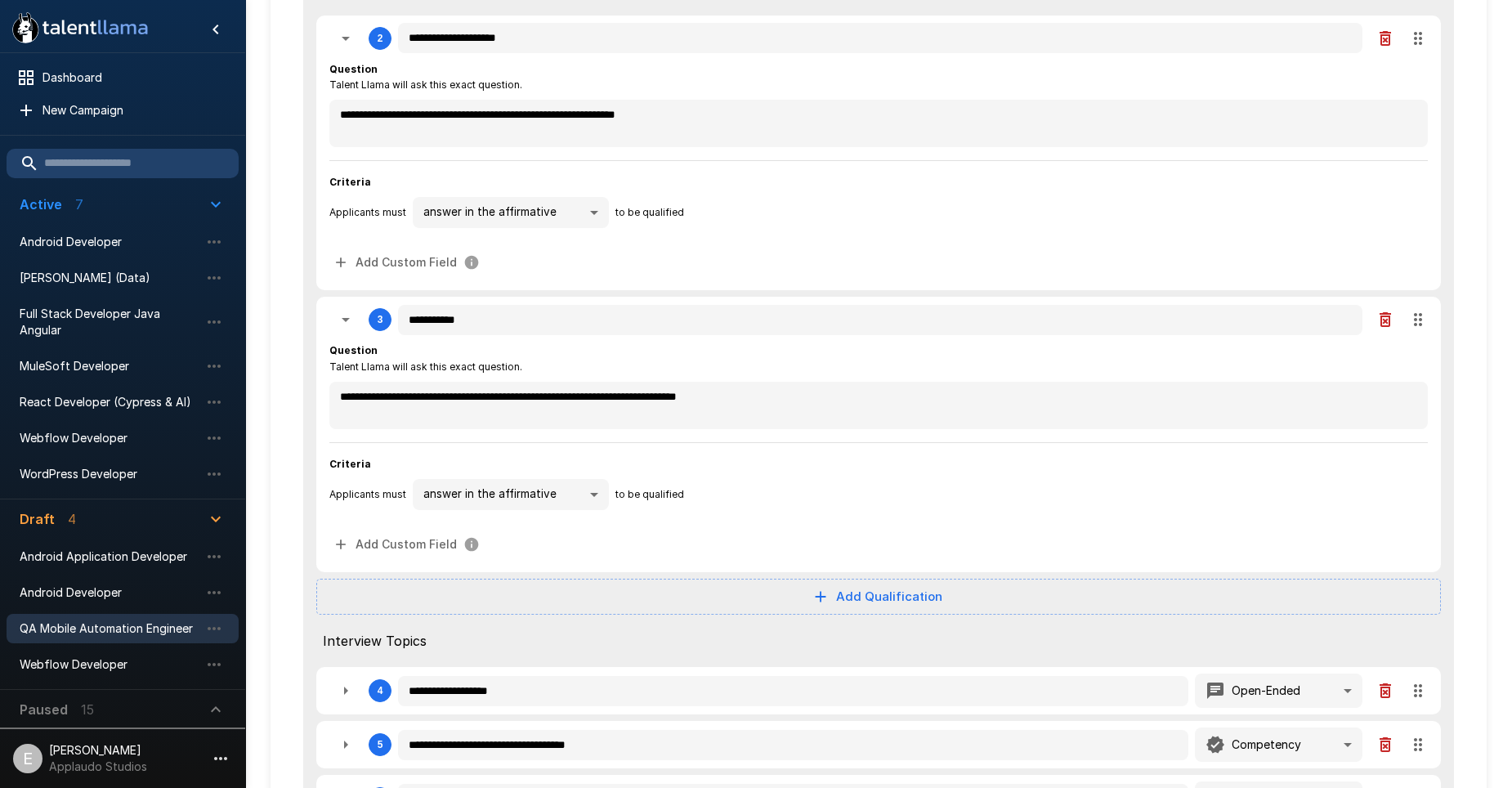
click at [869, 606] on button "Add Qualification" at bounding box center [879, 596] width 1124 height 36
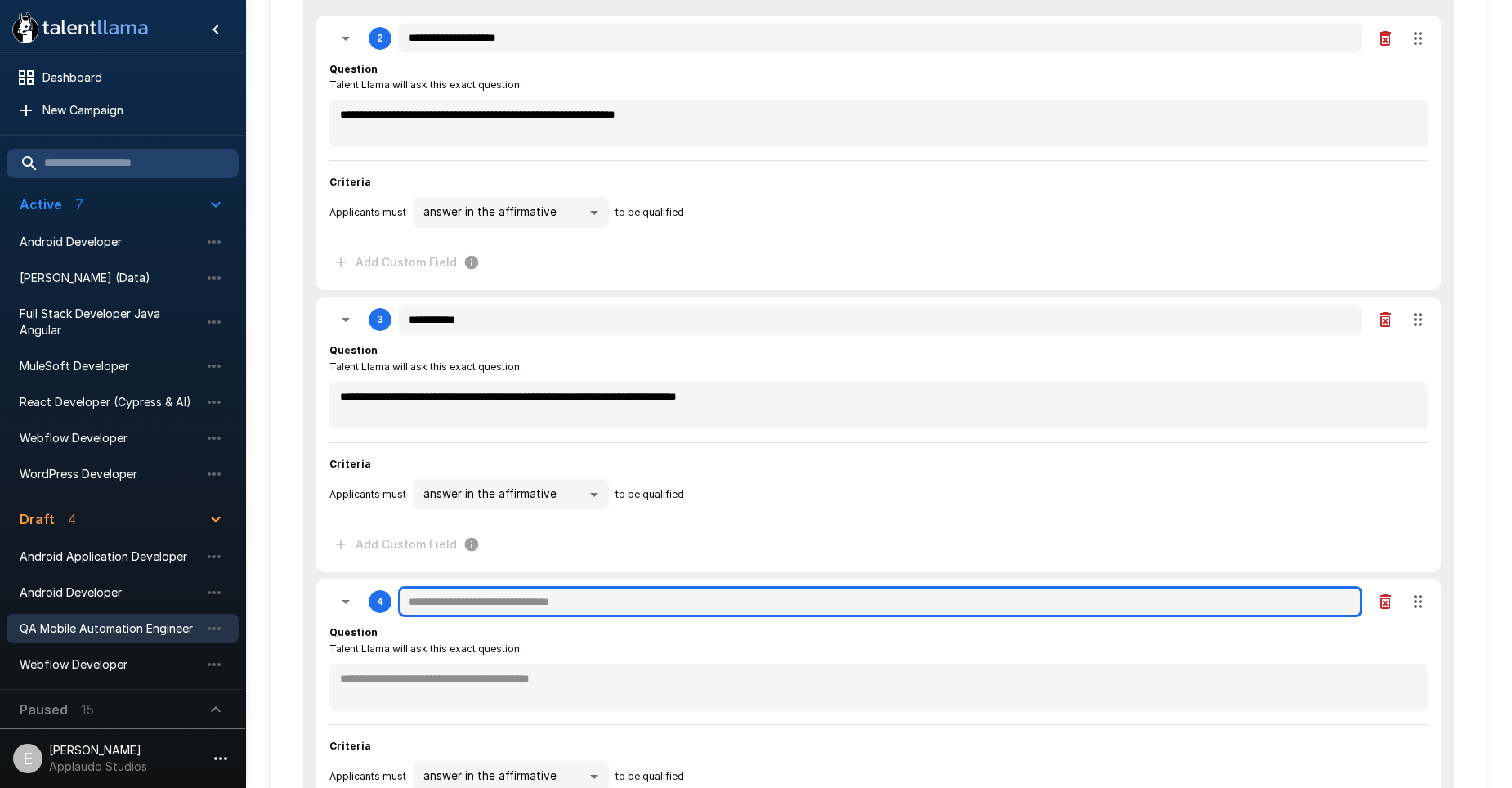
click at [590, 602] on input "text" at bounding box center [880, 601] width 964 height 31
paste input "**********"
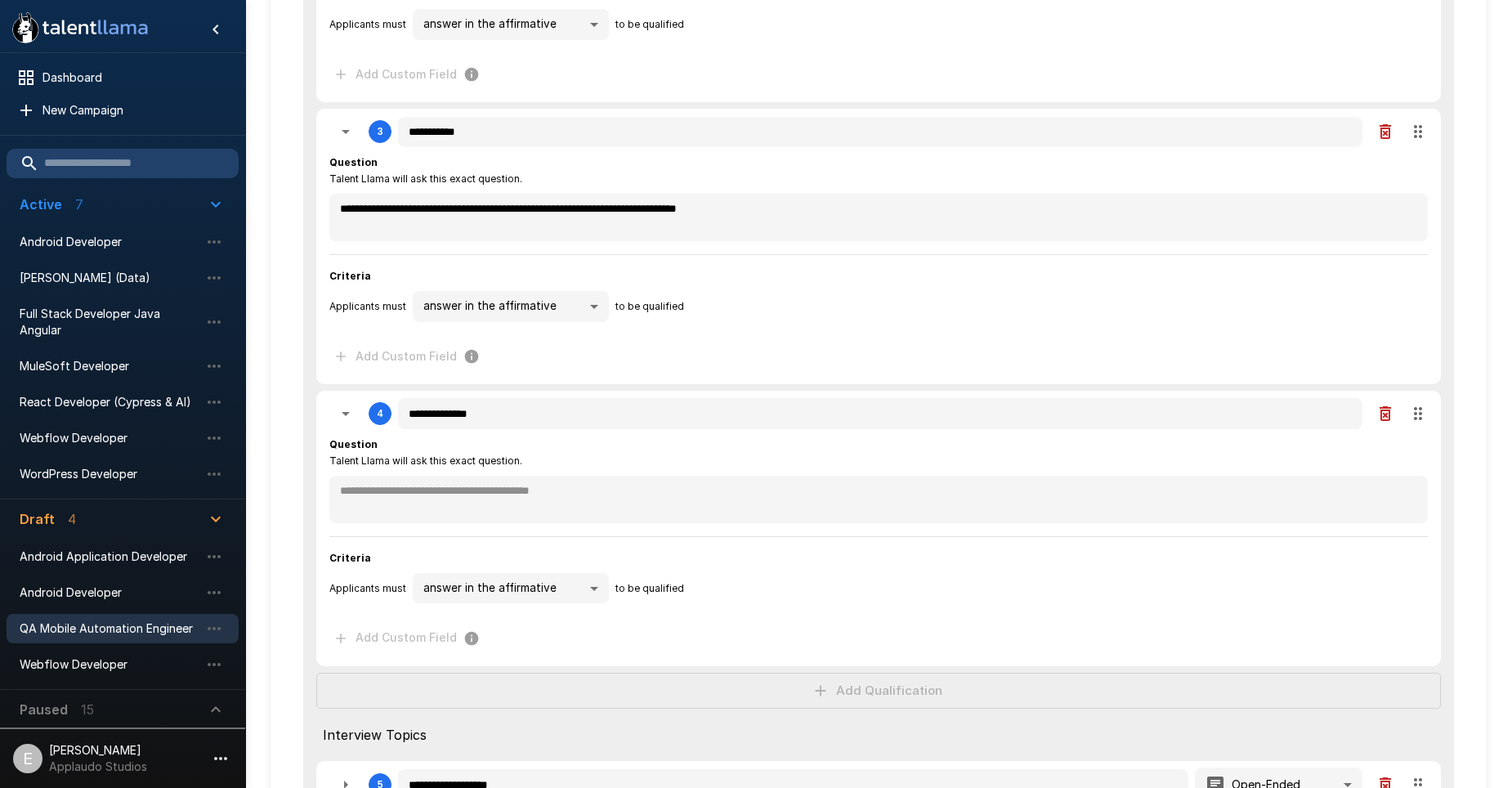
scroll to position [573, 0]
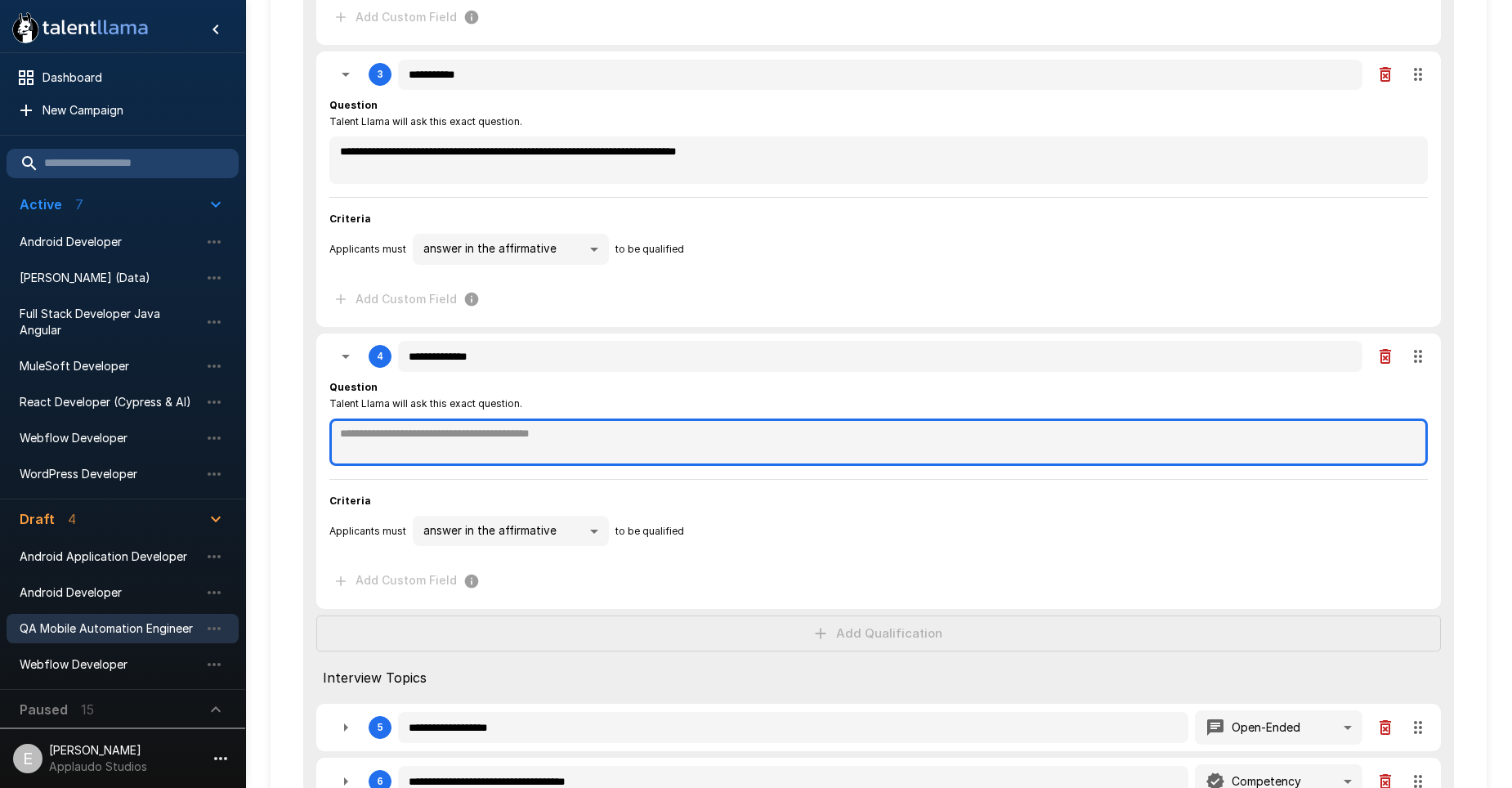
click at [540, 466] on textarea at bounding box center [878, 442] width 1099 height 47
paste textarea "**********"
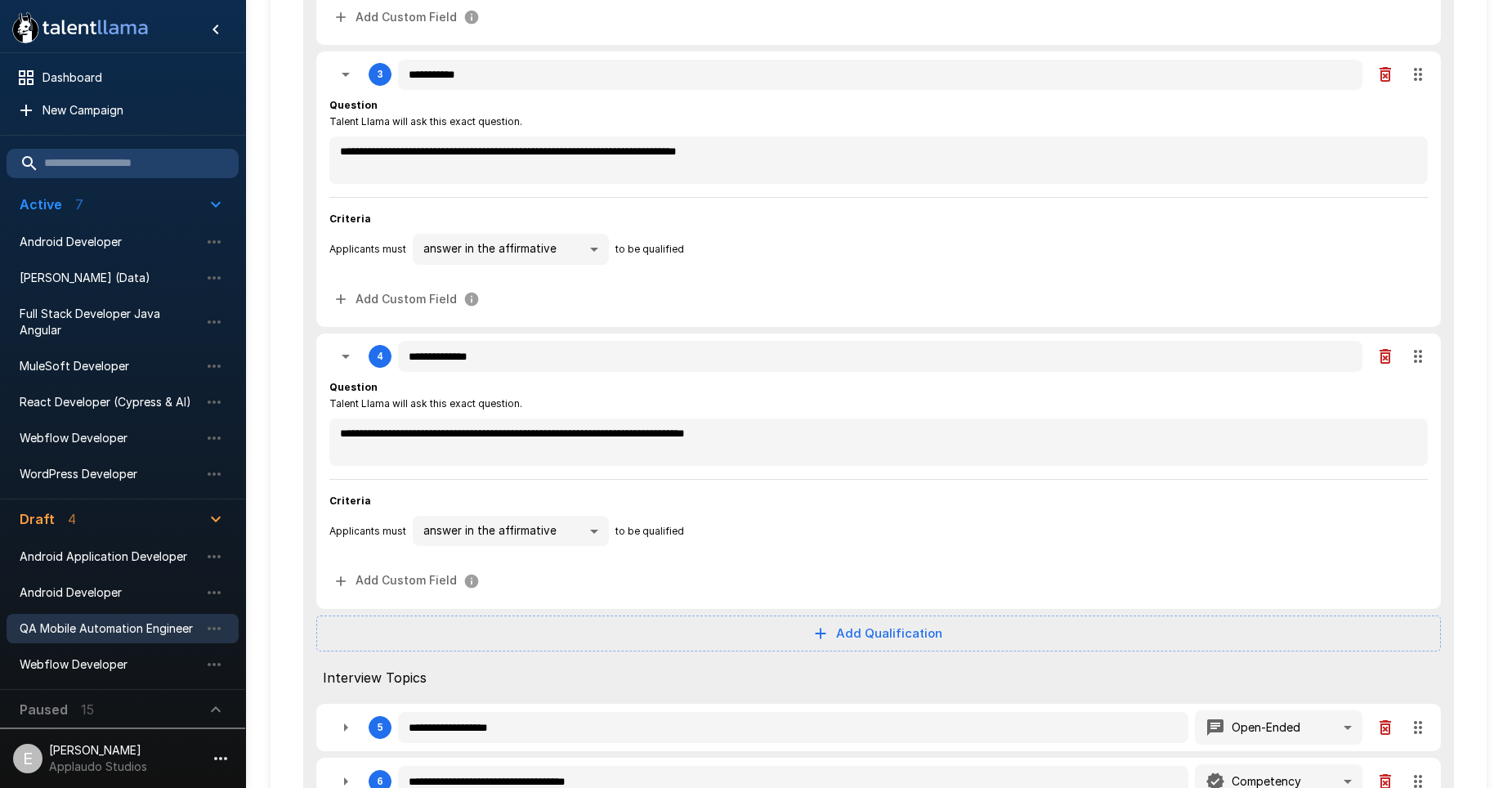
click at [870, 633] on div "**********" at bounding box center [879, 385] width 1151 height 1491
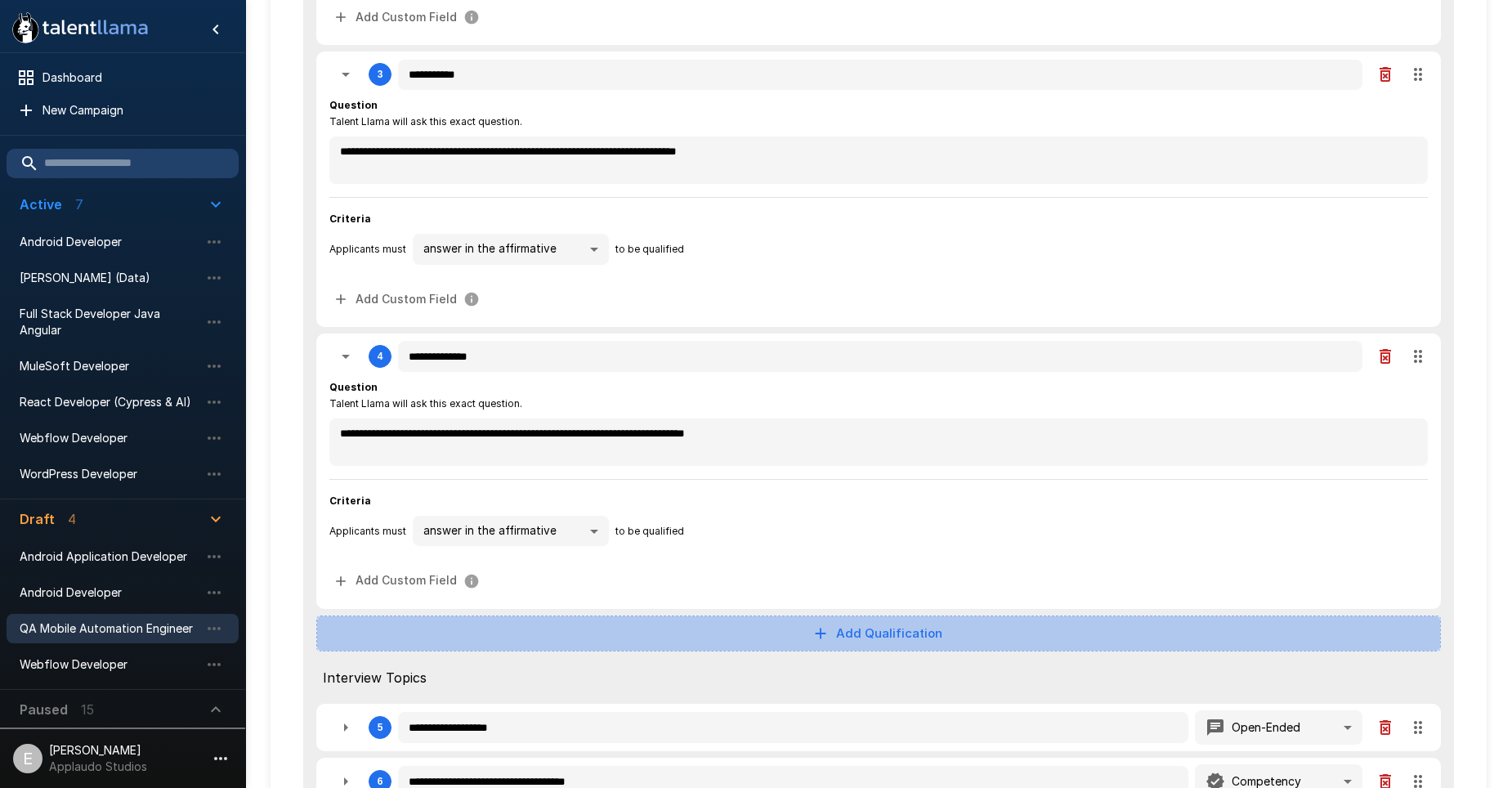
click at [870, 633] on button "Add Qualification" at bounding box center [879, 633] width 1124 height 36
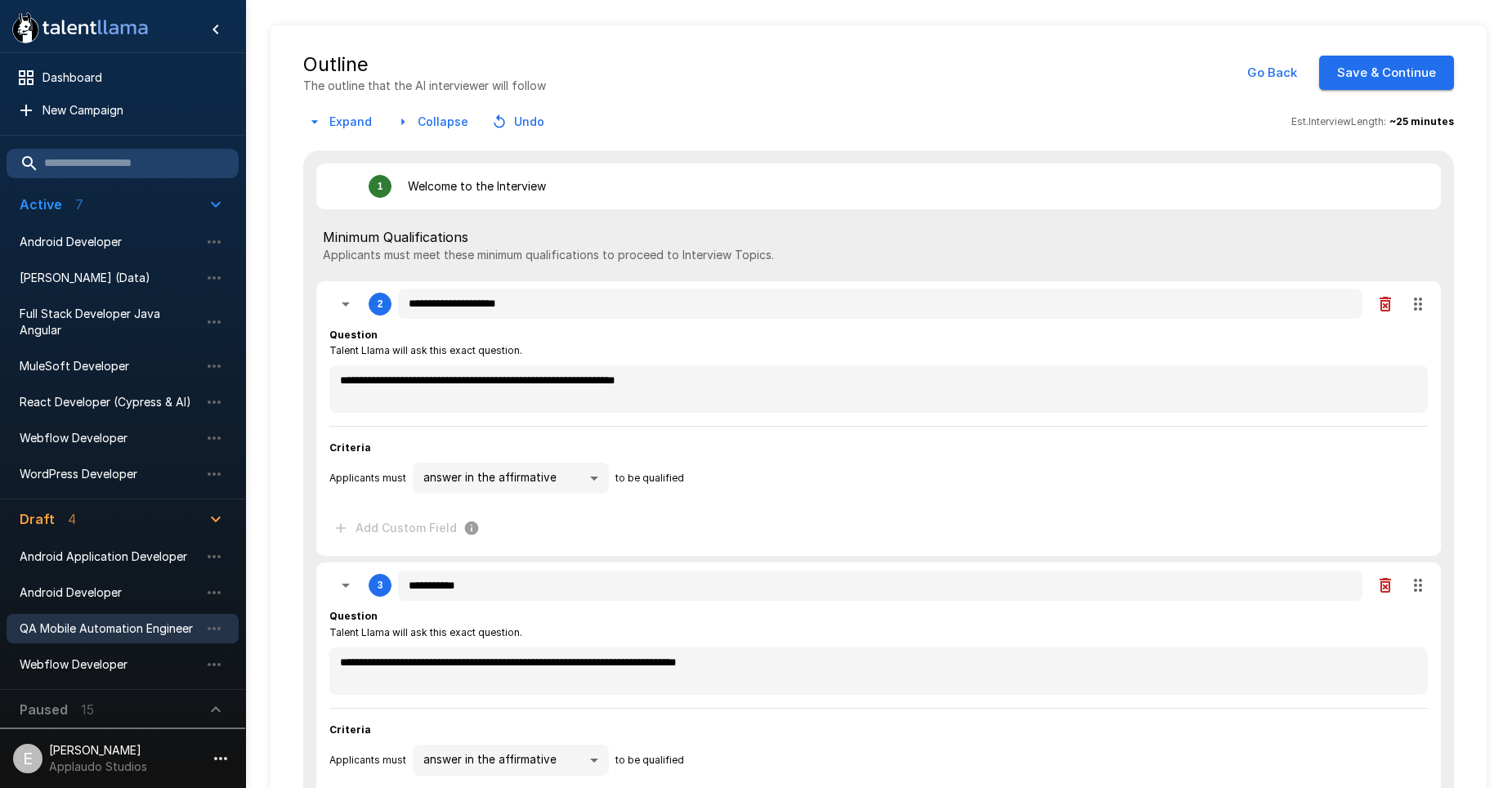
scroll to position [0, 0]
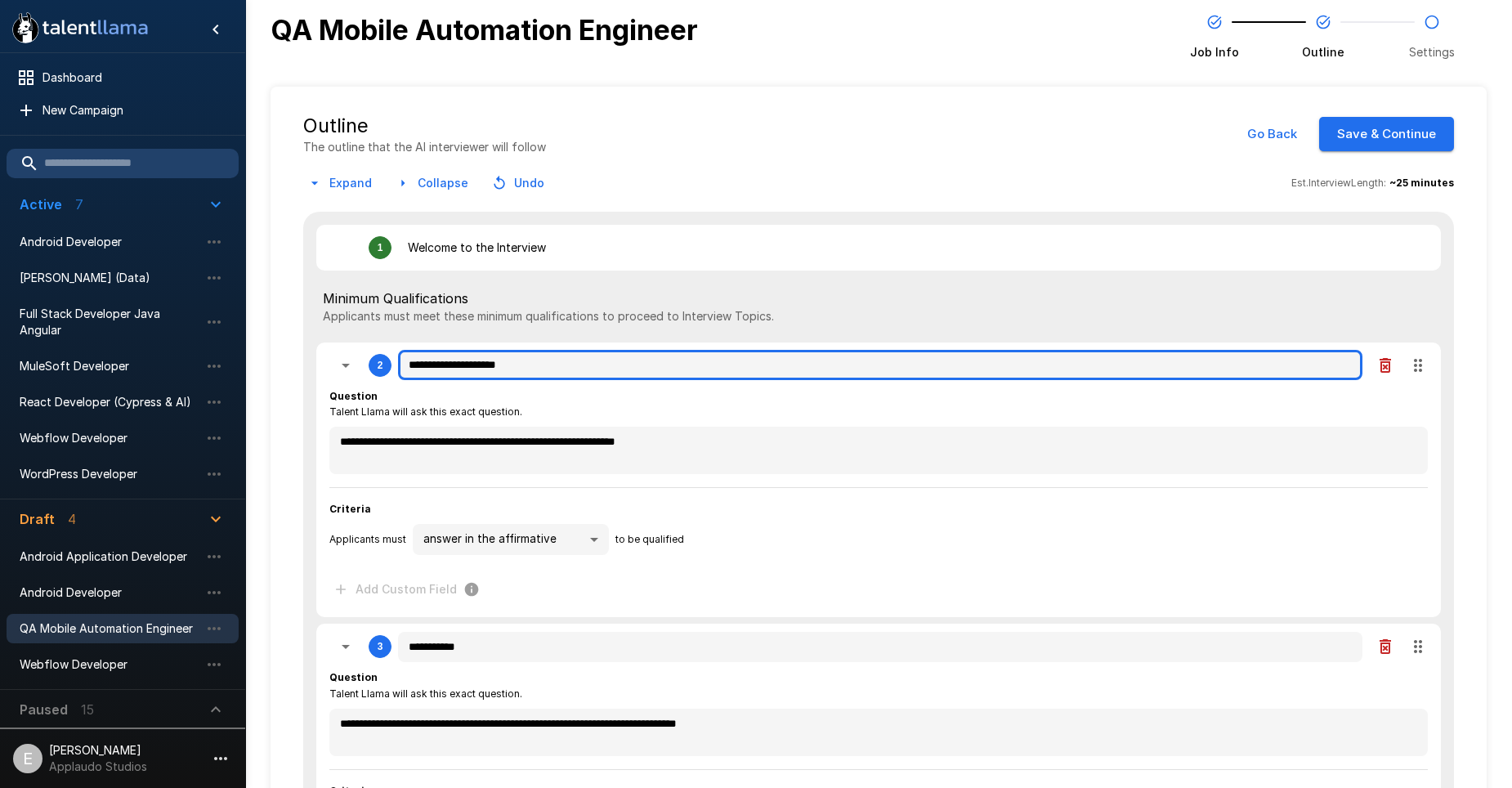
click at [550, 367] on input "**********" at bounding box center [880, 365] width 964 height 31
click at [552, 366] on input "**********" at bounding box center [880, 365] width 964 height 31
paste input "**********"
click at [554, 365] on input "**********" at bounding box center [880, 365] width 964 height 31
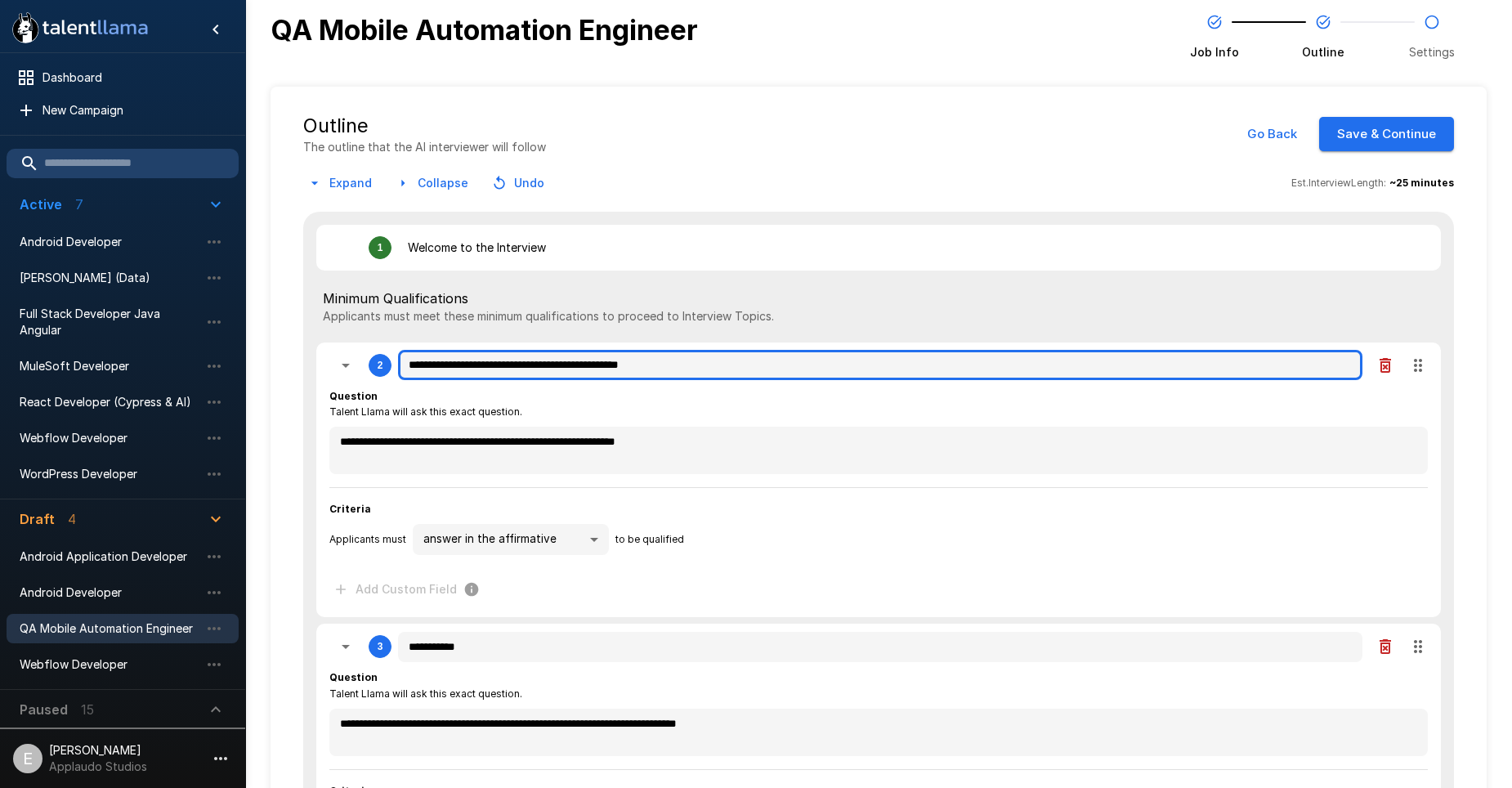
click at [554, 365] on input "**********" at bounding box center [880, 365] width 964 height 31
paste input "text"
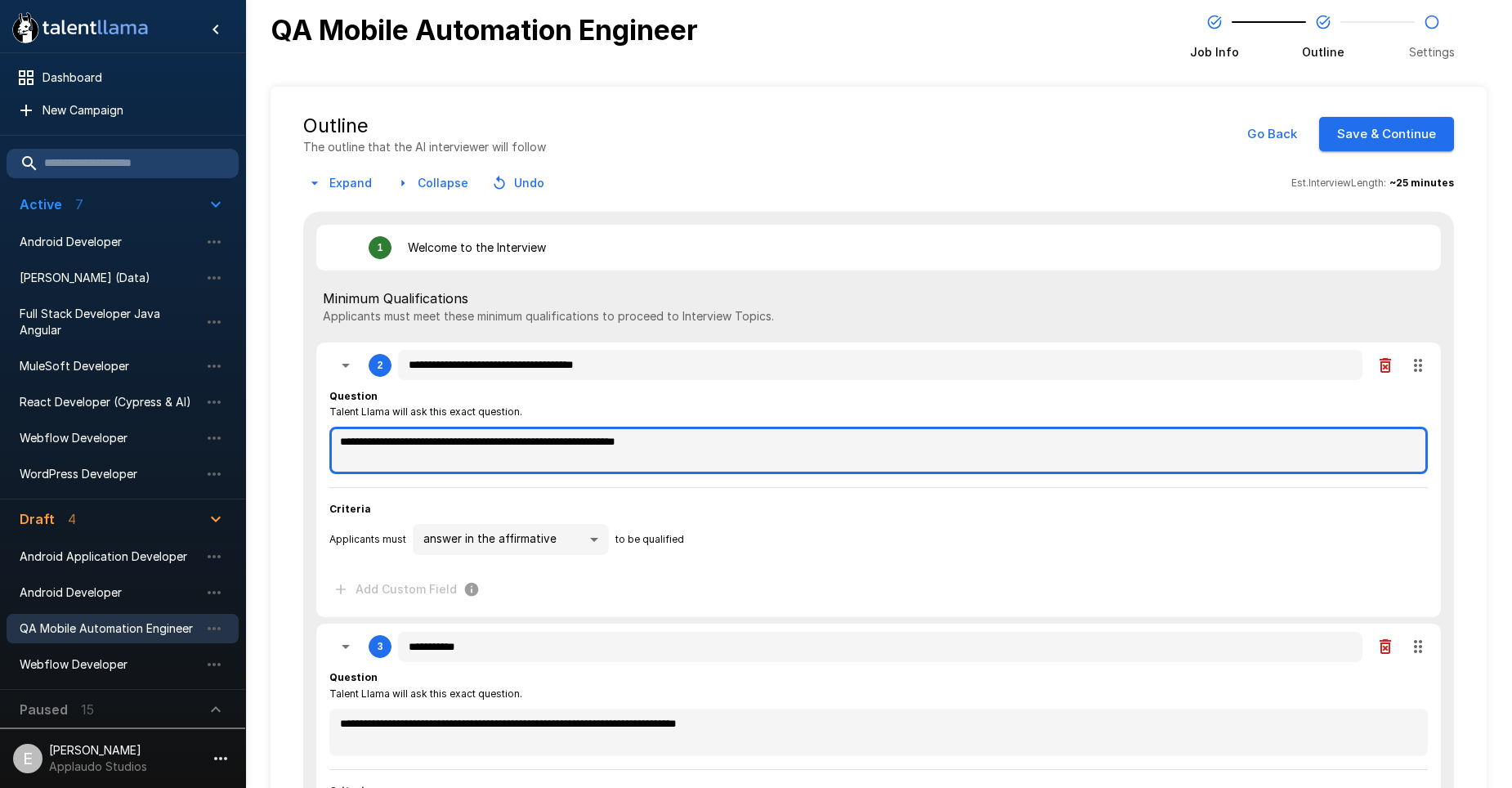
click at [560, 444] on textarea "**********" at bounding box center [878, 450] width 1099 height 47
paste textarea "**********"
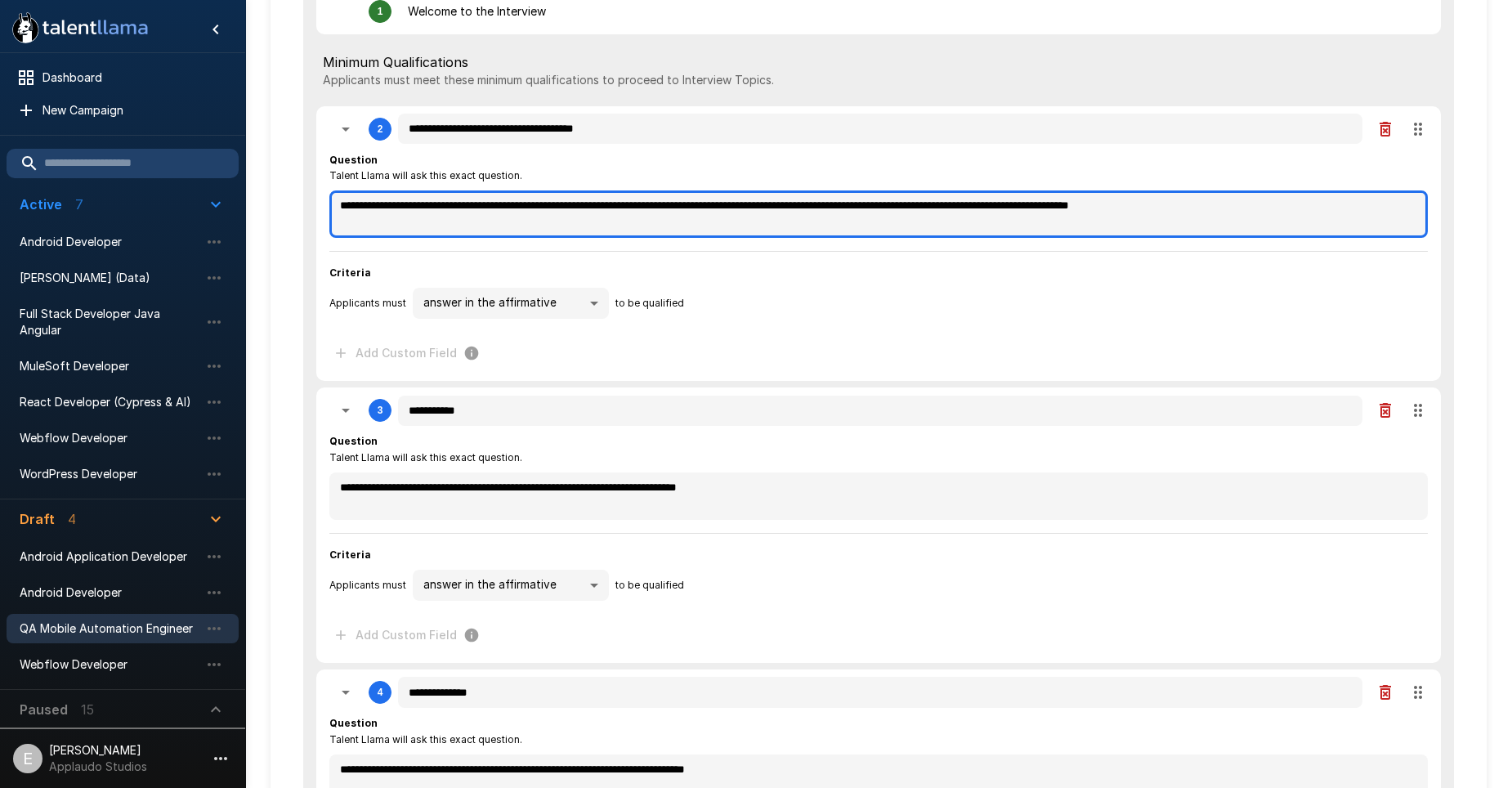
scroll to position [246, 0]
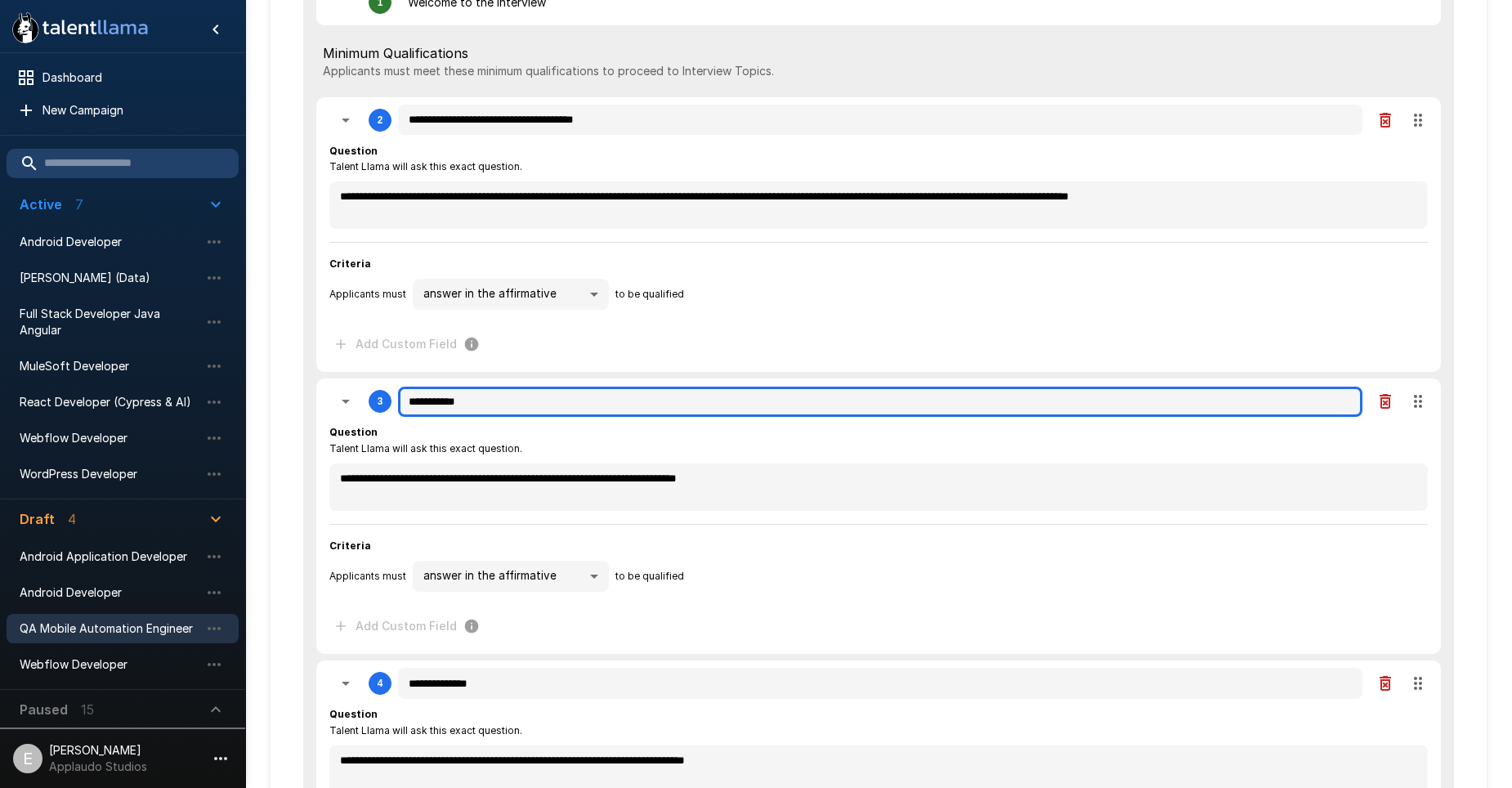
click at [507, 412] on input "**********" at bounding box center [880, 402] width 964 height 31
paste input "**********"
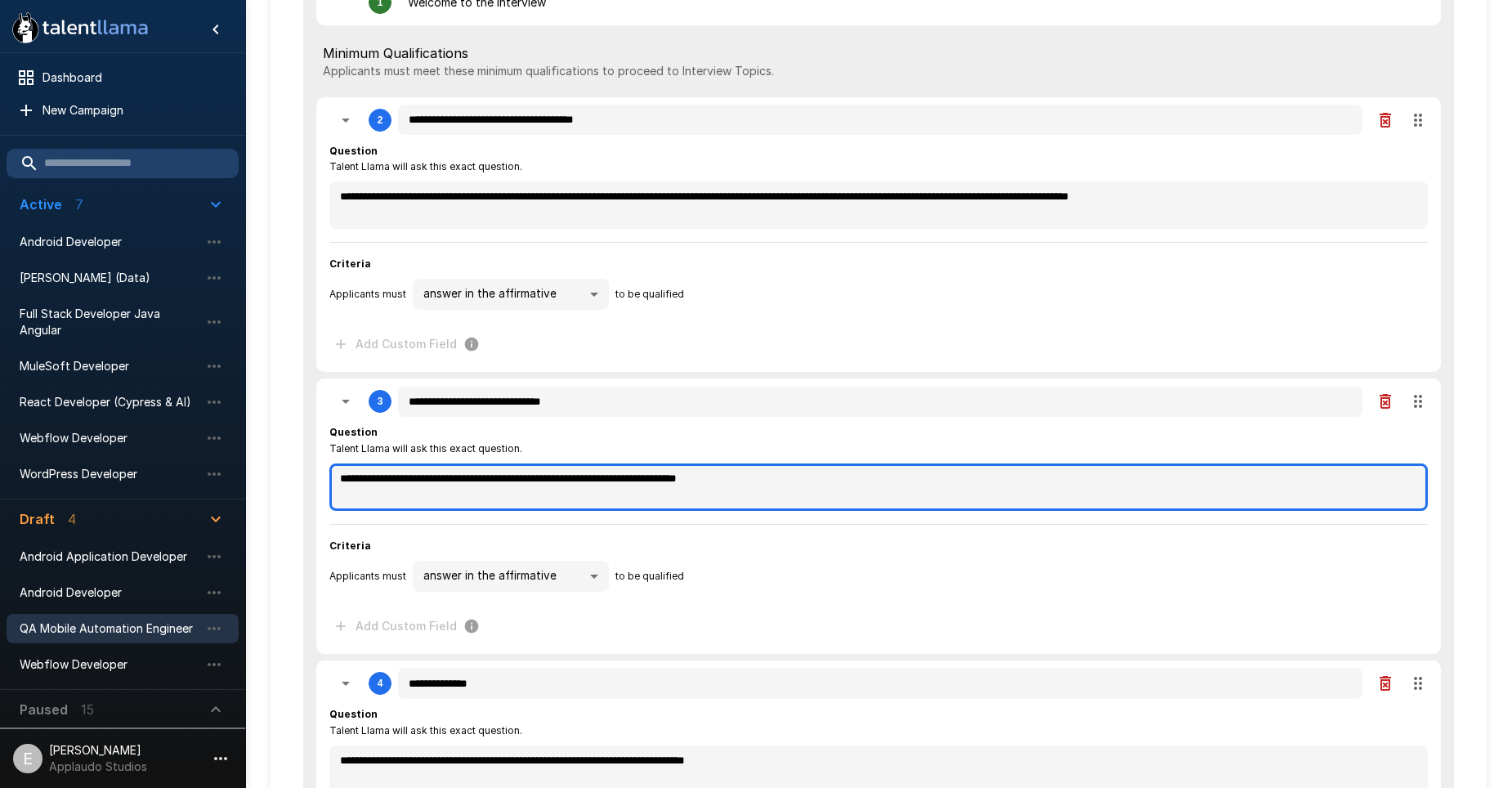
click at [483, 482] on textarea "**********" at bounding box center [878, 487] width 1099 height 47
paste textarea "**********"
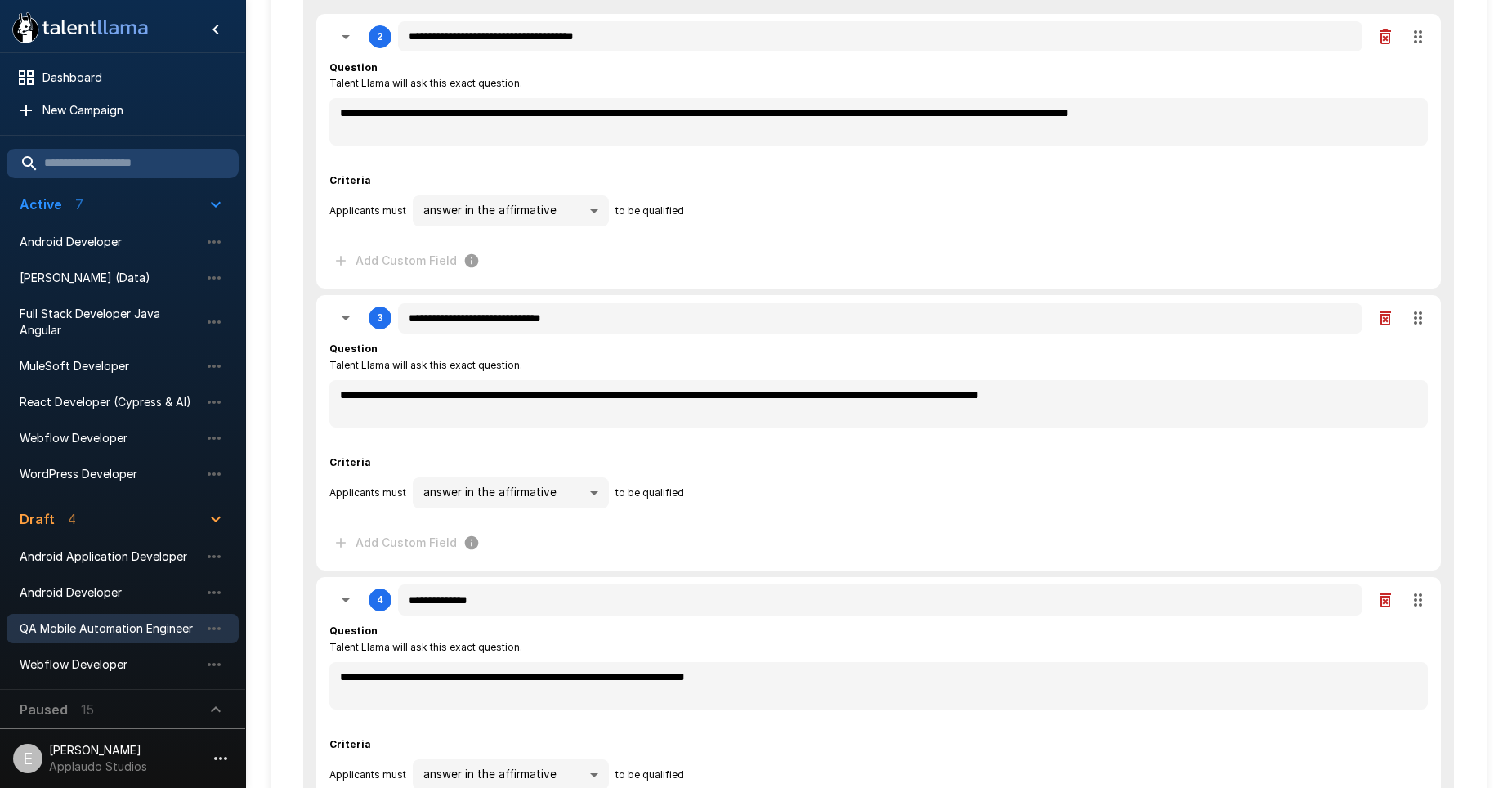
scroll to position [409, 0]
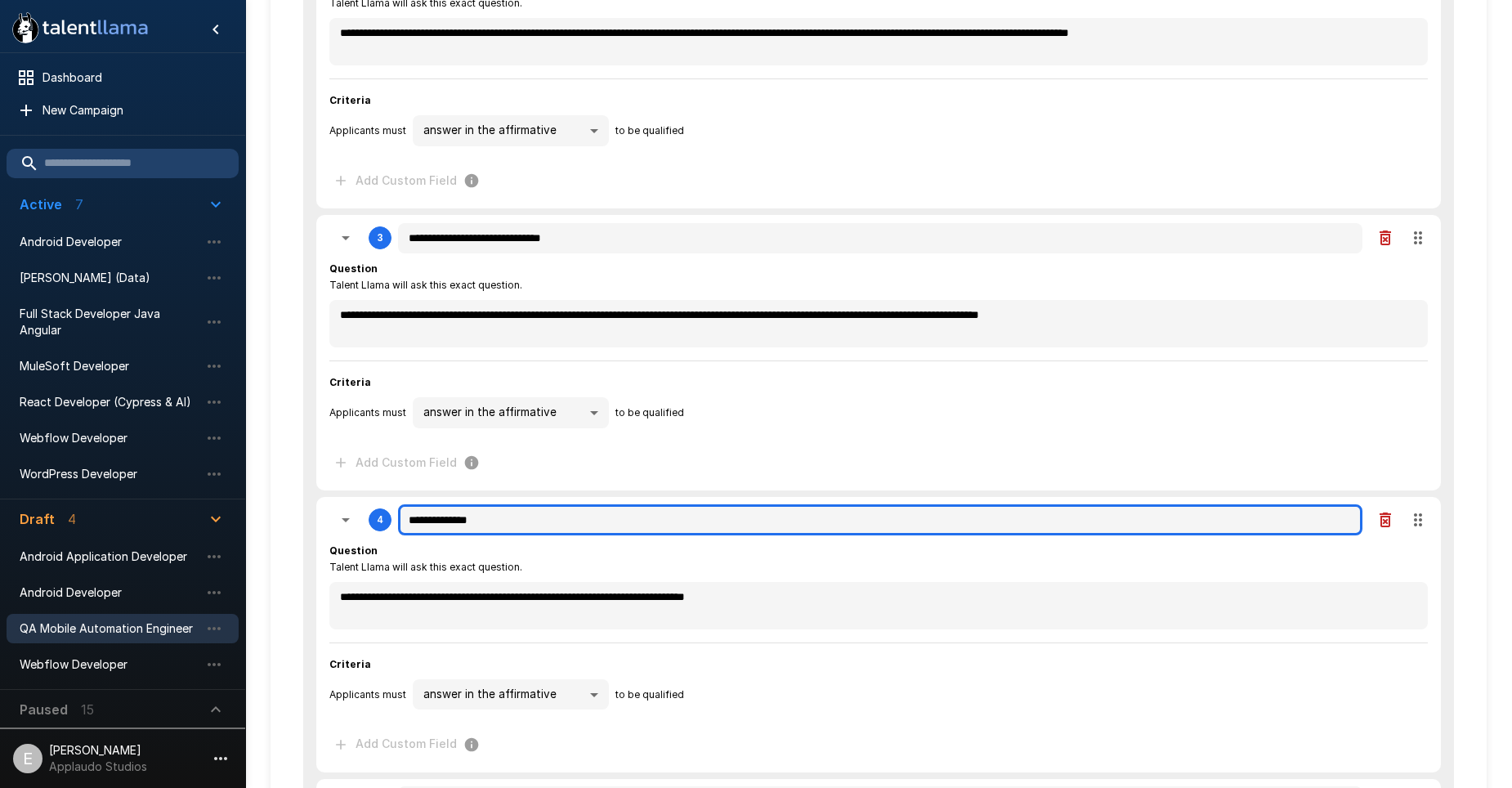
click at [534, 521] on input "**********" at bounding box center [880, 520] width 964 height 31
paste input "**********"
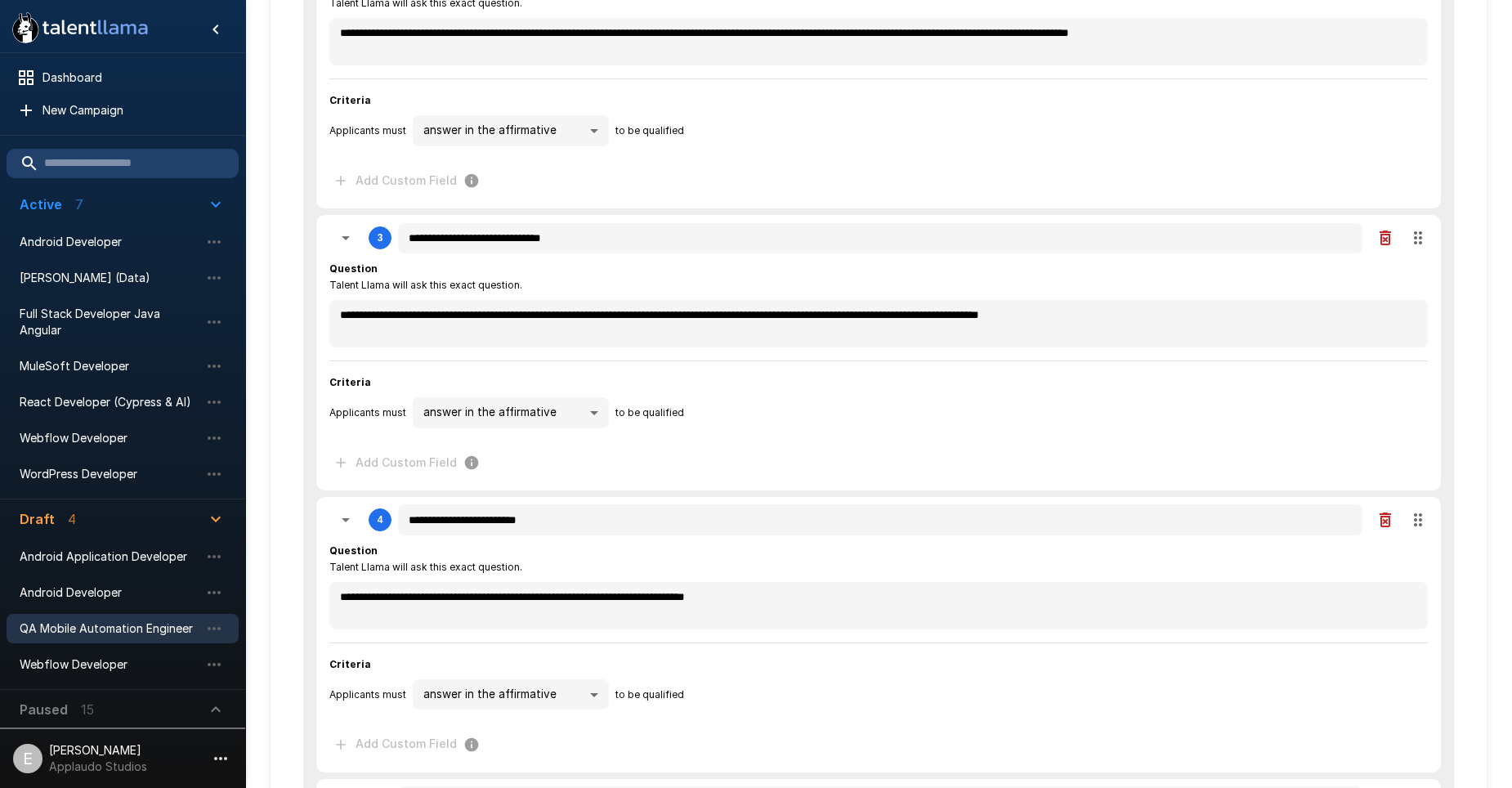
scroll to position [573, 0]
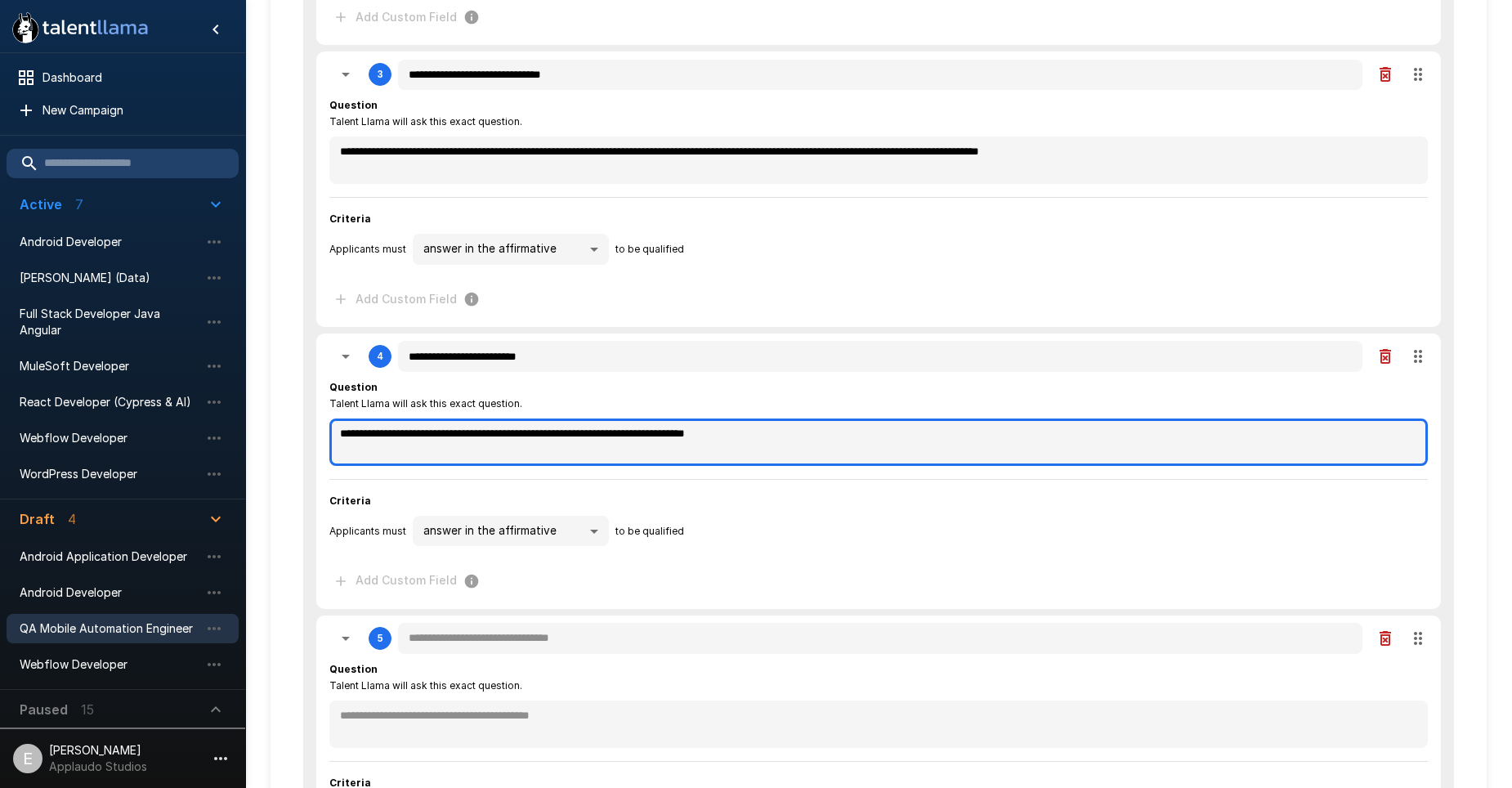
click at [663, 436] on textarea "**********" at bounding box center [878, 442] width 1099 height 47
paste textarea "**********"
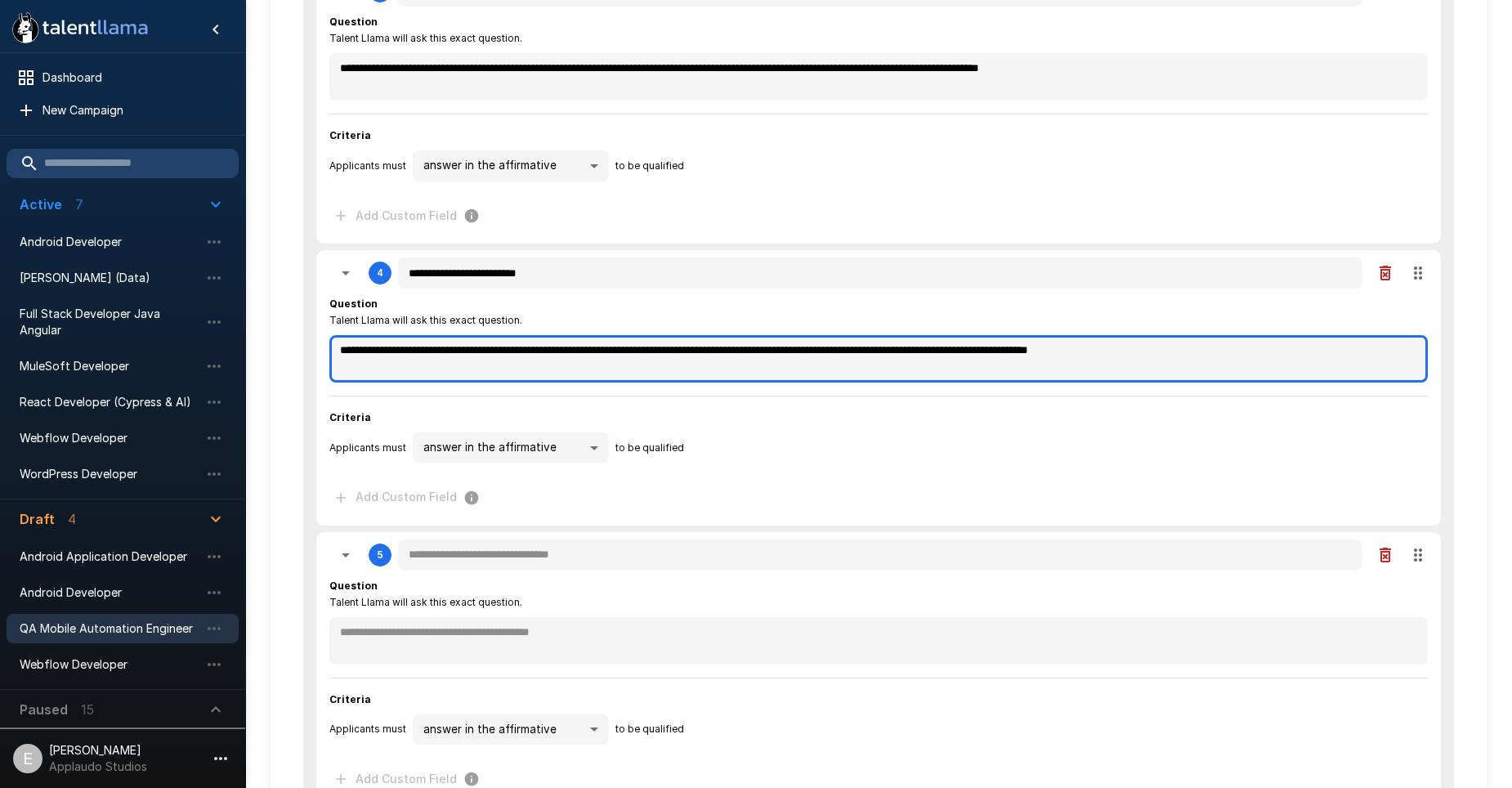
scroll to position [736, 0]
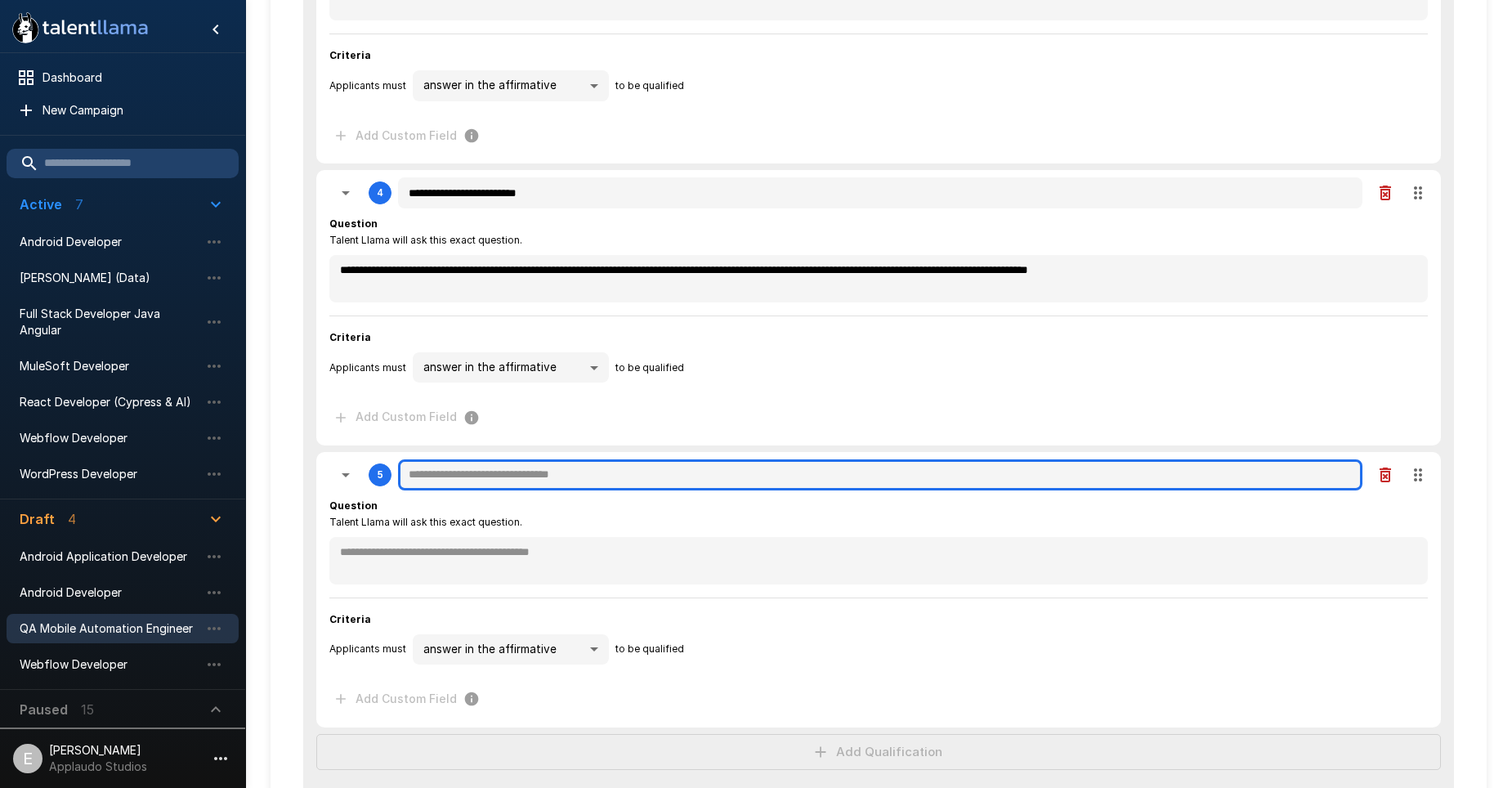
click at [499, 460] on input "text" at bounding box center [880, 475] width 964 height 31
paste input "**********"
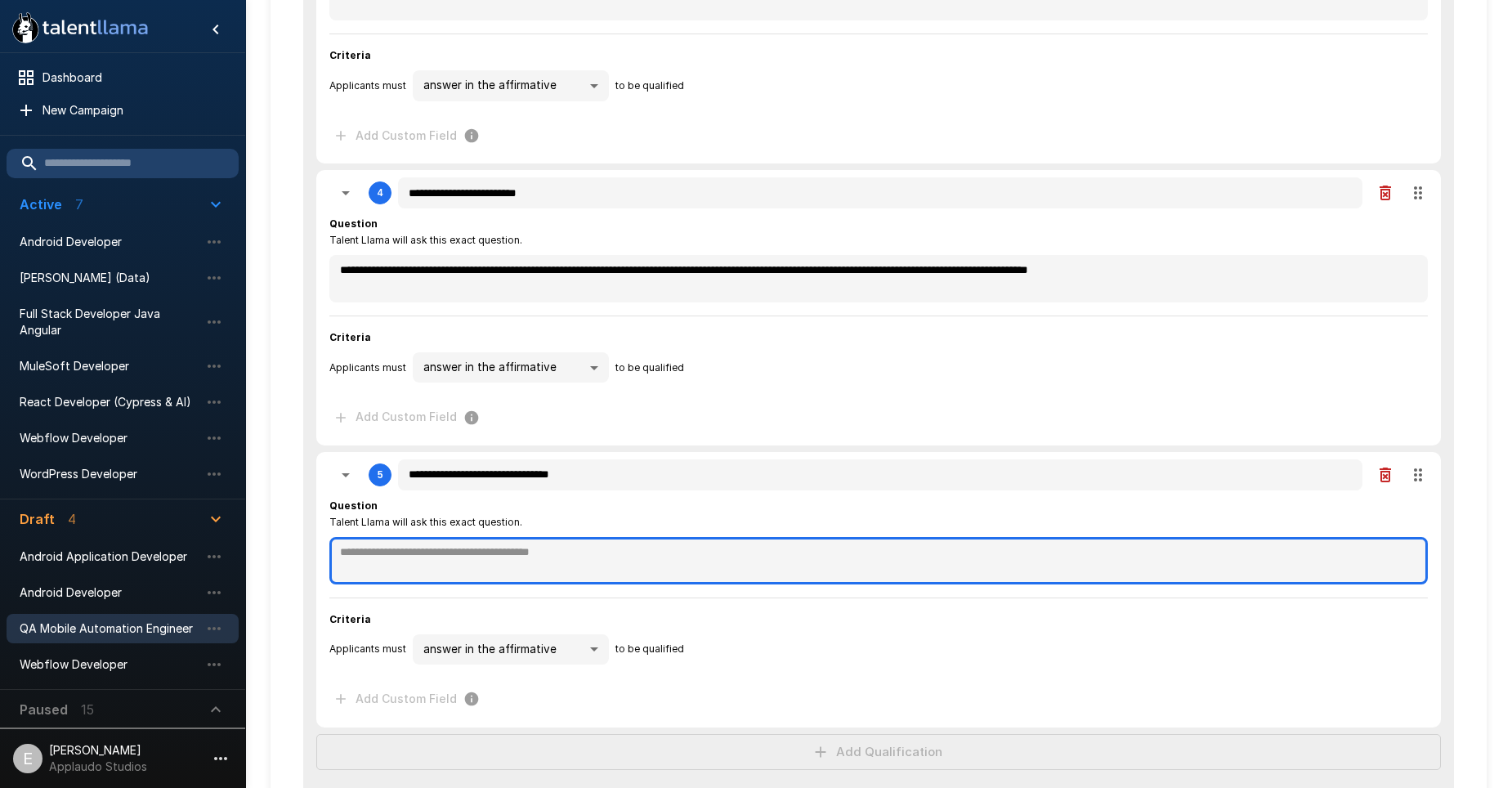
click at [456, 544] on textarea at bounding box center [878, 560] width 1099 height 47
paste textarea "**********"
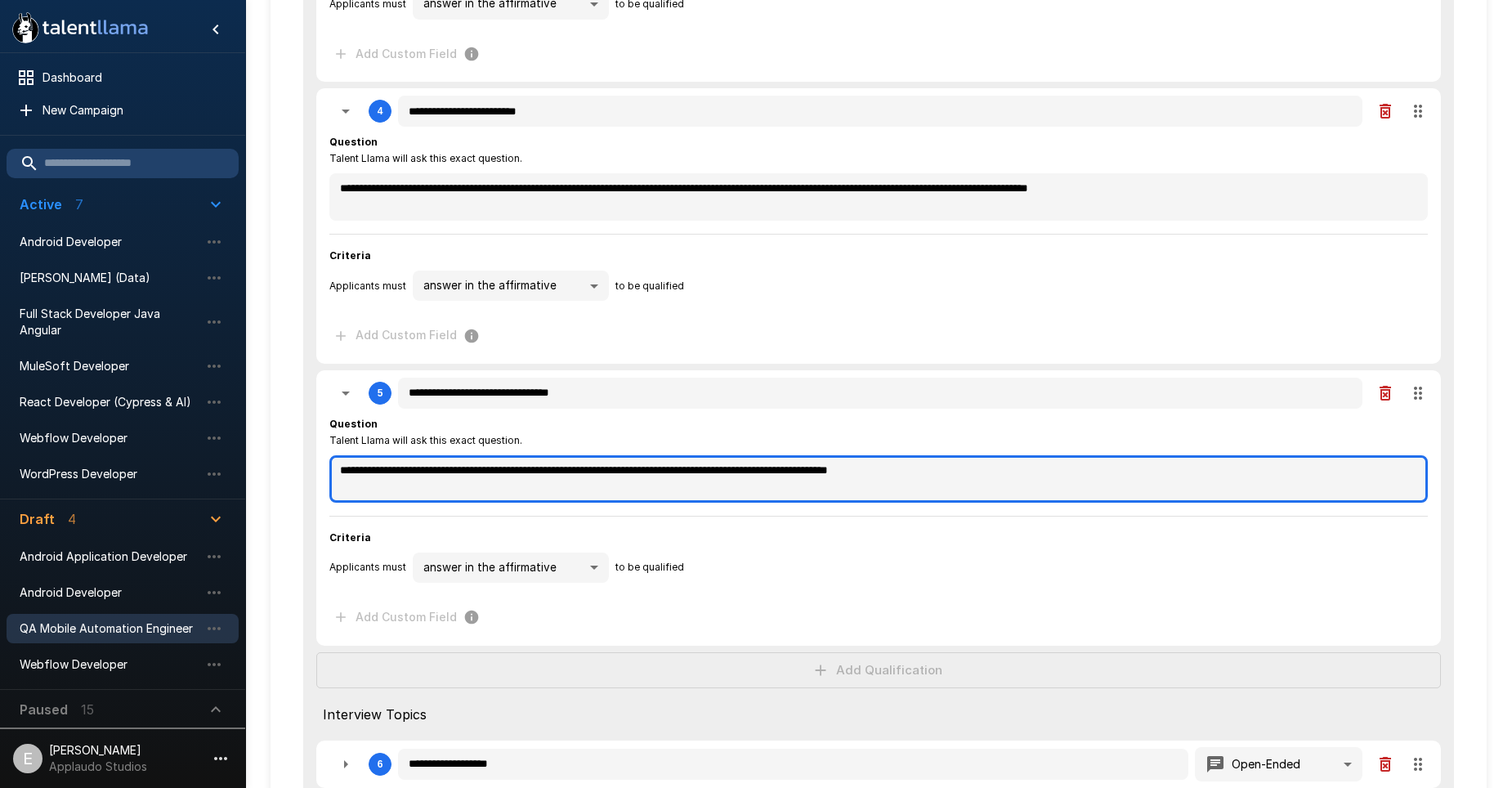
scroll to position [899, 0]
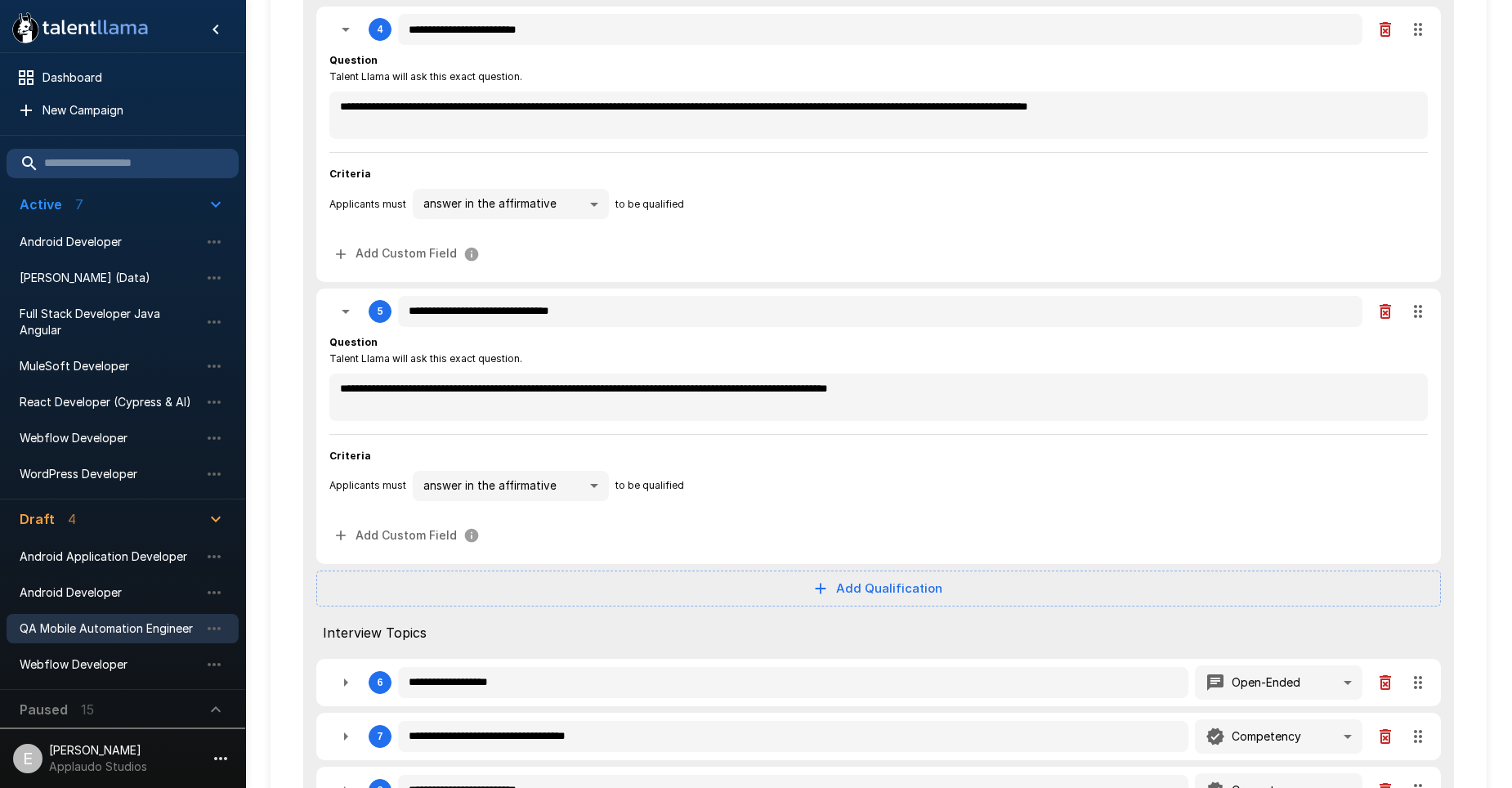
click at [761, 584] on button "Add Qualification" at bounding box center [879, 589] width 1124 height 36
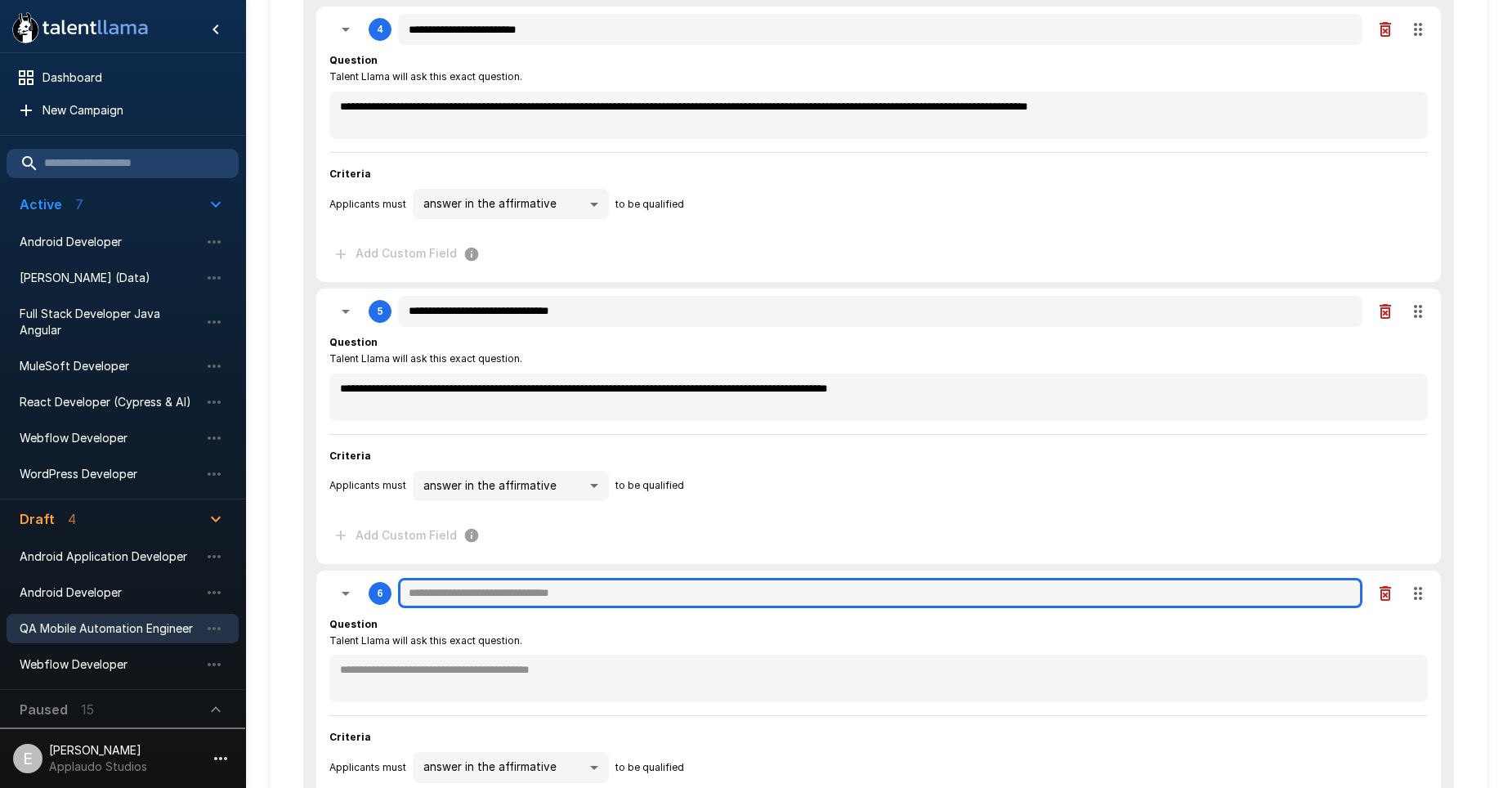
click at [516, 582] on input "text" at bounding box center [880, 594] width 964 height 31
paste input "**********"
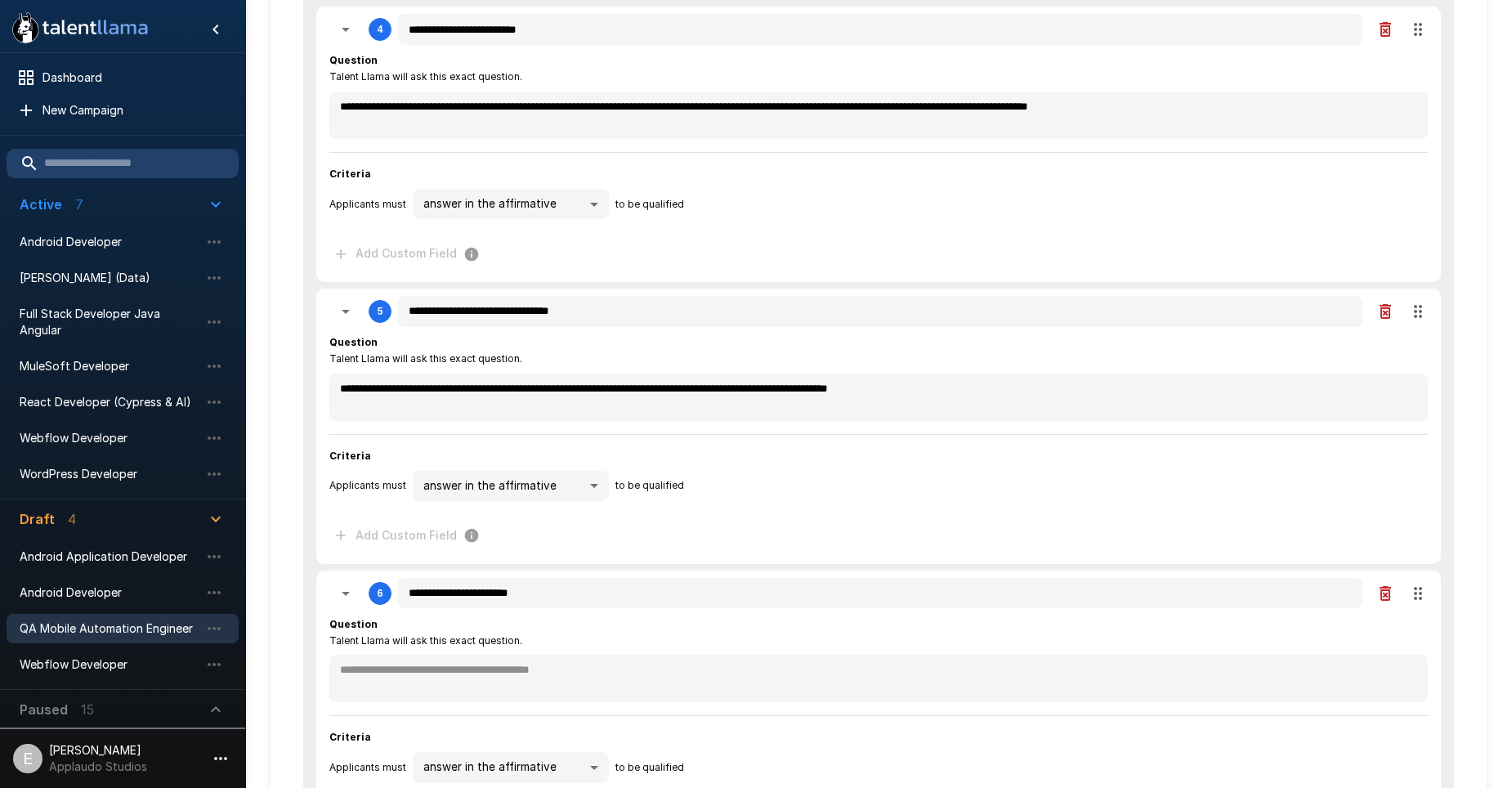
click at [589, 640] on div "Question Talent Llama will ask this exact question." at bounding box center [878, 632] width 1099 height 32
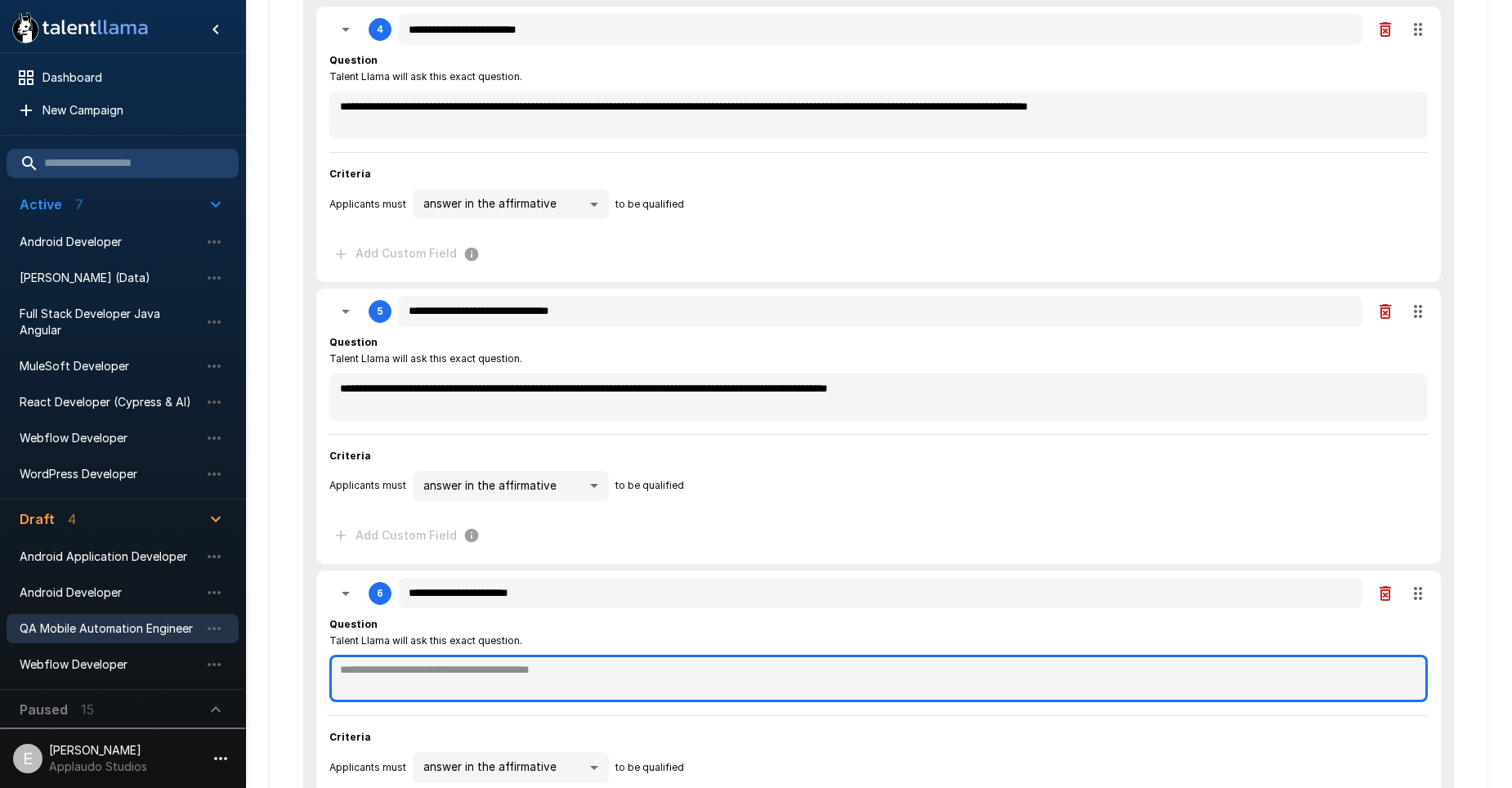
click at [581, 669] on textarea at bounding box center [878, 679] width 1099 height 47
paste textarea "**********"
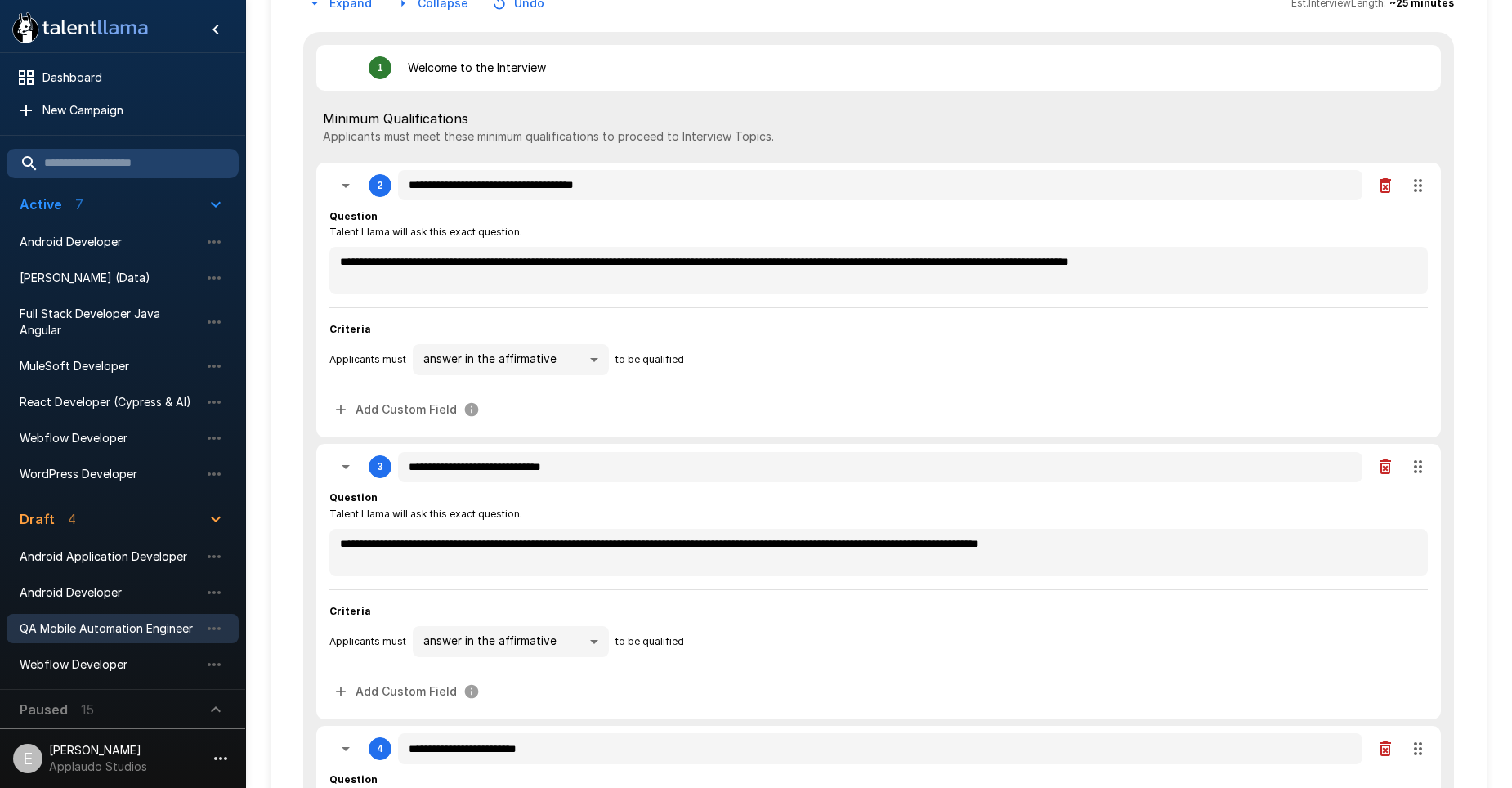
scroll to position [163, 0]
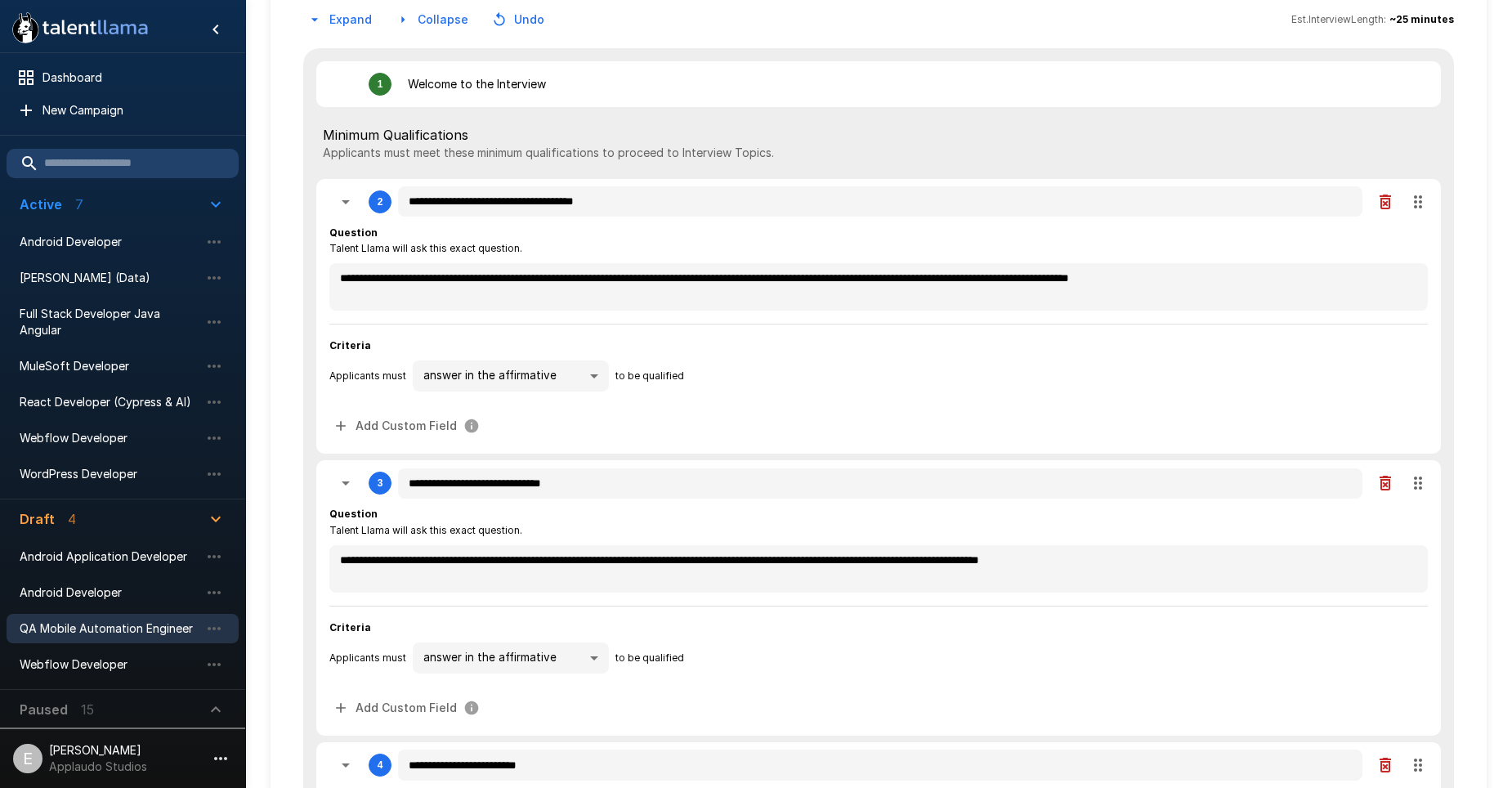
click at [349, 198] on icon "button" at bounding box center [345, 202] width 20 height 20
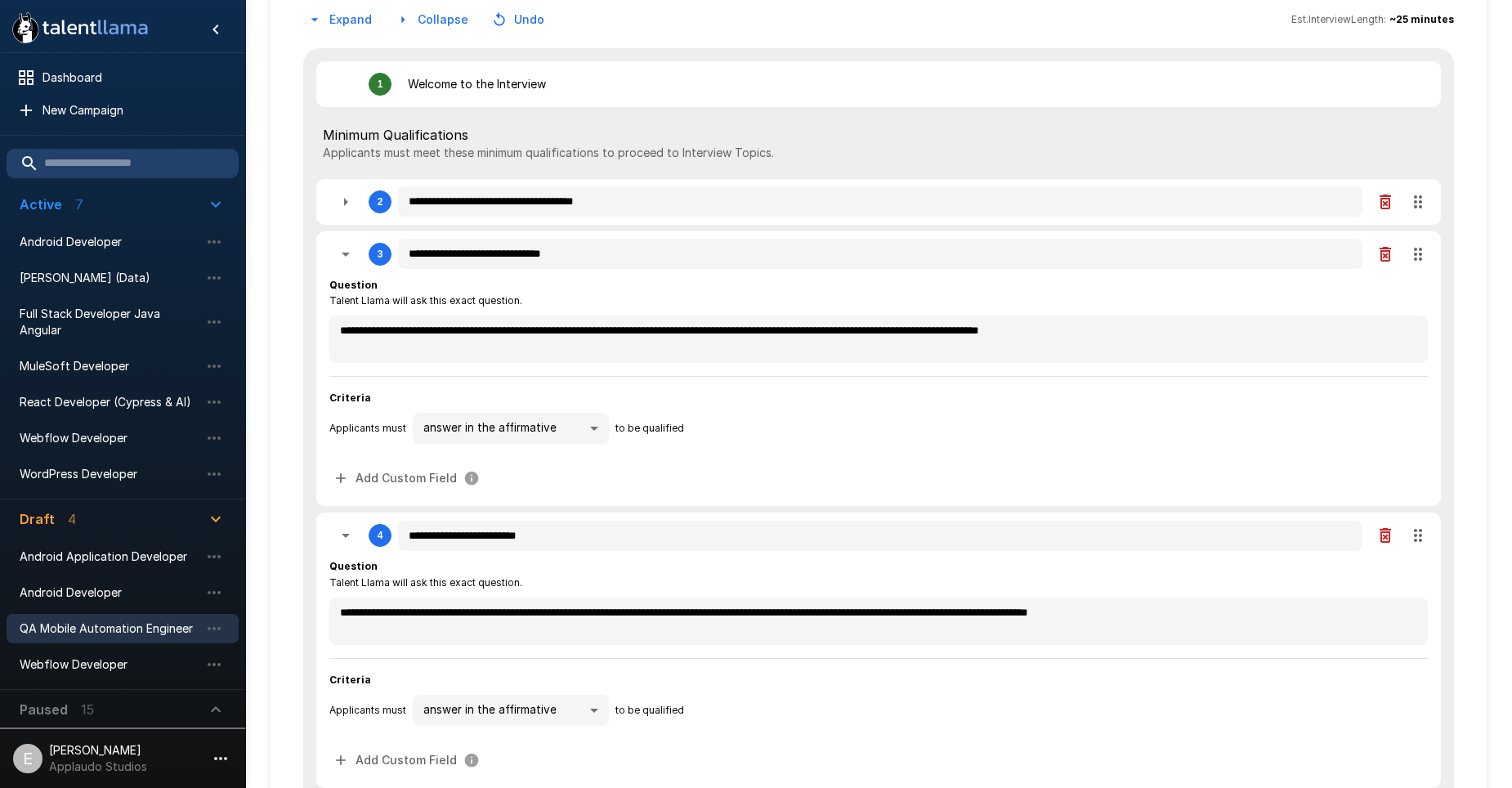
click at [344, 257] on icon "button" at bounding box center [345, 254] width 20 height 20
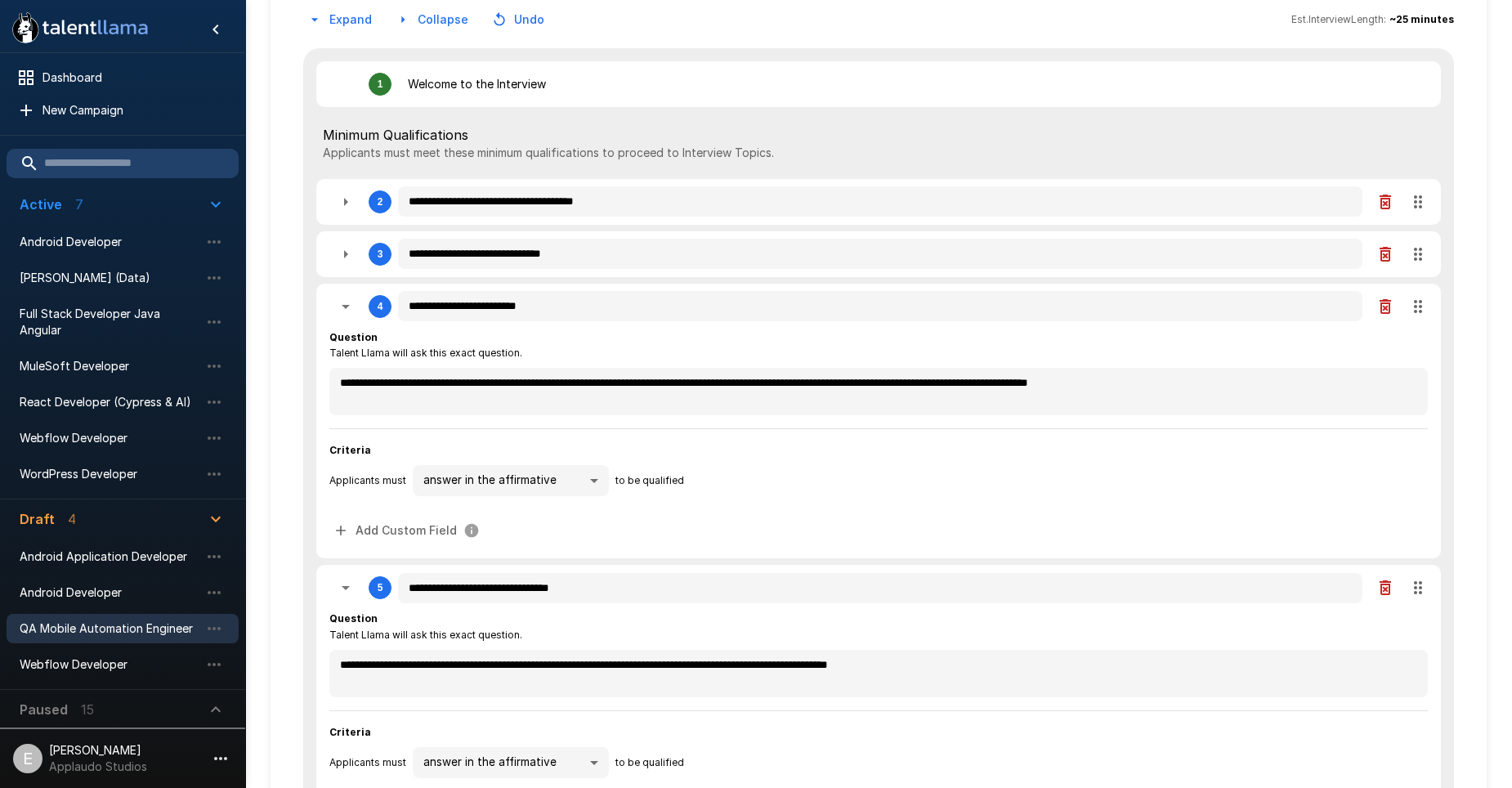
click at [341, 308] on icon "button" at bounding box center [345, 306] width 20 height 20
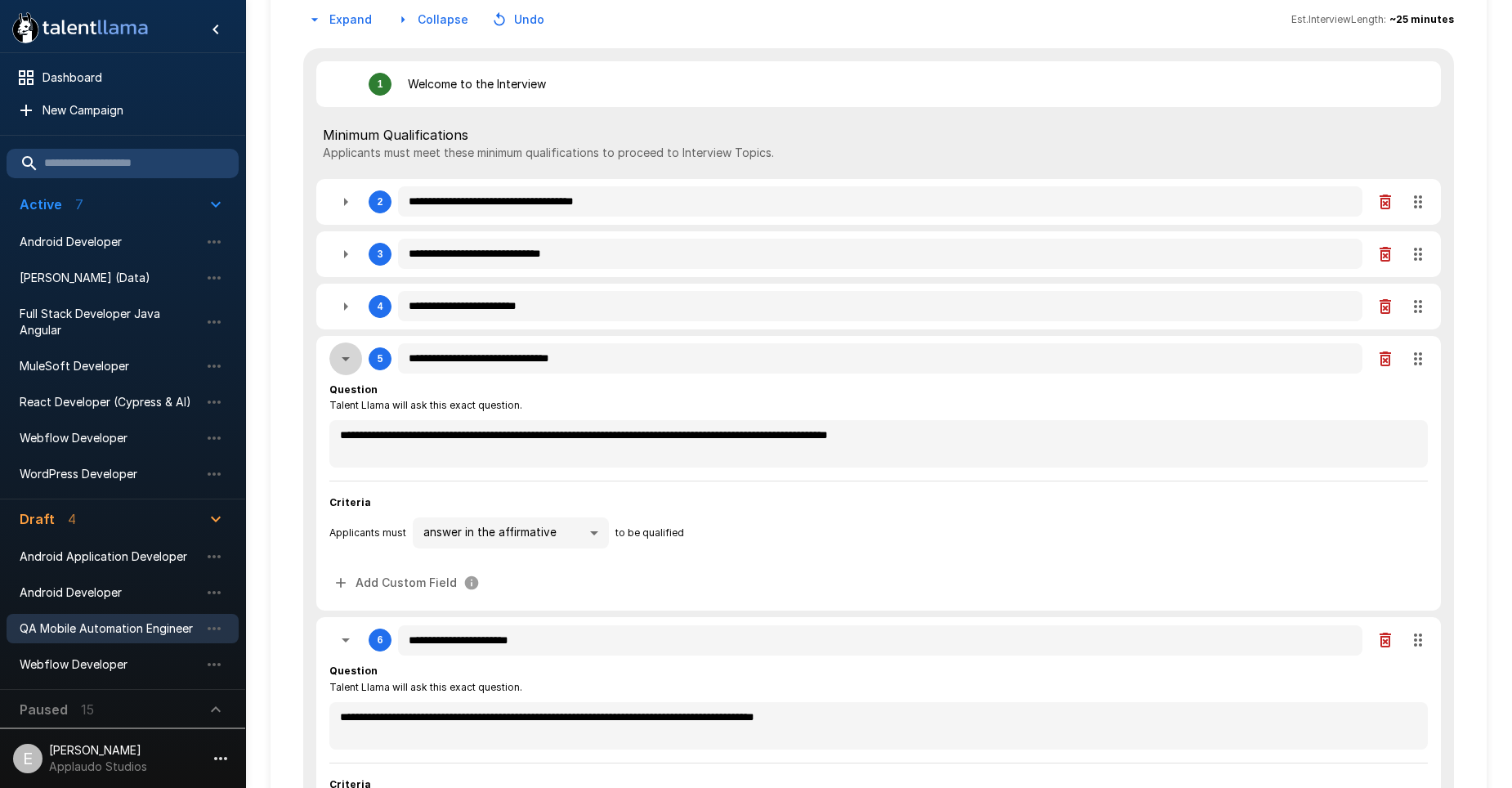
click at [351, 353] on icon "button" at bounding box center [345, 358] width 20 height 20
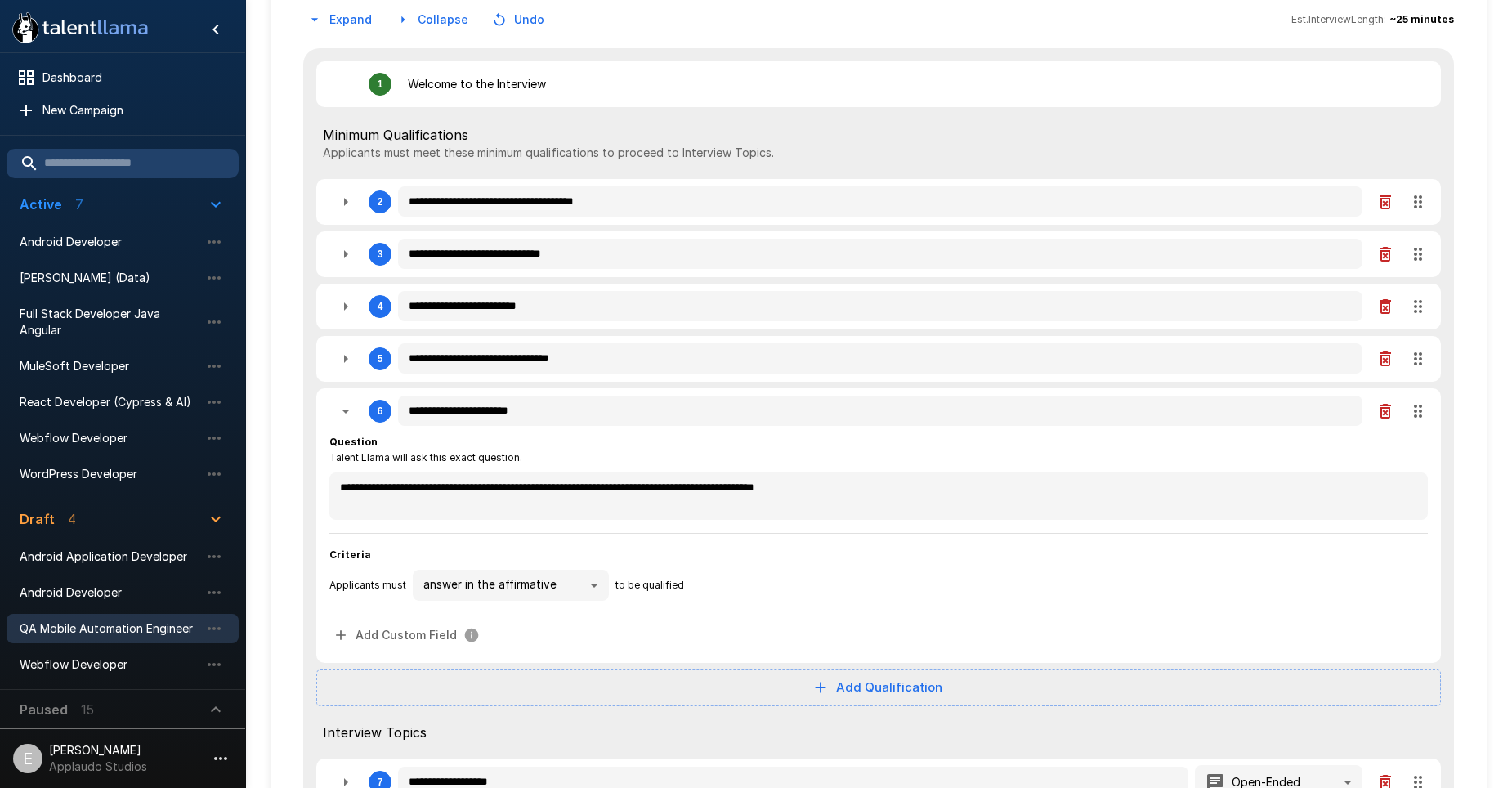
click at [355, 409] on icon "button" at bounding box center [345, 411] width 20 height 20
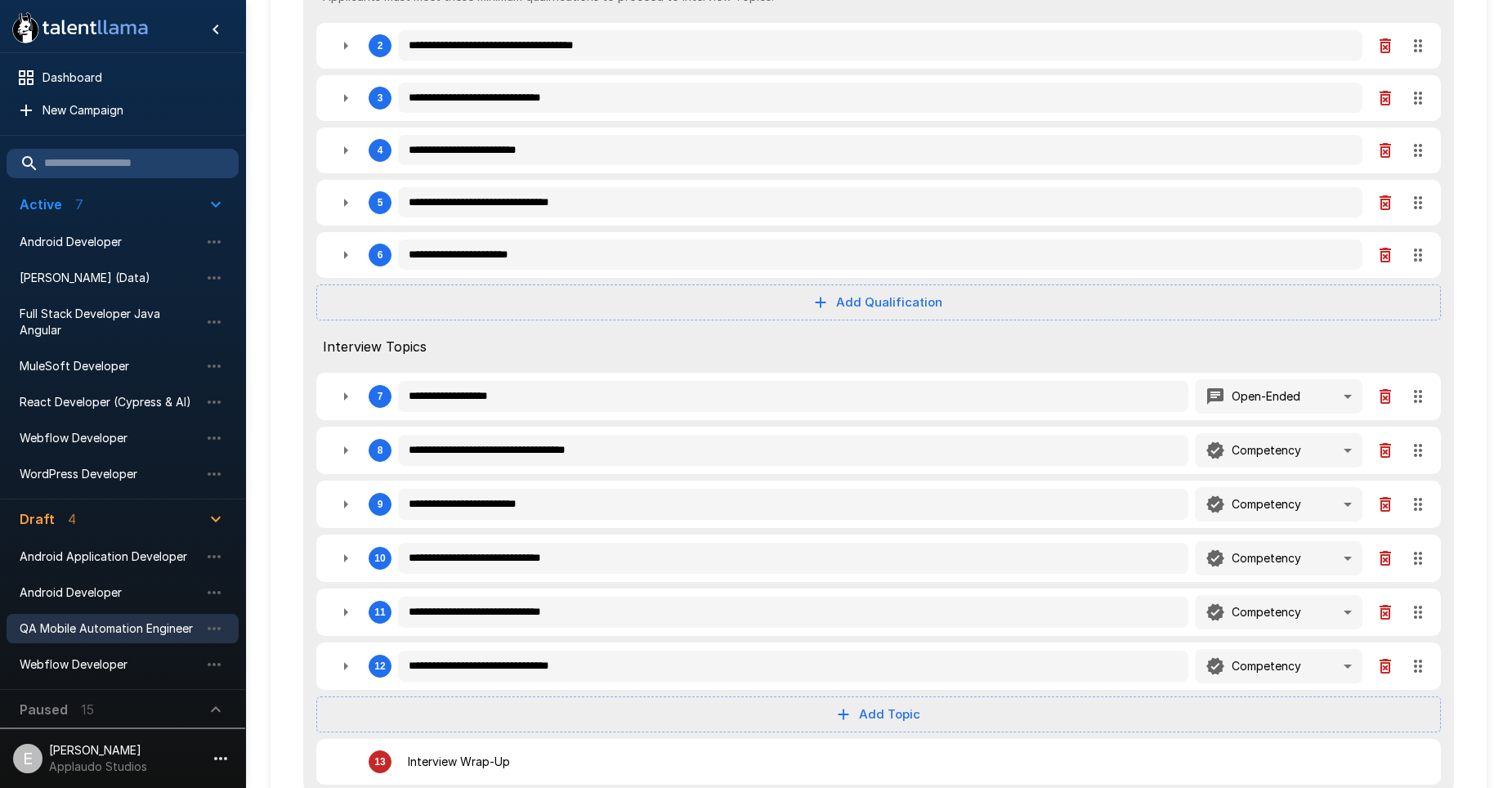
scroll to position [327, 0]
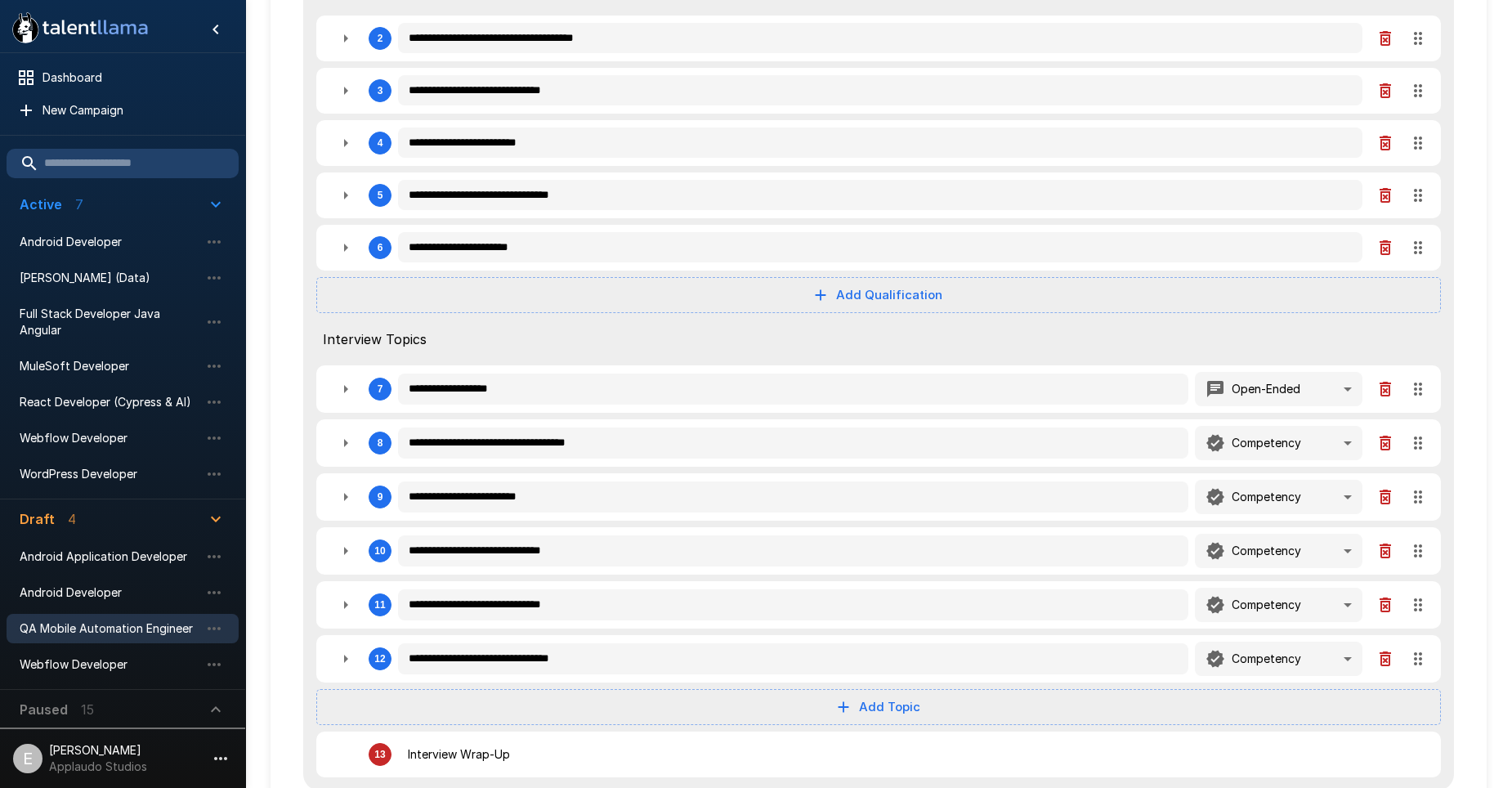
click at [347, 440] on icon "button" at bounding box center [345, 443] width 20 height 20
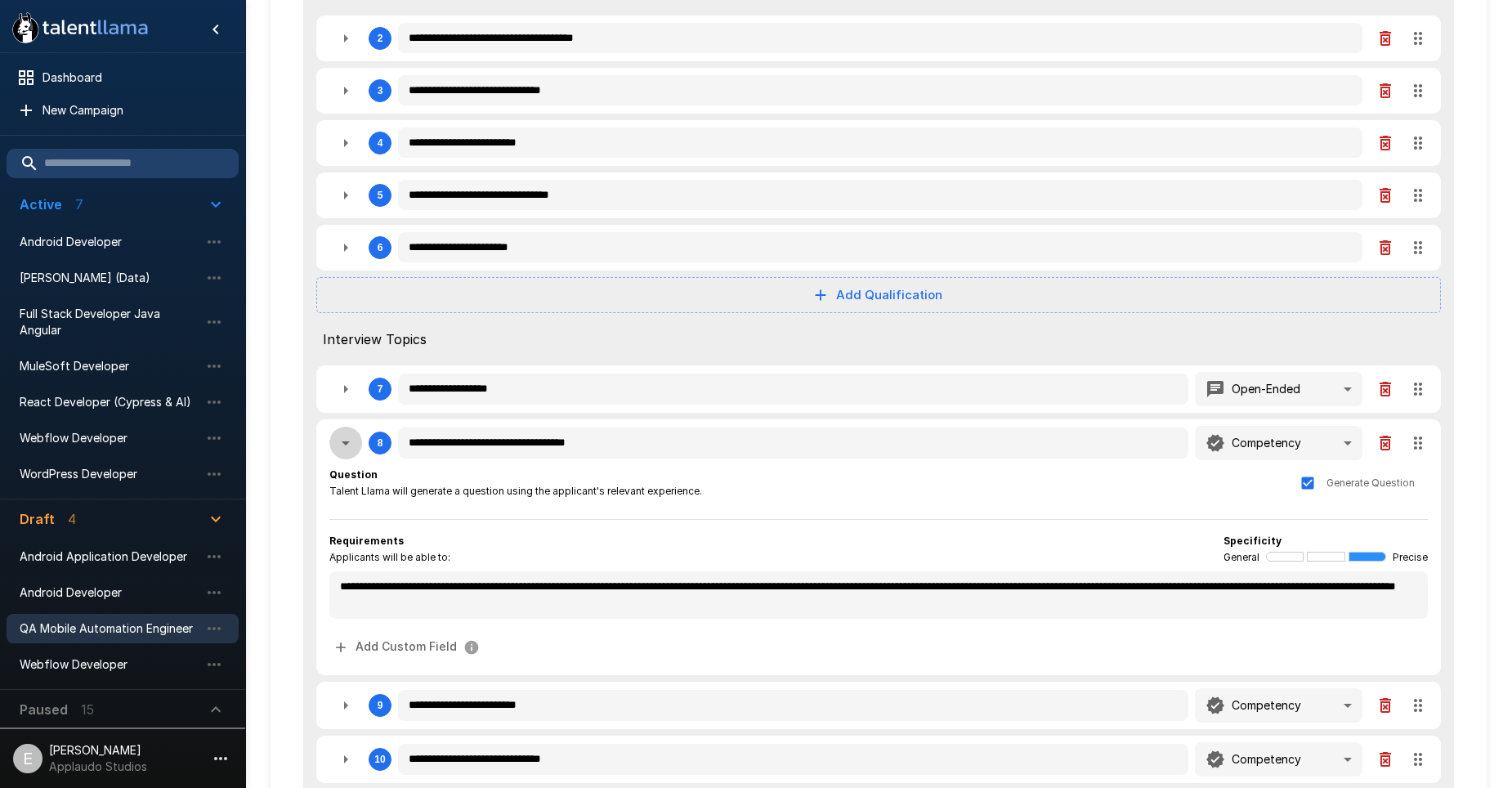
click at [347, 440] on icon "button" at bounding box center [345, 443] width 20 height 20
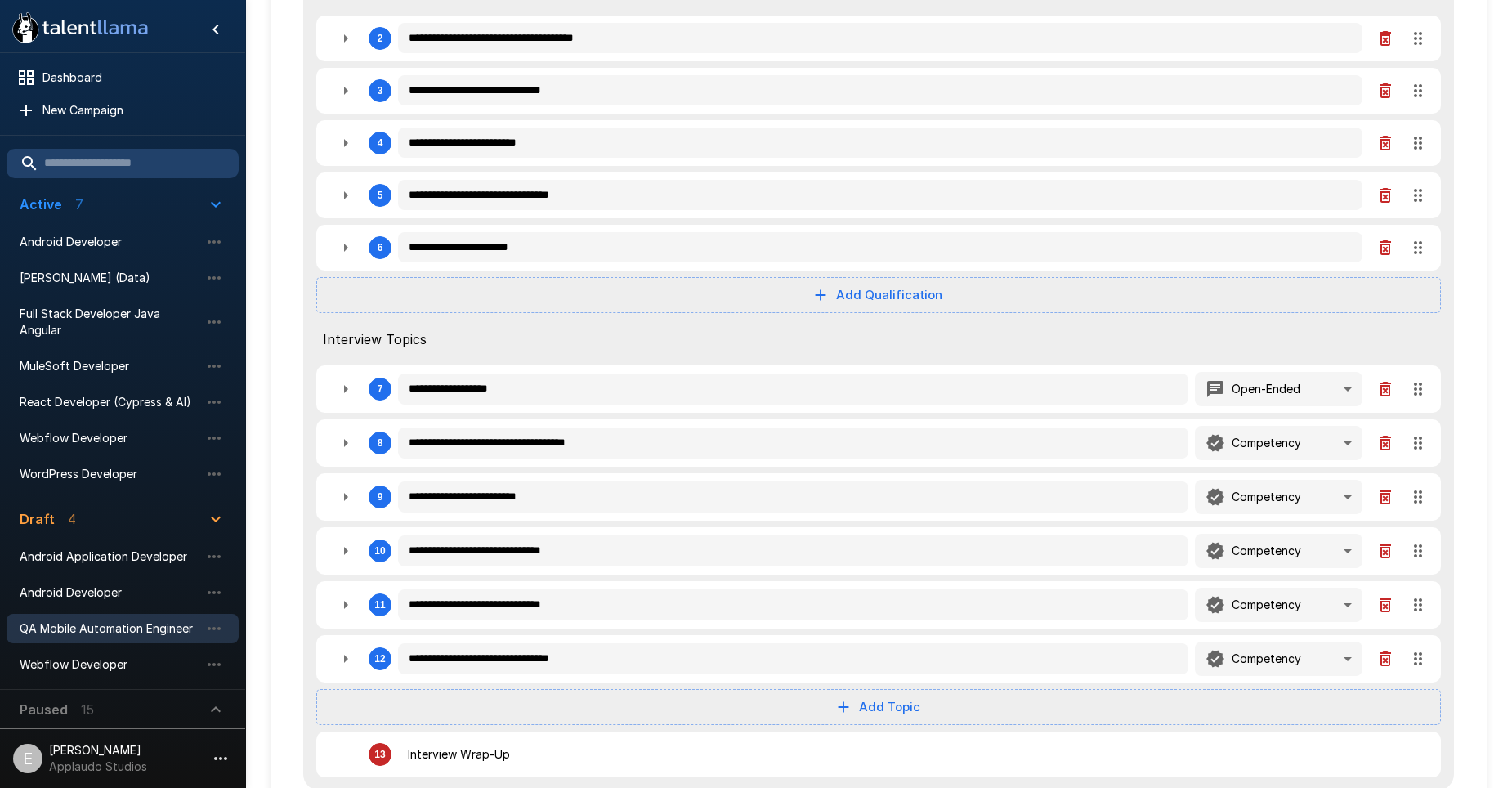
click at [346, 388] on icon "button" at bounding box center [346, 389] width 4 height 9
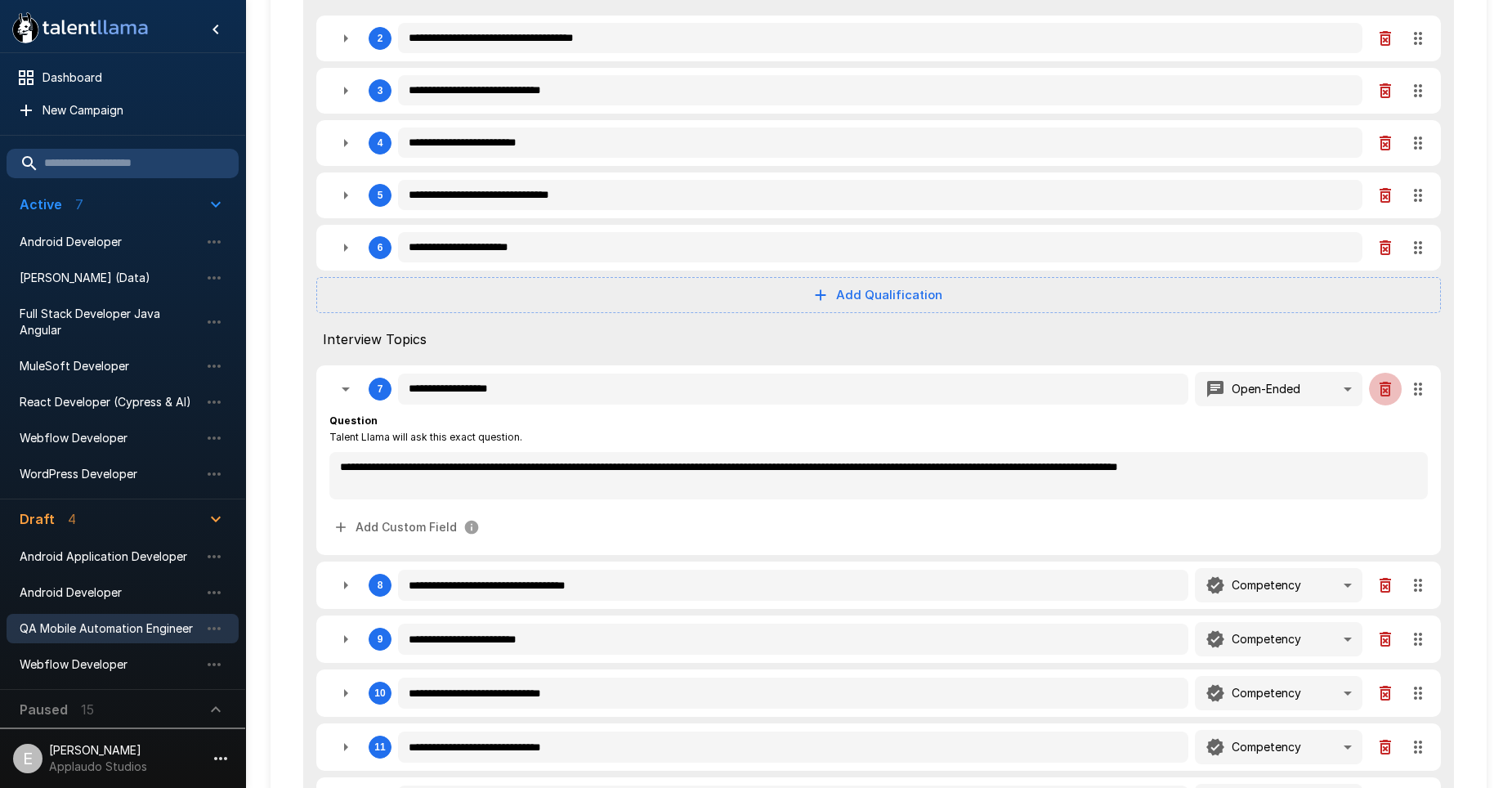
click at [1386, 386] on icon "button" at bounding box center [1385, 390] width 11 height 15
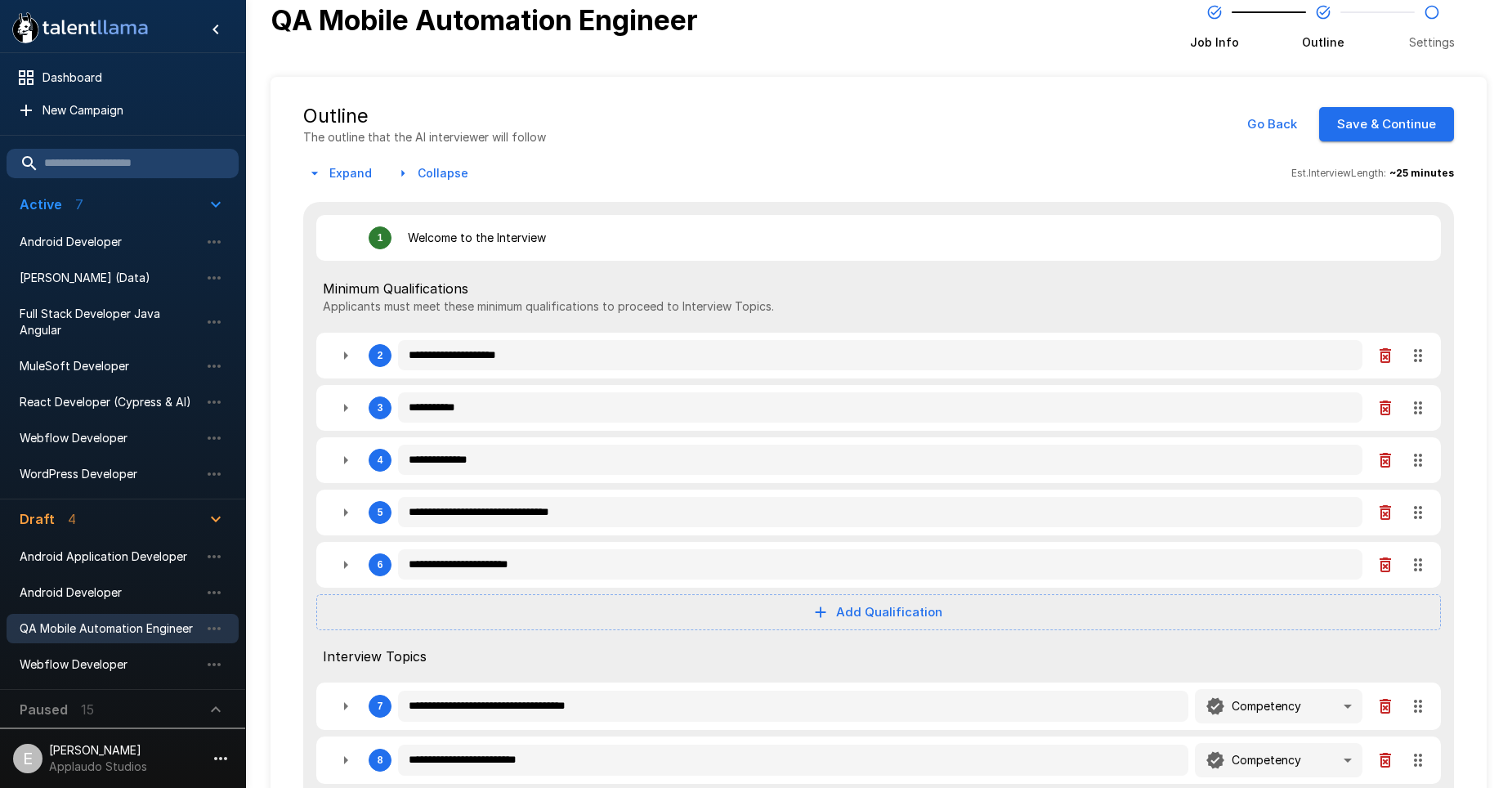
scroll to position [0, 0]
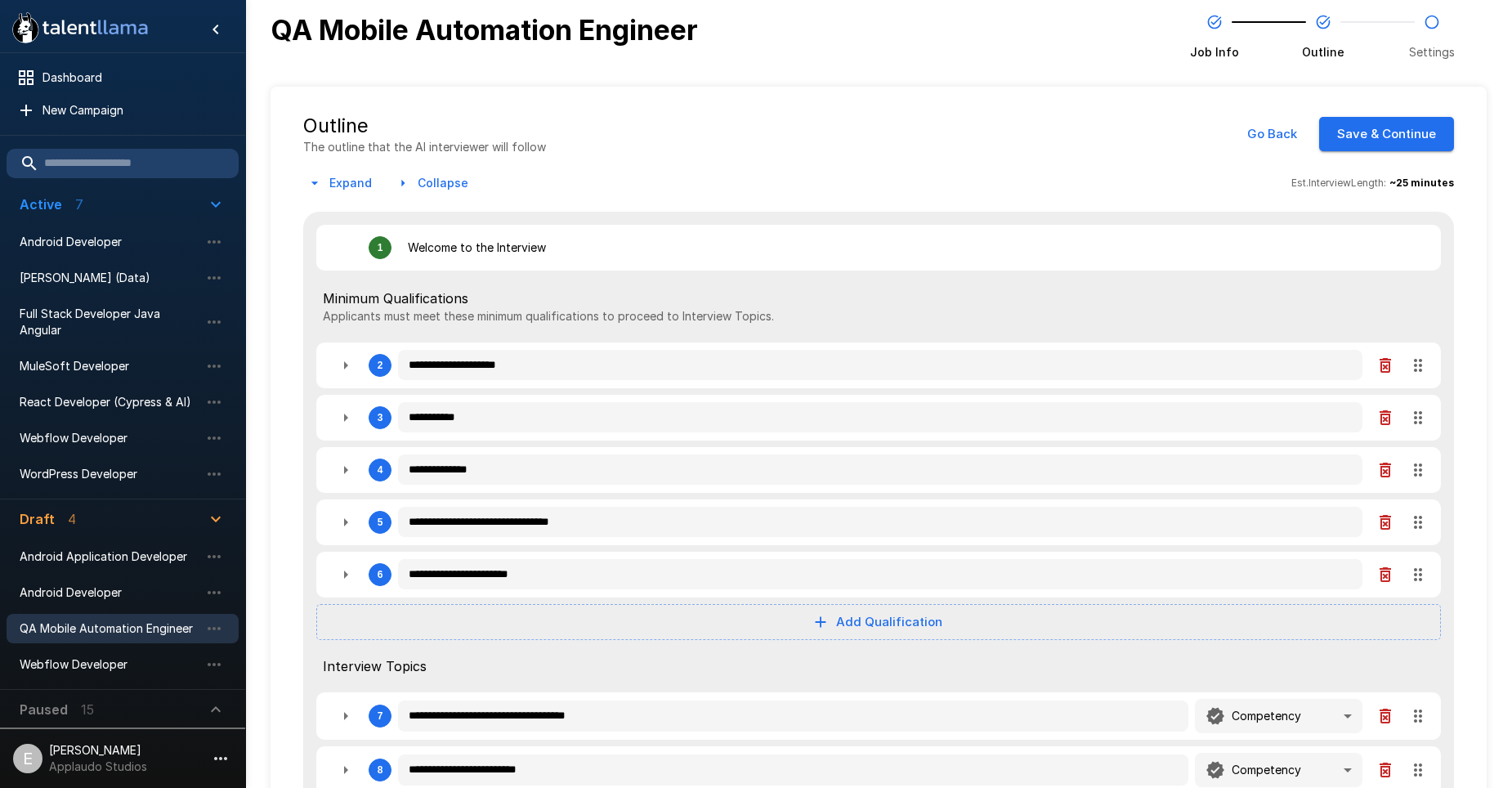
click at [308, 184] on icon "button" at bounding box center [314, 183] width 16 height 16
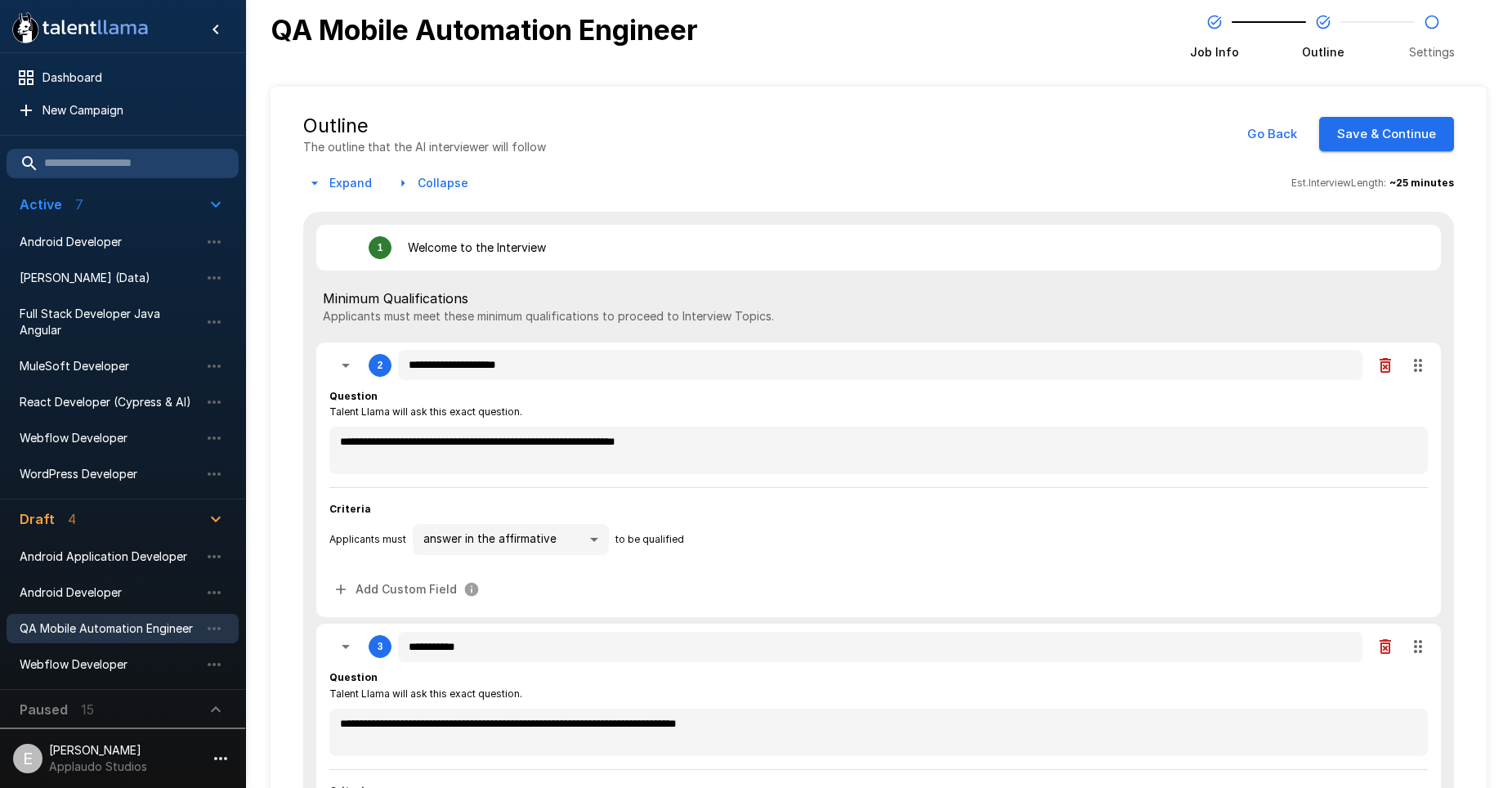
click at [310, 184] on icon "button" at bounding box center [314, 183] width 16 height 16
click at [420, 191] on button "Collapse" at bounding box center [433, 184] width 83 height 30
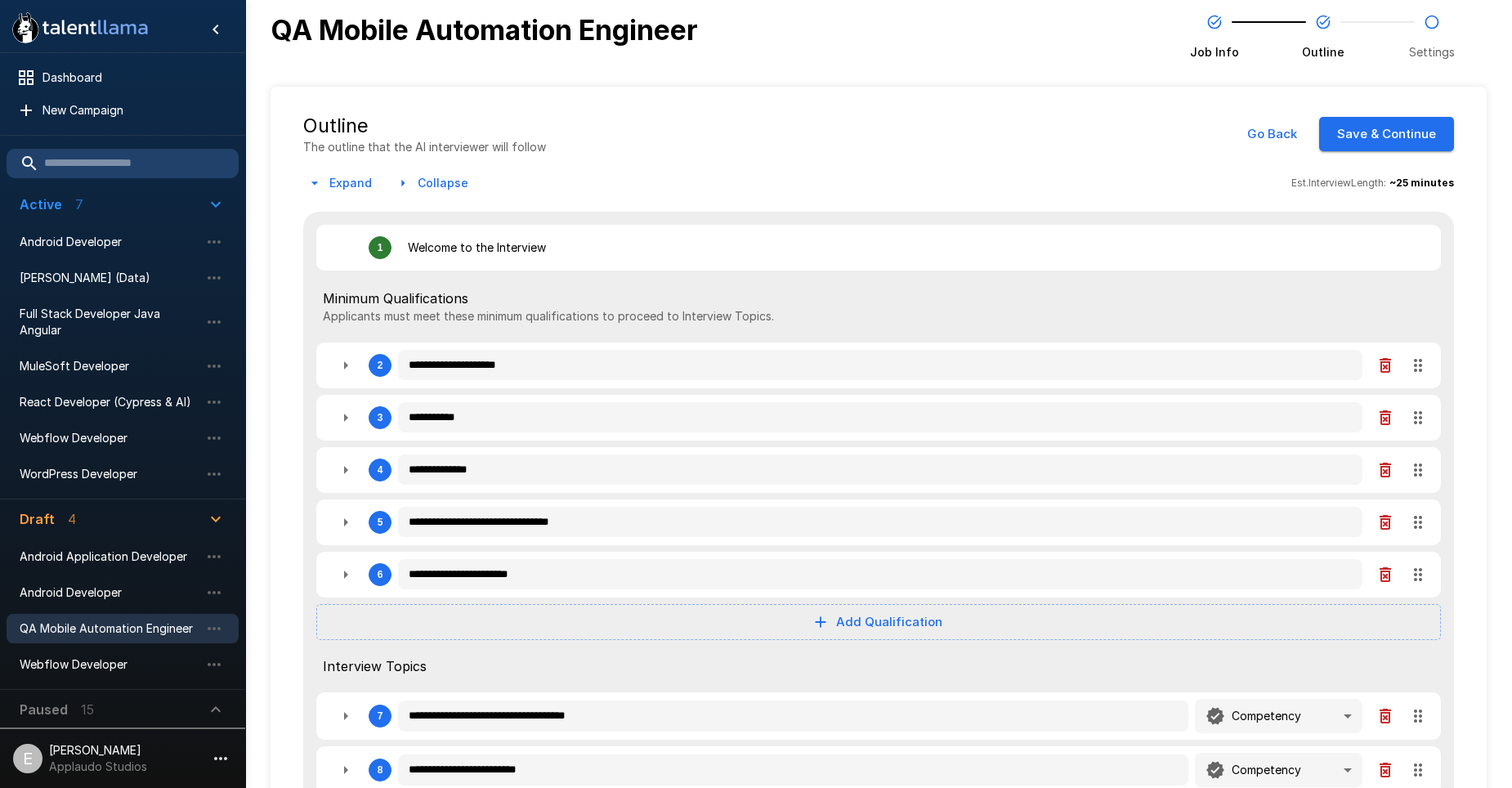
click at [1284, 139] on button "Go Back" at bounding box center [1272, 134] width 68 height 34
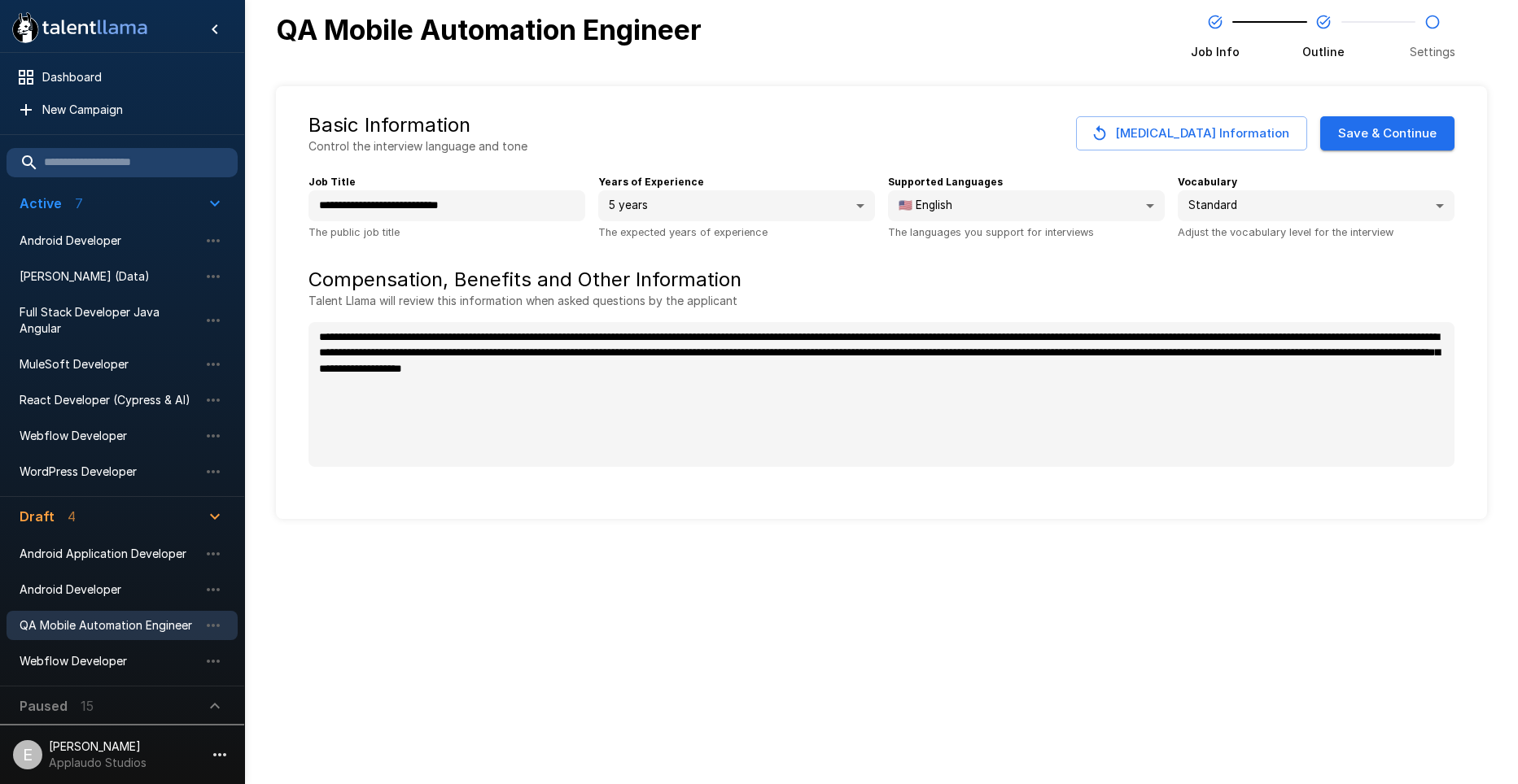
click at [1209, 140] on button "[MEDICAL_DATA] Information" at bounding box center [1191, 133] width 231 height 34
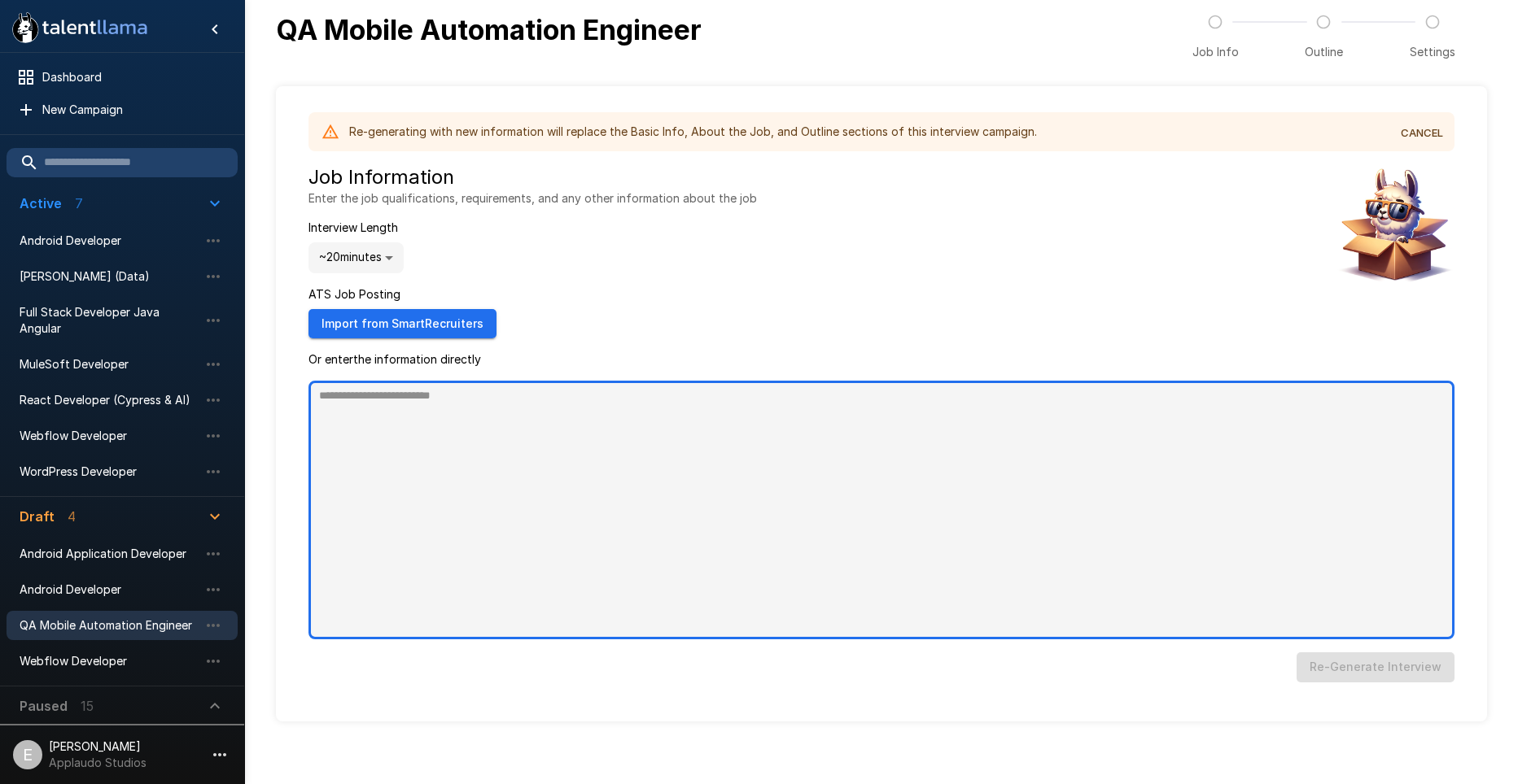
click at [423, 459] on textarea at bounding box center [882, 510] width 1146 height 259
click at [487, 459] on textarea at bounding box center [882, 510] width 1146 height 259
paste textarea "**********"
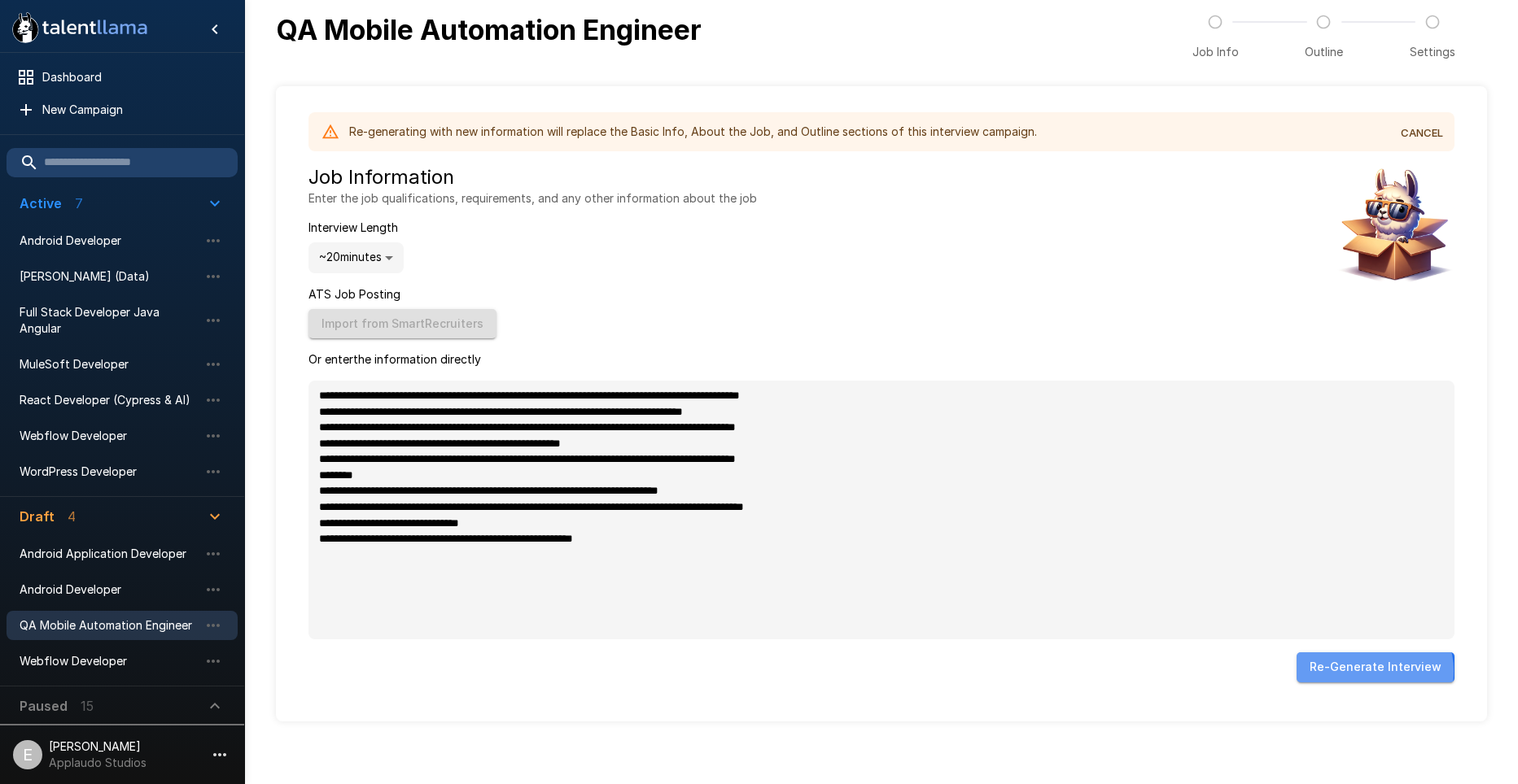
click at [1383, 671] on button "Re- Generate Interview" at bounding box center [1375, 667] width 158 height 30
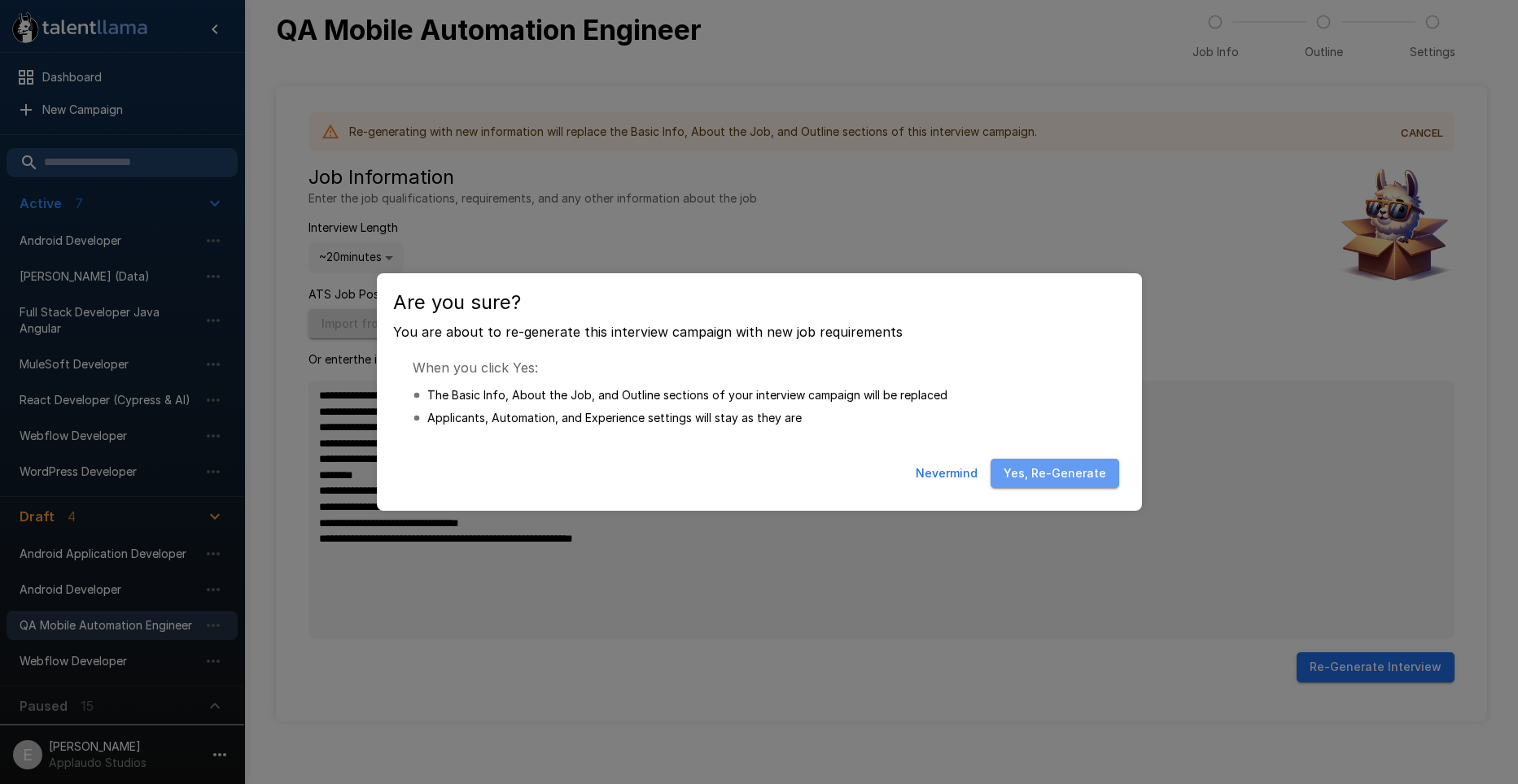
click at [1066, 472] on button "Yes, Re-Generate" at bounding box center [1054, 474] width 128 height 30
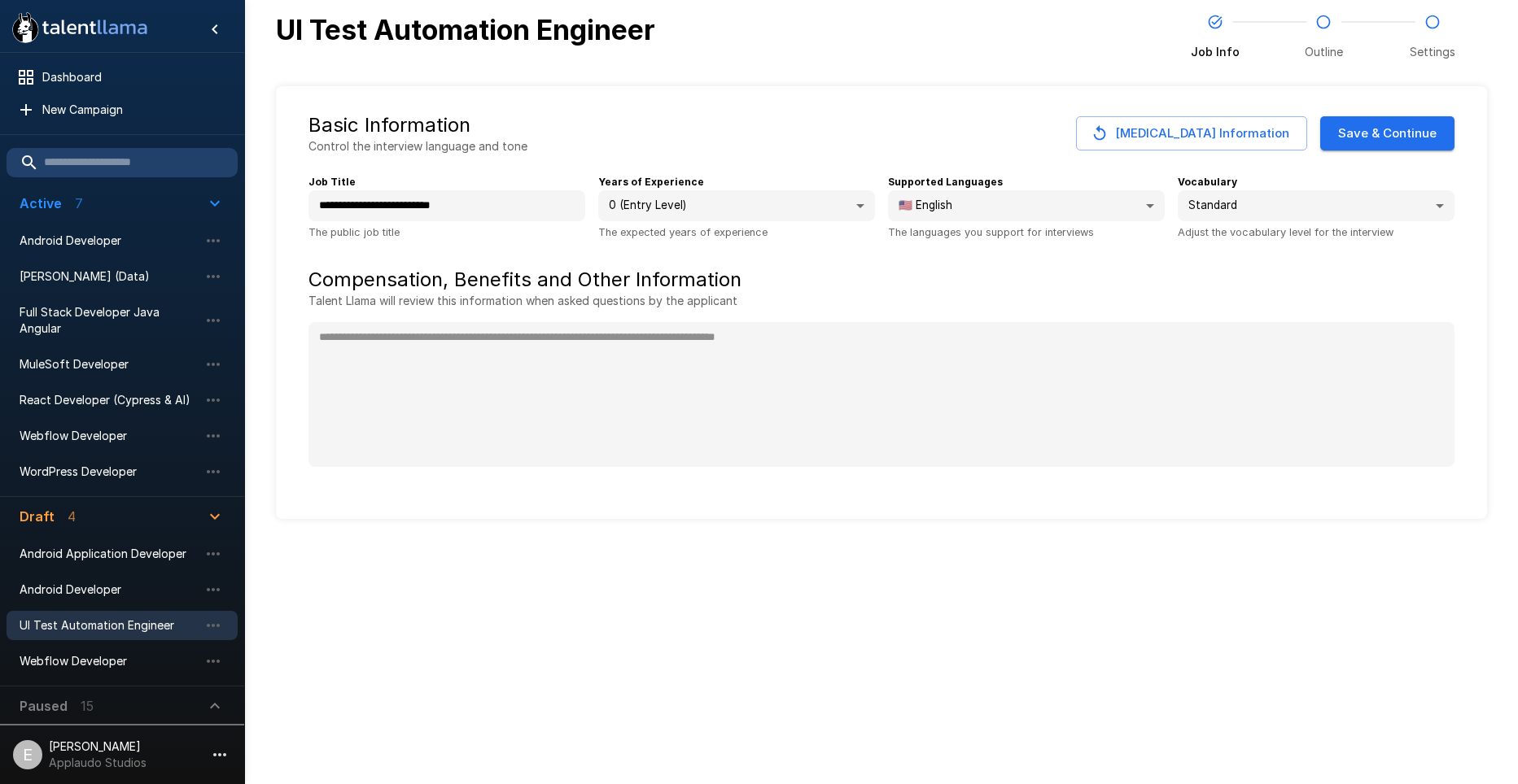
click at [778, 215] on body "**********" at bounding box center [759, 392] width 1518 height 784
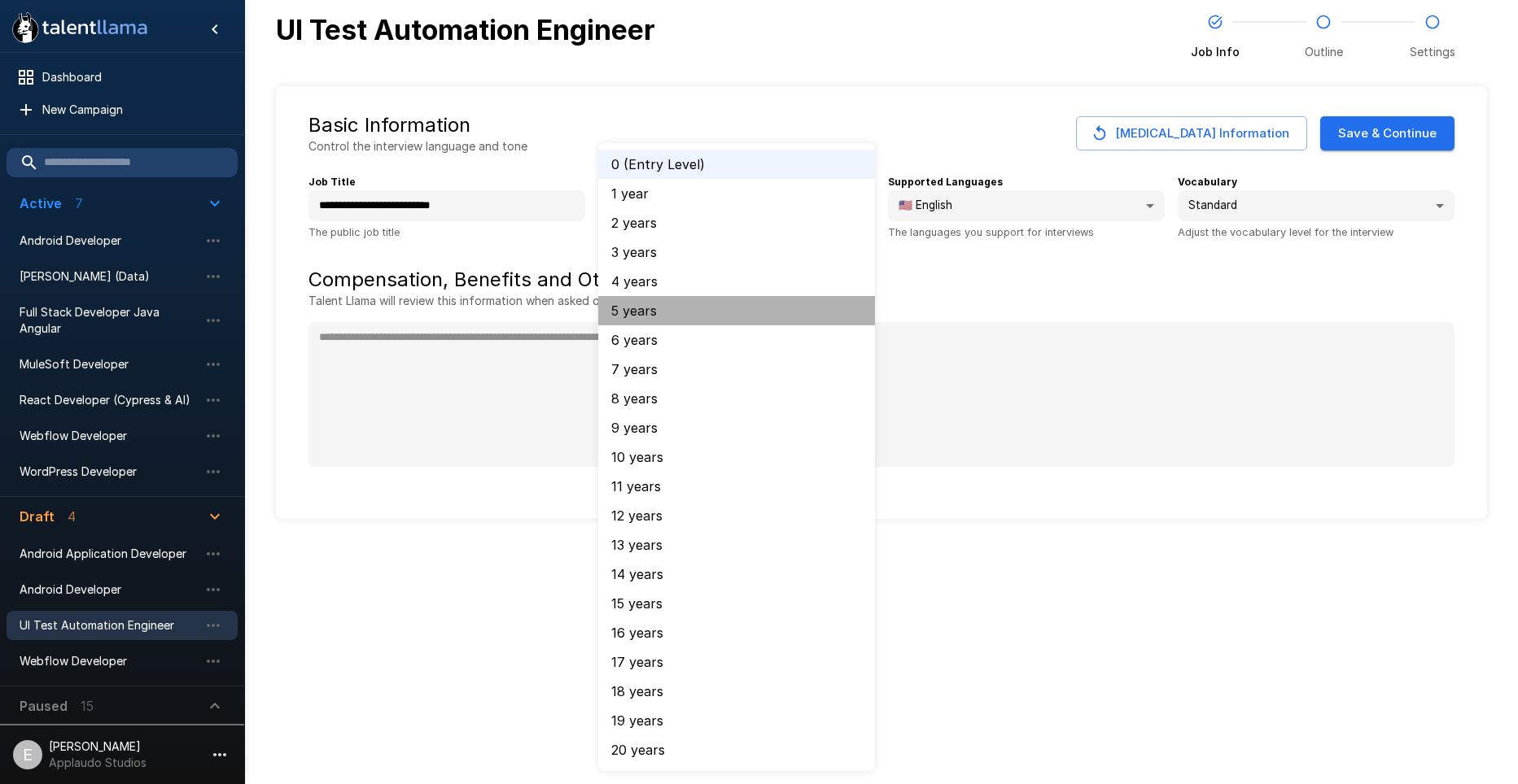
click at [663, 299] on li "5 years" at bounding box center [736, 310] width 277 height 29
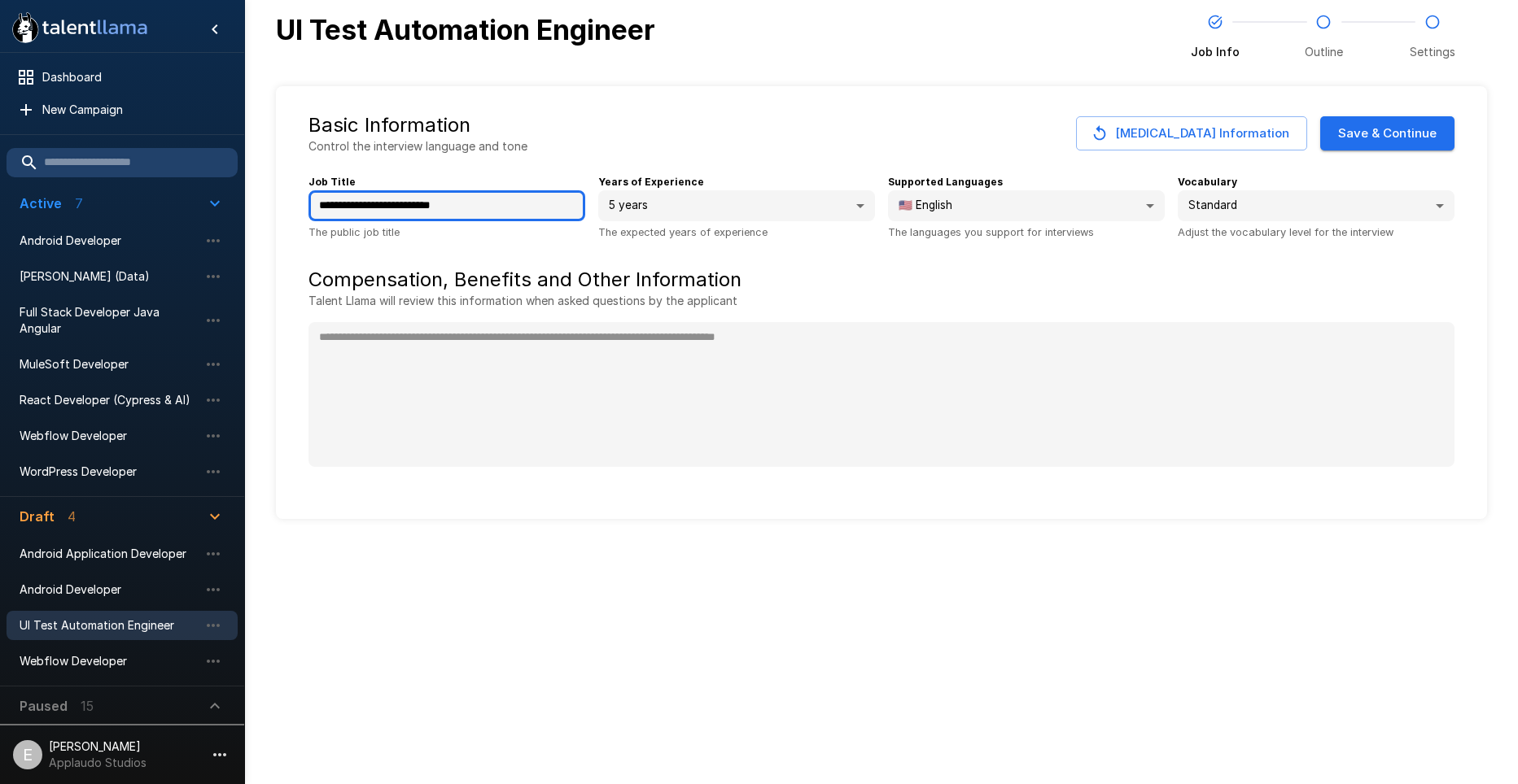
click at [495, 215] on input "**********" at bounding box center [447, 206] width 277 height 31
click at [495, 214] on input "**********" at bounding box center [447, 206] width 277 height 31
click at [1371, 129] on button "Save & Continue" at bounding box center [1387, 133] width 134 height 34
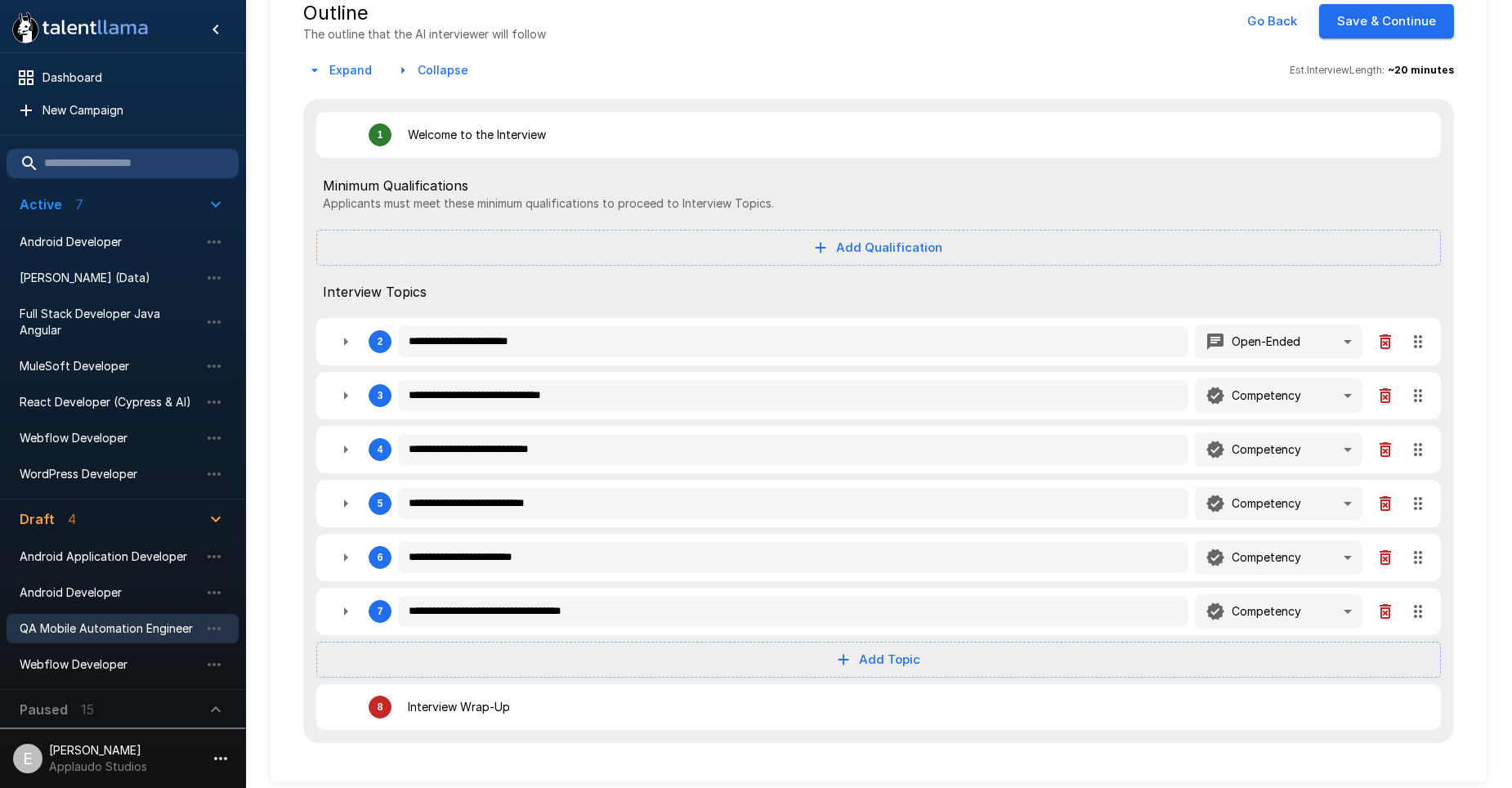
scroll to position [120, 0]
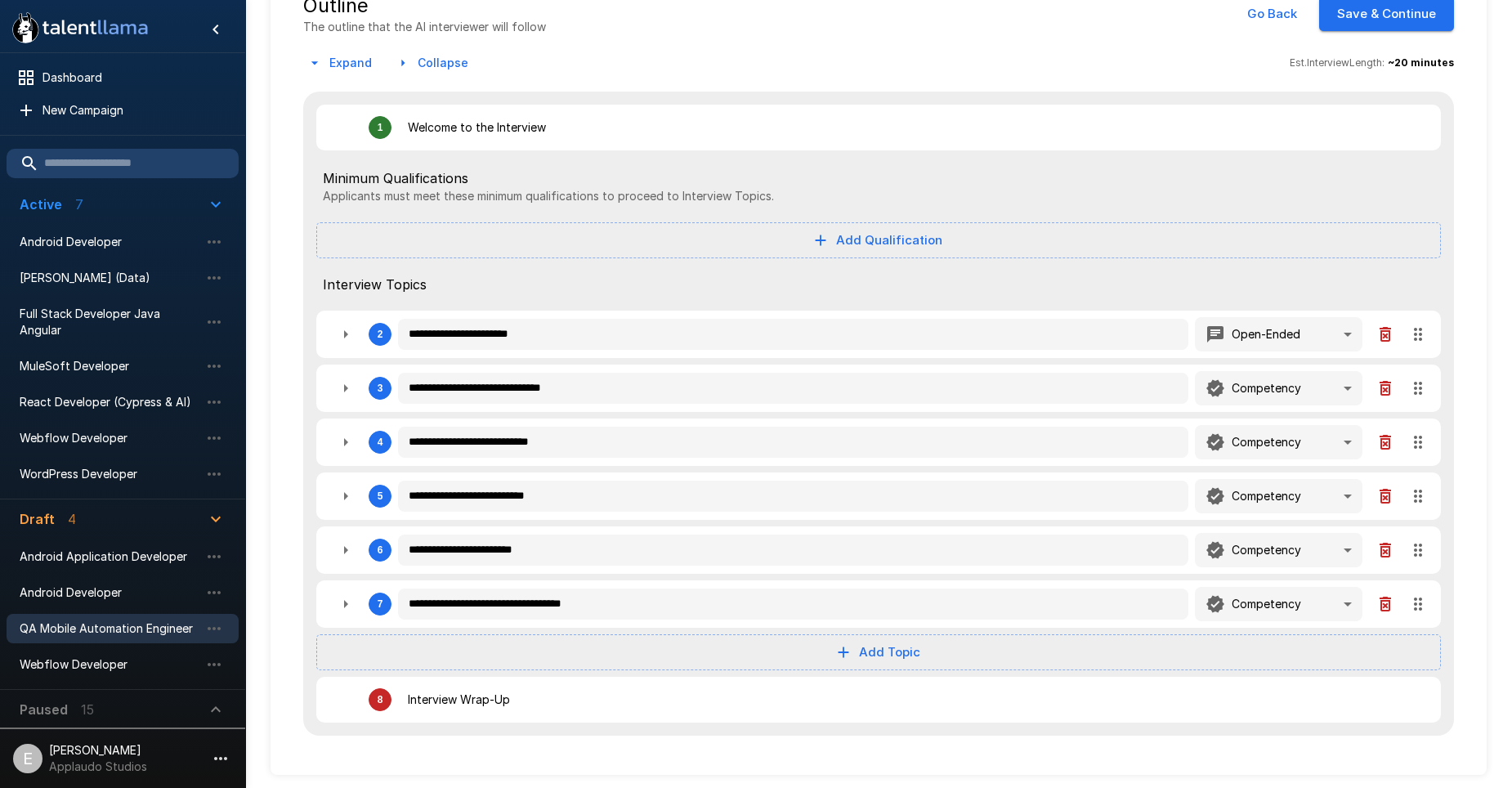
click at [343, 335] on icon "button" at bounding box center [345, 334] width 20 height 20
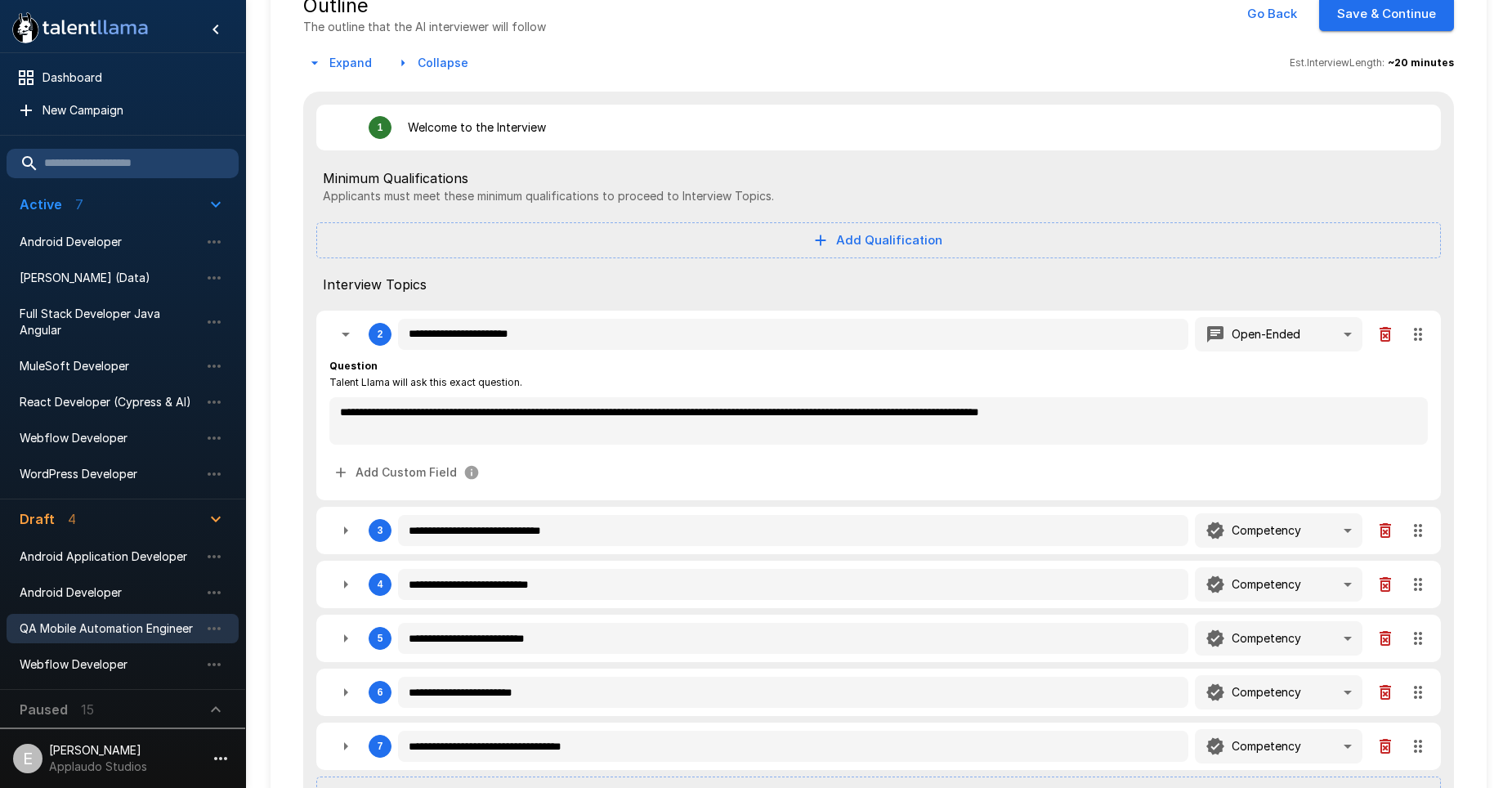
click at [343, 335] on icon "button" at bounding box center [345, 334] width 20 height 20
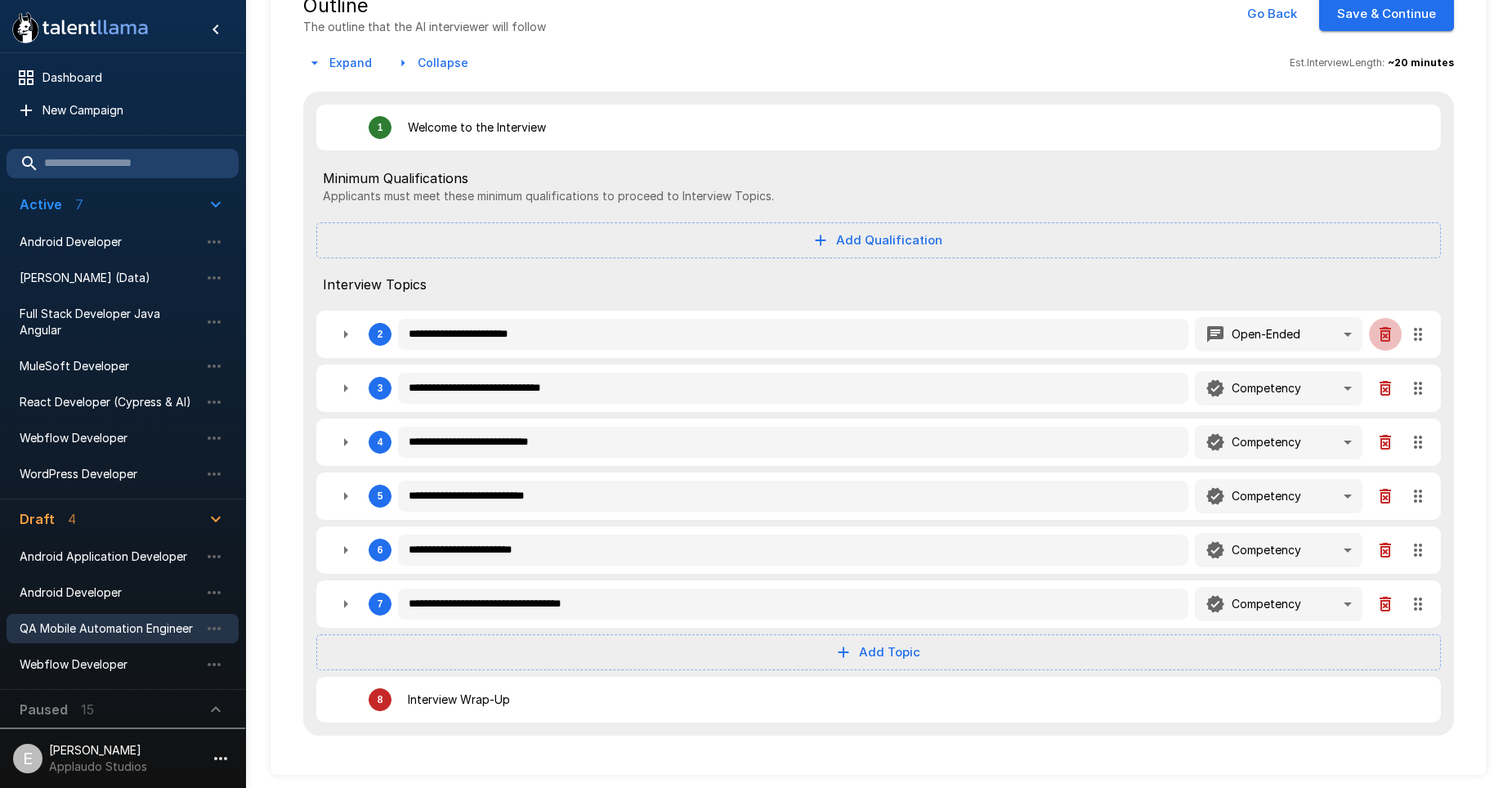
click at [1387, 326] on icon "button" at bounding box center [1385, 334] width 20 height 20
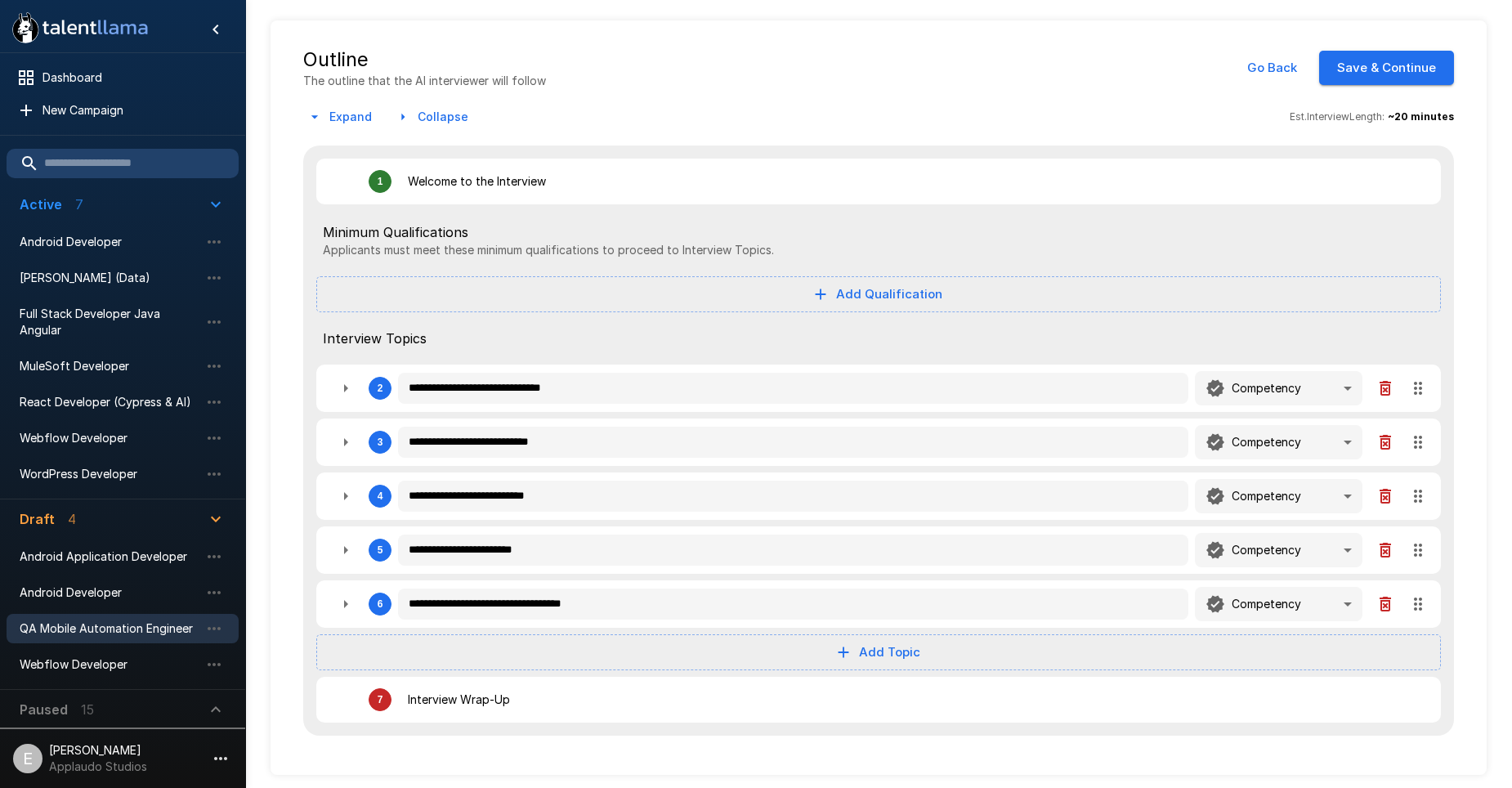
click at [338, 384] on icon "button" at bounding box center [345, 388] width 20 height 20
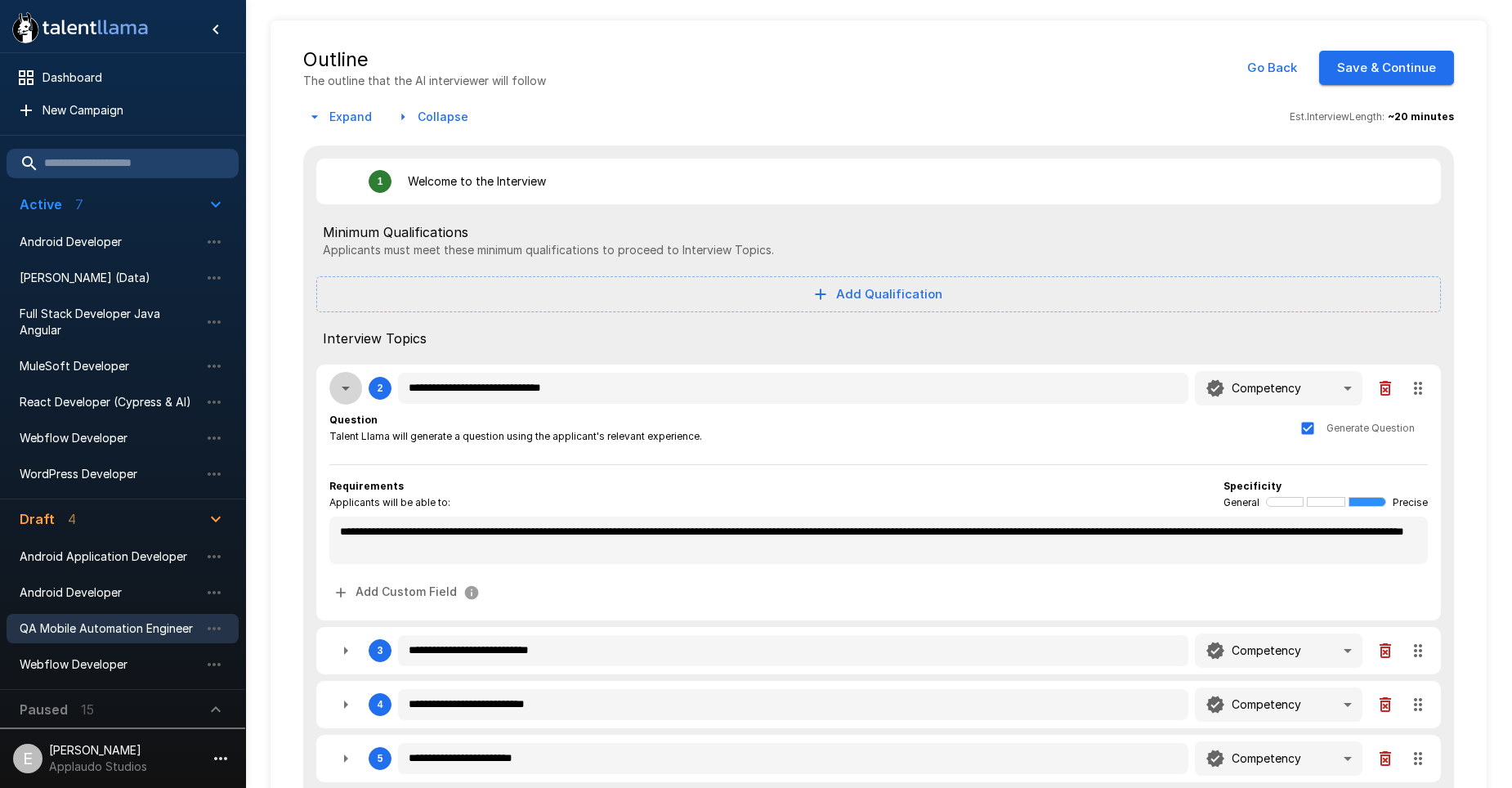
click at [338, 384] on icon "button" at bounding box center [345, 388] width 20 height 20
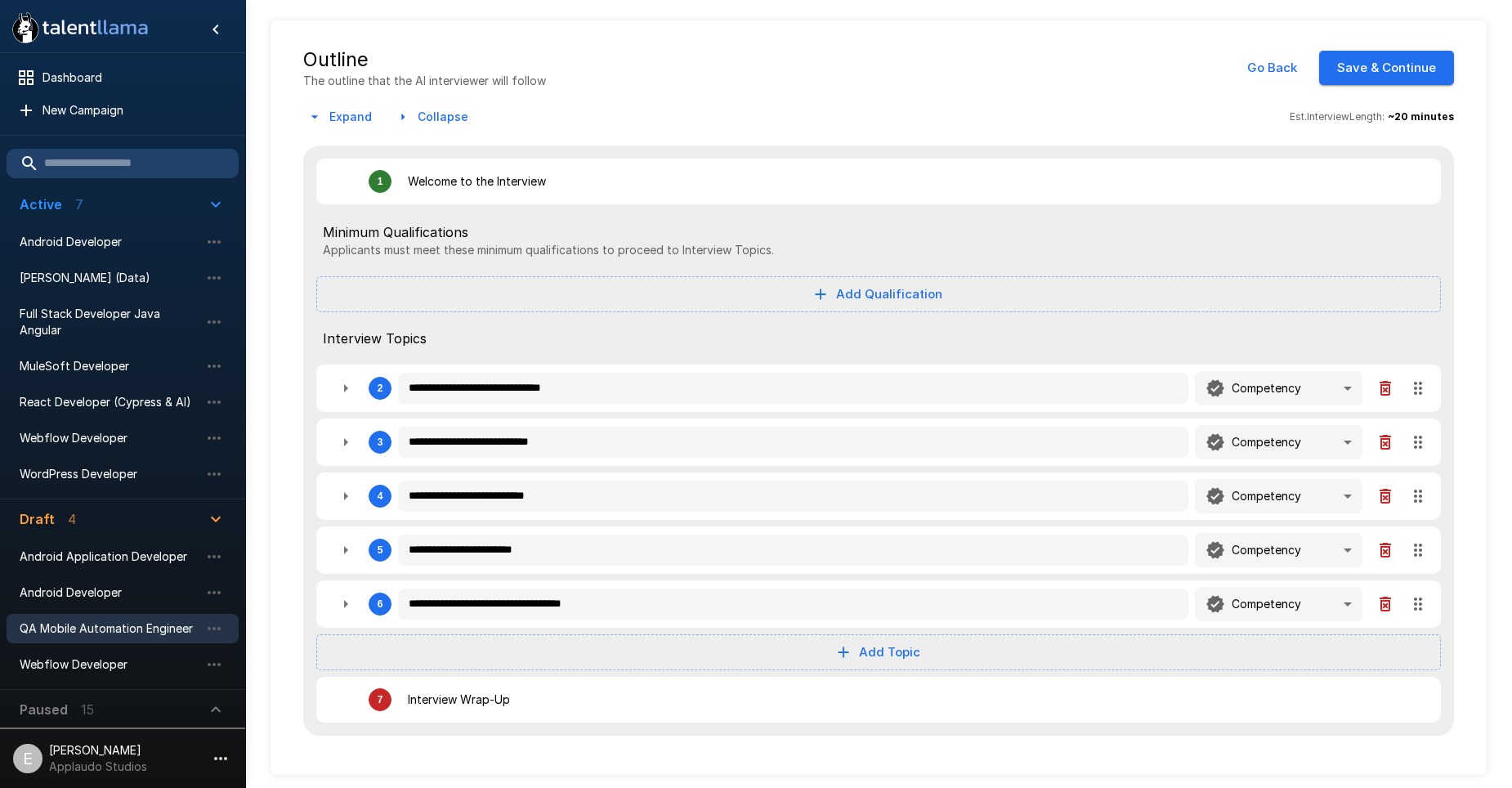
click at [348, 443] on icon "button" at bounding box center [345, 442] width 20 height 20
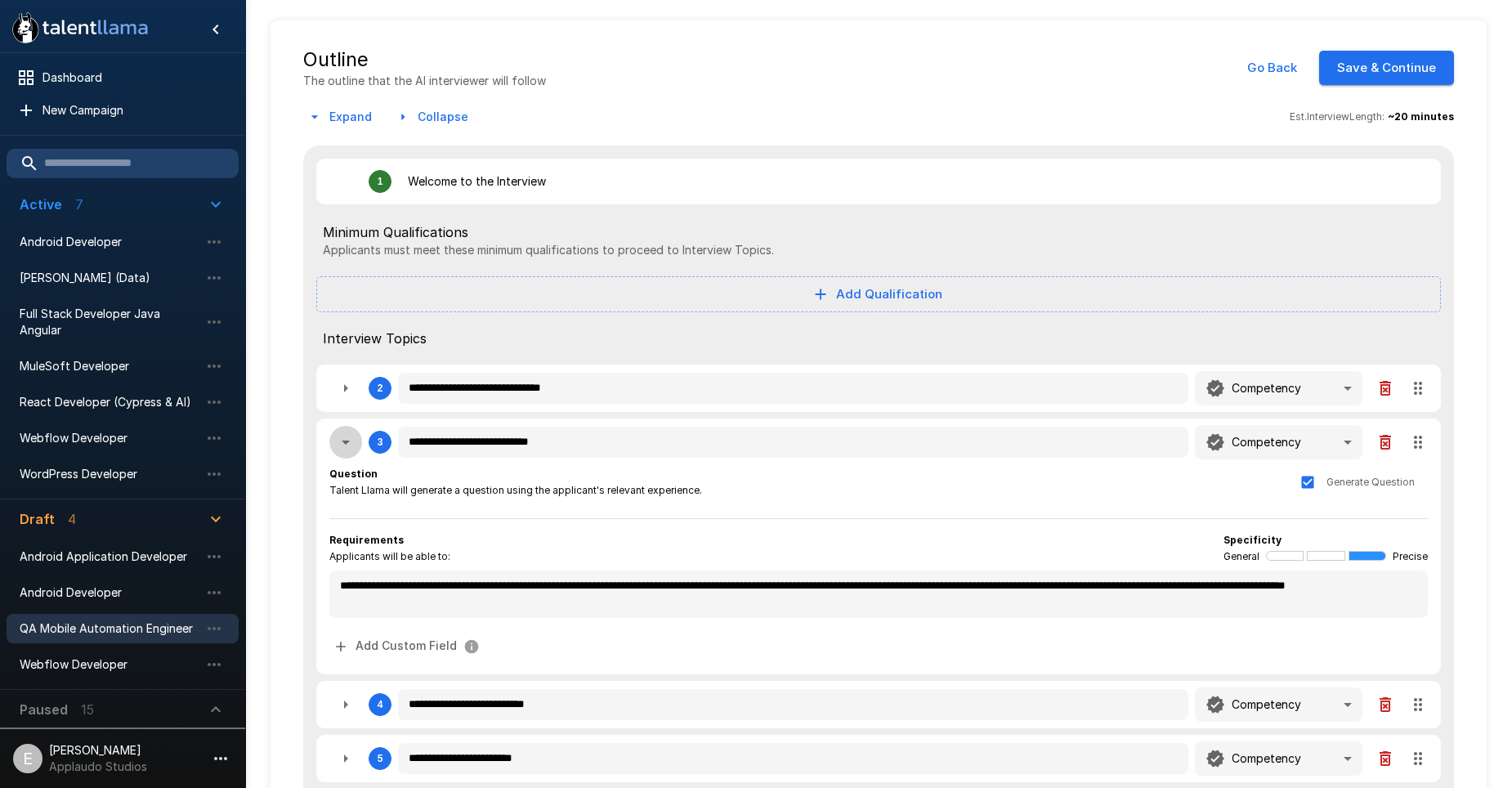
click at [349, 443] on icon "button" at bounding box center [345, 442] width 20 height 20
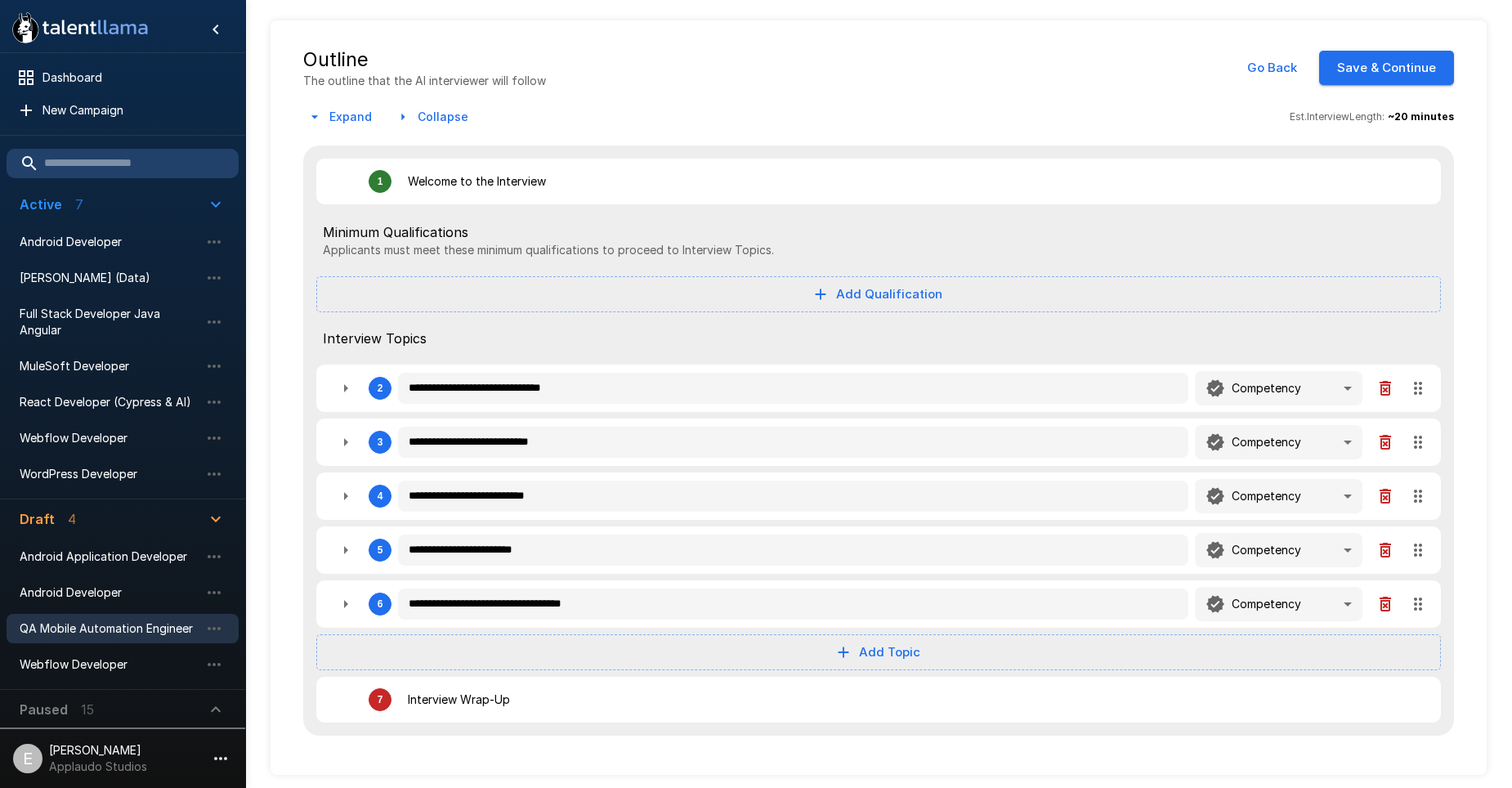
click at [353, 499] on icon "button" at bounding box center [345, 496] width 20 height 20
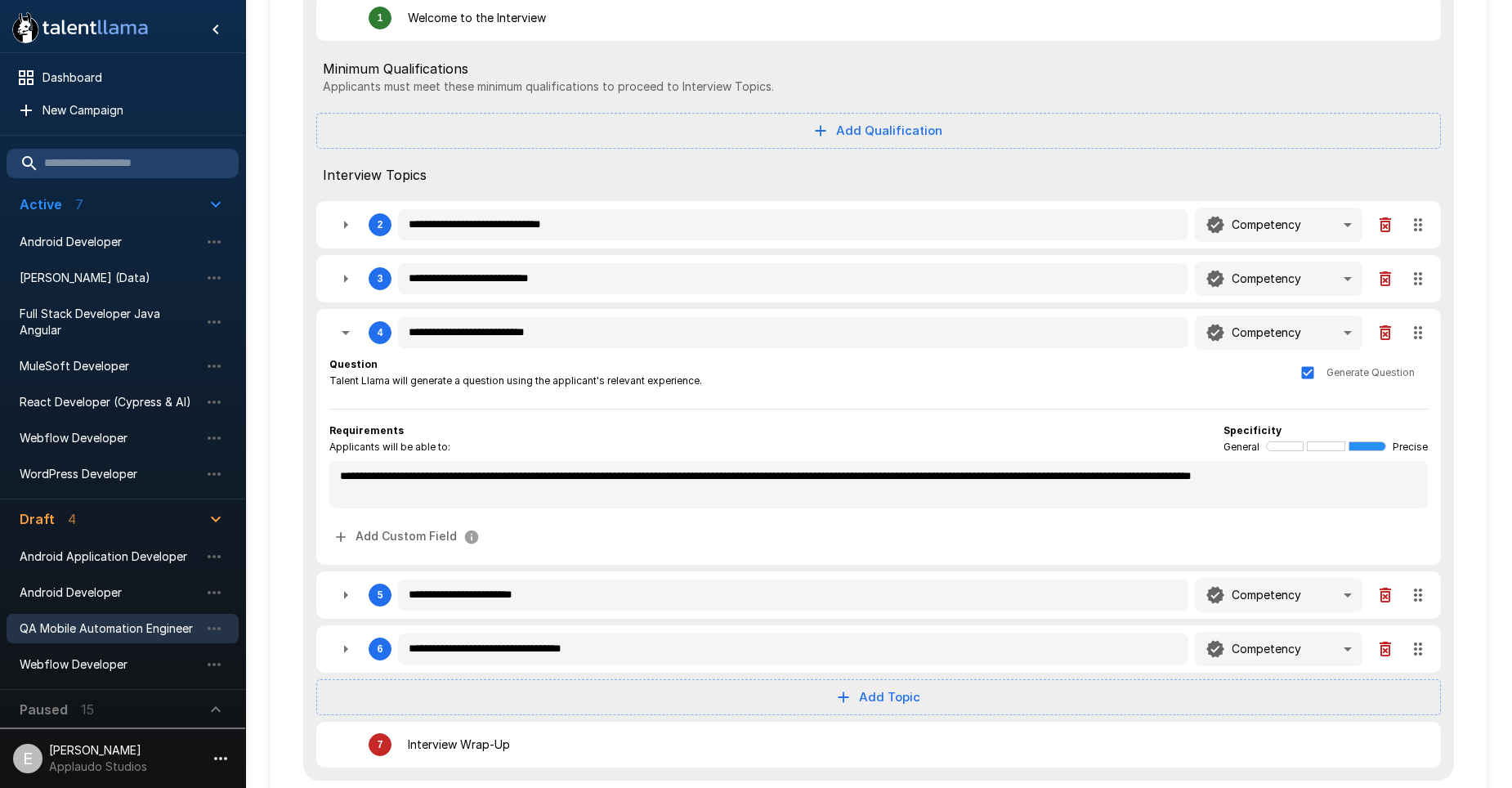
click at [347, 592] on icon "button" at bounding box center [345, 595] width 20 height 20
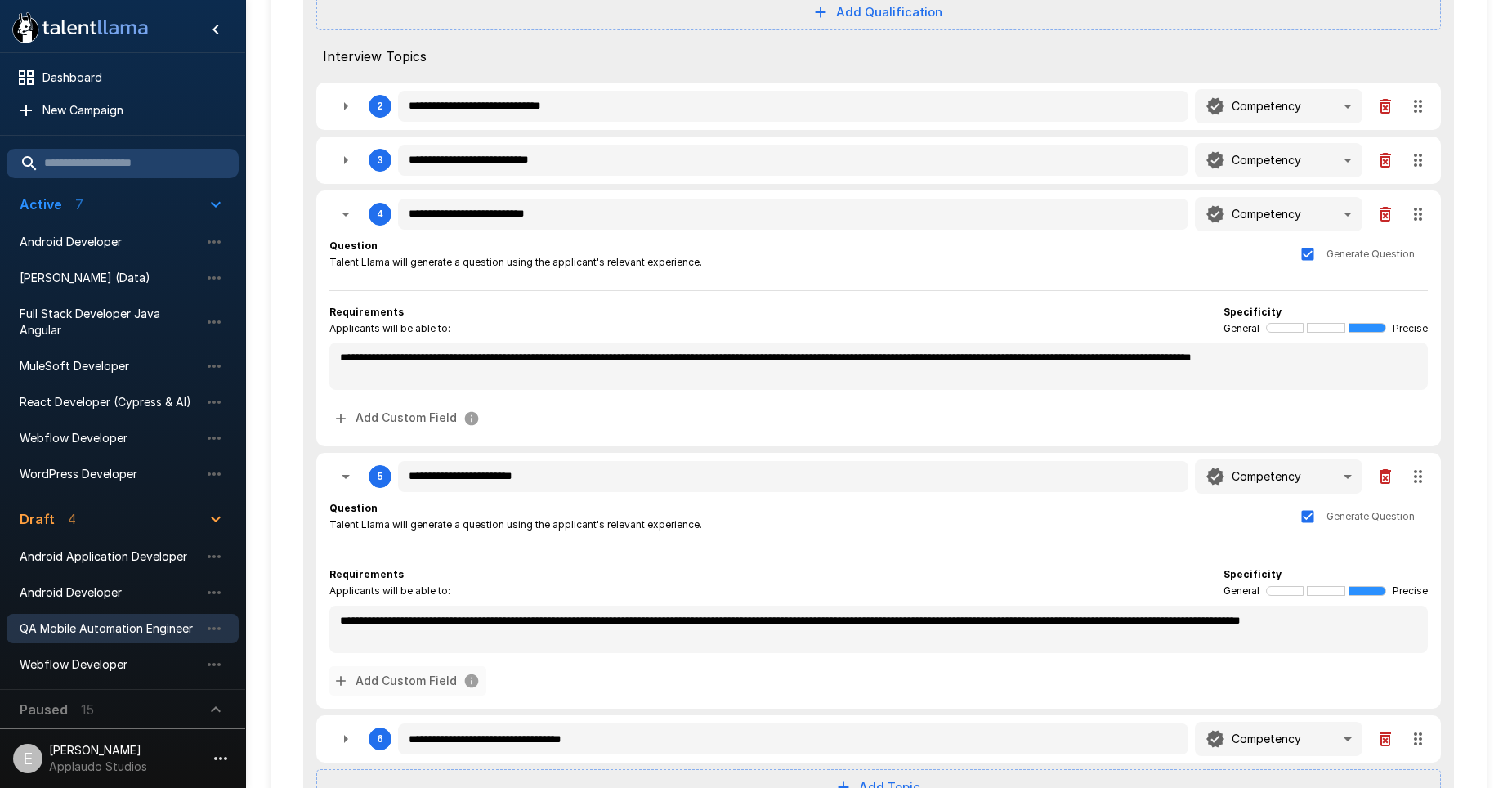
scroll to position [475, 0]
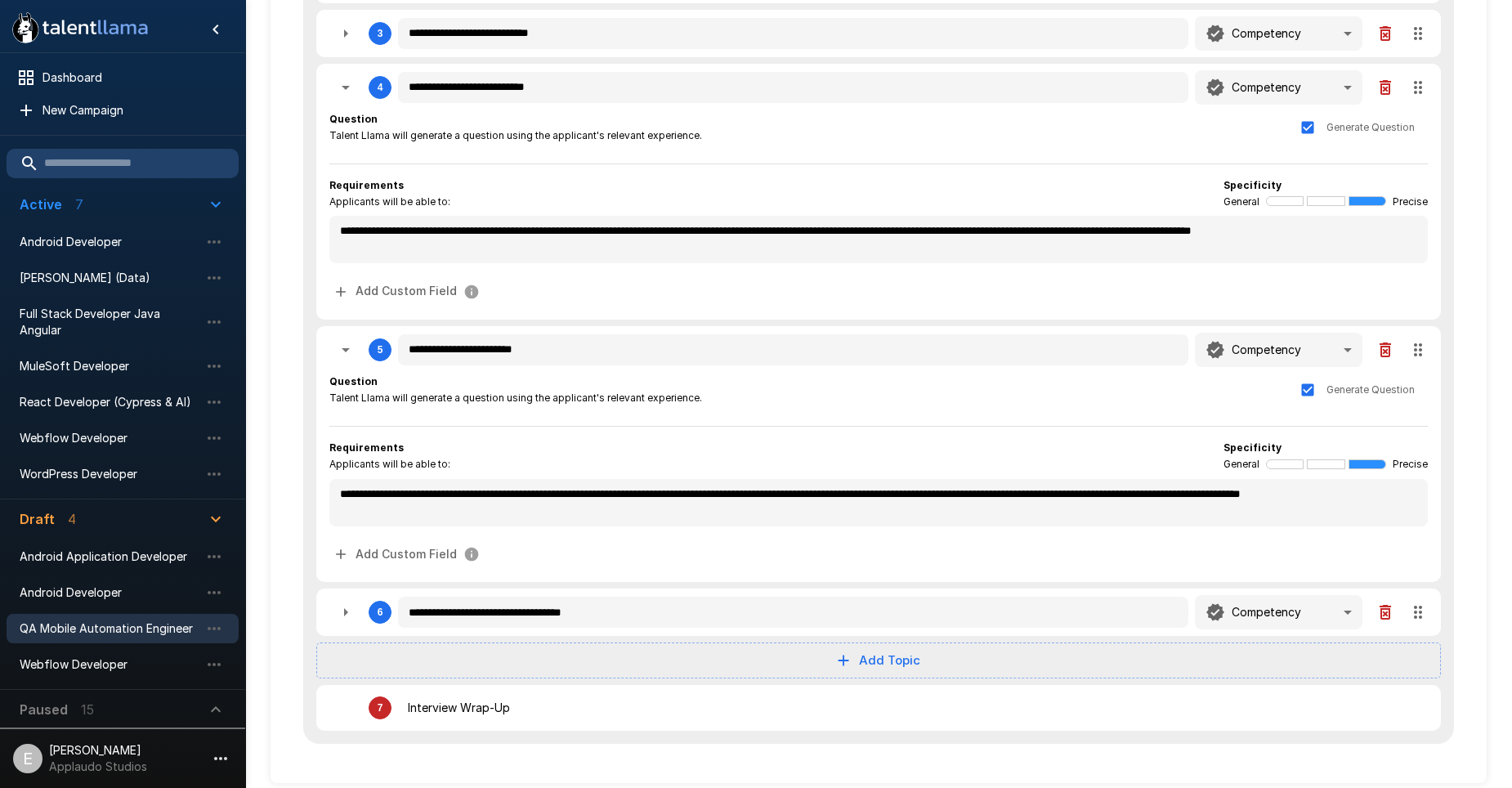
drag, startPoint x: 347, startPoint y: 668, endPoint x: 324, endPoint y: 616, distance: 56.9
click at [313, 603] on div "**********" at bounding box center [879, 240] width 1151 height 1008
click at [347, 614] on icon "button" at bounding box center [345, 612] width 20 height 20
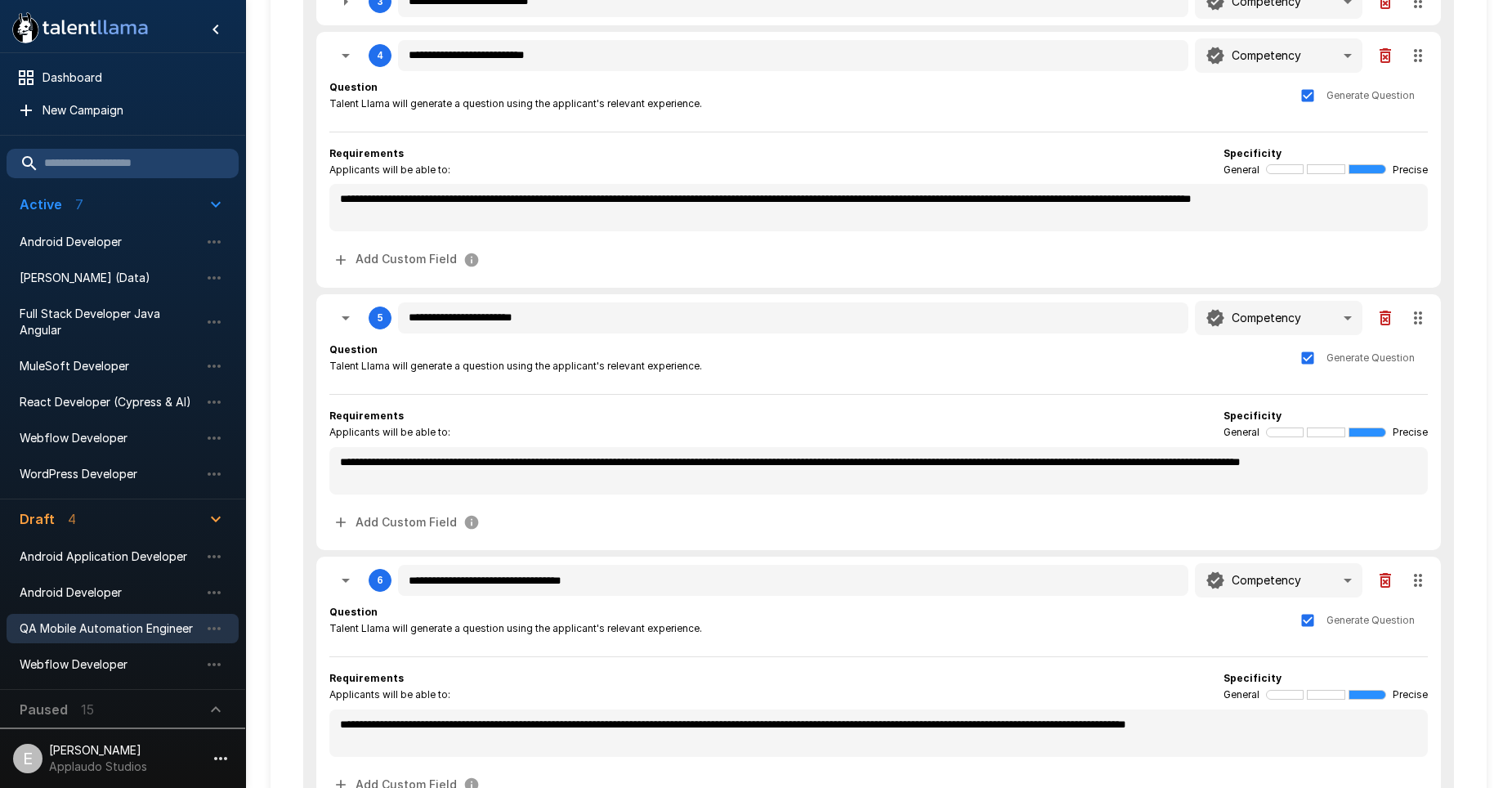
scroll to position [437, 0]
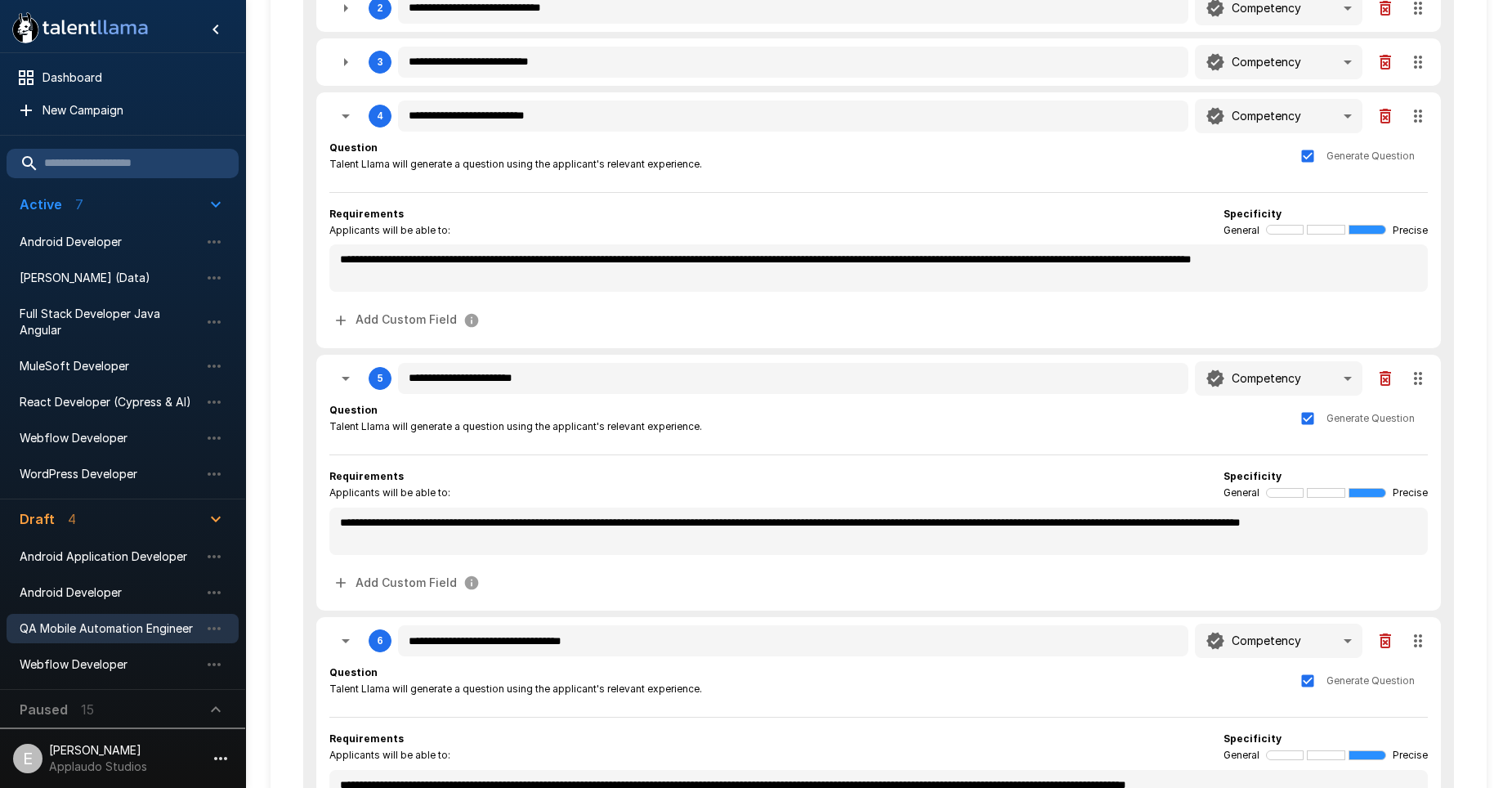
drag, startPoint x: 303, startPoint y: 589, endPoint x: 301, endPoint y: 522, distance: 67.0
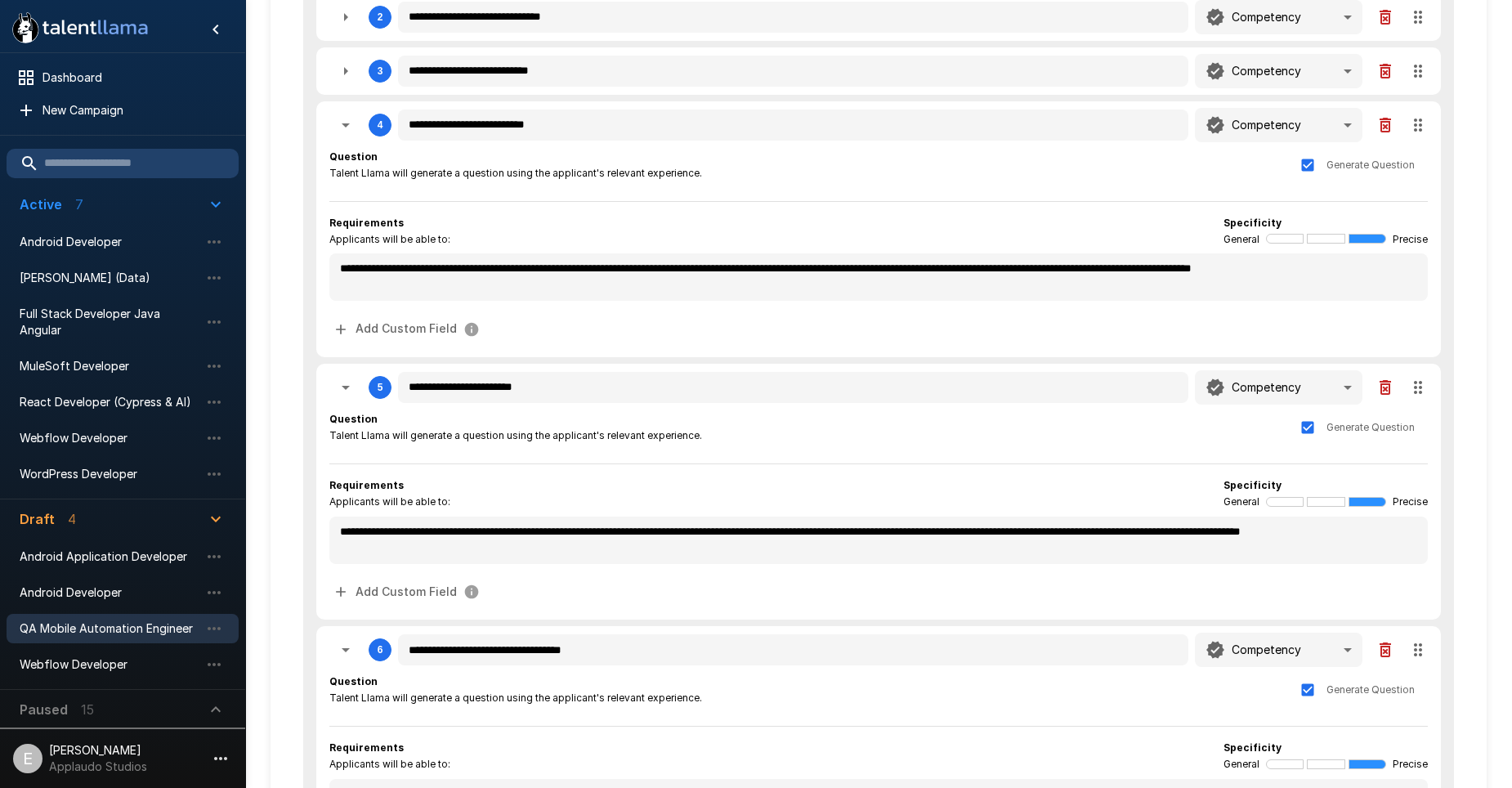
click at [338, 645] on icon "button" at bounding box center [345, 650] width 20 height 20
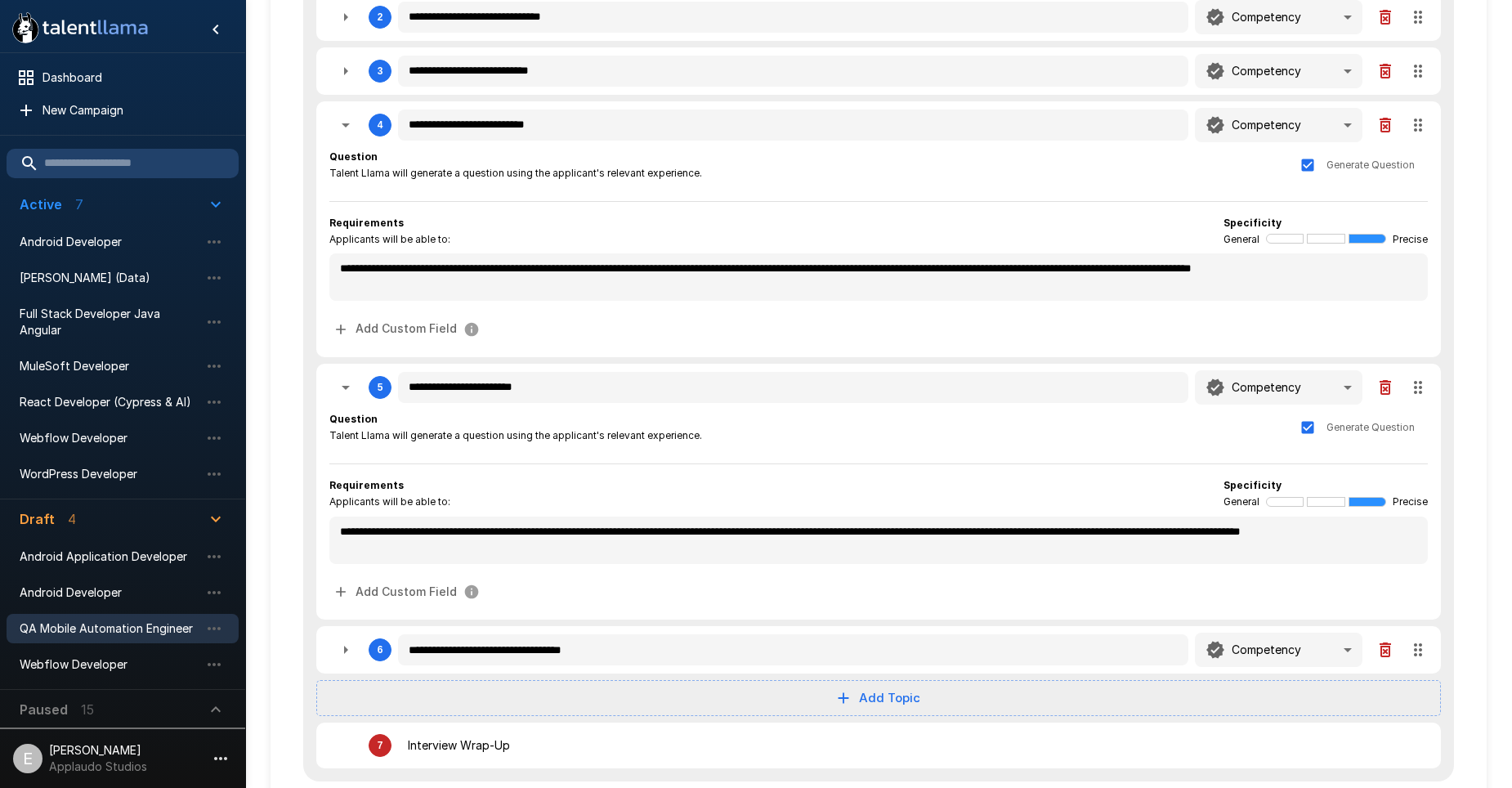
click at [344, 394] on icon "button" at bounding box center [345, 387] width 20 height 20
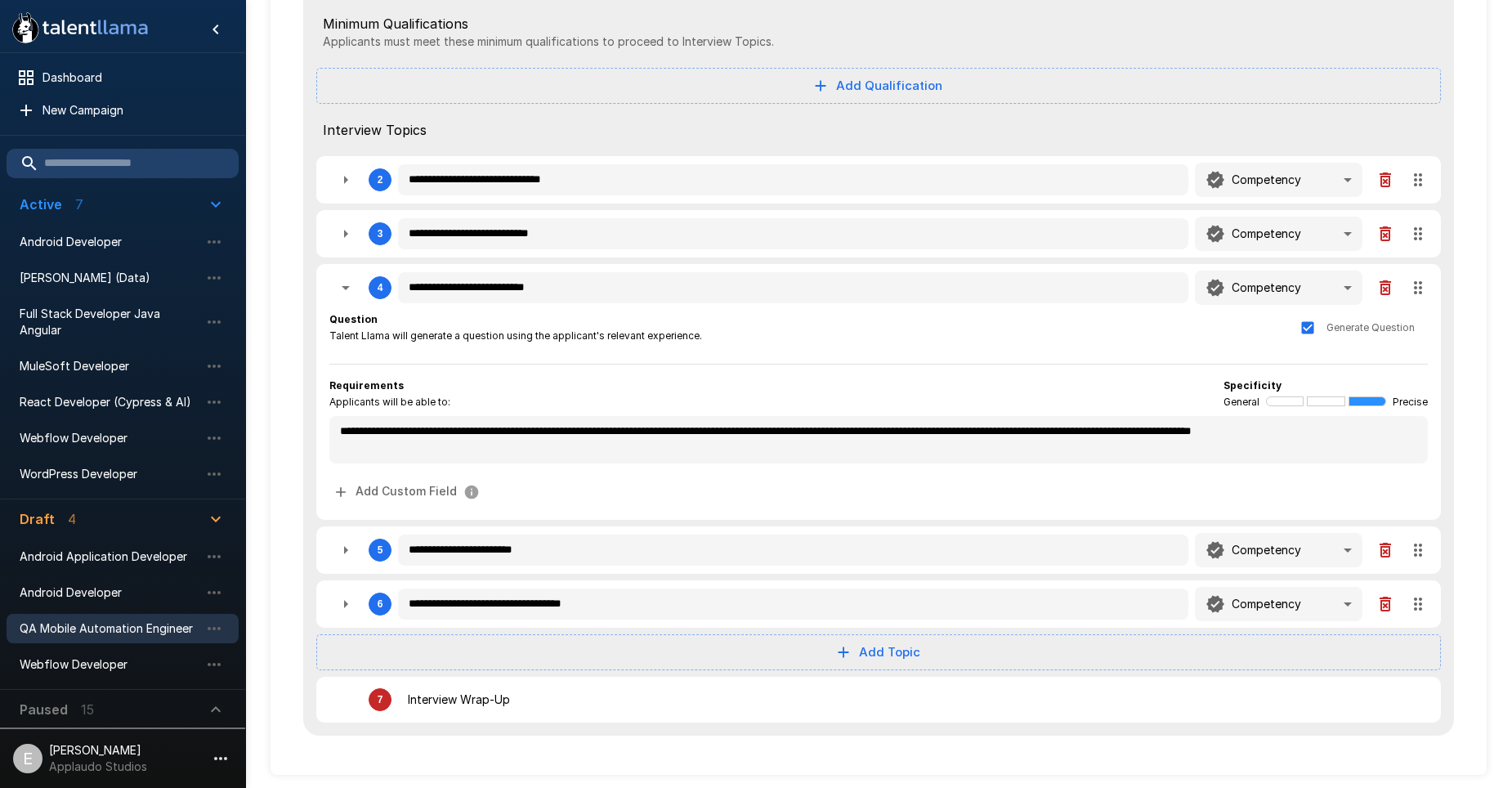
scroll to position [68, 0]
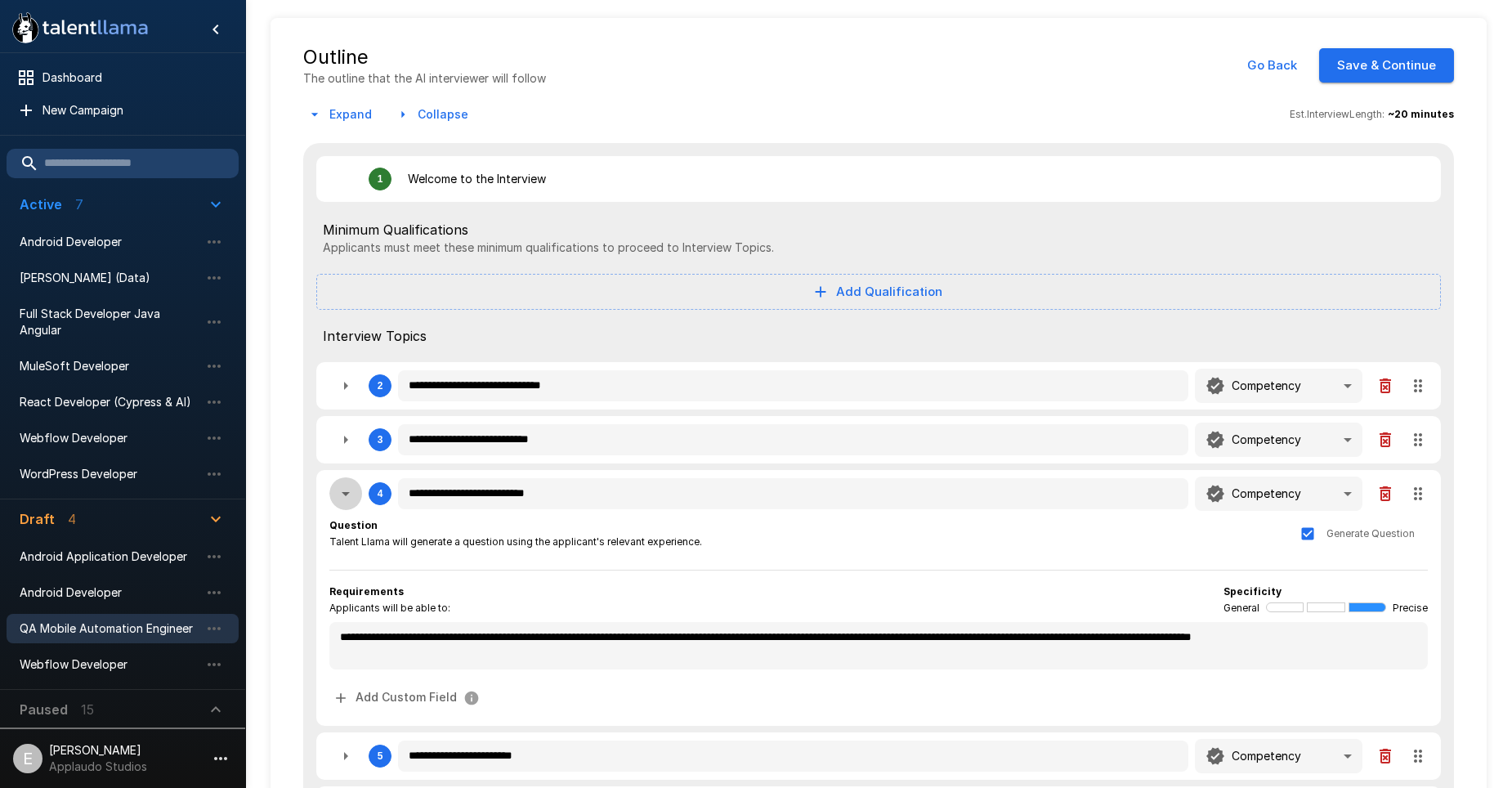
click at [338, 503] on icon "button" at bounding box center [345, 493] width 20 height 20
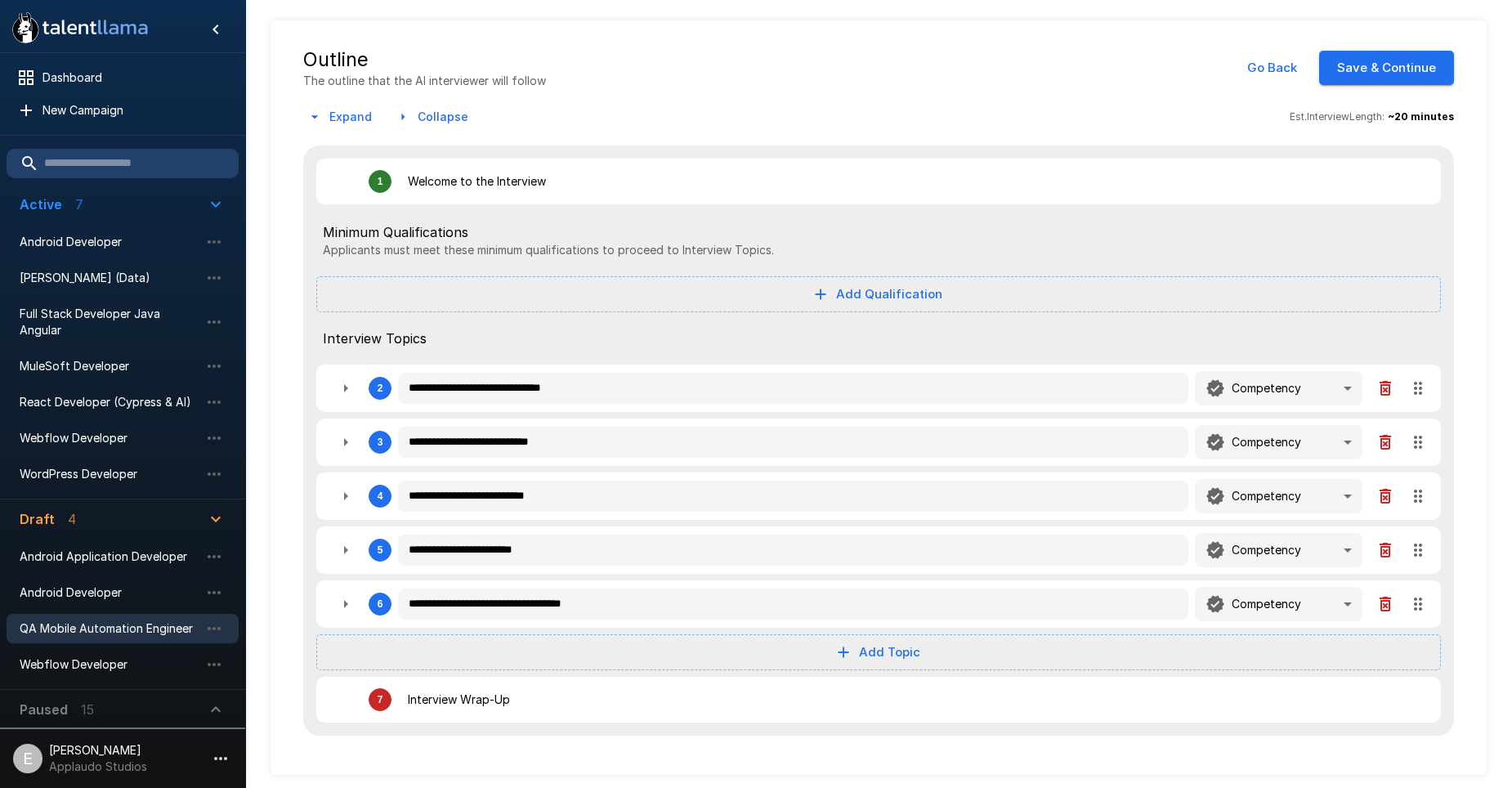
scroll to position [66, 0]
click at [341, 441] on icon "button" at bounding box center [345, 442] width 20 height 20
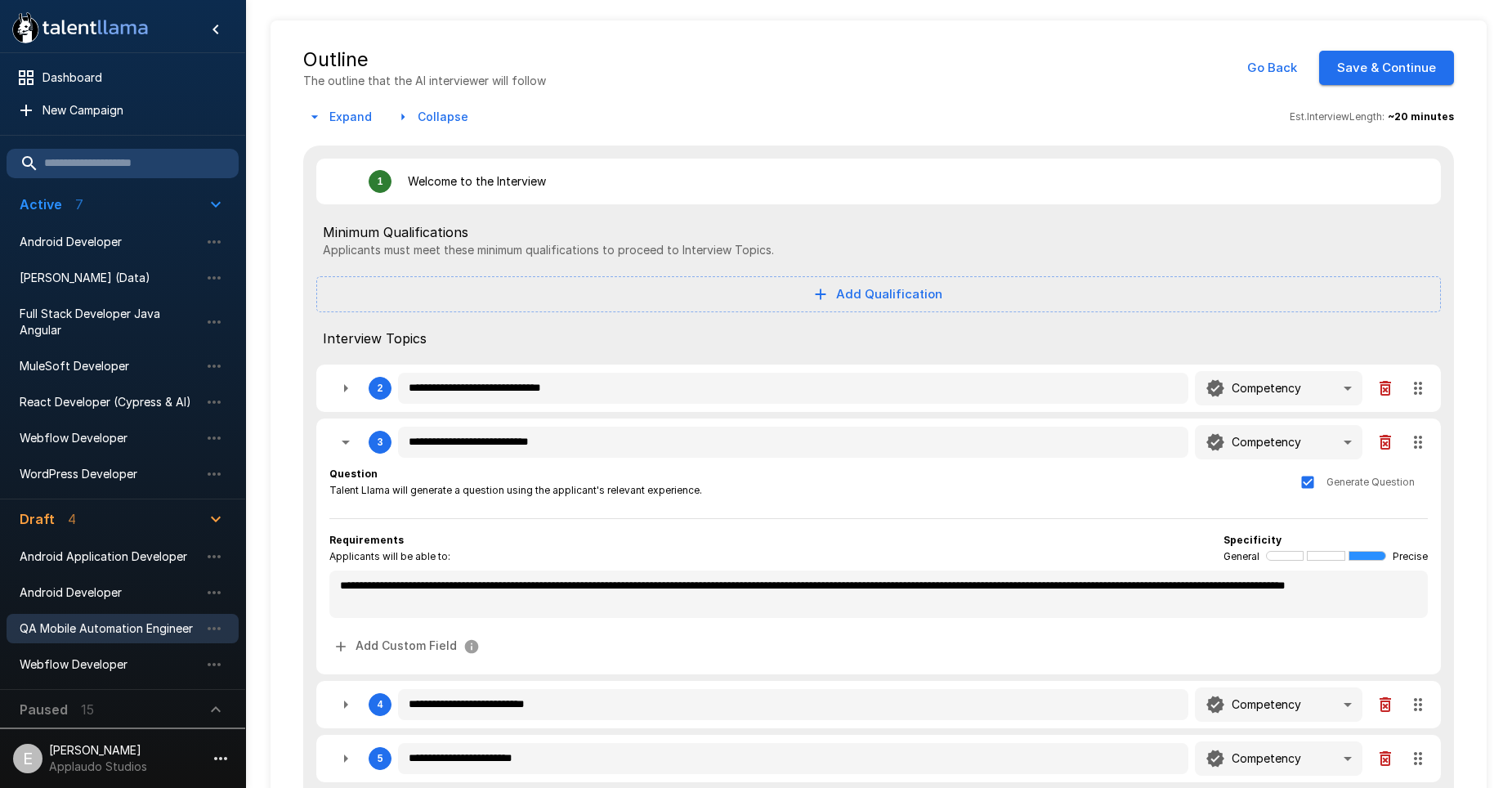
click at [341, 442] on icon "button" at bounding box center [345, 442] width 20 height 20
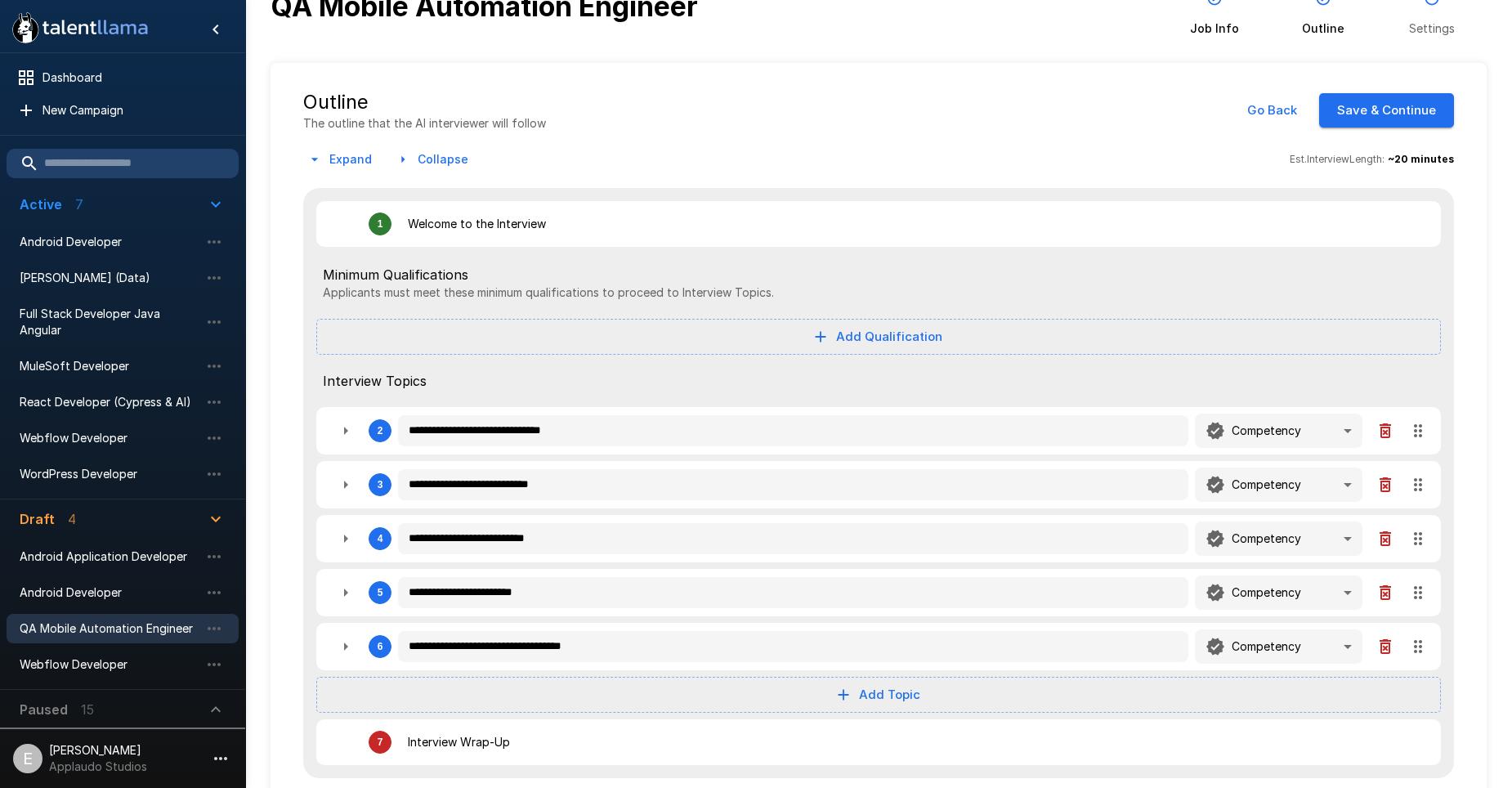
scroll to position [0, 0]
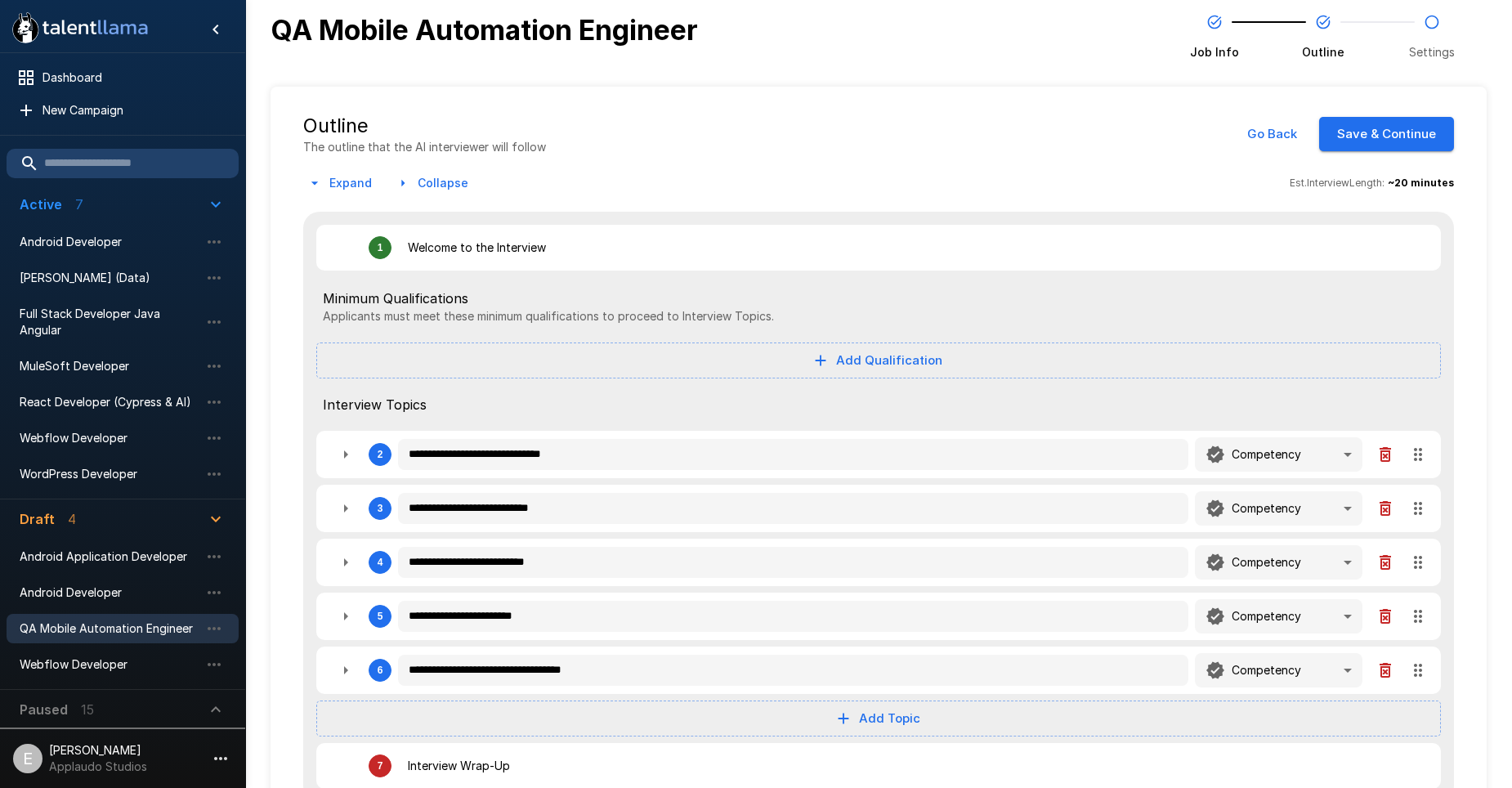
click at [703, 376] on button "Add Qualification" at bounding box center [879, 360] width 1124 height 36
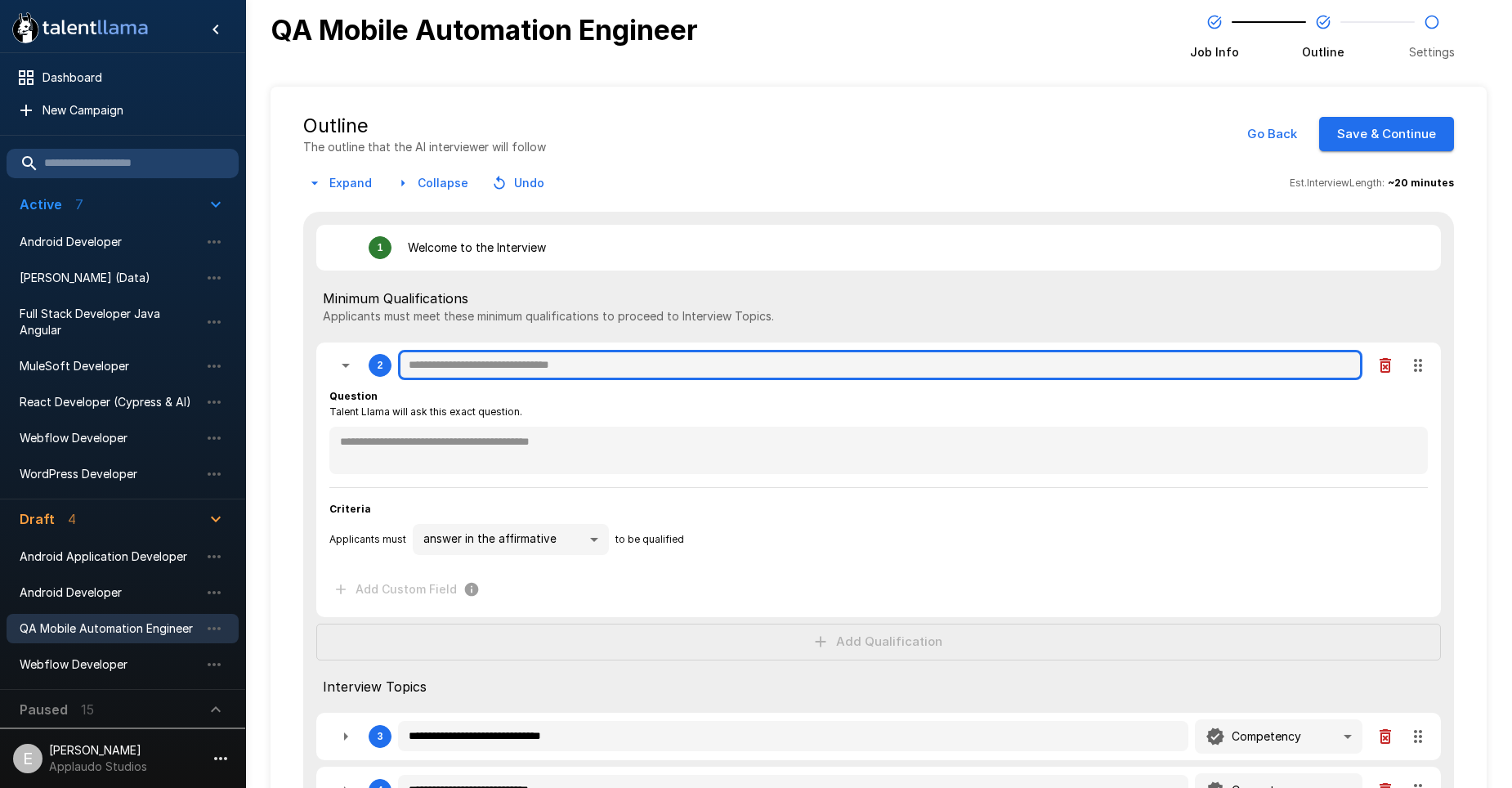
click at [546, 355] on input "text" at bounding box center [880, 365] width 964 height 31
paste input "**********"
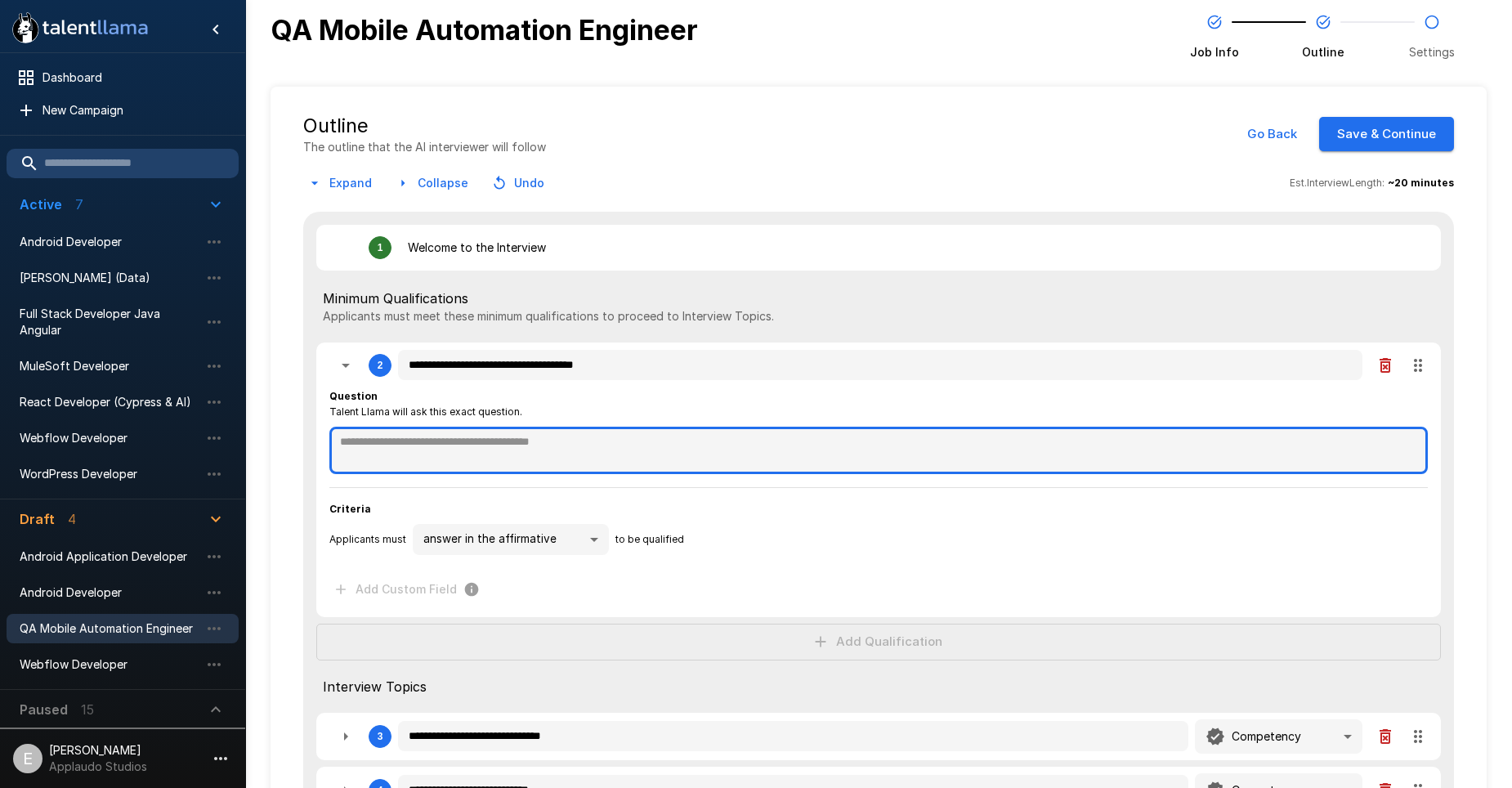
click at [604, 459] on textarea at bounding box center [878, 450] width 1099 height 47
paste textarea "**********"
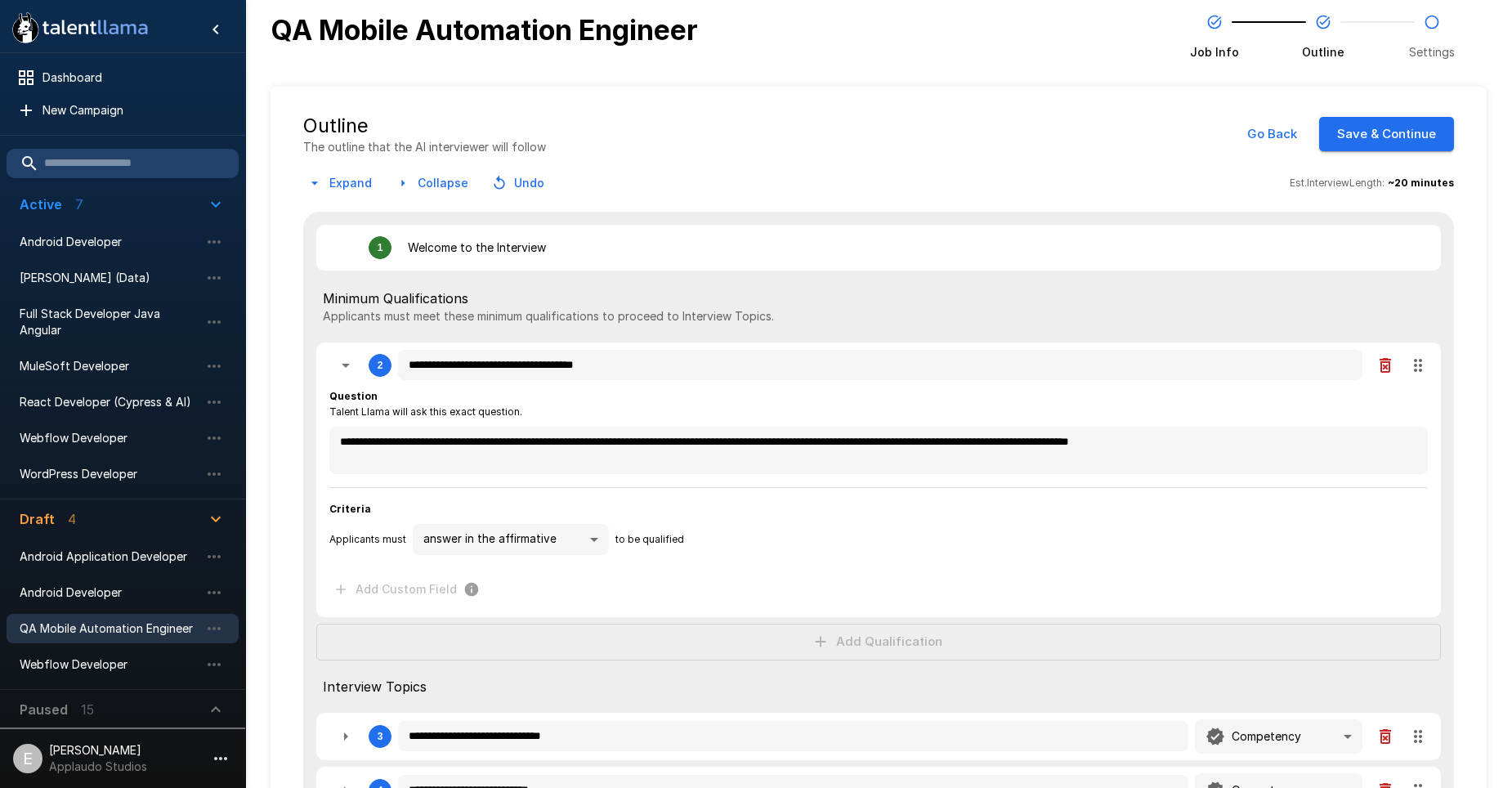
click at [877, 643] on div "**********" at bounding box center [879, 648] width 1151 height 872
click at [877, 643] on button "Add Qualification" at bounding box center [879, 642] width 1124 height 36
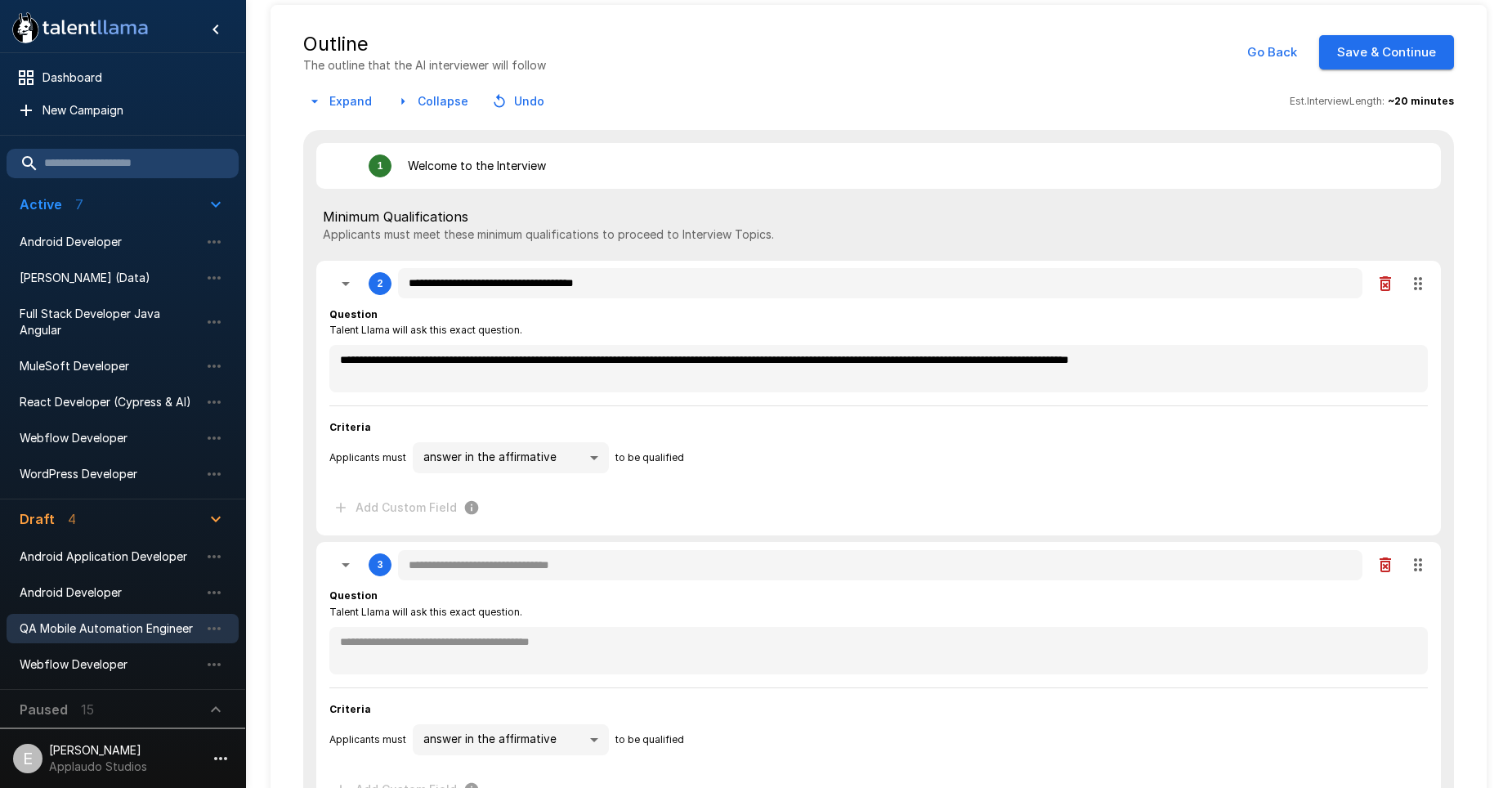
scroll to position [163, 0]
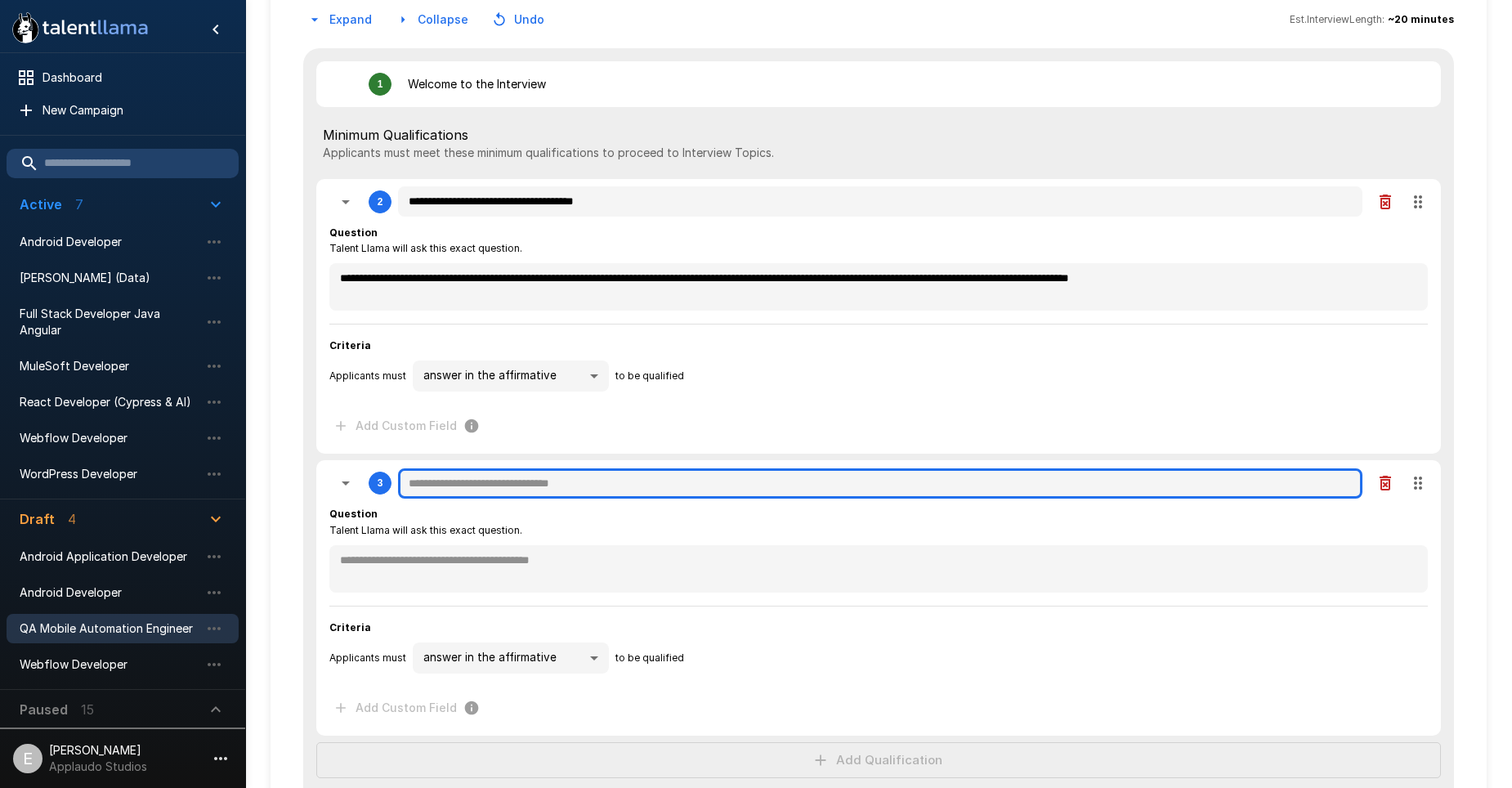
click at [571, 495] on input "text" at bounding box center [880, 484] width 964 height 31
paste input "**********"
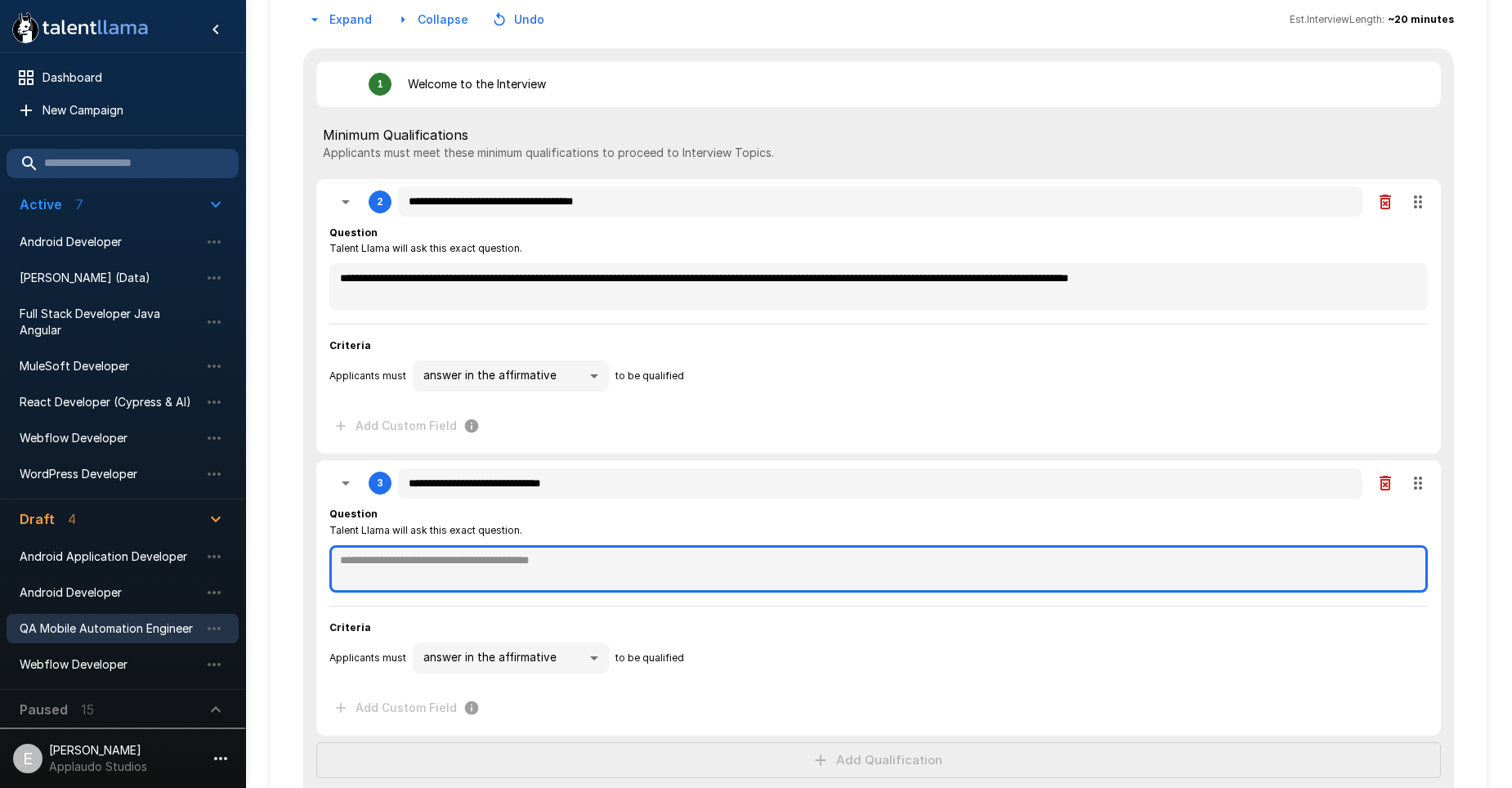
drag, startPoint x: 595, startPoint y: 558, endPoint x: 603, endPoint y: 556, distance: 8.2
click at [595, 558] on textarea at bounding box center [878, 569] width 1099 height 47
paste textarea "**********"
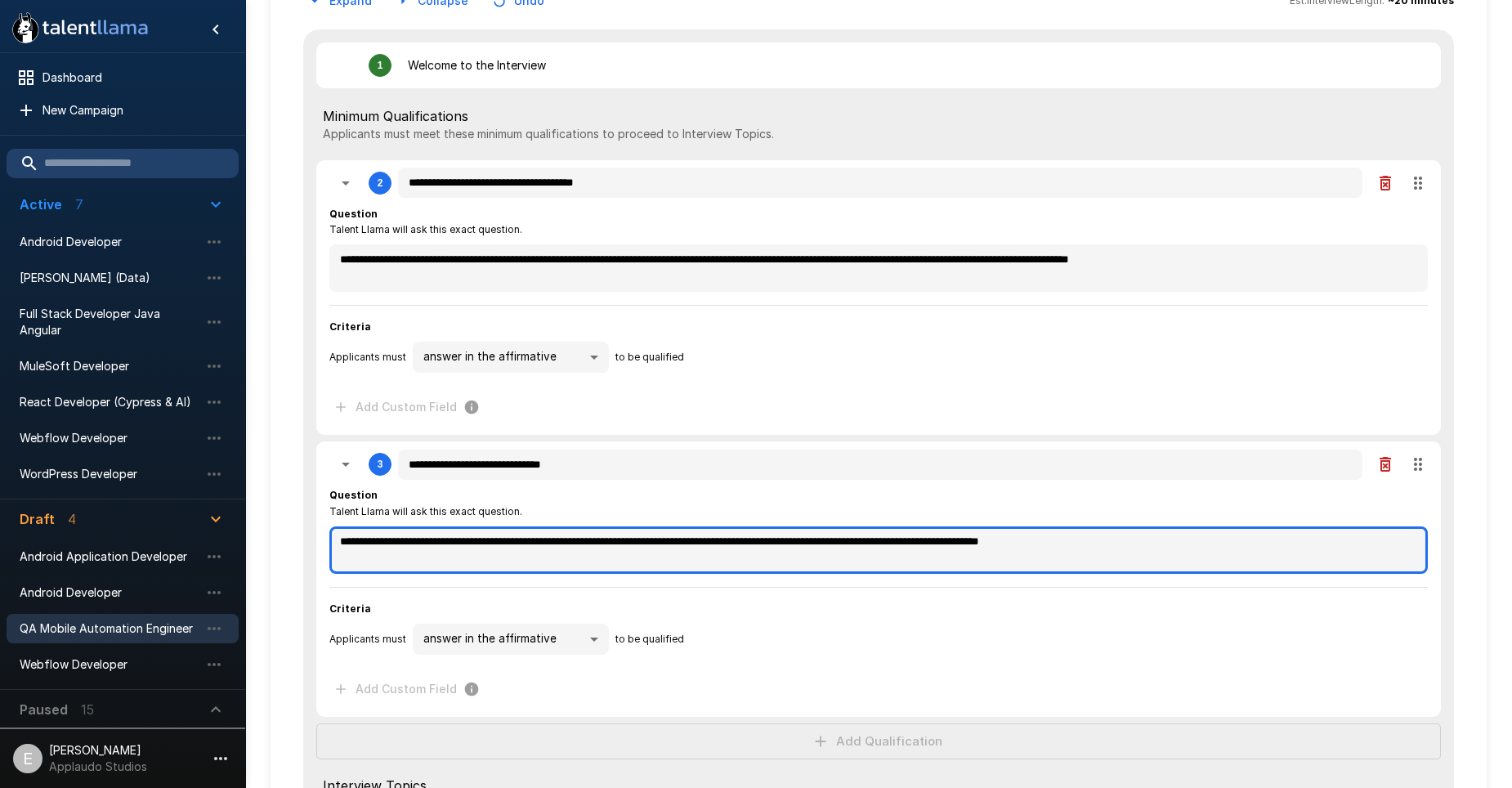
scroll to position [246, 0]
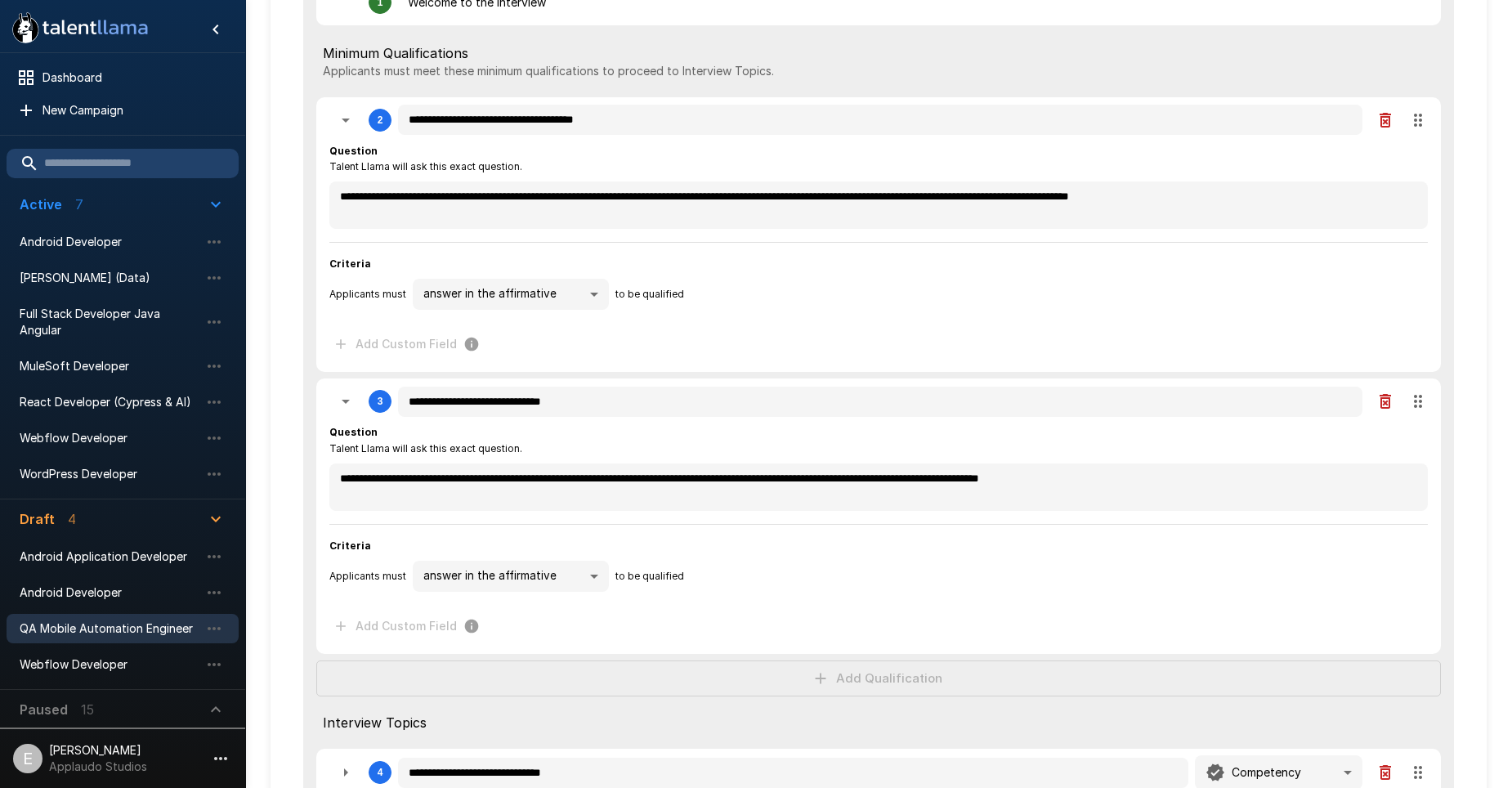
click at [851, 682] on div "**********" at bounding box center [879, 543] width 1151 height 1154
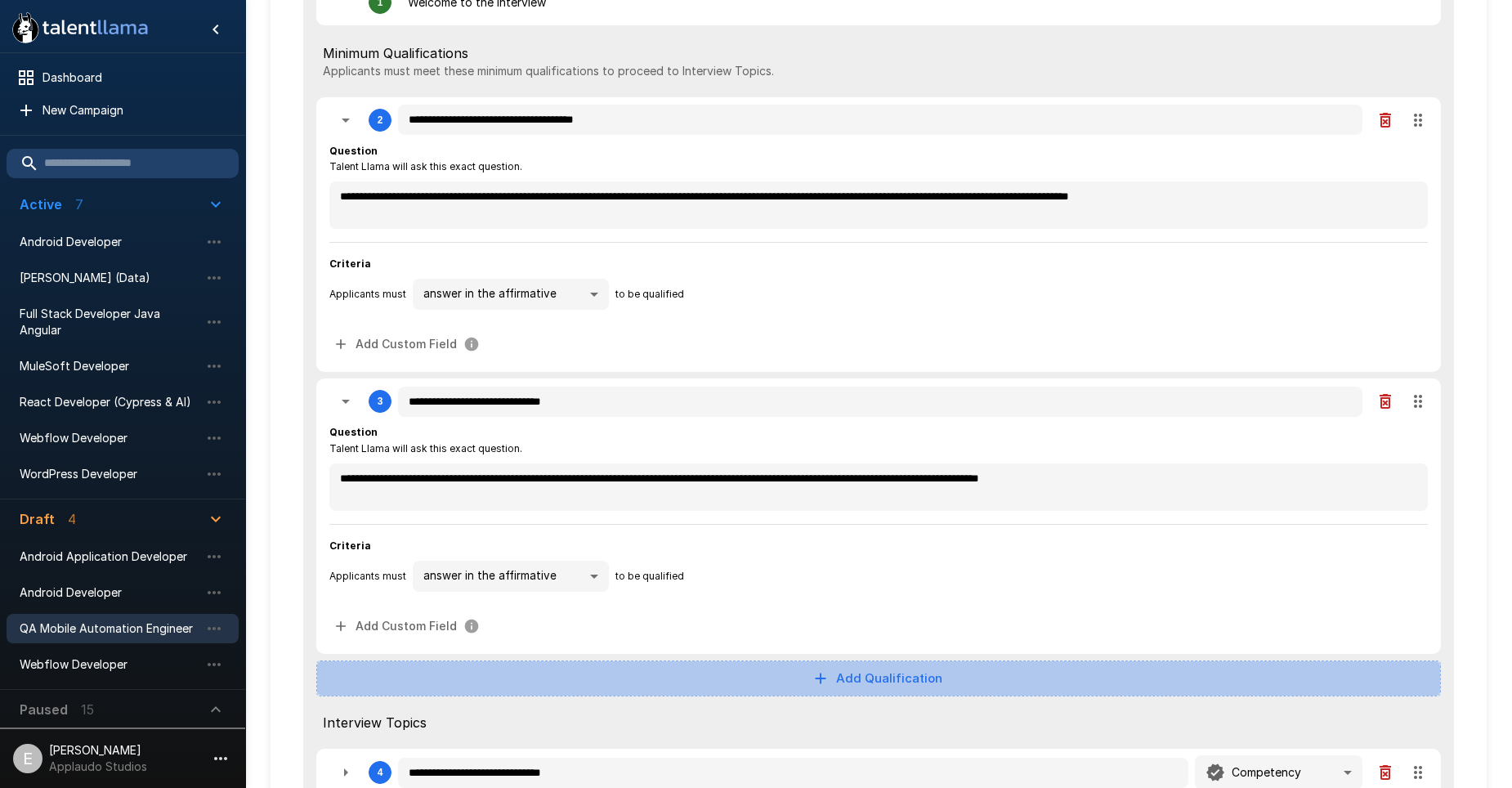
click at [854, 682] on button "Add Qualification" at bounding box center [879, 679] width 1124 height 36
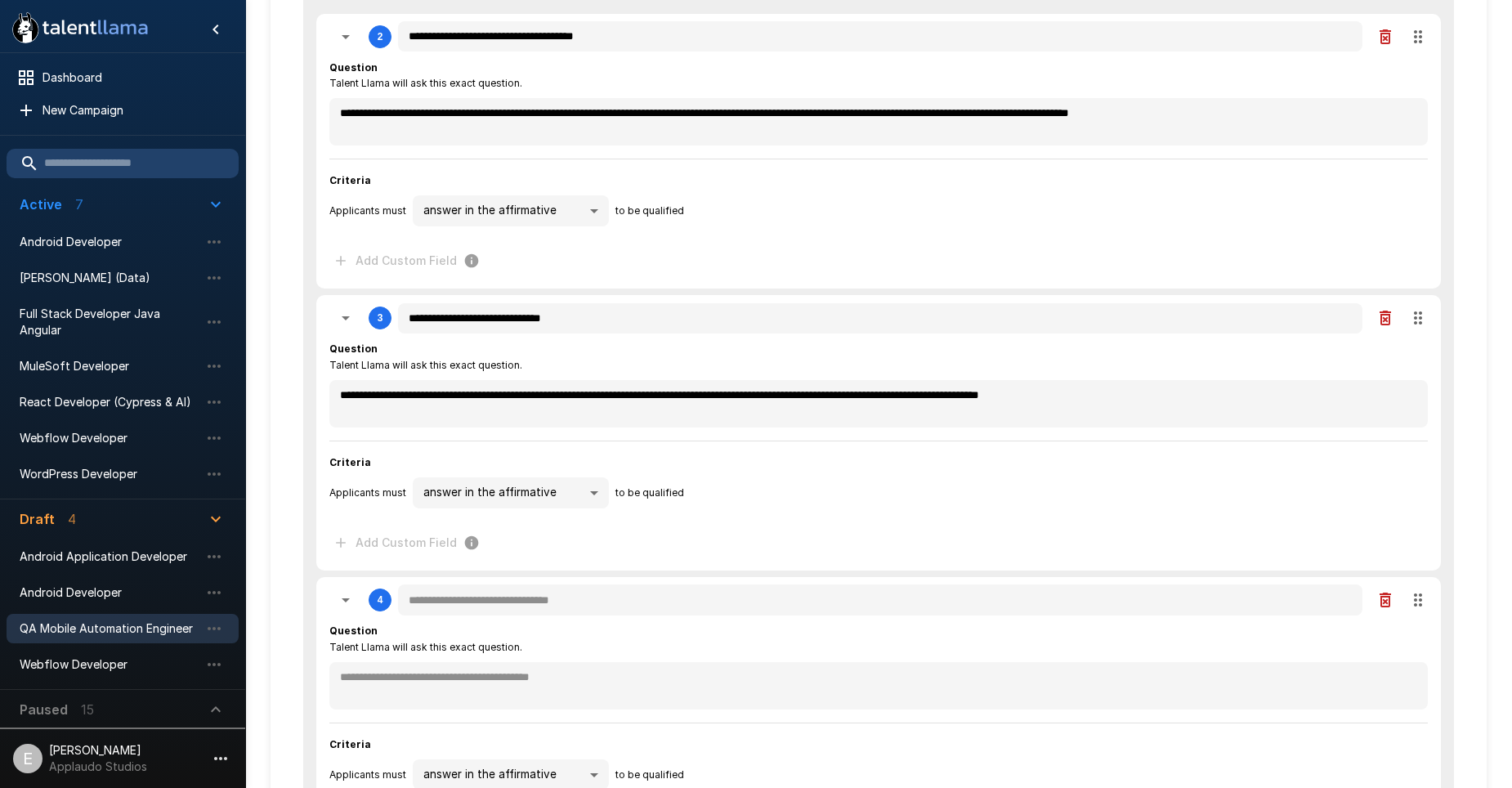
scroll to position [409, 0]
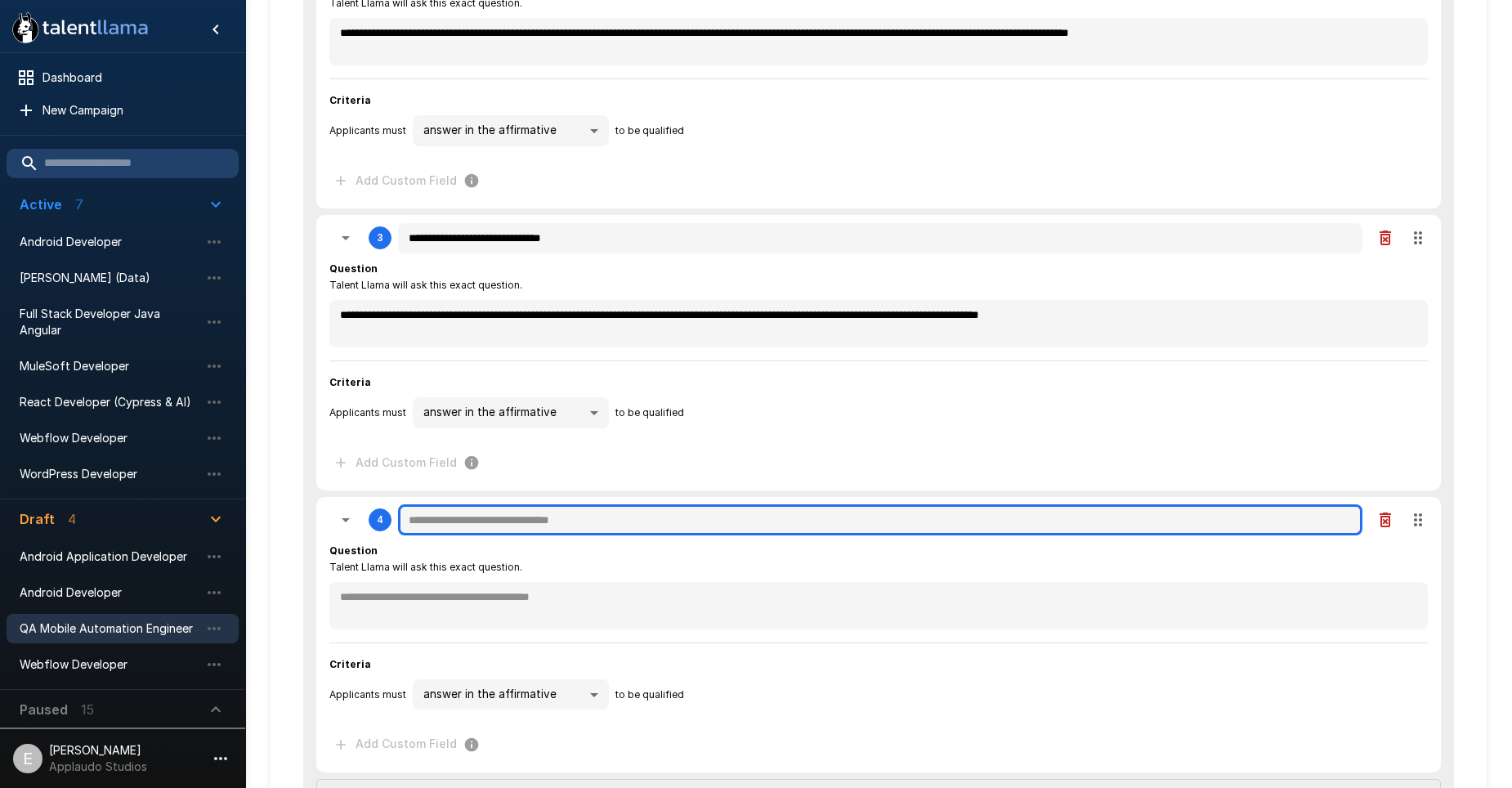
click at [494, 522] on input "text" at bounding box center [880, 520] width 964 height 31
paste input "**********"
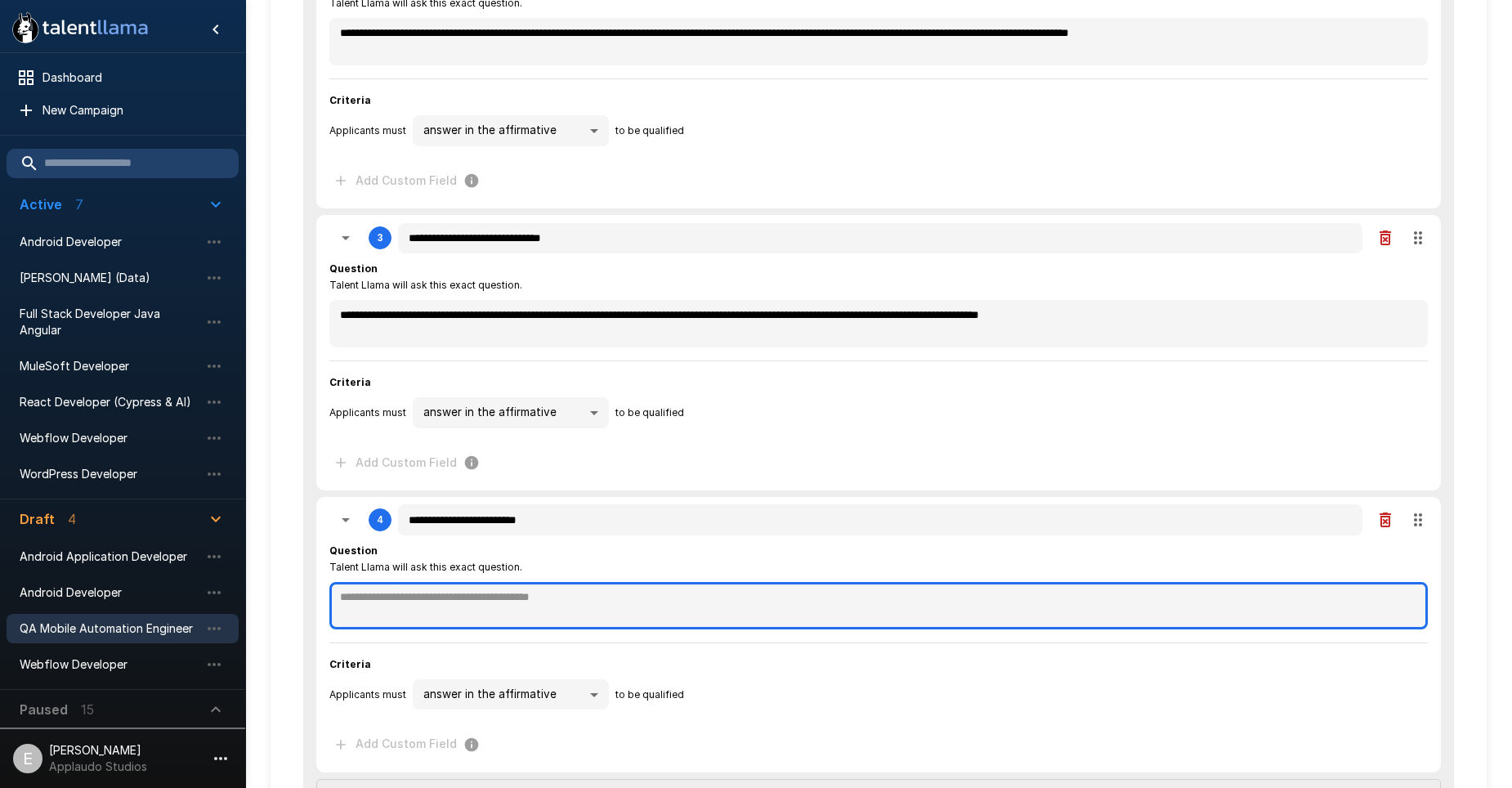
click at [519, 617] on textarea at bounding box center [878, 606] width 1099 height 47
paste textarea "**********"
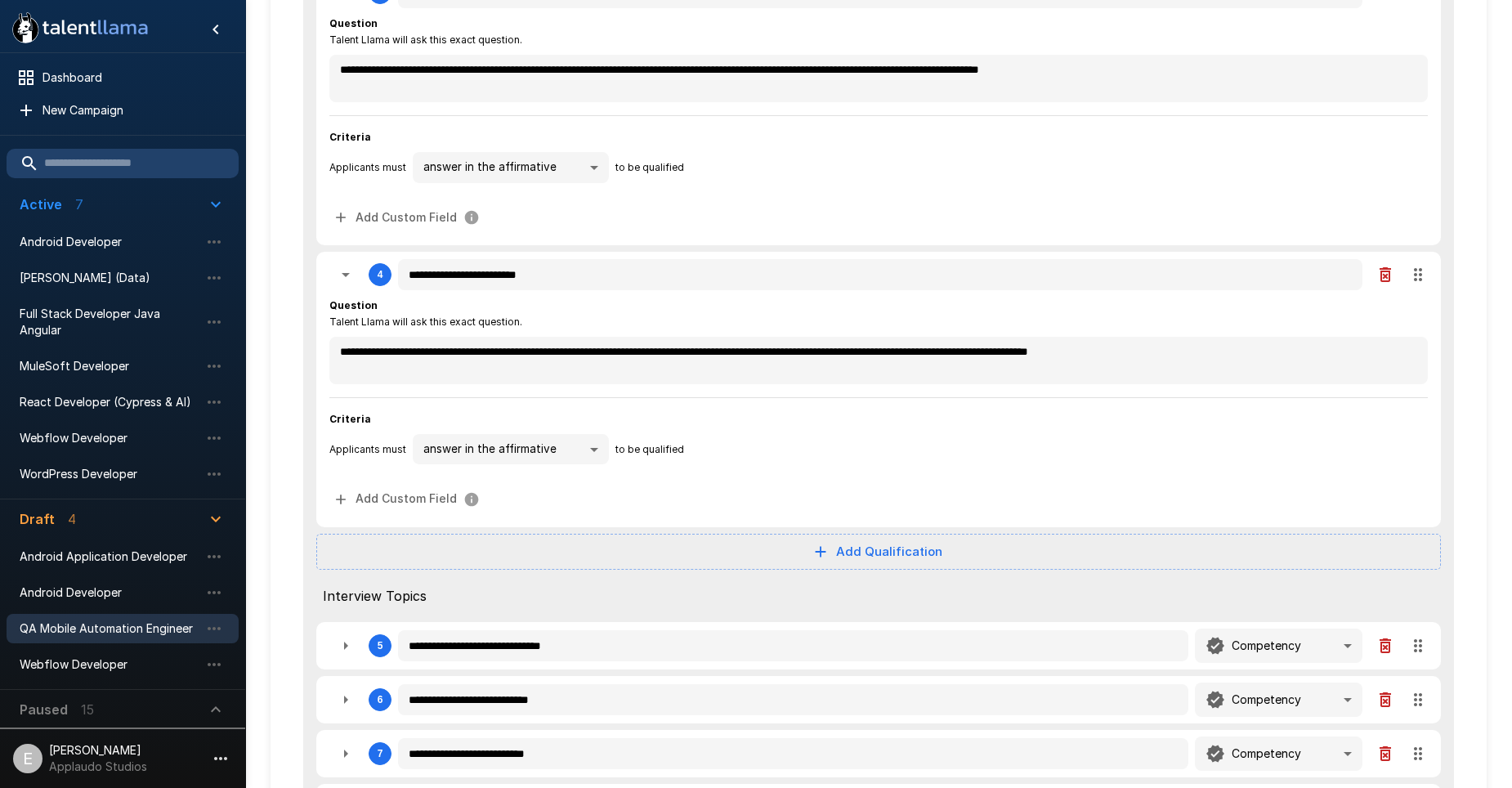
click at [884, 552] on button "Add Qualification" at bounding box center [879, 552] width 1124 height 36
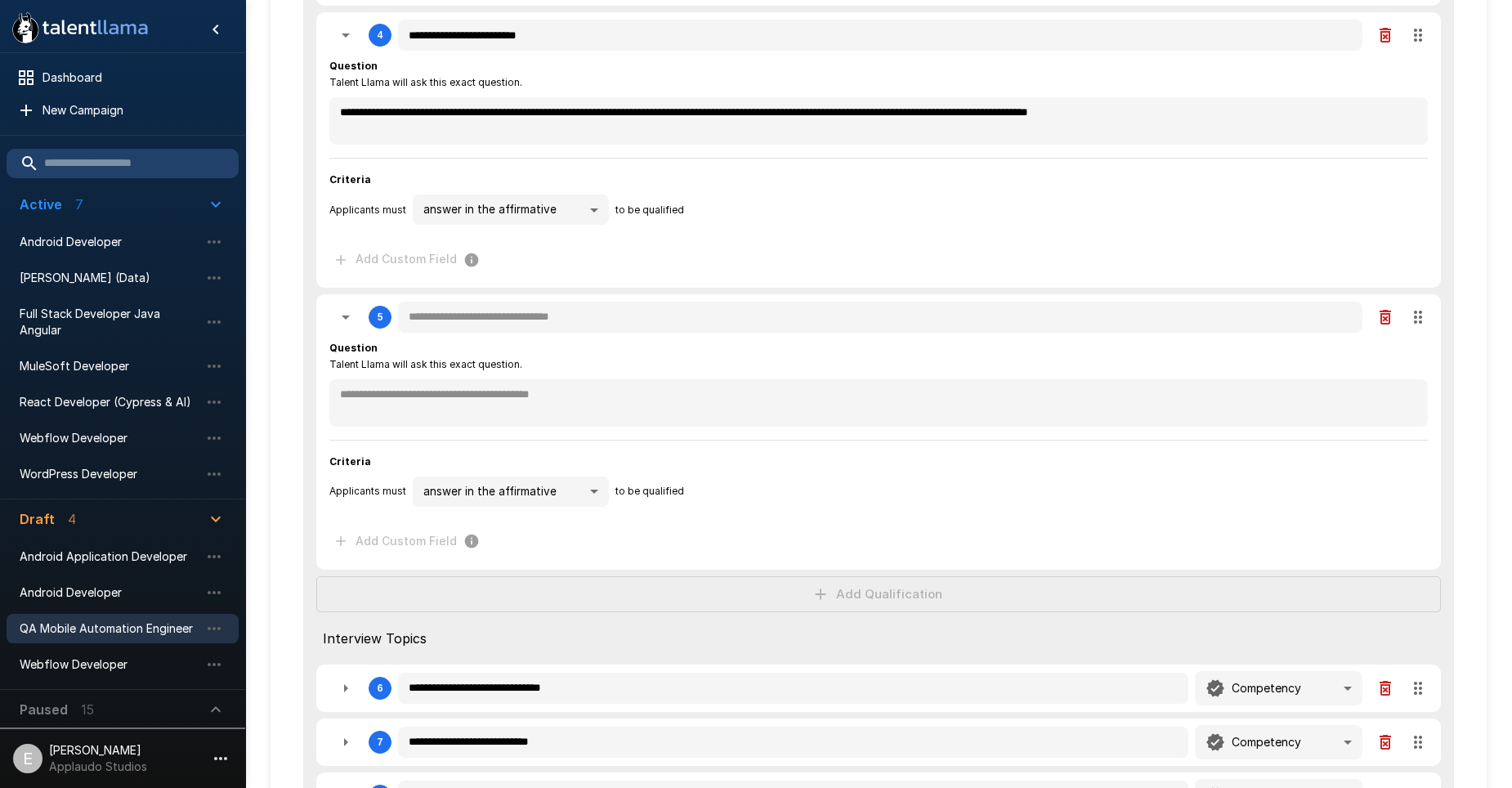
scroll to position [981, 0]
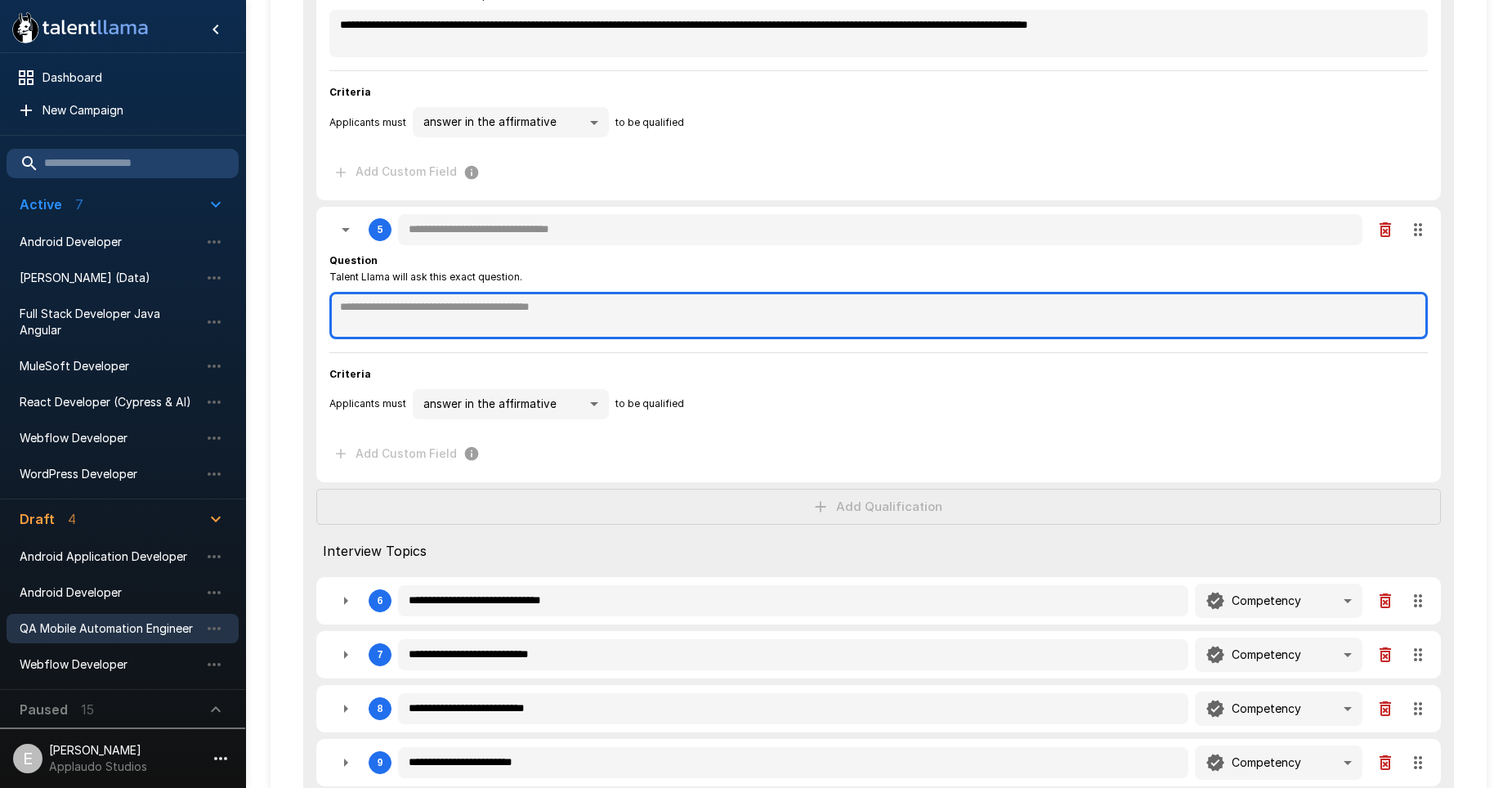
click at [434, 319] on textarea at bounding box center [878, 316] width 1099 height 47
paste textarea "**********"
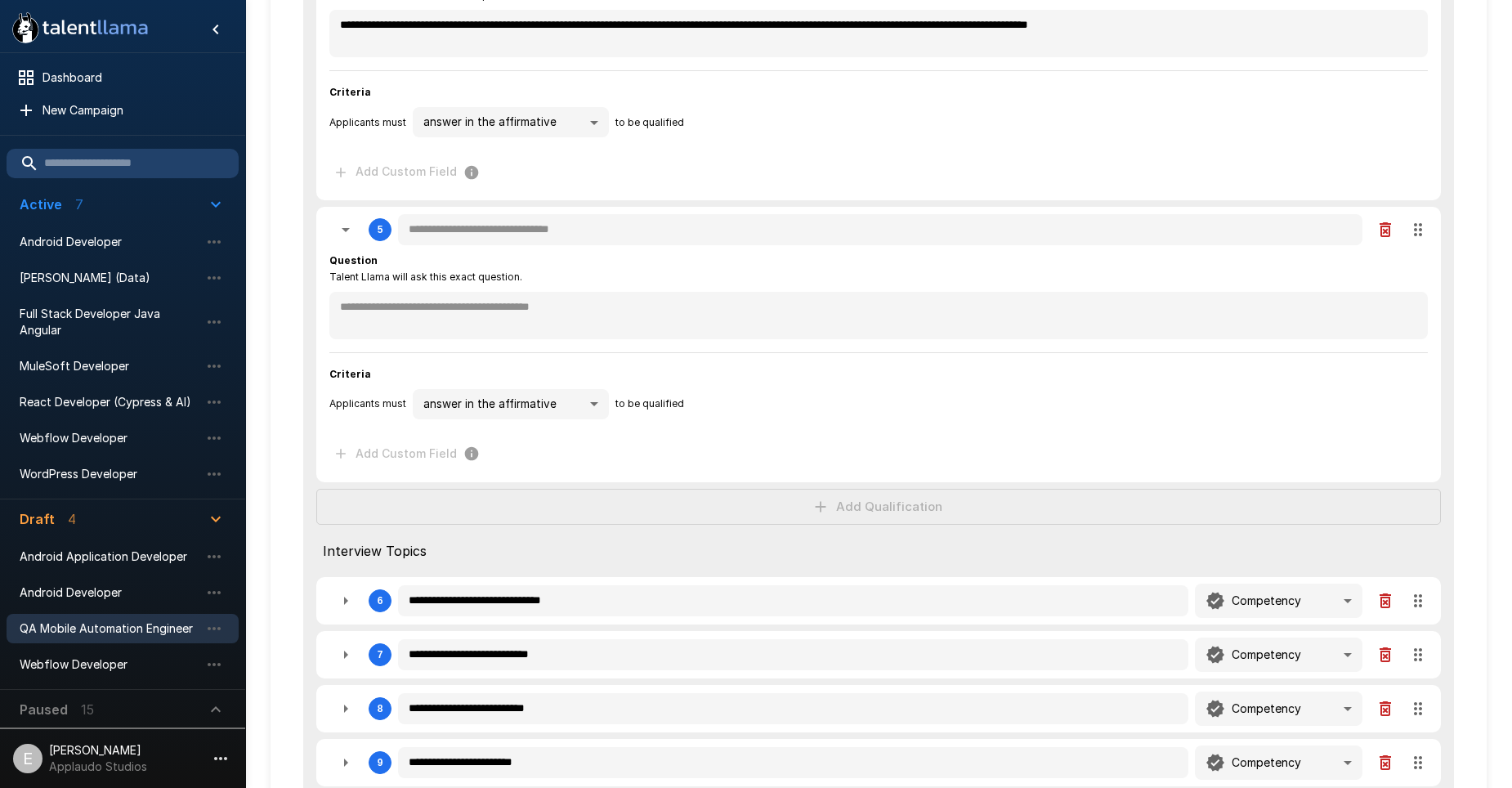
click at [482, 248] on div "**********" at bounding box center [878, 361] width 1099 height 229
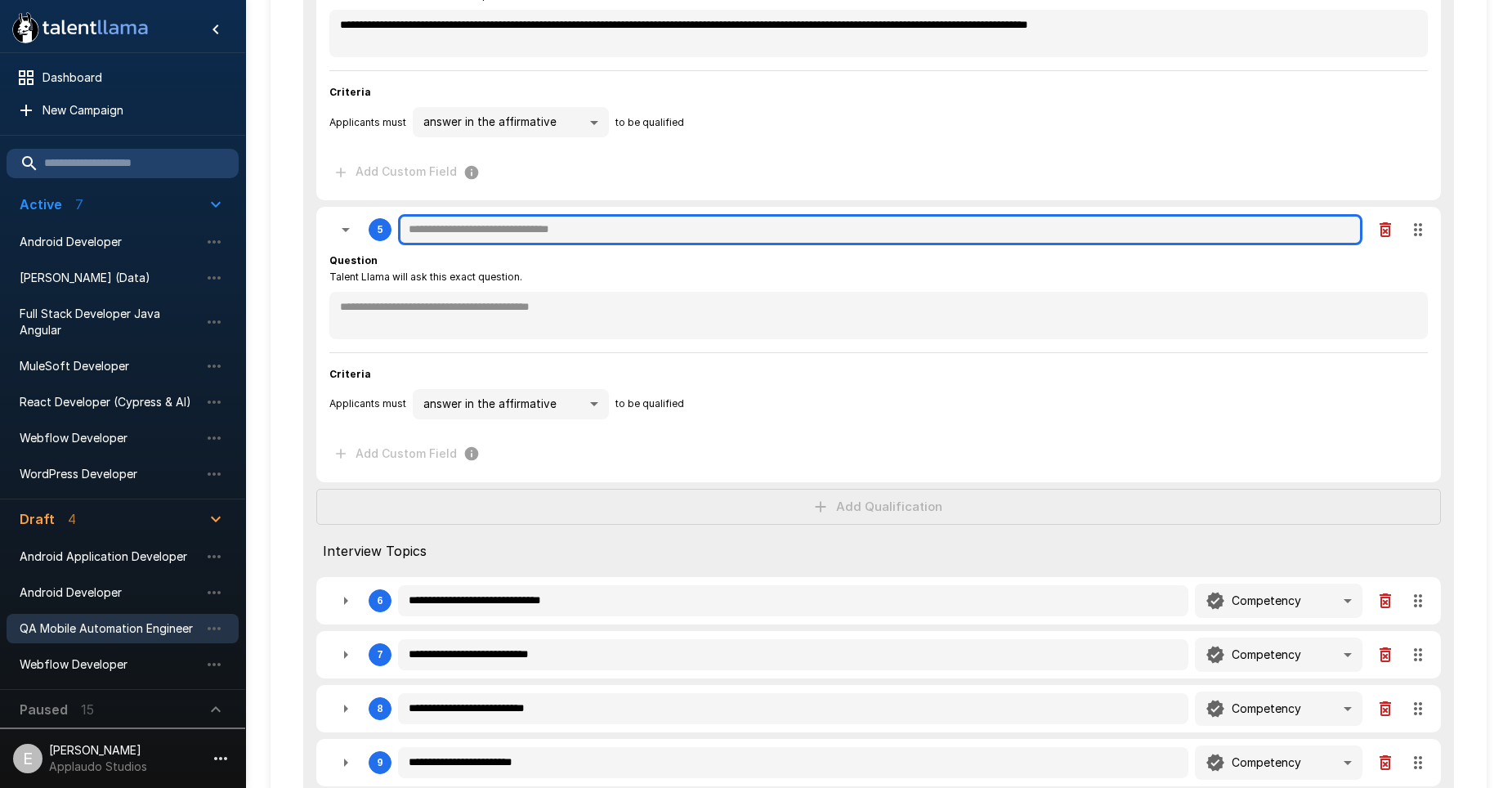
click at [484, 239] on input "text" at bounding box center [880, 229] width 964 height 31
paste input "**********"
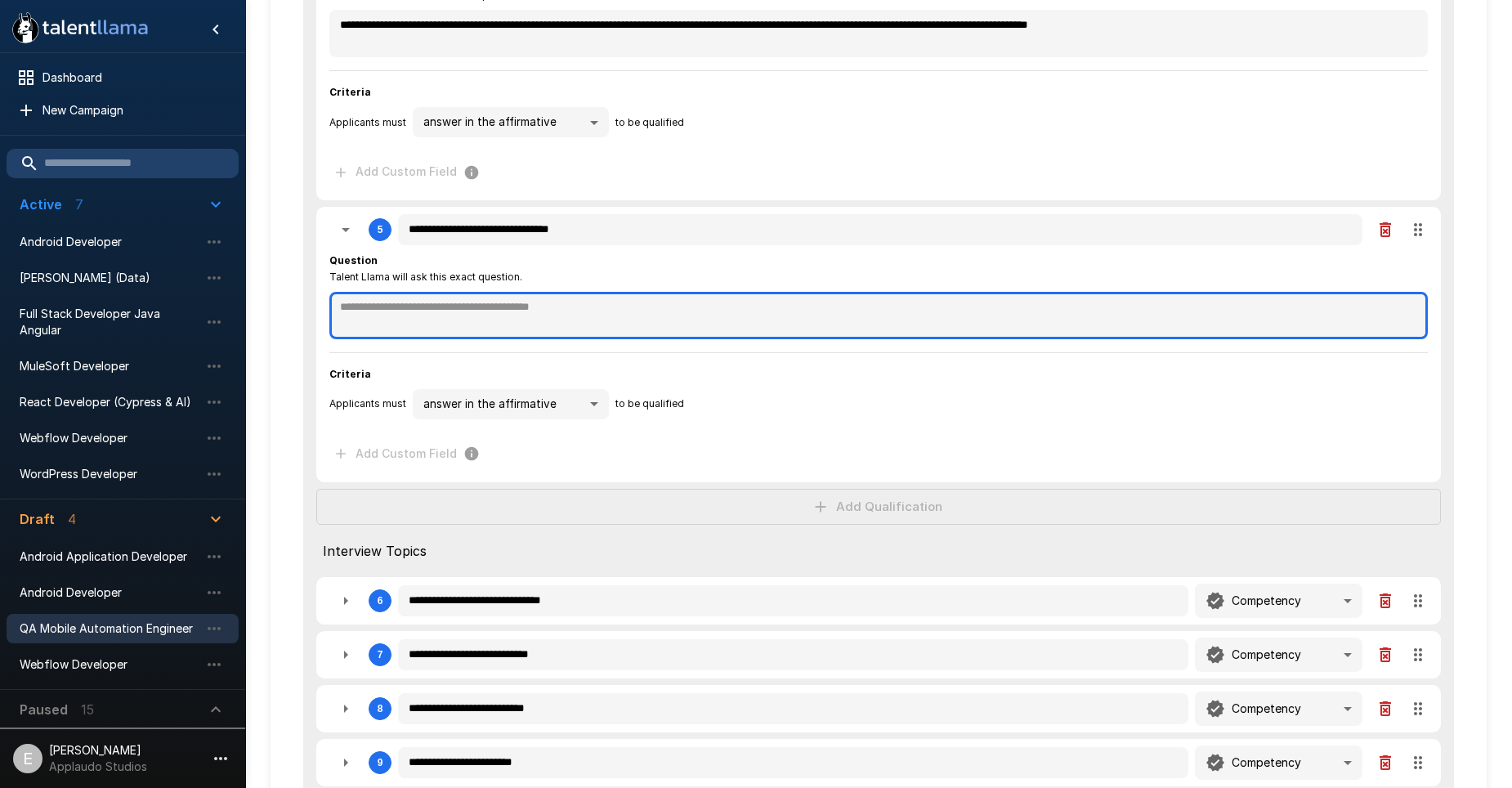
click at [482, 321] on textarea at bounding box center [878, 316] width 1099 height 47
paste textarea "**********"
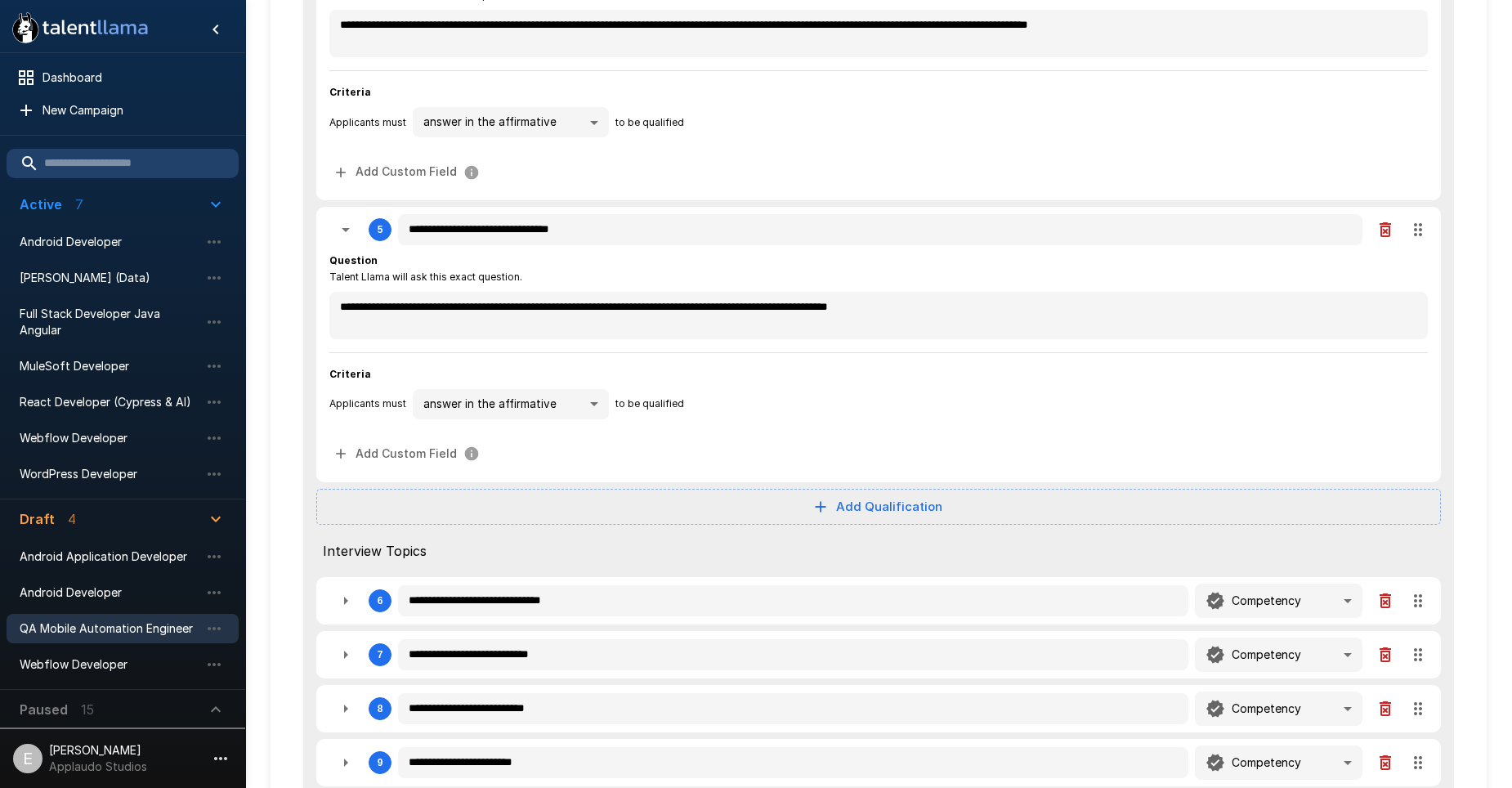
click at [560, 506] on button "Add Qualification" at bounding box center [879, 507] width 1124 height 36
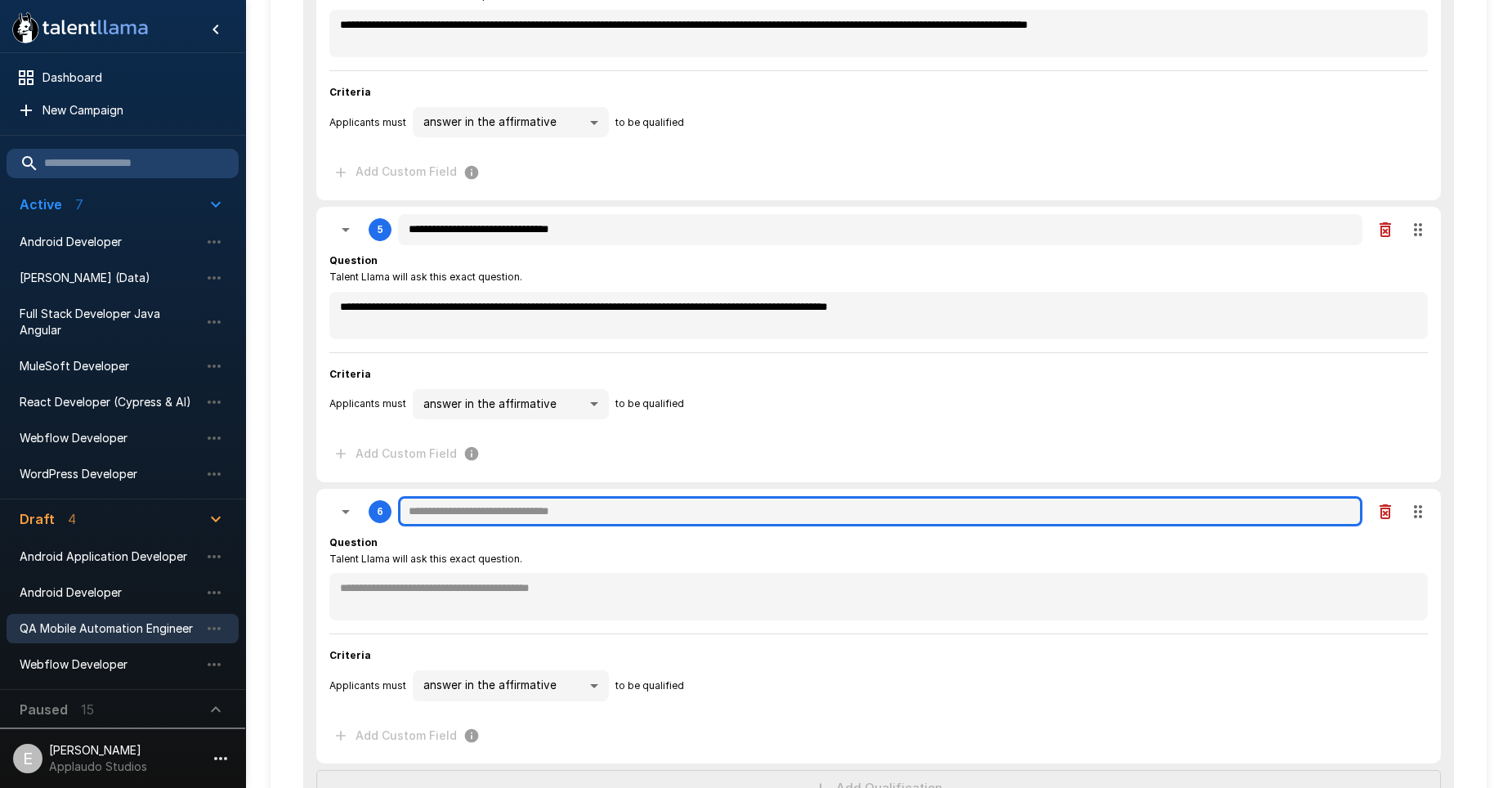
click at [470, 512] on input "text" at bounding box center [880, 511] width 964 height 31
paste input "**********"
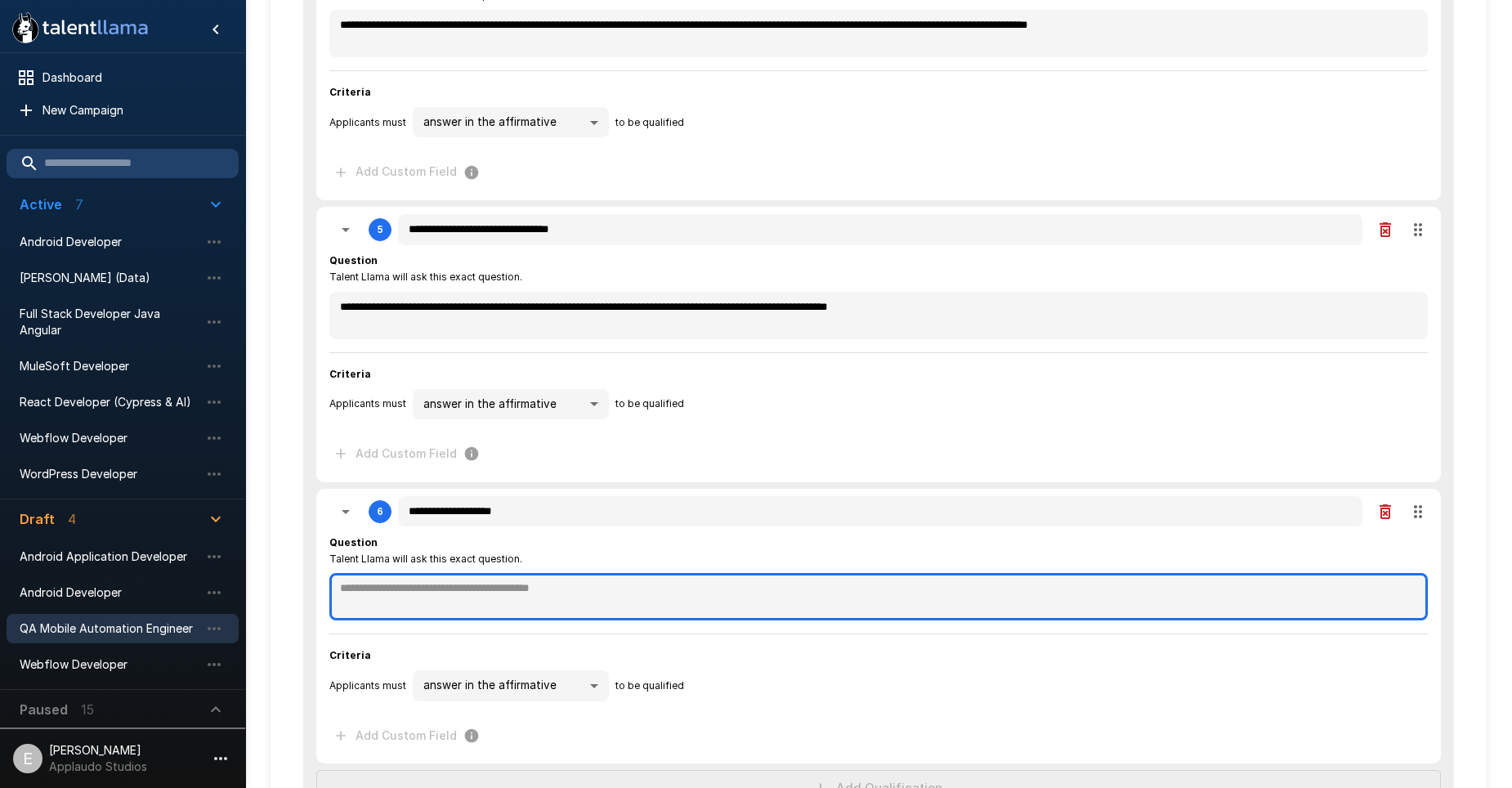
click at [665, 607] on textarea at bounding box center [878, 596] width 1099 height 47
paste textarea "**********"
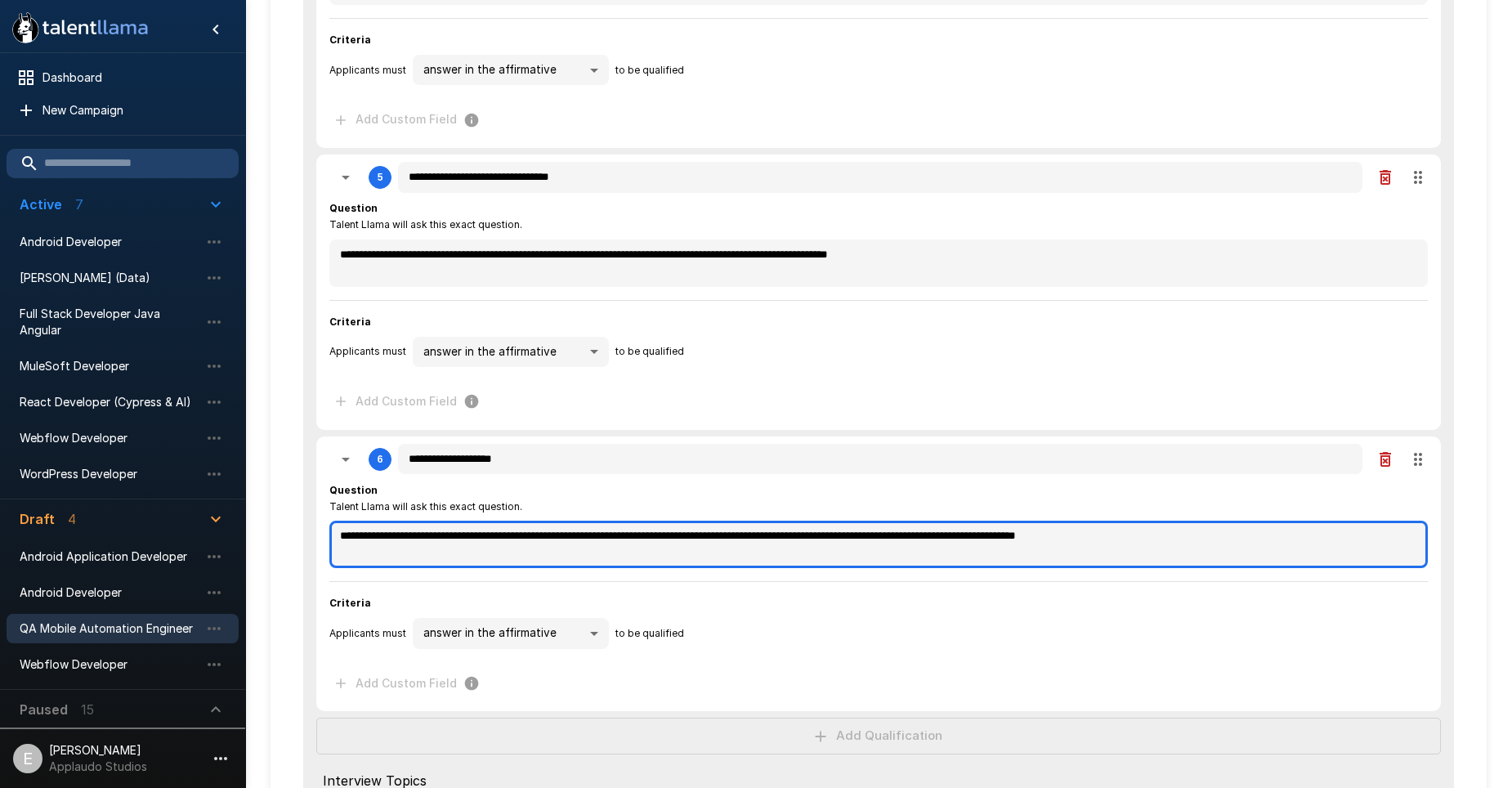
scroll to position [1063, 0]
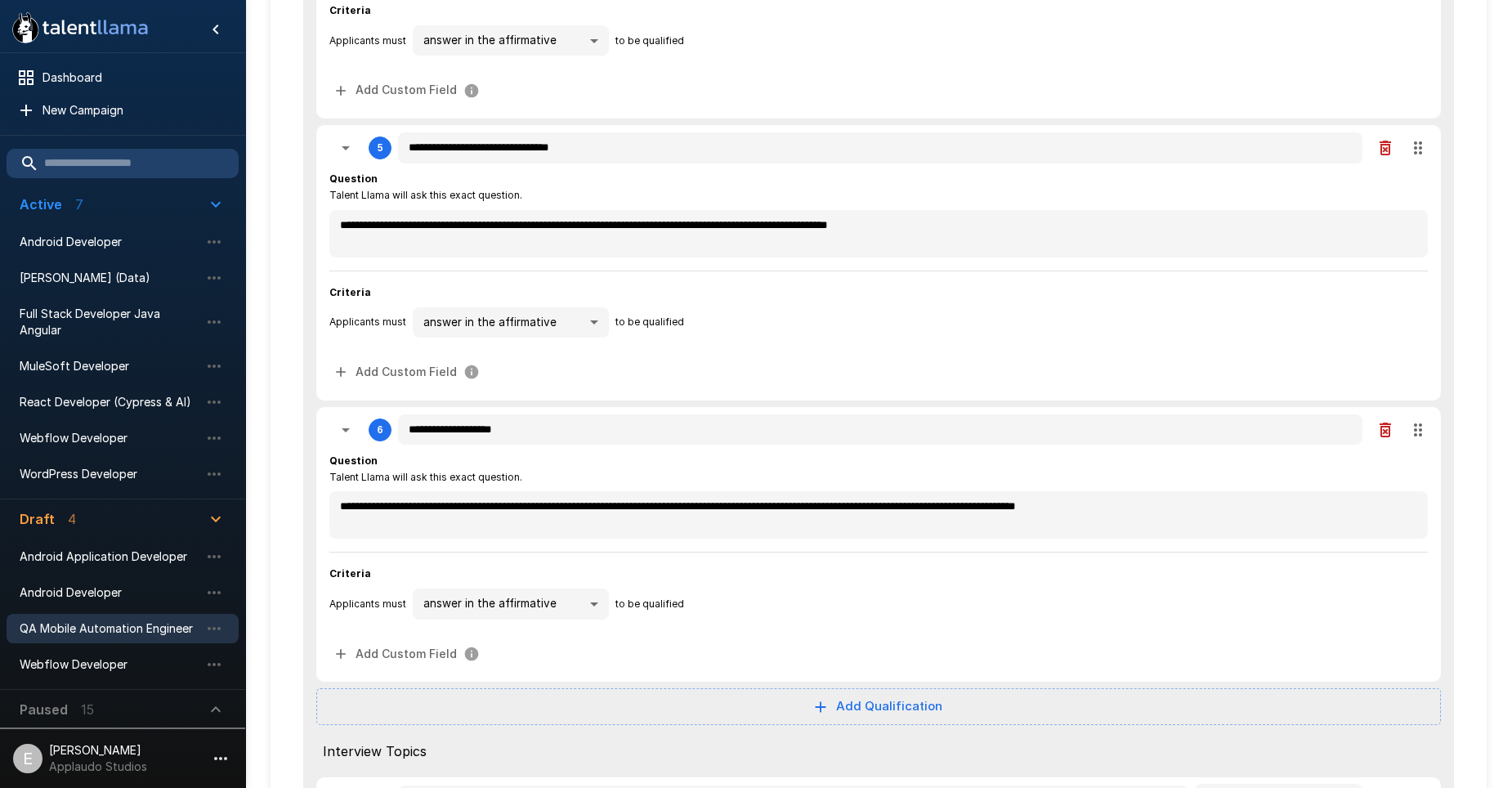
click at [631, 713] on button "Add Qualification" at bounding box center [879, 706] width 1124 height 36
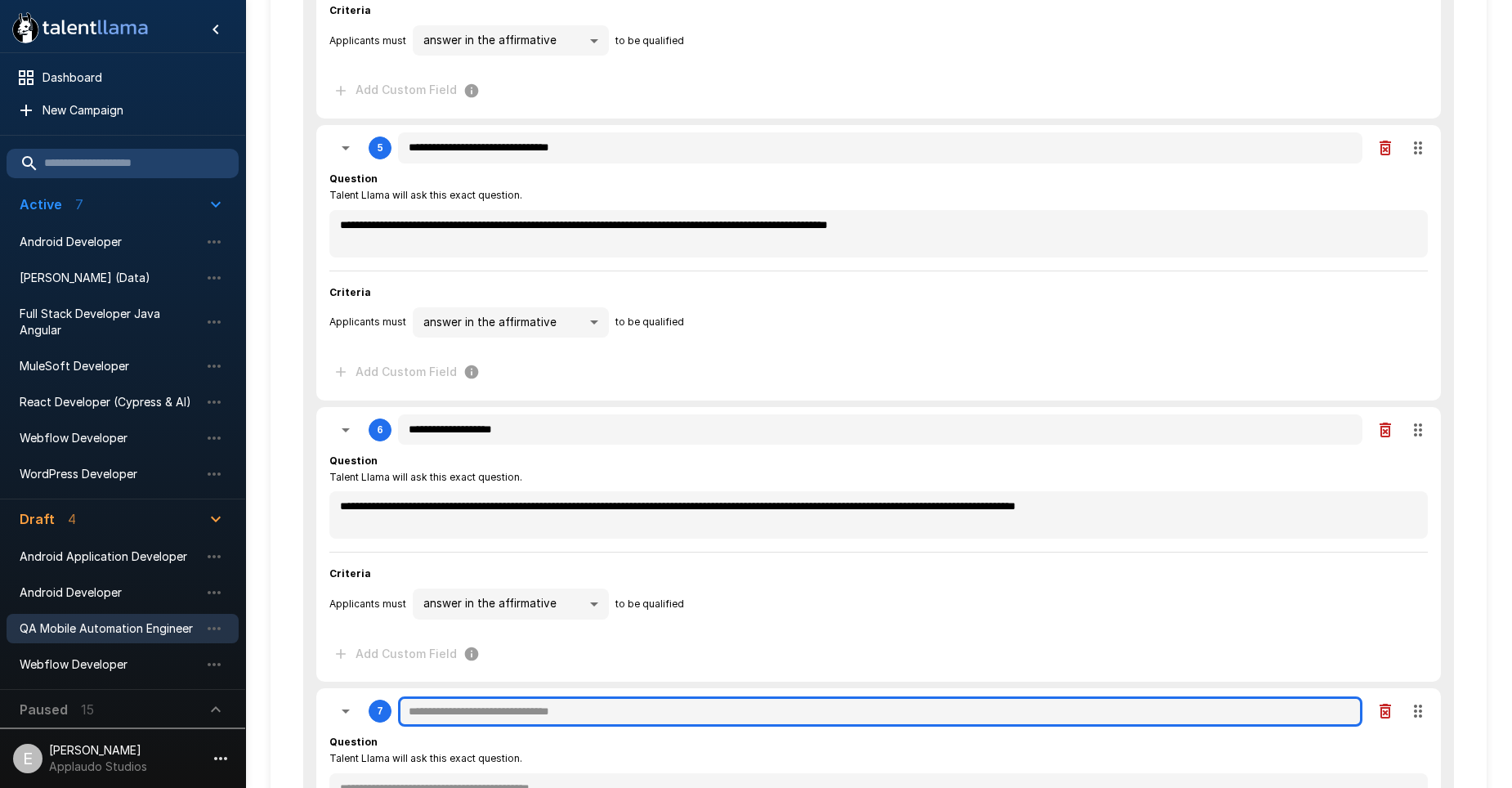
click at [559, 726] on input "text" at bounding box center [880, 712] width 964 height 31
paste input "**********"
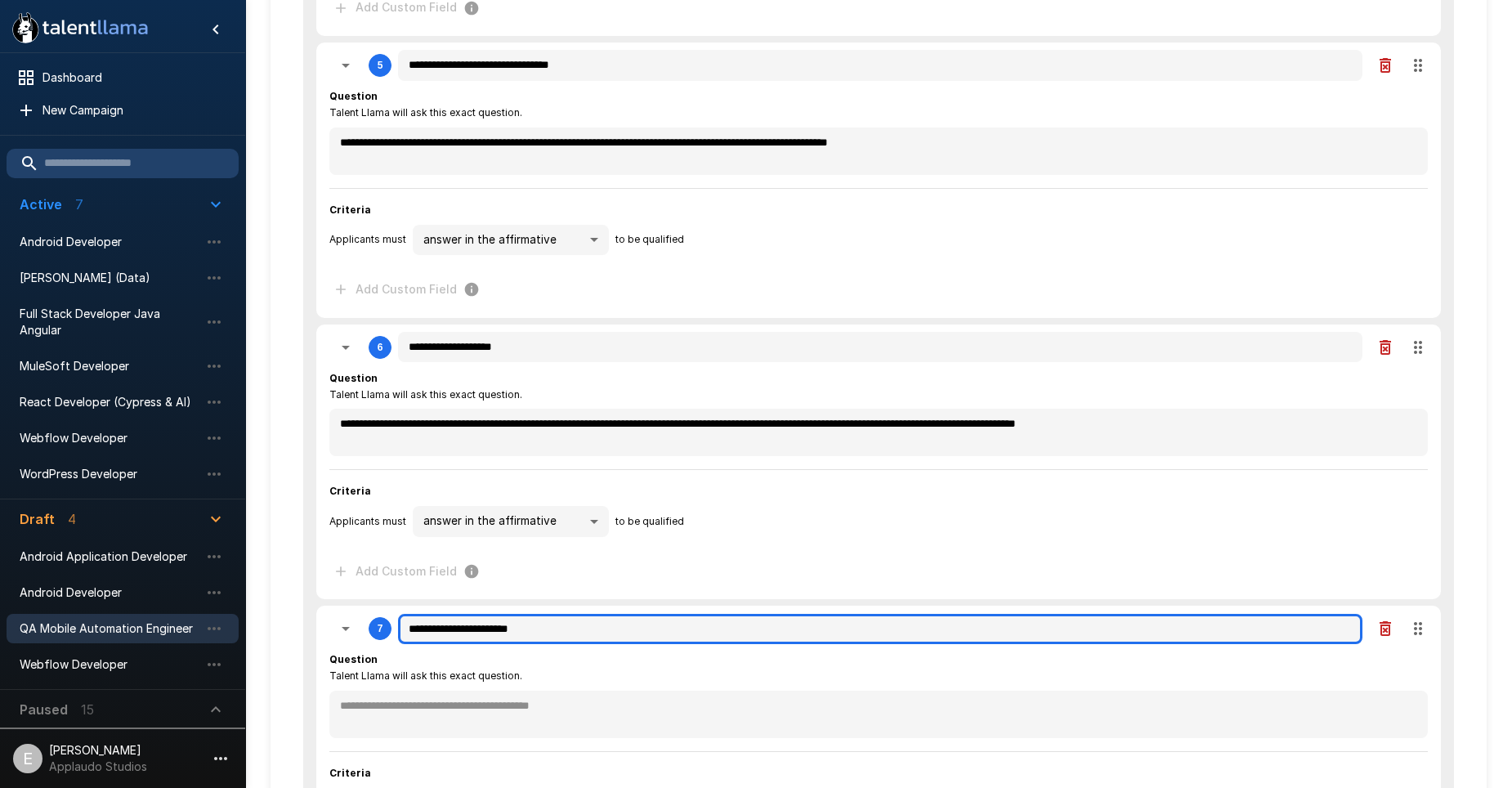
scroll to position [1226, 0]
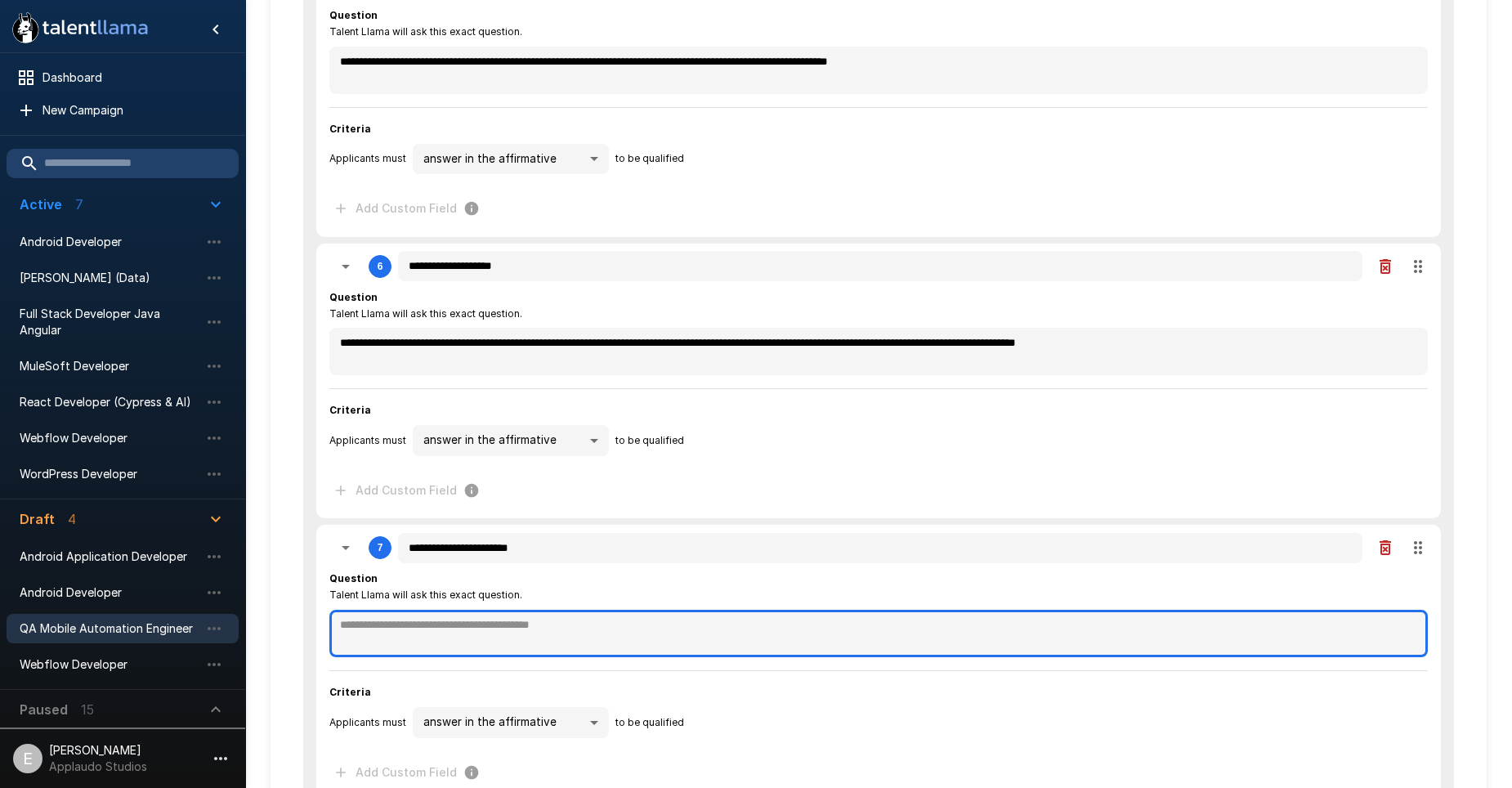
click at [424, 628] on textarea at bounding box center [878, 633] width 1099 height 47
paste textarea "**********"
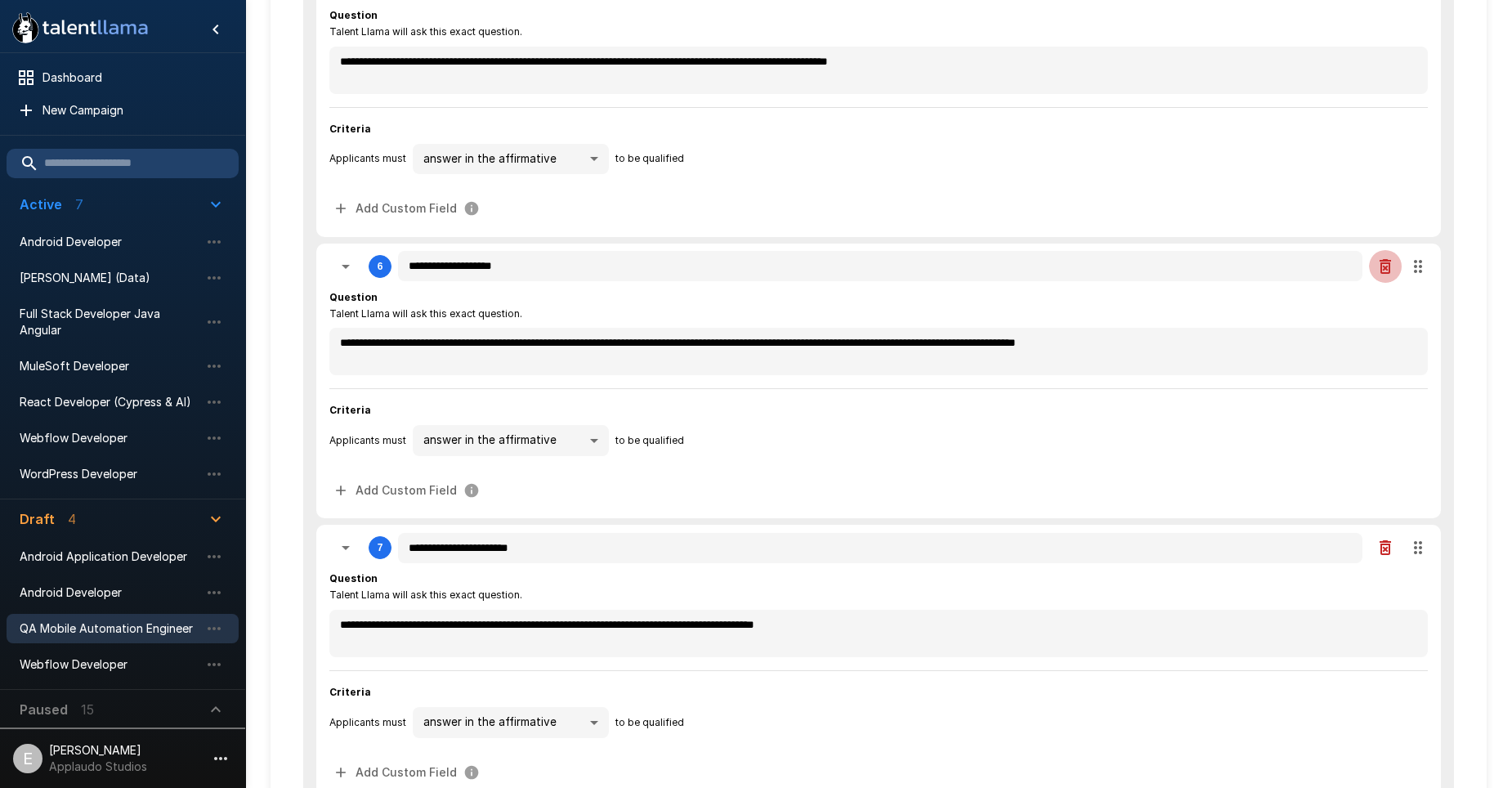
click at [1382, 274] on icon "button" at bounding box center [1385, 266] width 20 height 20
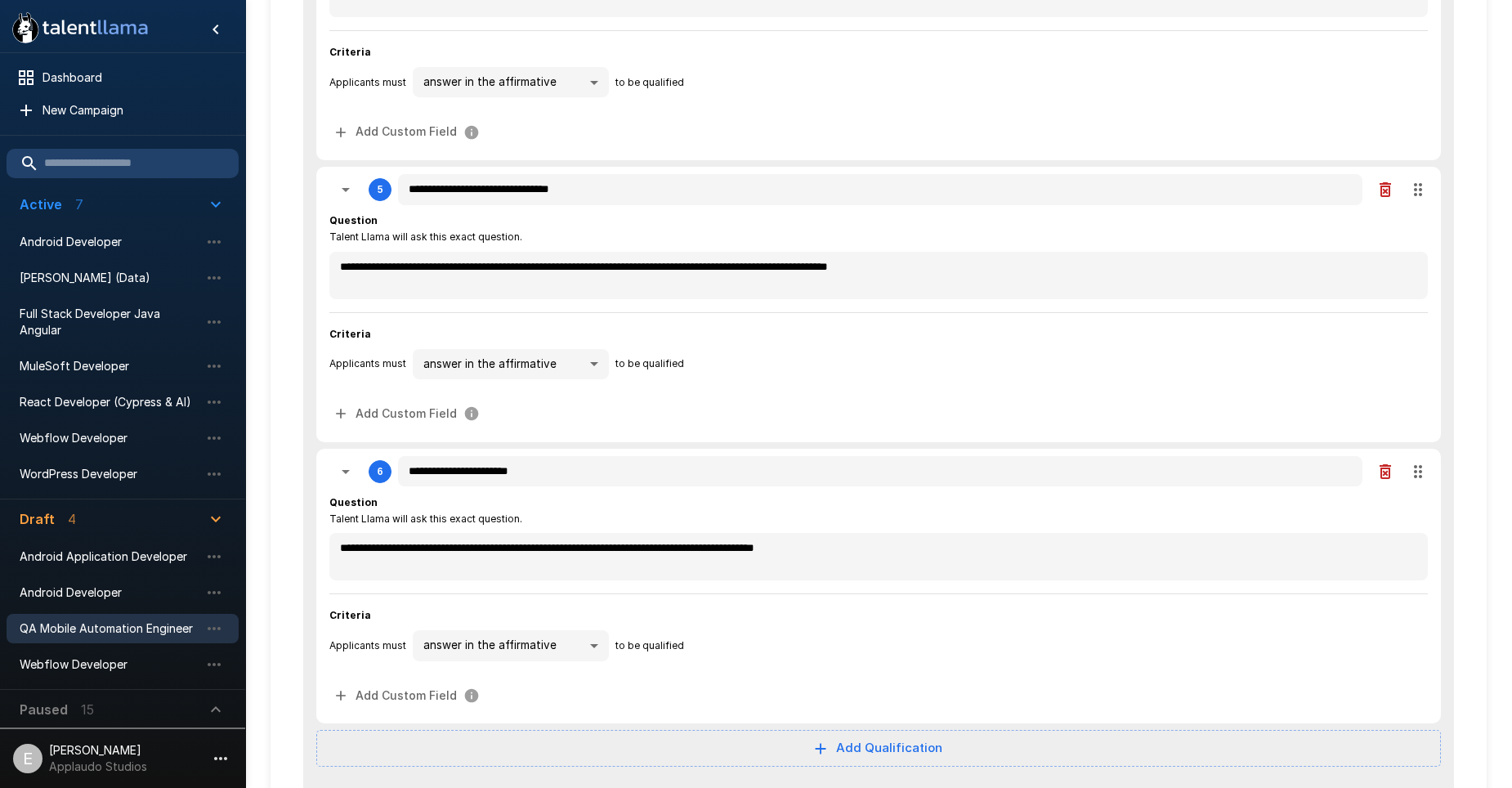
scroll to position [981, 0]
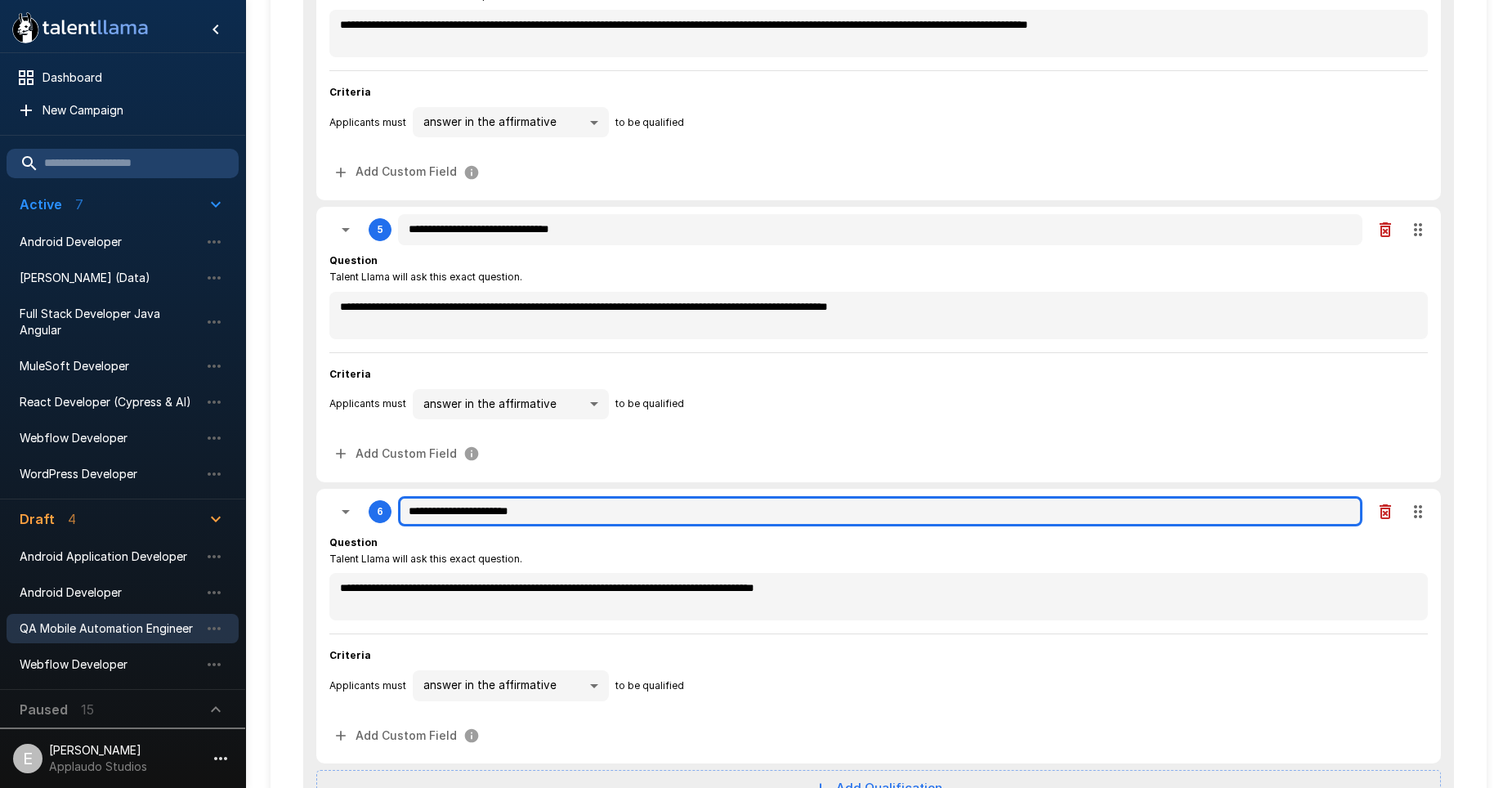
click at [539, 512] on input "**********" at bounding box center [880, 511] width 964 height 31
click at [543, 513] on input "**********" at bounding box center [880, 511] width 964 height 31
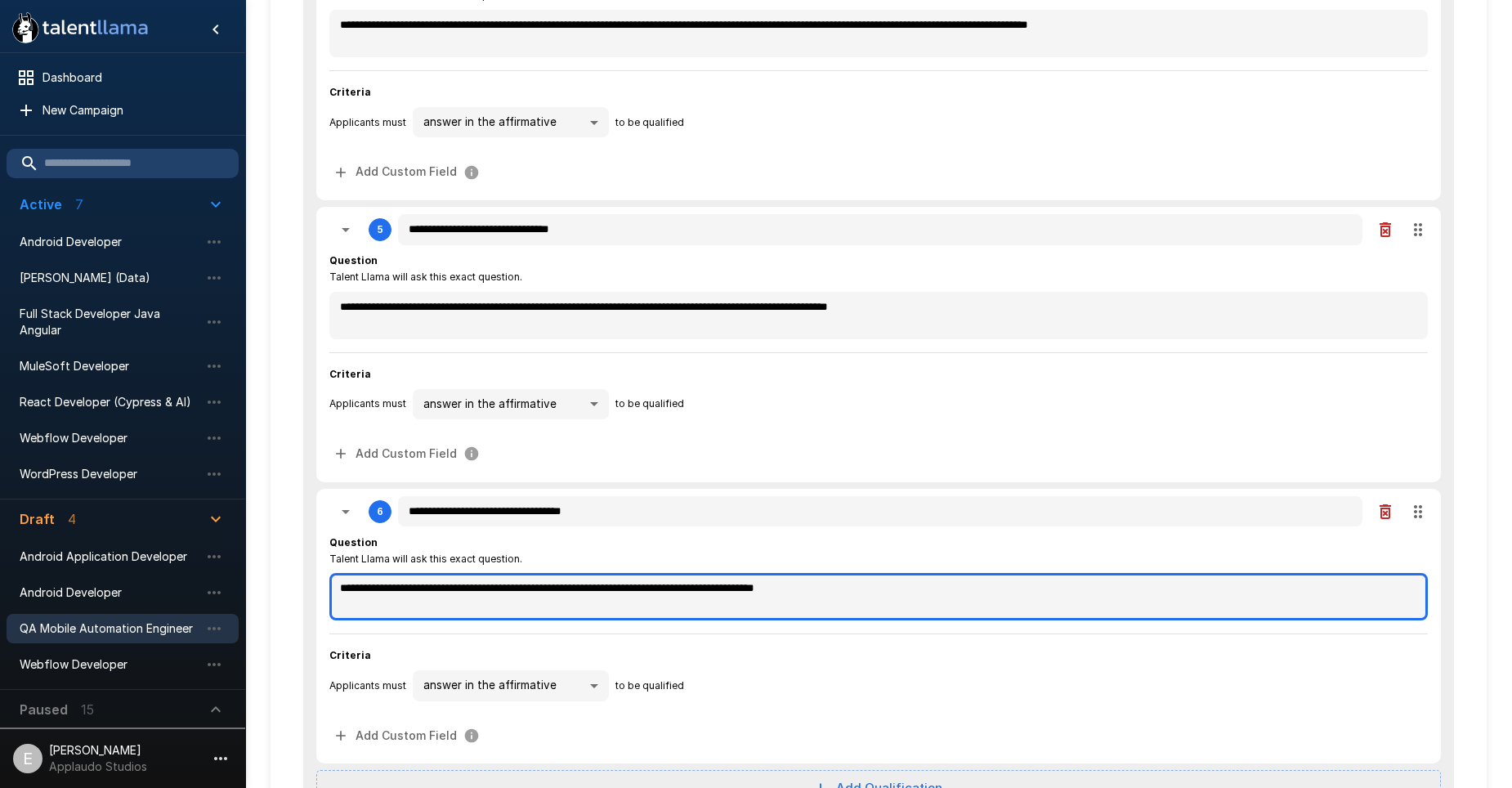
click at [891, 591] on textarea "**********" at bounding box center [878, 596] width 1099 height 47
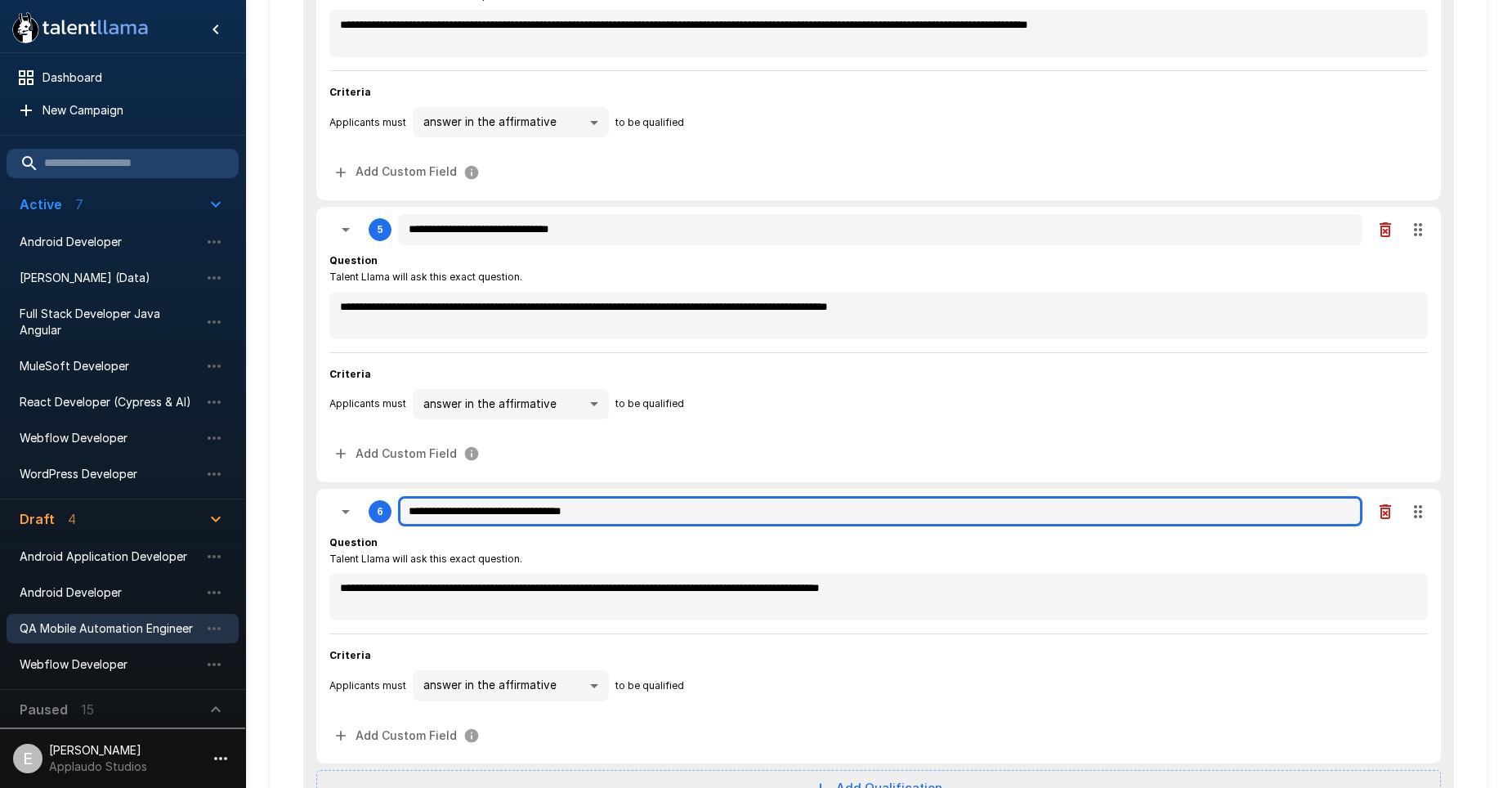
click at [595, 508] on input "**********" at bounding box center [880, 511] width 964 height 31
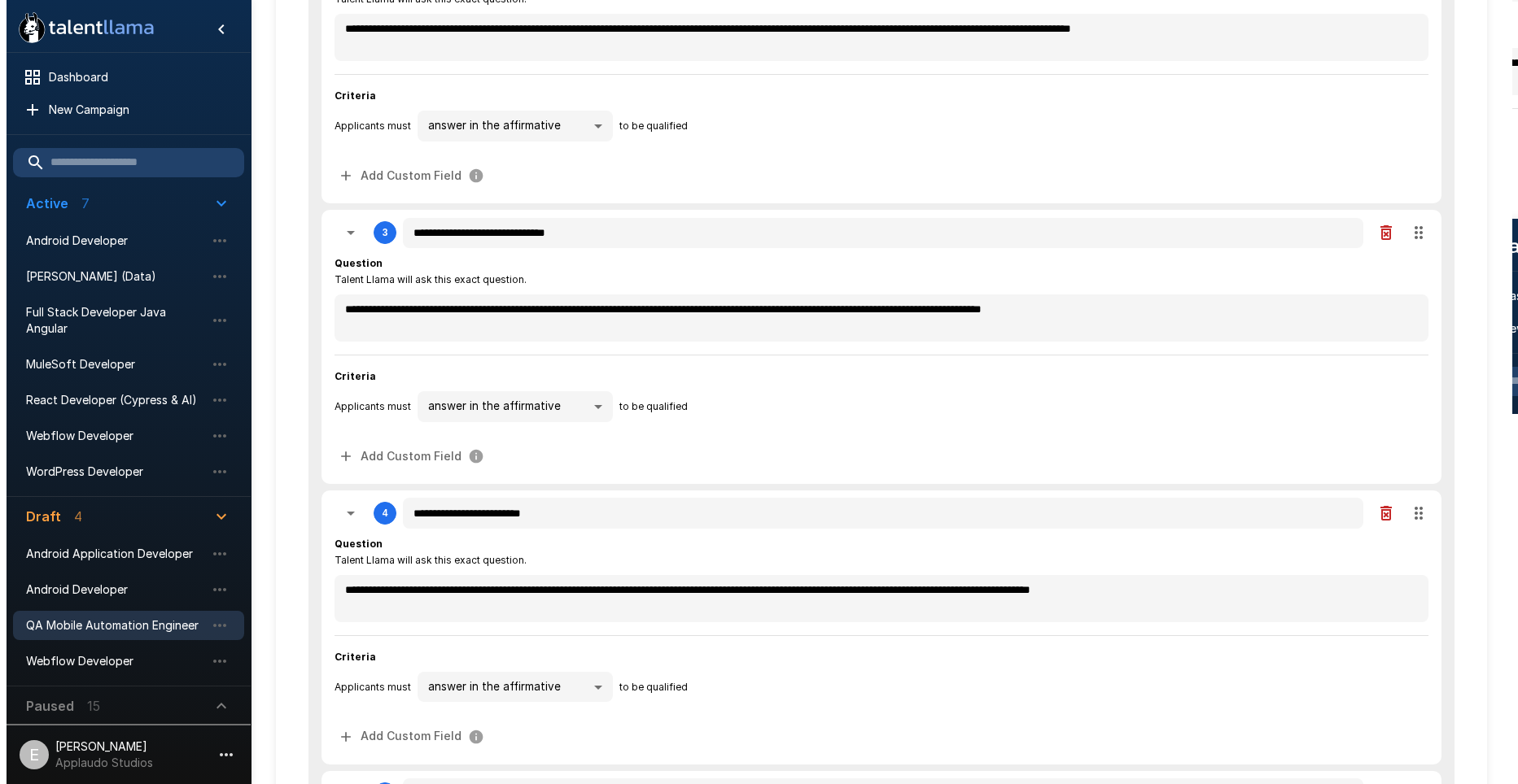
scroll to position [0, 0]
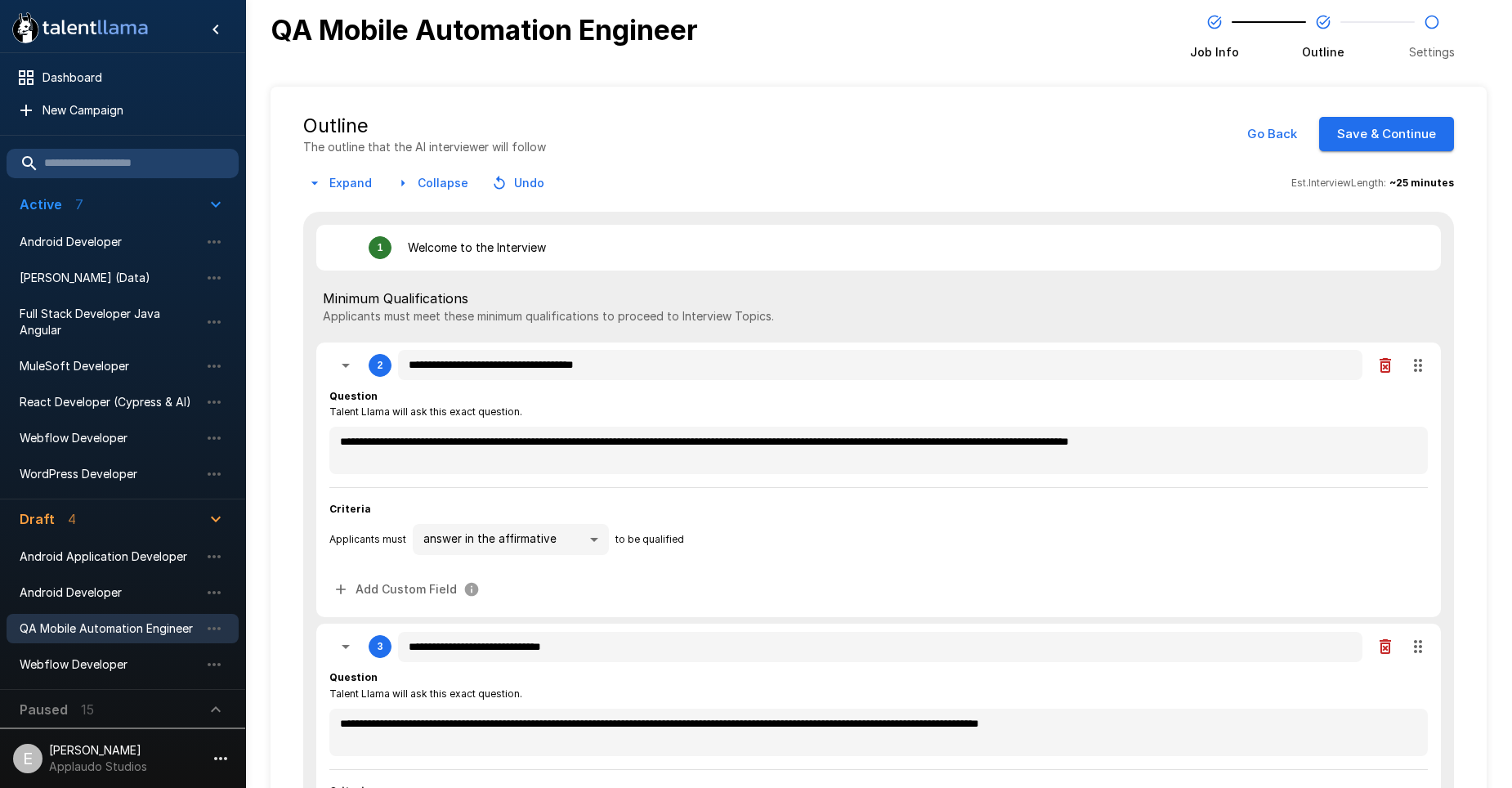
click at [1400, 143] on button "Save & Continue" at bounding box center [1387, 134] width 135 height 34
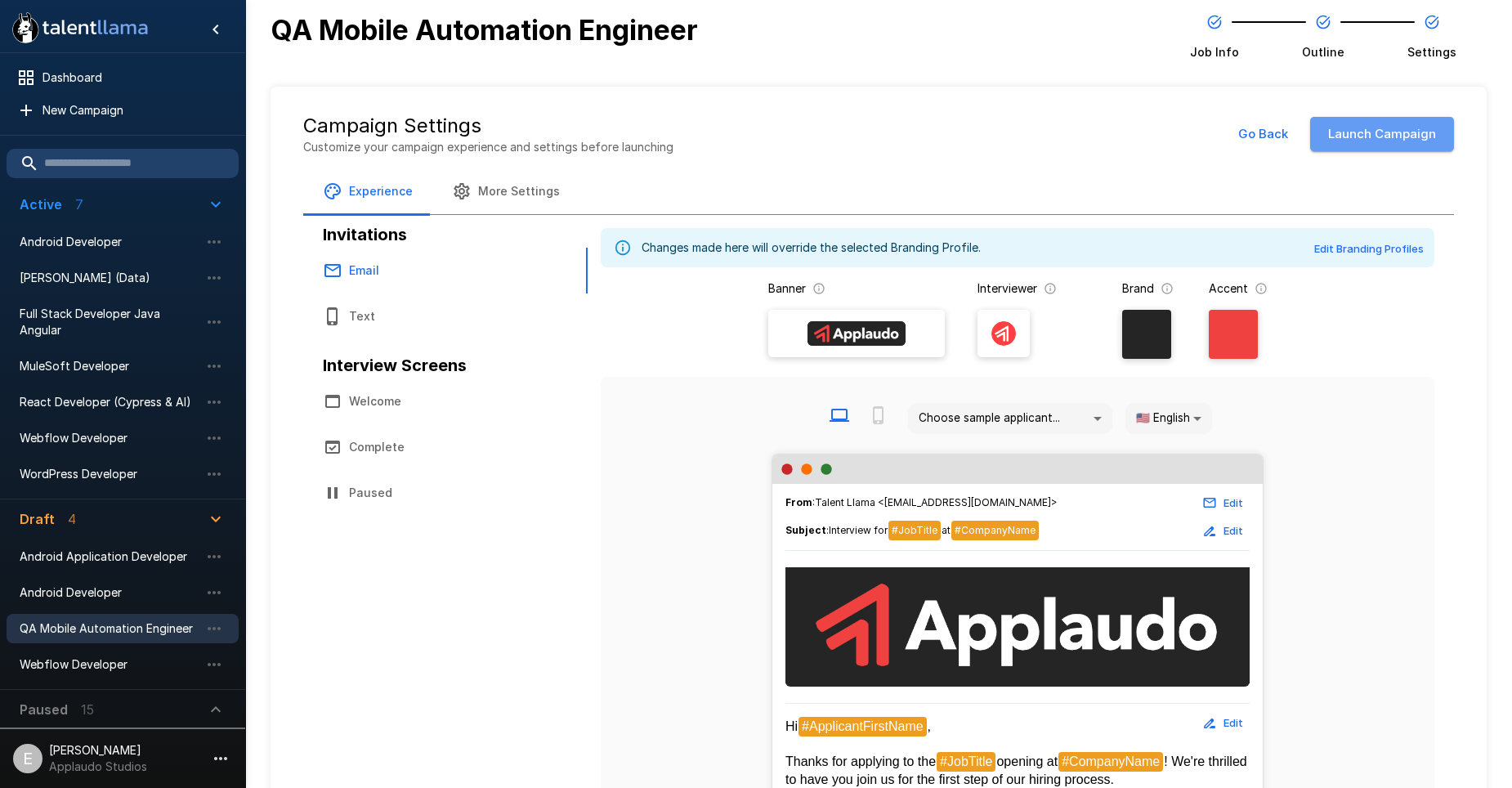
click at [1377, 130] on button "Launch Campaign" at bounding box center [1382, 134] width 144 height 34
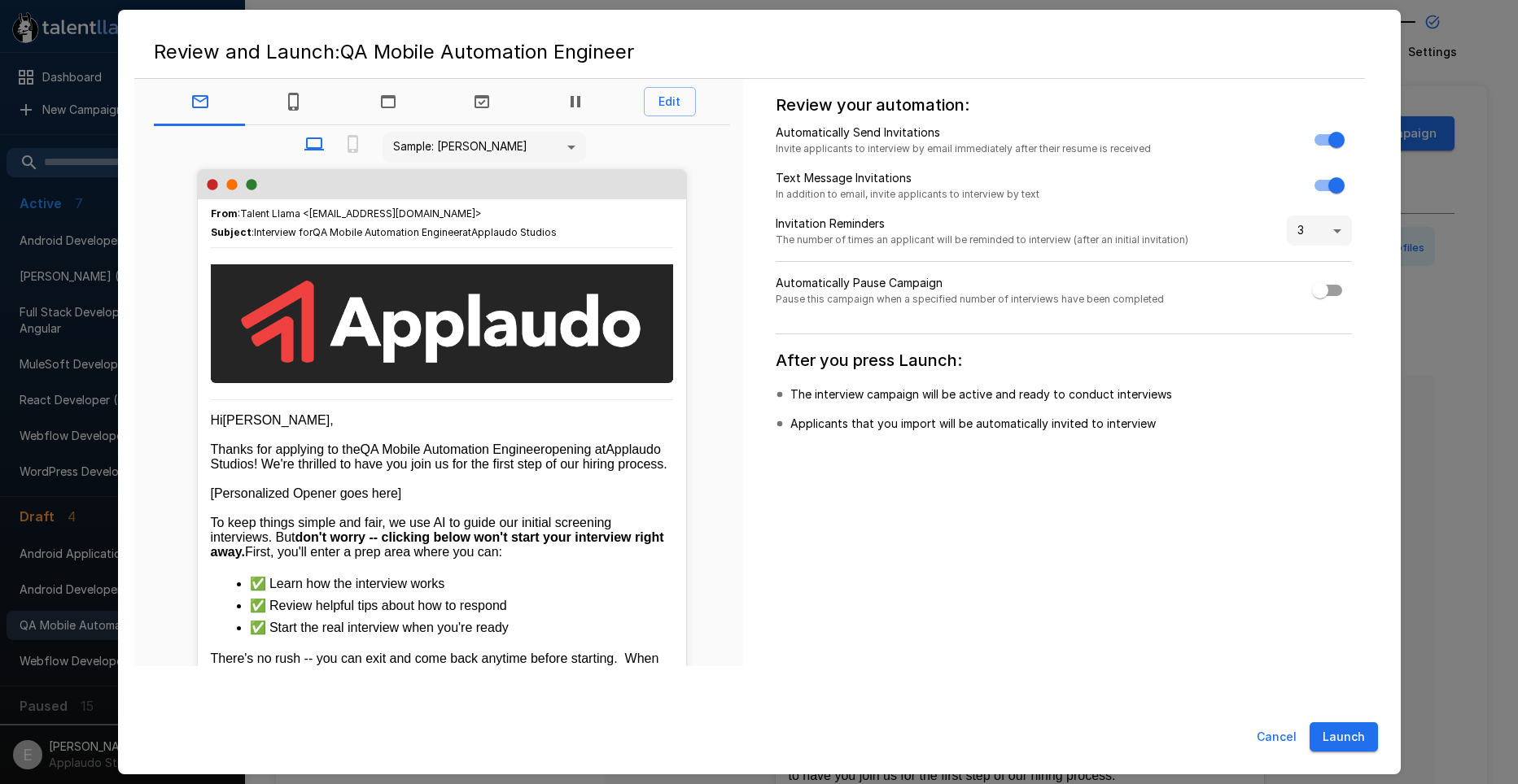
click at [1342, 730] on button "Launch" at bounding box center [1343, 738] width 68 height 30
